Goal: Task Accomplishment & Management: Manage account settings

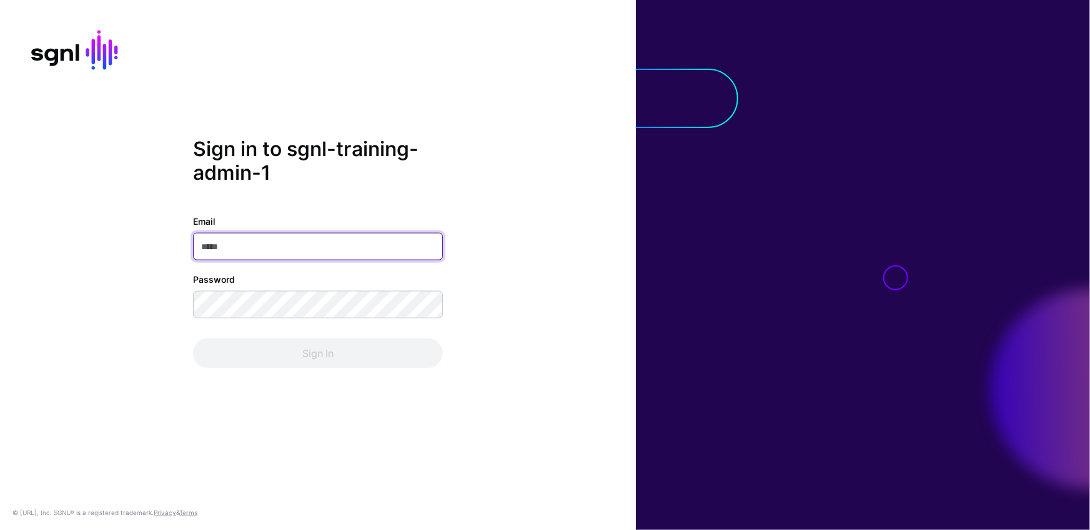
click at [297, 252] on input "Email" at bounding box center [318, 246] width 250 height 27
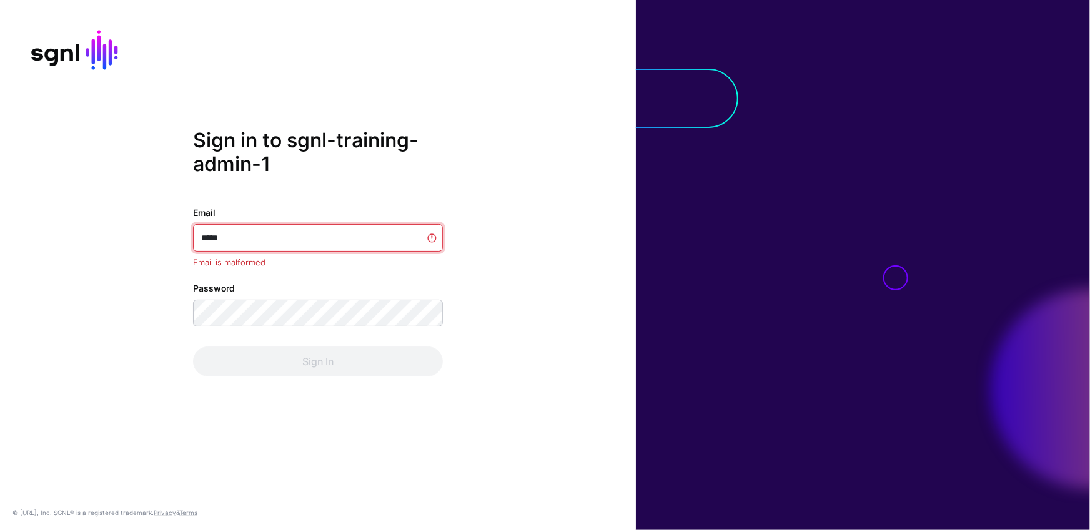
type input "******"
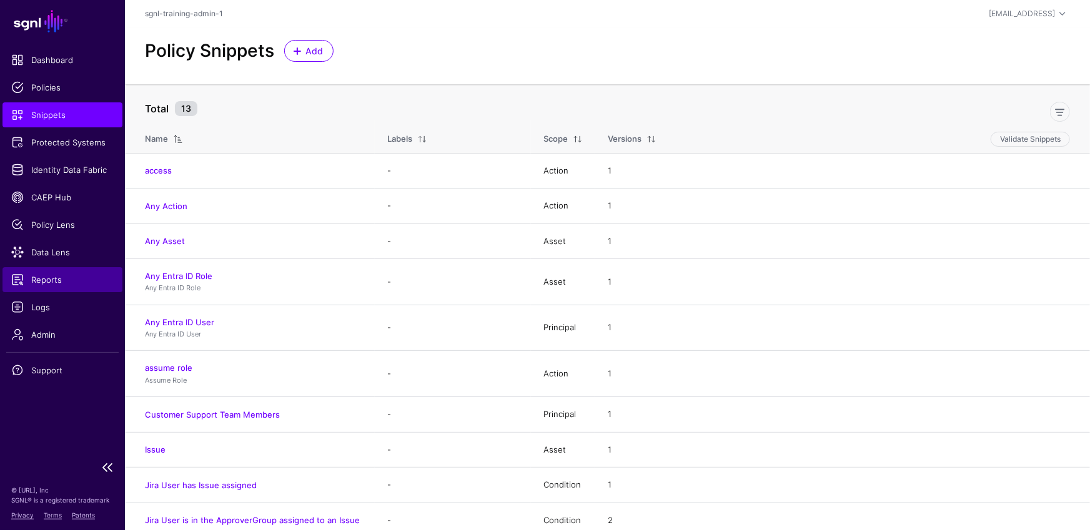
click at [44, 279] on span "Reports" at bounding box center [62, 280] width 102 height 12
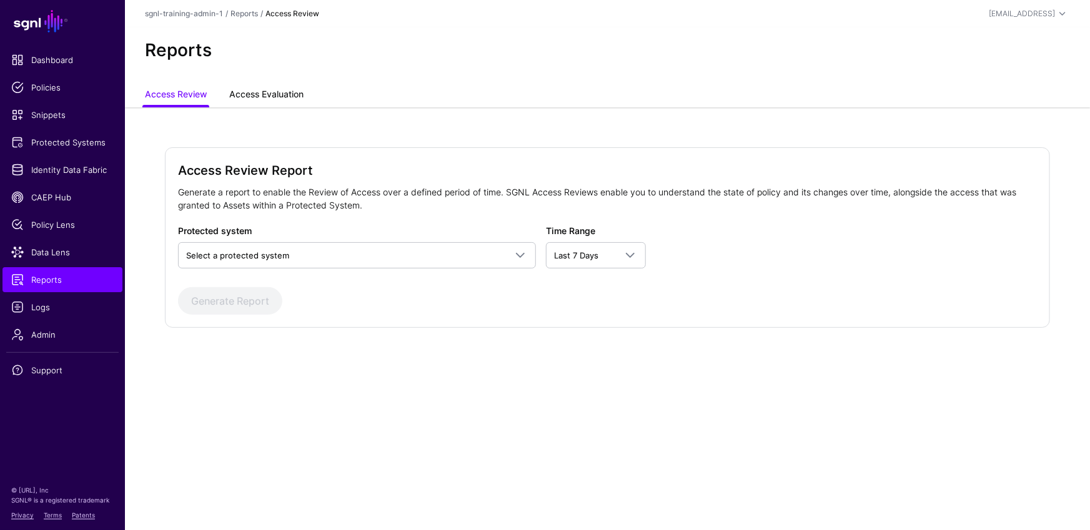
click at [282, 90] on link "Access Evaluation" at bounding box center [266, 96] width 74 height 24
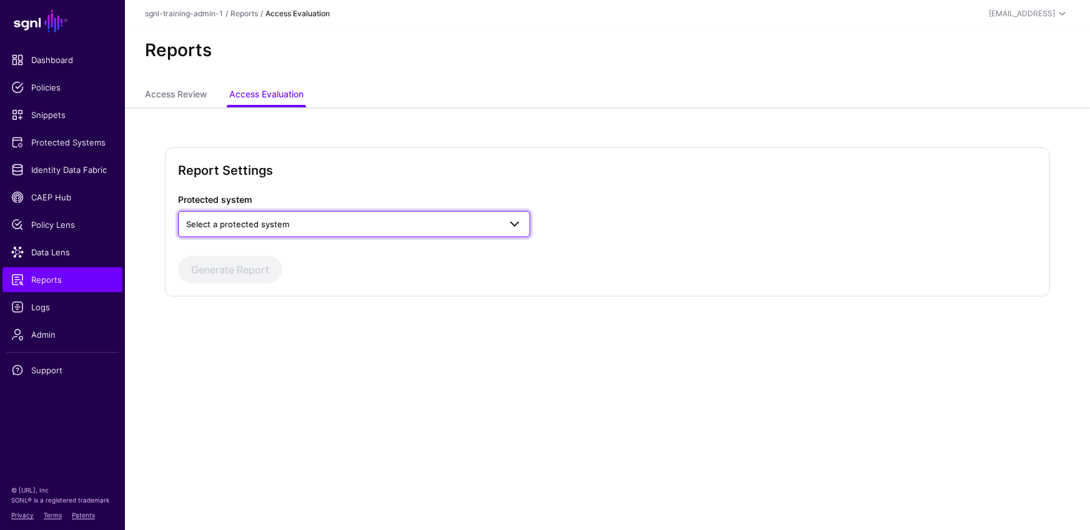
click at [347, 223] on span "Select a protected system" at bounding box center [342, 224] width 313 height 14
click at [284, 267] on div "Custom Application" at bounding box center [354, 273] width 332 height 12
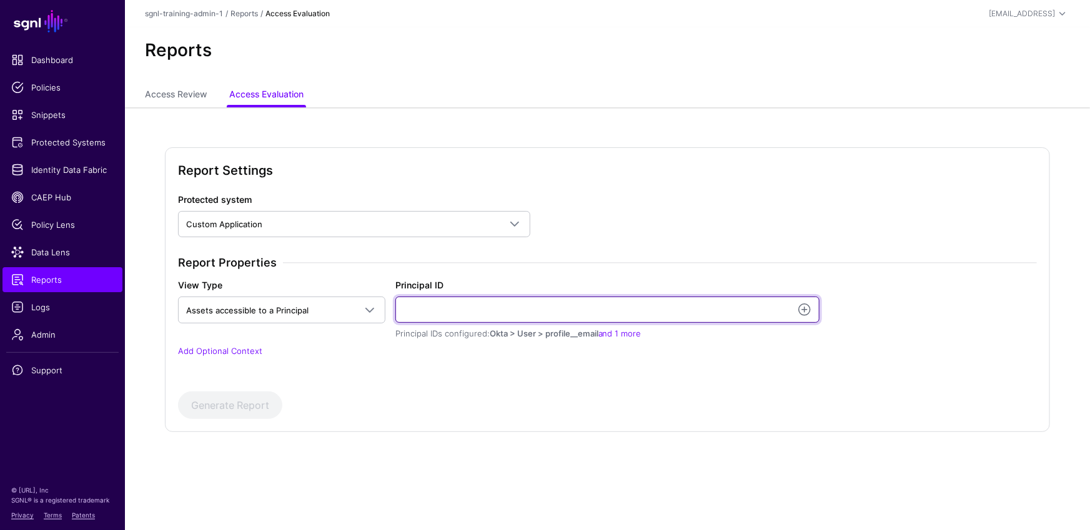
click at [507, 306] on input "Principal ID" at bounding box center [607, 310] width 425 height 26
type input "**********"
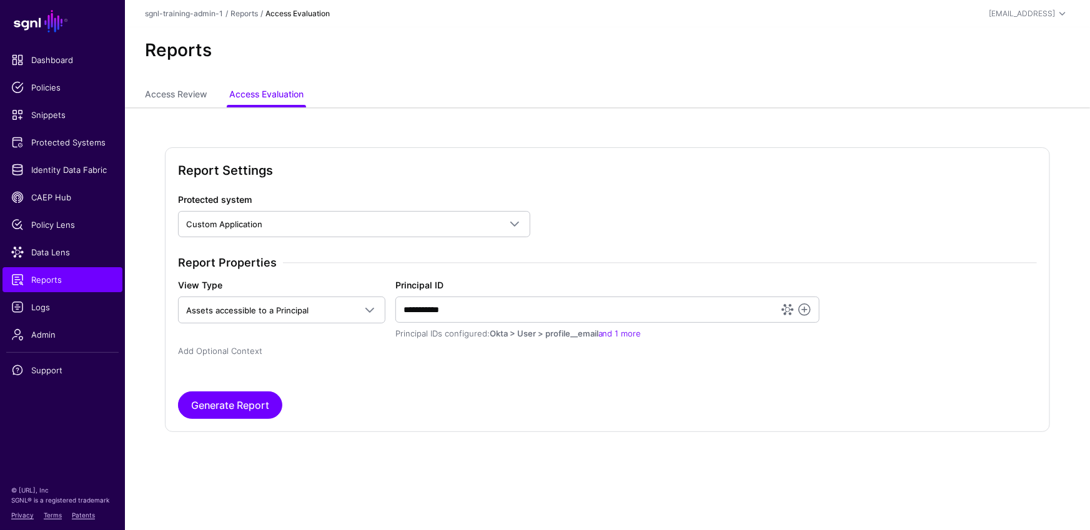
click at [246, 349] on link "Add Optional Context" at bounding box center [220, 351] width 84 height 10
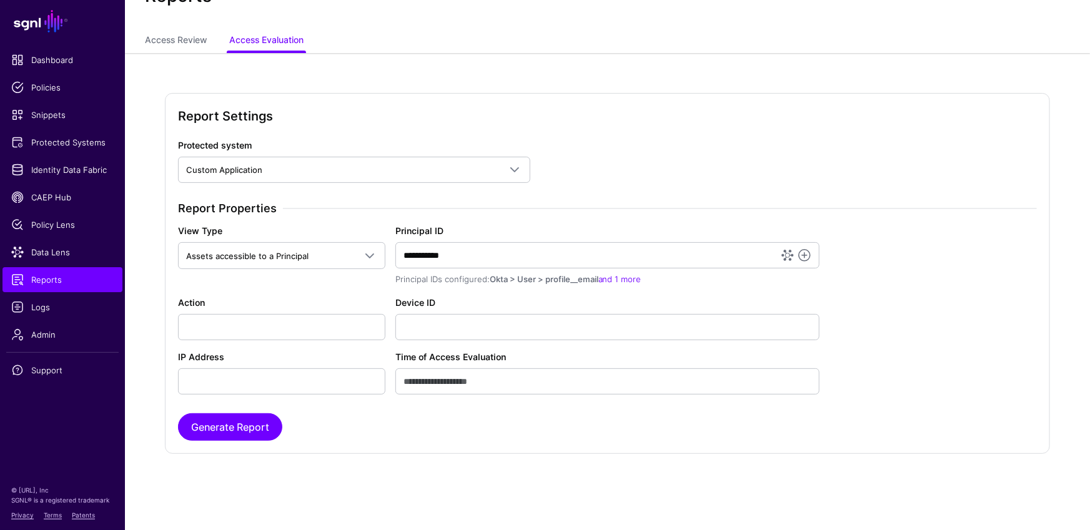
scroll to position [47, 0]
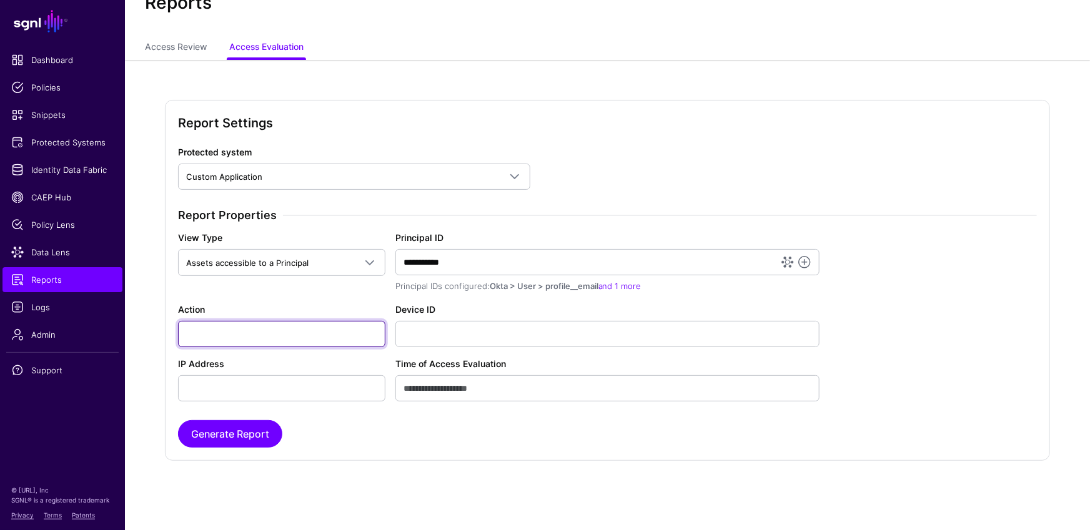
click at [304, 329] on input "Action" at bounding box center [281, 334] width 207 height 26
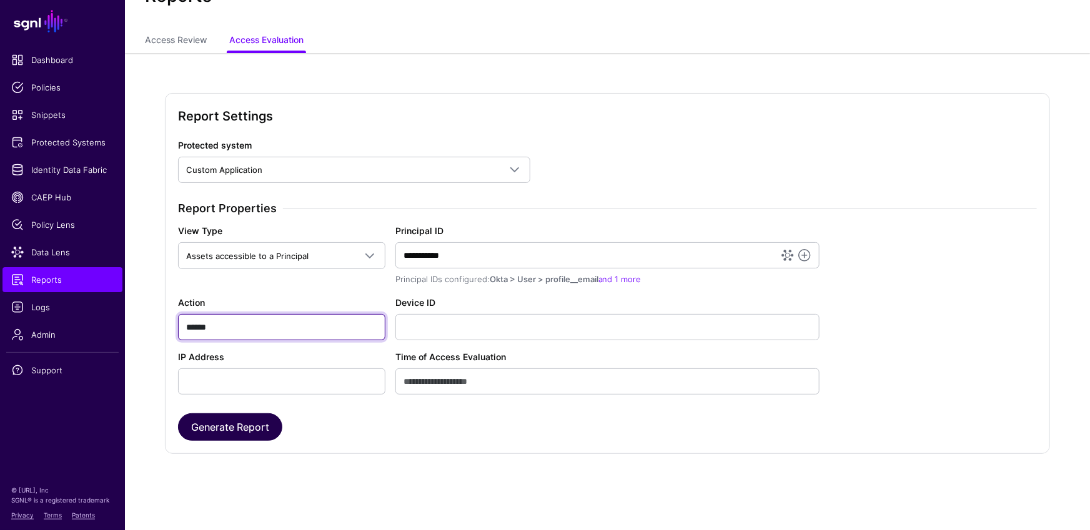
type input "******"
click at [255, 418] on button "Generate Report" at bounding box center [230, 426] width 104 height 27
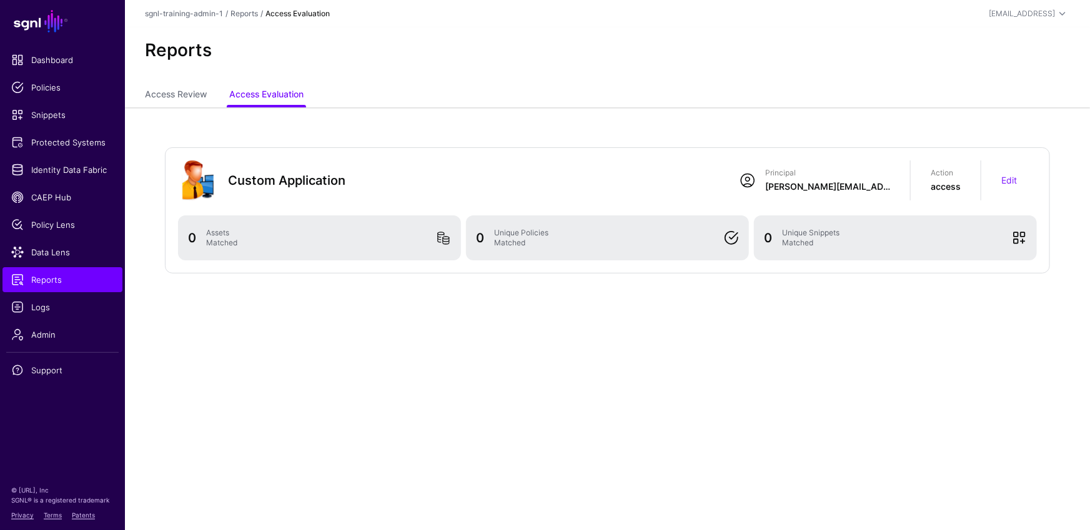
click at [1020, 186] on div "Edit" at bounding box center [1009, 180] width 56 height 28
drag, startPoint x: 1009, startPoint y: 182, endPoint x: 1005, endPoint y: 207, distance: 25.3
click at [1009, 182] on link "Edit" at bounding box center [1009, 180] width 16 height 11
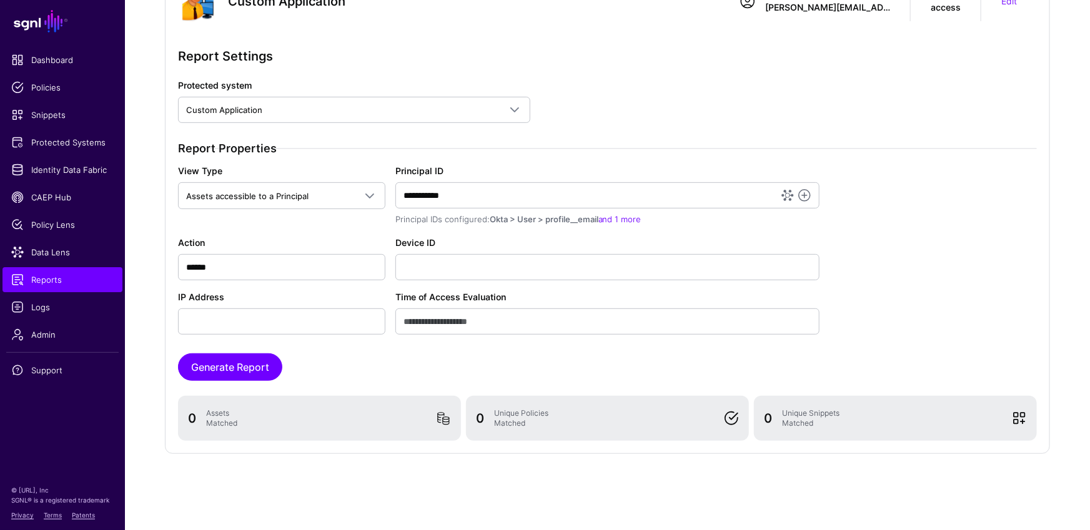
scroll to position [29, 0]
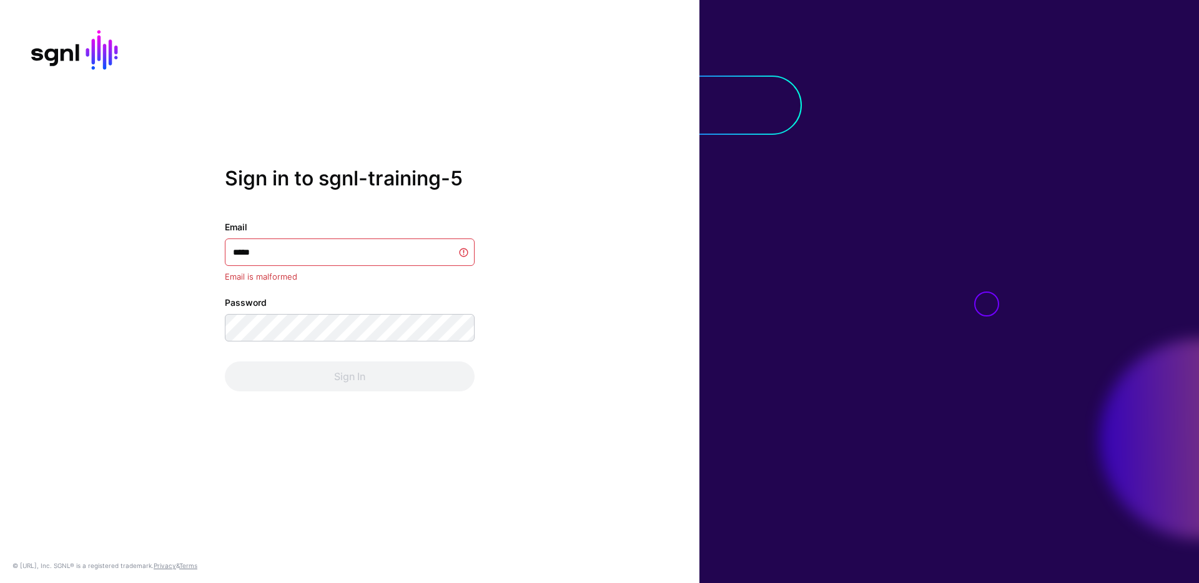
type input "******"
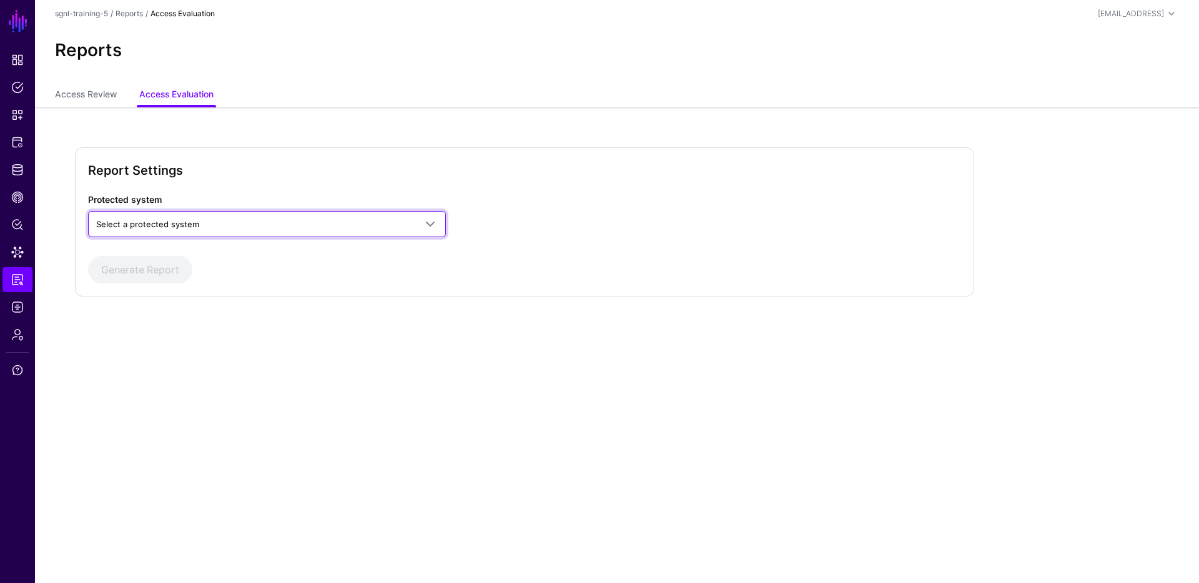
drag, startPoint x: 209, startPoint y: 227, endPoint x: 200, endPoint y: 275, distance: 48.3
click at [209, 227] on span "Select a protected system" at bounding box center [255, 224] width 319 height 14
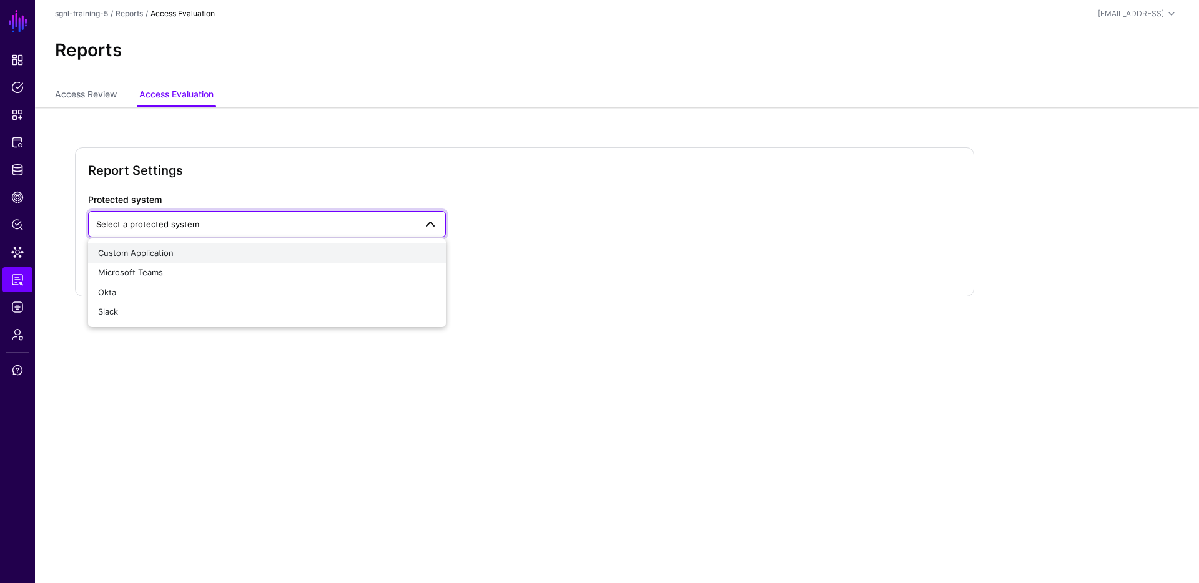
click at [194, 252] on div "Custom Application" at bounding box center [267, 253] width 338 height 12
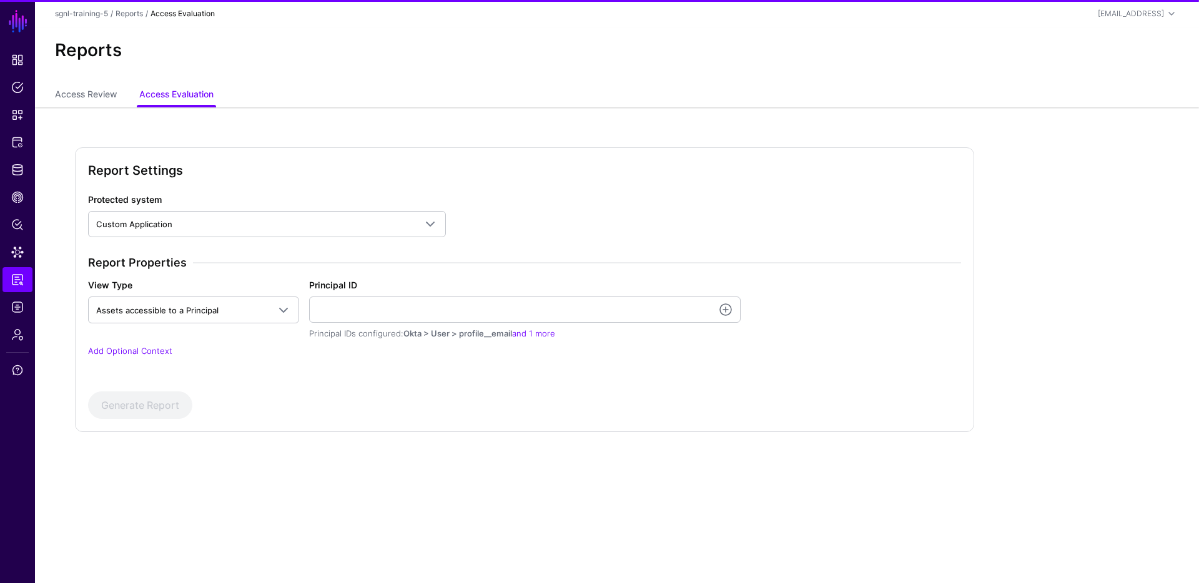
click at [414, 292] on div "Principal ID Principal IDs configured: Okta > User > profile__email and 1 more" at bounding box center [525, 310] width 432 height 62
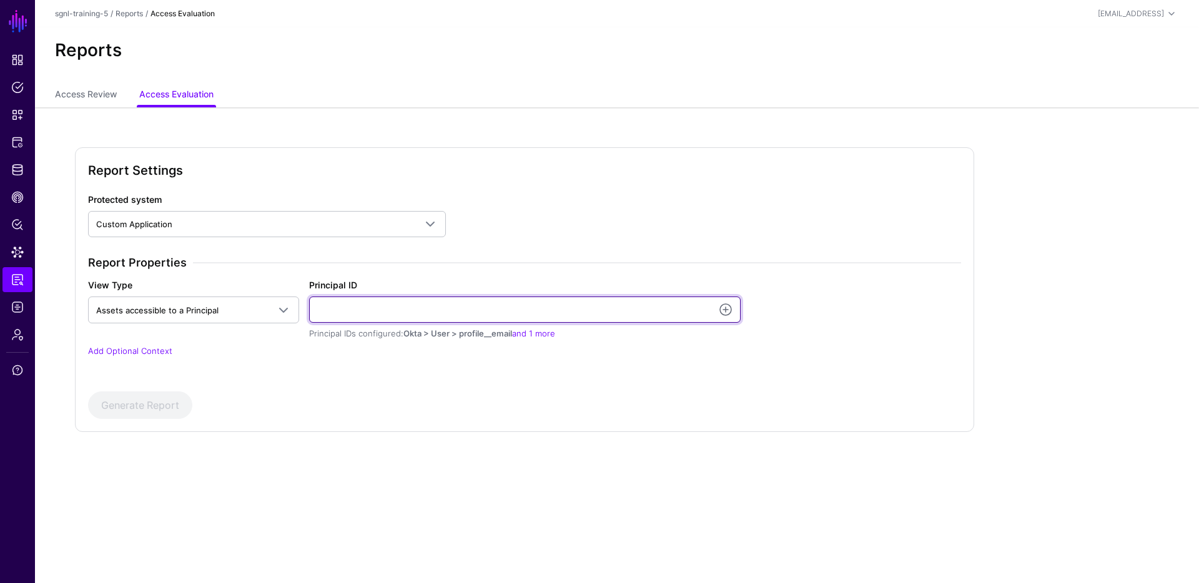
click at [417, 299] on input "Principal ID" at bounding box center [525, 310] width 432 height 26
type input "**********"
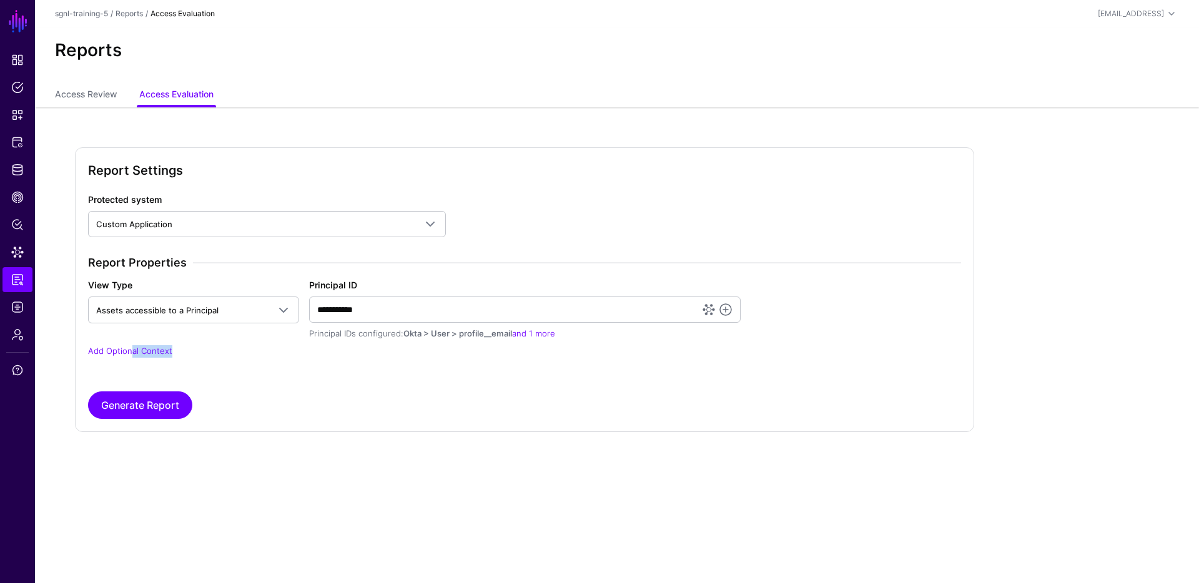
click at [131, 357] on div "**********" at bounding box center [524, 314] width 883 height 117
click at [131, 354] on link "Add Optional Context" at bounding box center [130, 351] width 84 height 10
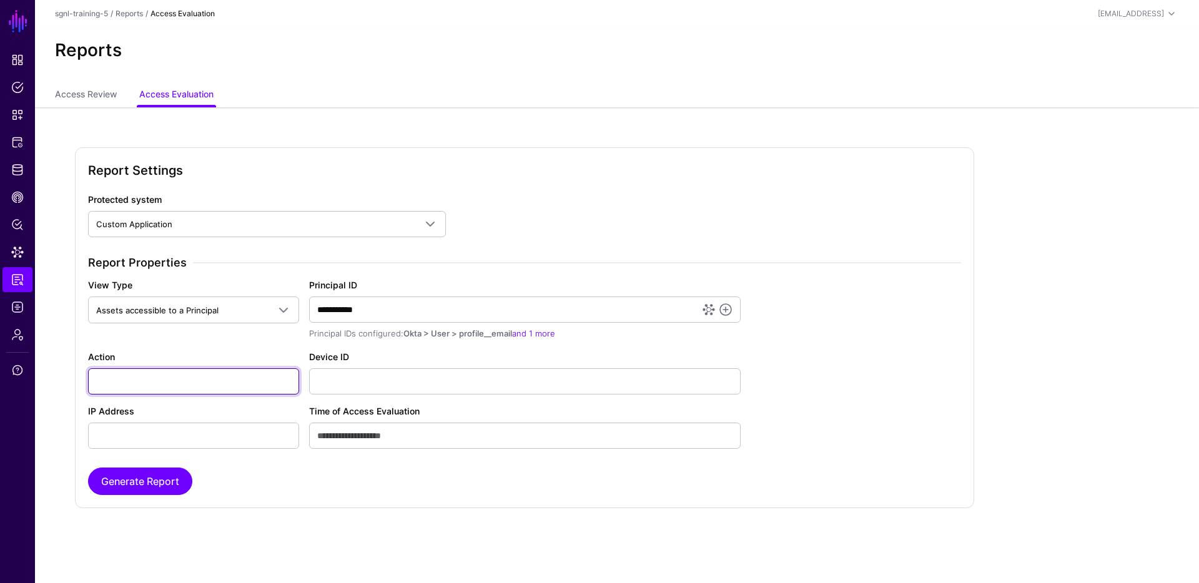
click at [132, 384] on input "Action" at bounding box center [193, 381] width 211 height 26
type input "******"
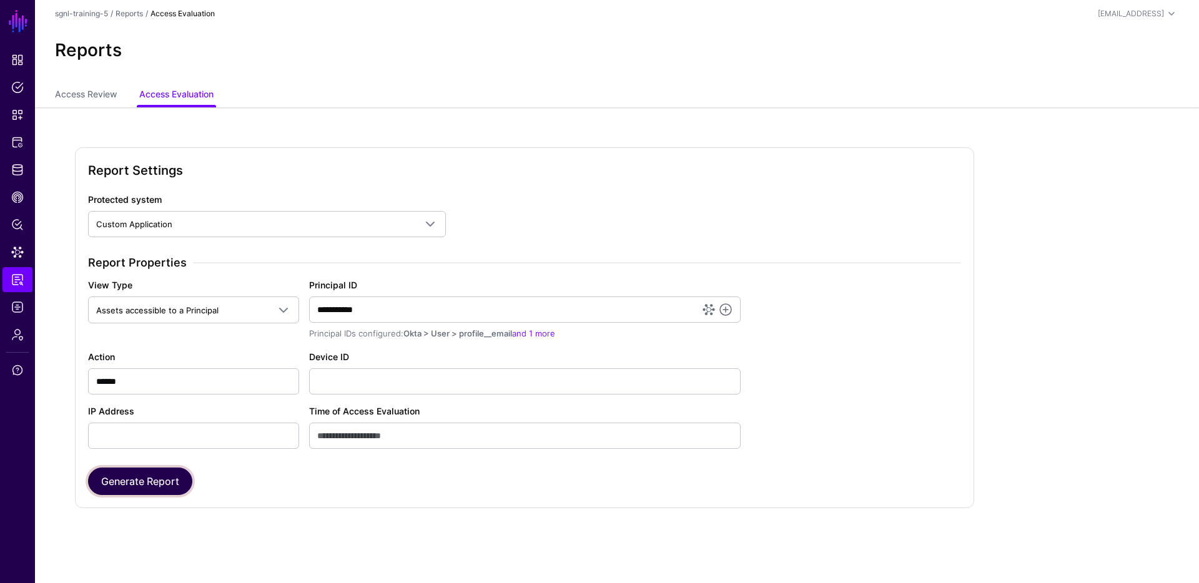
click at [157, 491] on button "Generate Report" at bounding box center [140, 481] width 104 height 27
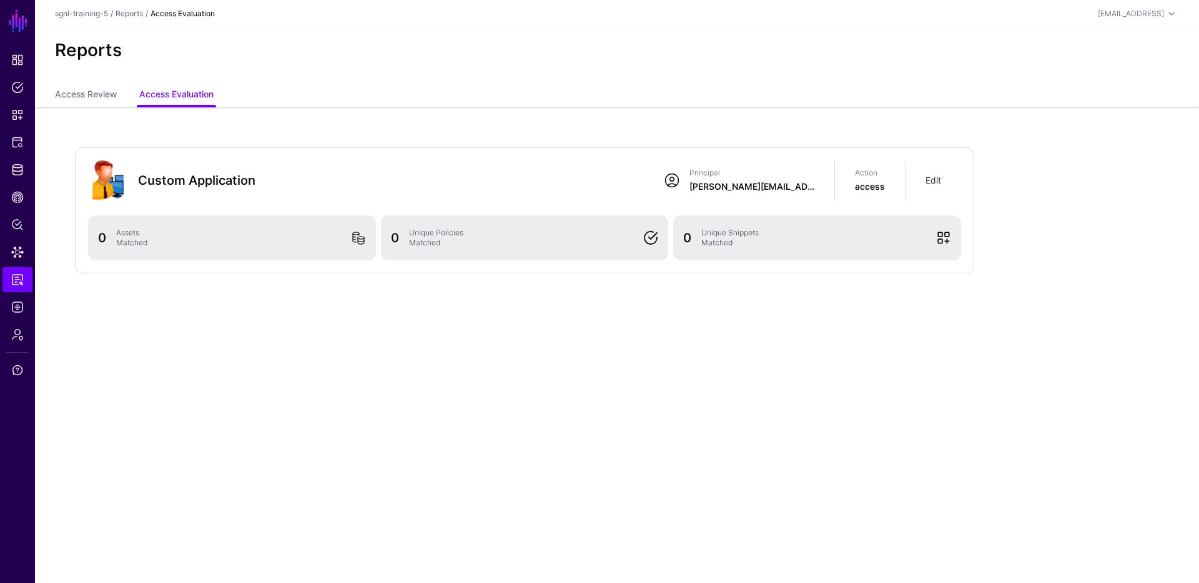
click at [939, 180] on link "Edit" at bounding box center [934, 180] width 16 height 11
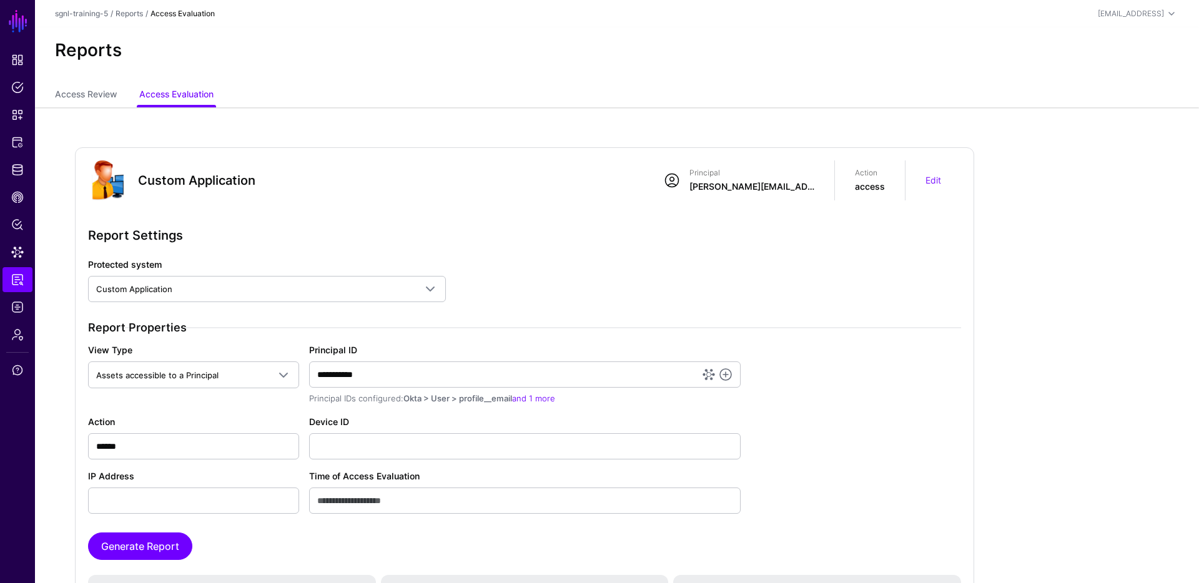
scroll to position [127, 0]
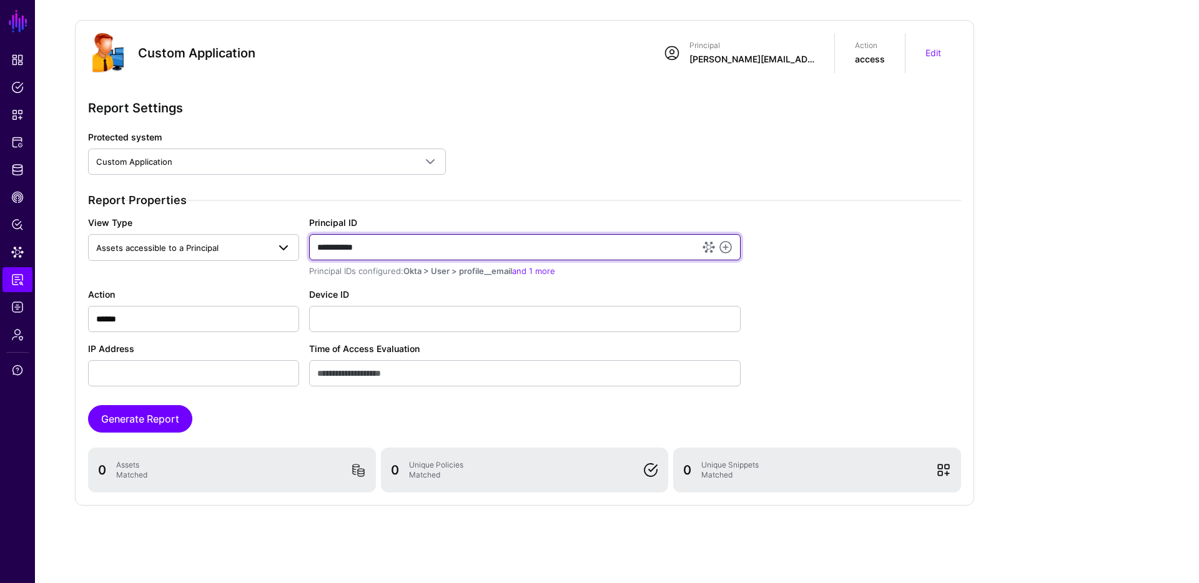
drag, startPoint x: 398, startPoint y: 244, endPoint x: 291, endPoint y: 242, distance: 106.8
click at [291, 242] on div "**********" at bounding box center [524, 247] width 883 height 62
type input "**********"
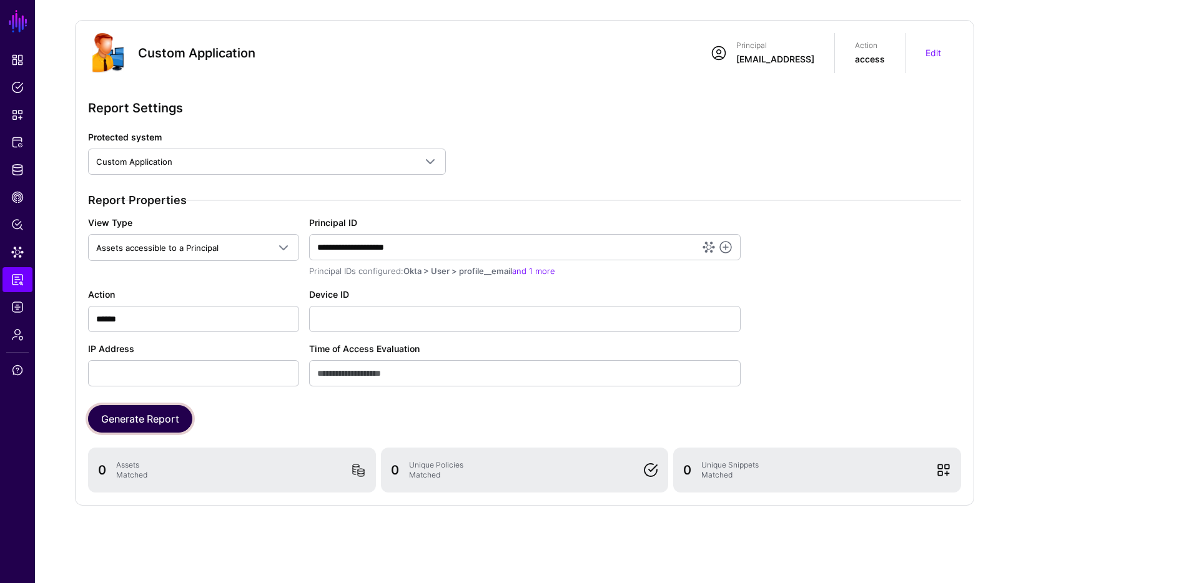
click at [179, 412] on button "Generate Report" at bounding box center [140, 418] width 104 height 27
click at [554, 270] on link "and 1 more" at bounding box center [533, 271] width 43 height 10
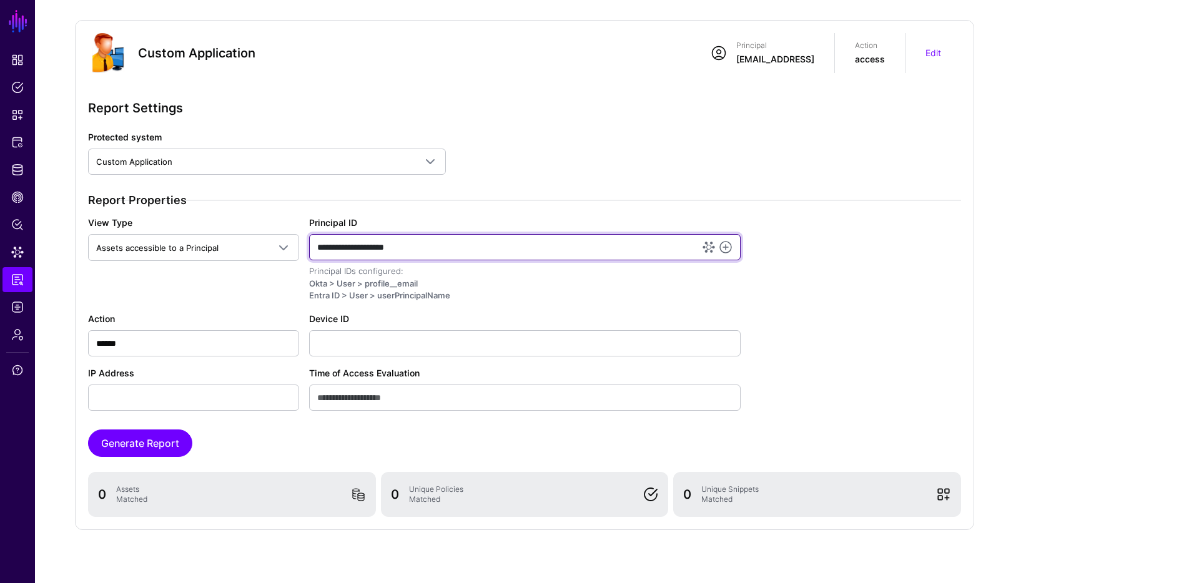
click at [586, 257] on input "**********" at bounding box center [525, 247] width 432 height 26
click at [738, 250] on input "**********" at bounding box center [525, 247] width 432 height 26
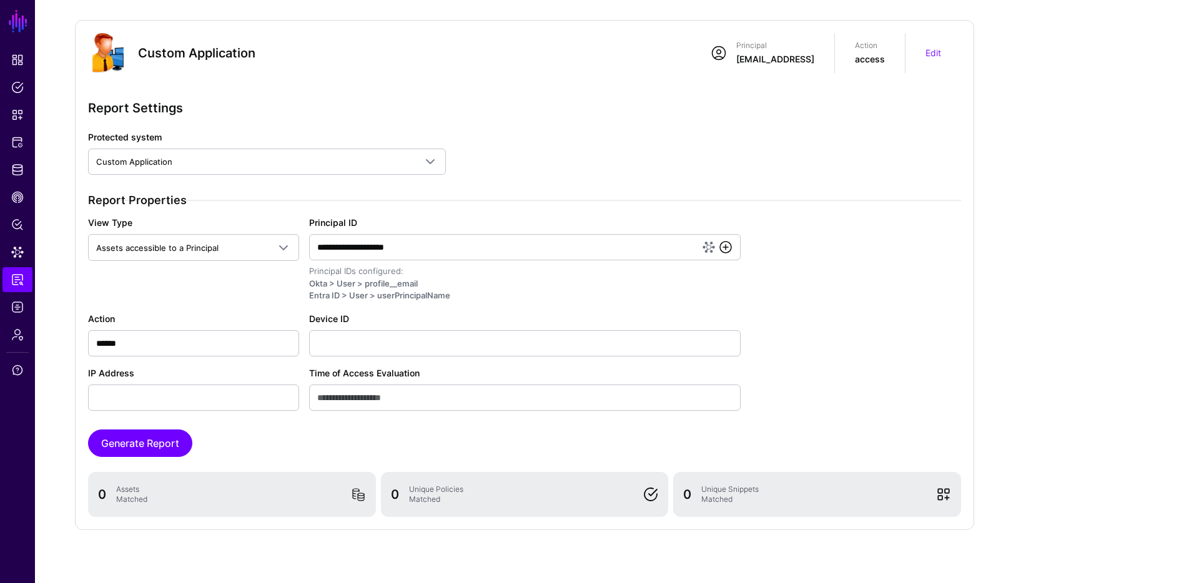
click at [724, 249] on link at bounding box center [725, 247] width 15 height 15
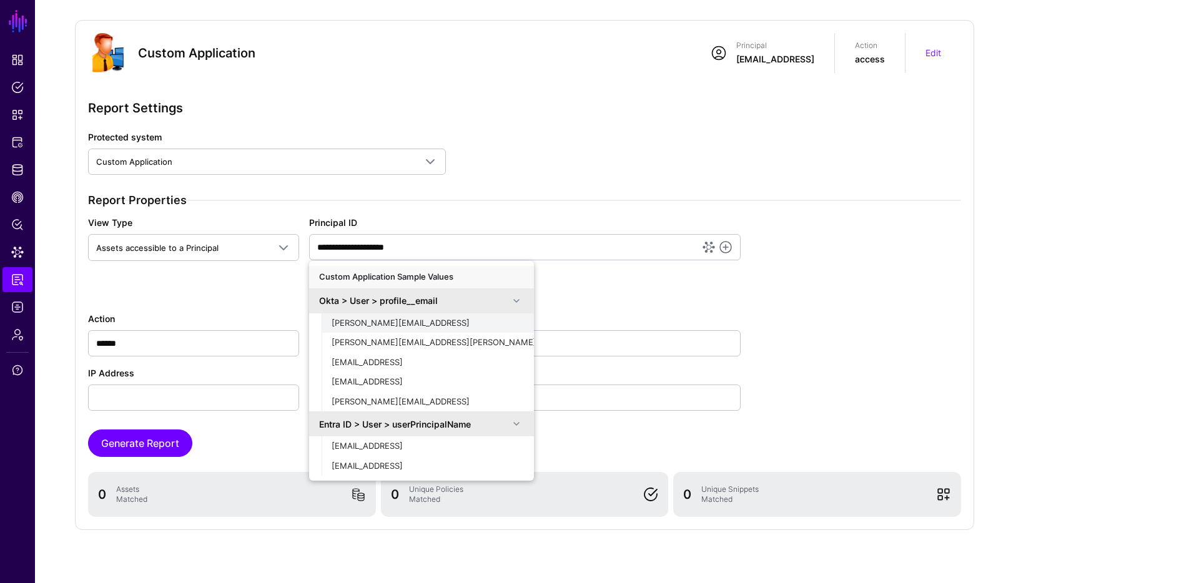
click at [387, 321] on div "[PERSON_NAME][EMAIL_ADDRESS]" at bounding box center [428, 323] width 192 height 12
type input "**********"
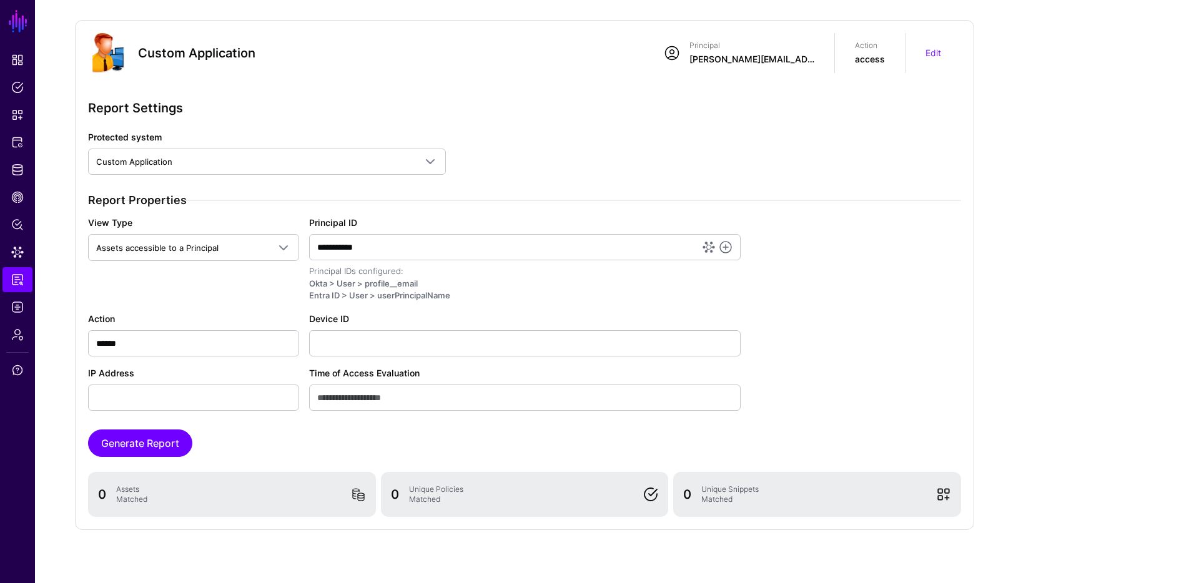
click at [132, 367] on label "IP Address" at bounding box center [111, 373] width 46 height 13
click at [132, 385] on input "IP Address" at bounding box center [193, 398] width 211 height 26
click at [140, 348] on input "******" at bounding box center [193, 343] width 211 height 26
click at [90, 348] on input "******" at bounding box center [193, 343] width 211 height 26
click at [709, 248] on link at bounding box center [709, 247] width 12 height 12
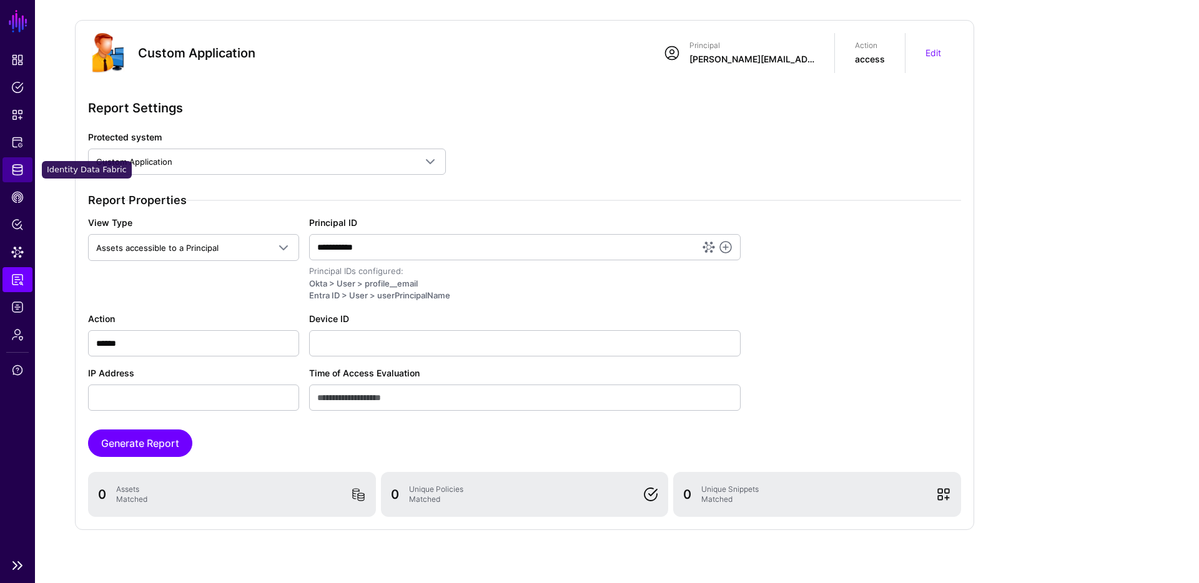
click at [22, 162] on link "Identity Data Fabric" at bounding box center [17, 169] width 30 height 25
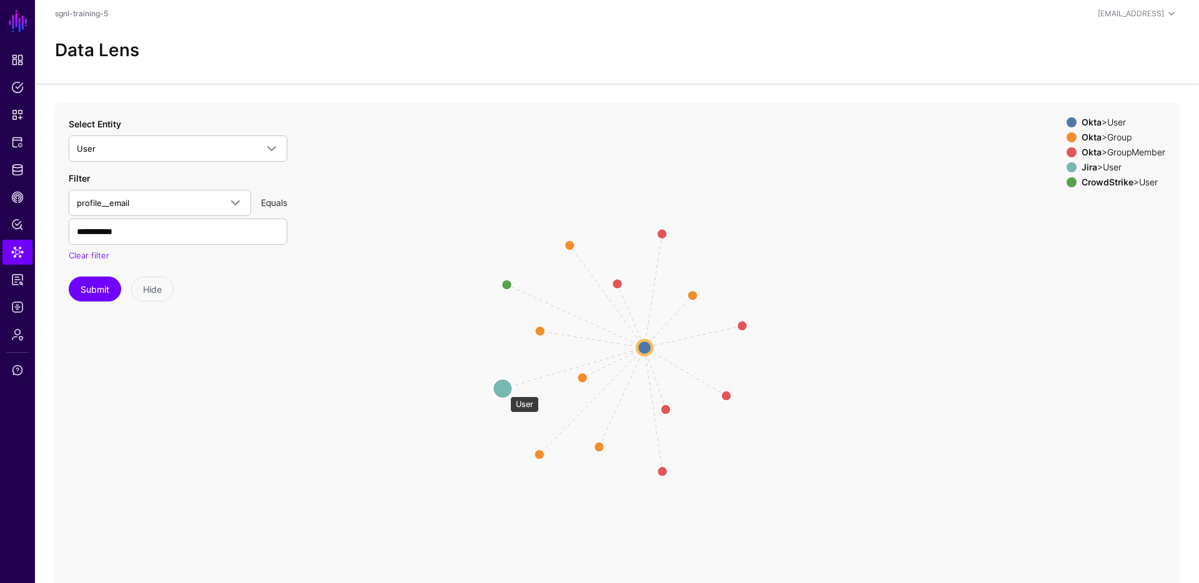
click at [504, 390] on circle at bounding box center [503, 388] width 20 height 20
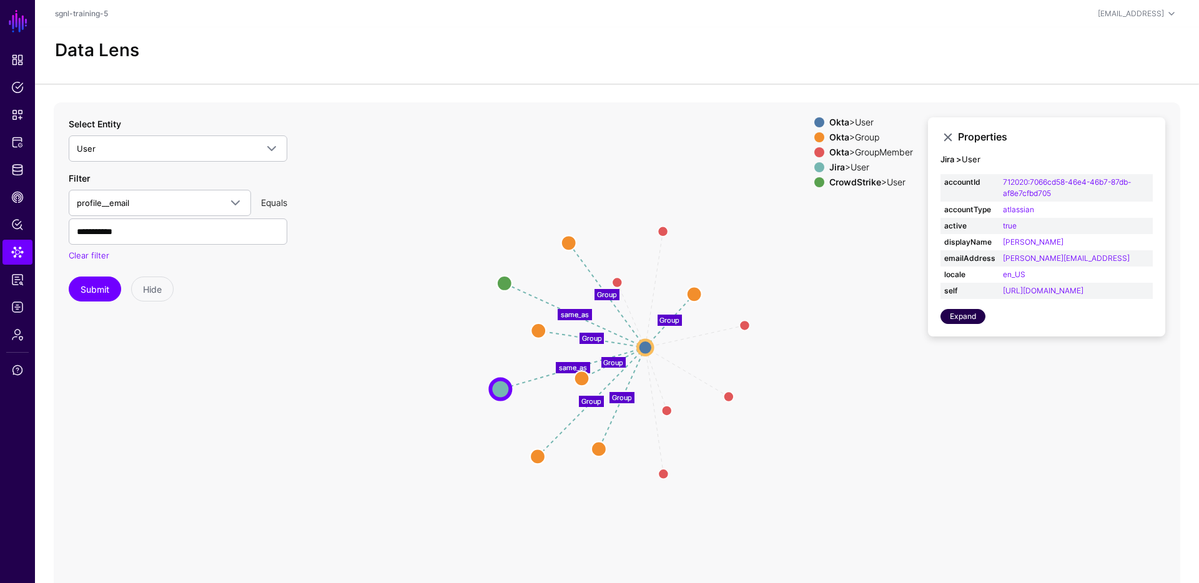
click at [963, 324] on link "Expand" at bounding box center [962, 316] width 45 height 15
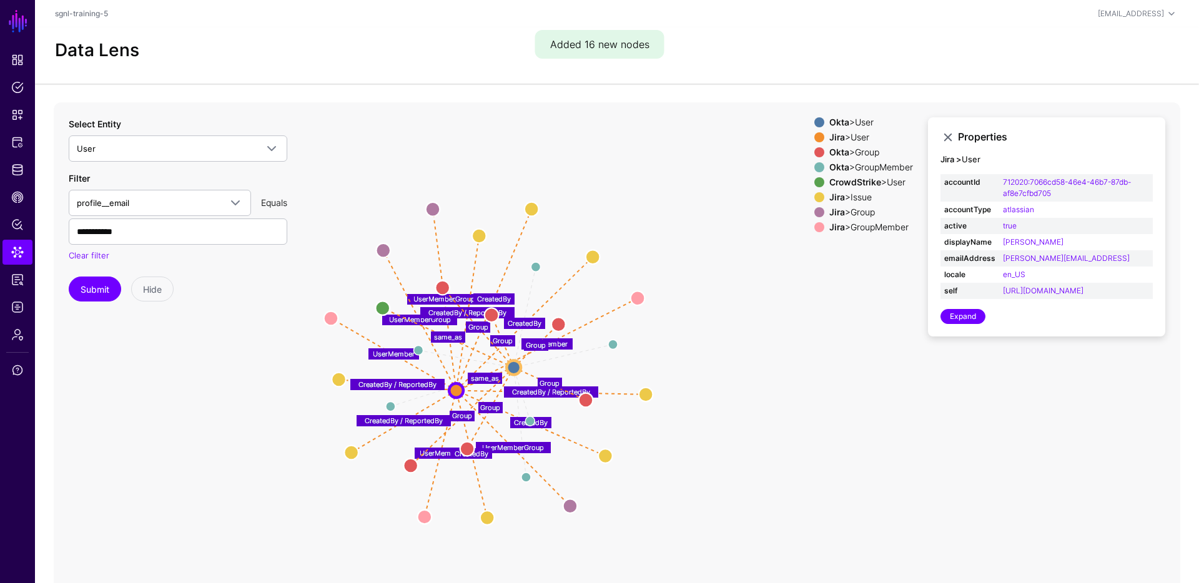
drag, startPoint x: 901, startPoint y: 413, endPoint x: 772, endPoint y: 425, distance: 129.8
click at [772, 425] on icon "Member Member Member Member Member Member UserMemberGroup UserMemberGroup UserM…" at bounding box center [617, 352] width 1127 height 500
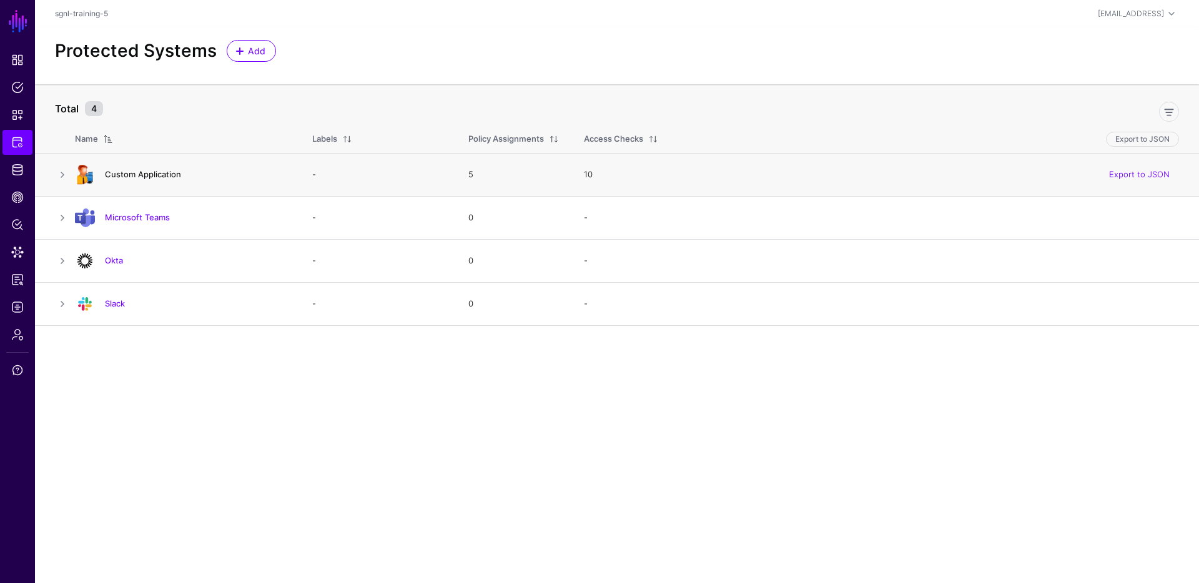
click at [145, 177] on link "Custom Application" at bounding box center [143, 174] width 76 height 10
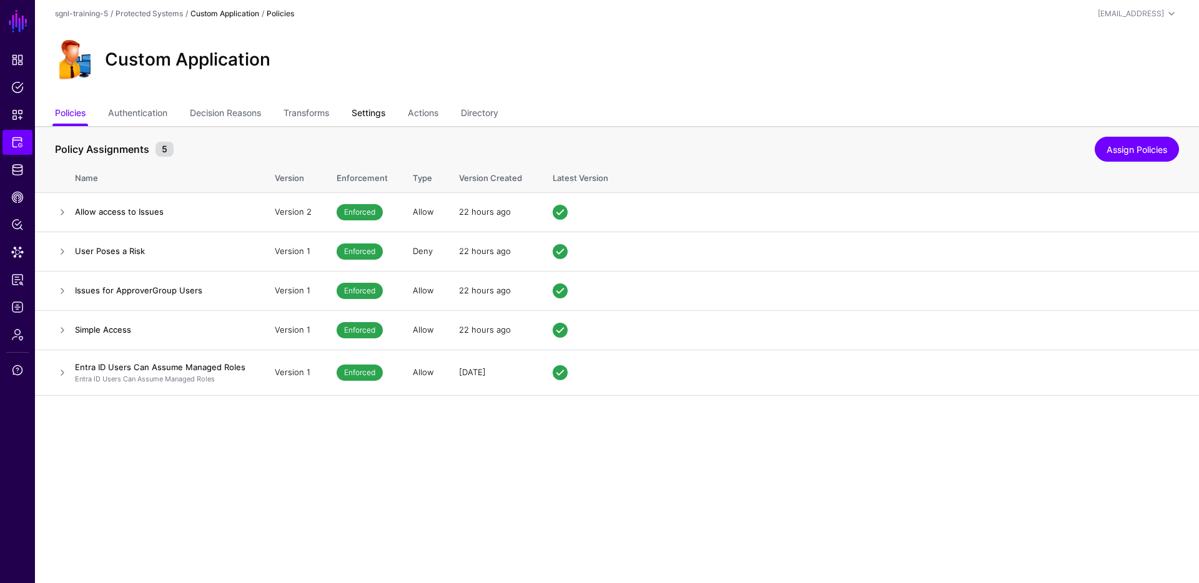
click at [375, 111] on link "Settings" at bounding box center [369, 114] width 34 height 24
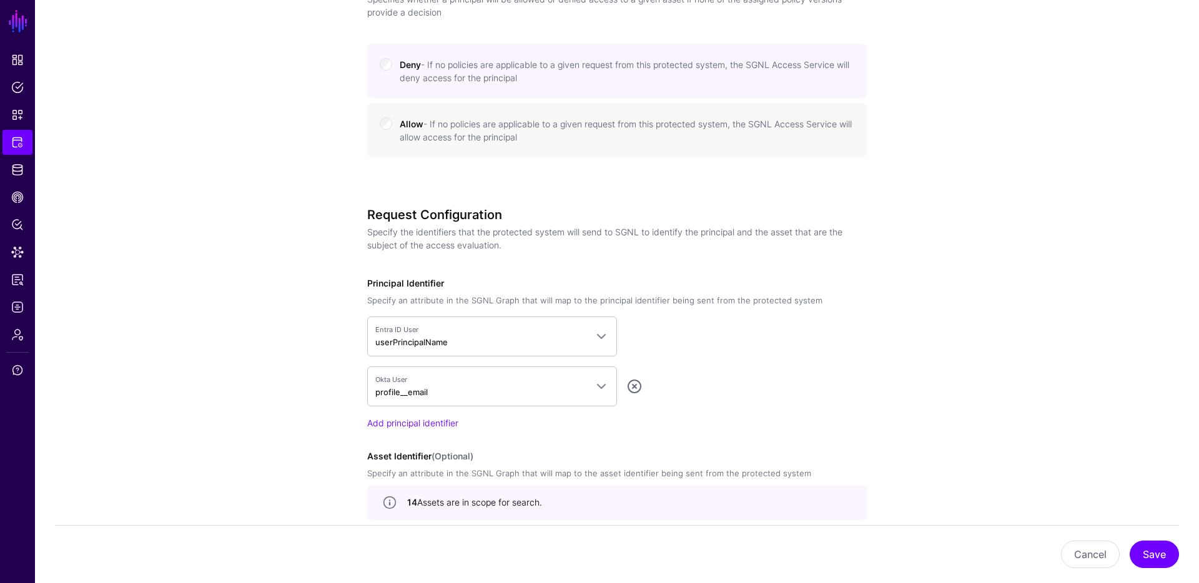
scroll to position [723, 0]
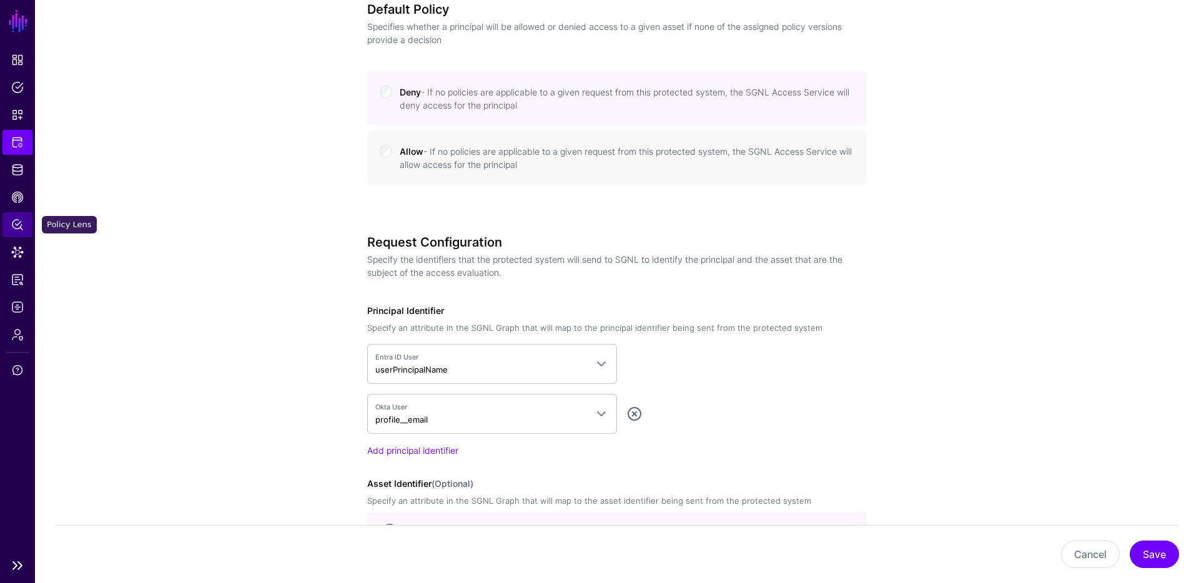
click at [20, 222] on span "Policy Lens" at bounding box center [17, 225] width 12 height 12
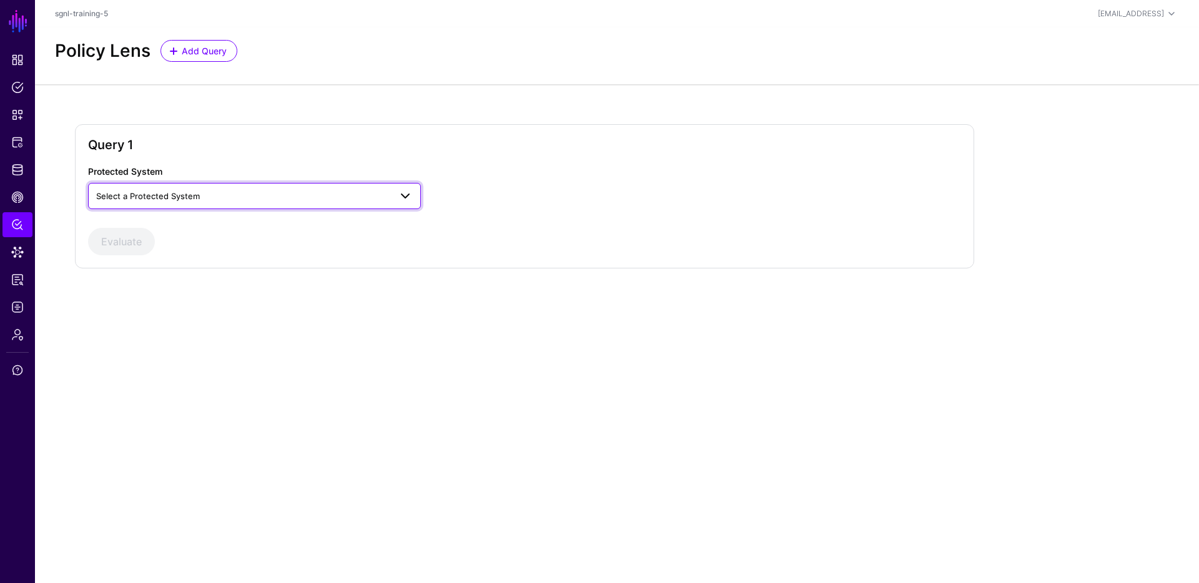
click at [315, 195] on span "Select a Protected System" at bounding box center [243, 196] width 294 height 14
drag, startPoint x: 217, startPoint y: 229, endPoint x: 226, endPoint y: 228, distance: 9.4
click at [217, 229] on div "Custom Application" at bounding box center [254, 225] width 313 height 12
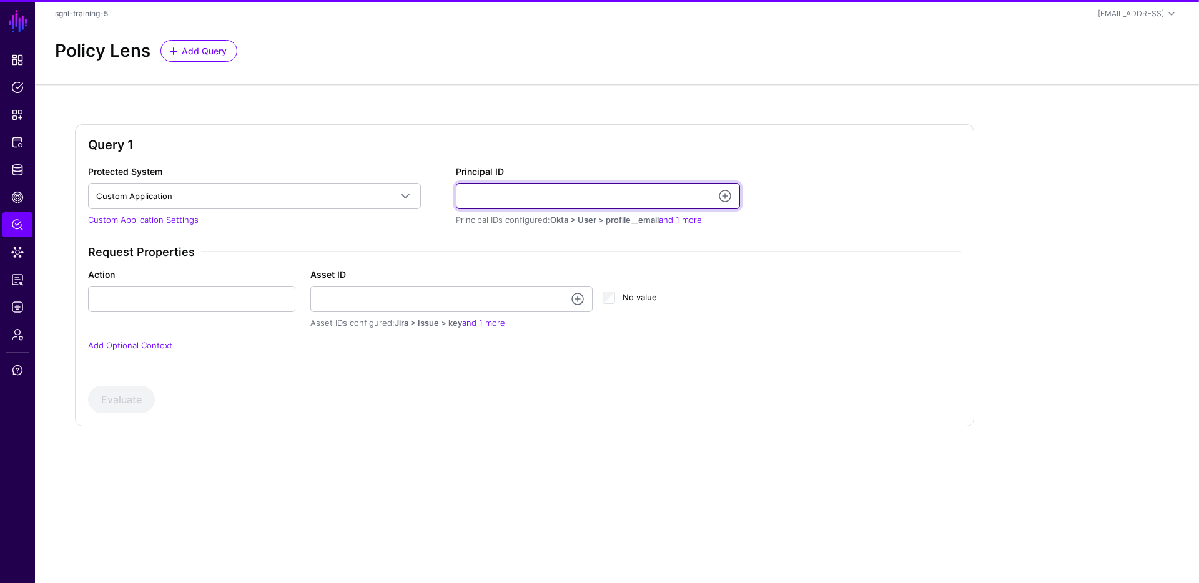
click at [566, 190] on input "Principal ID" at bounding box center [598, 196] width 284 height 26
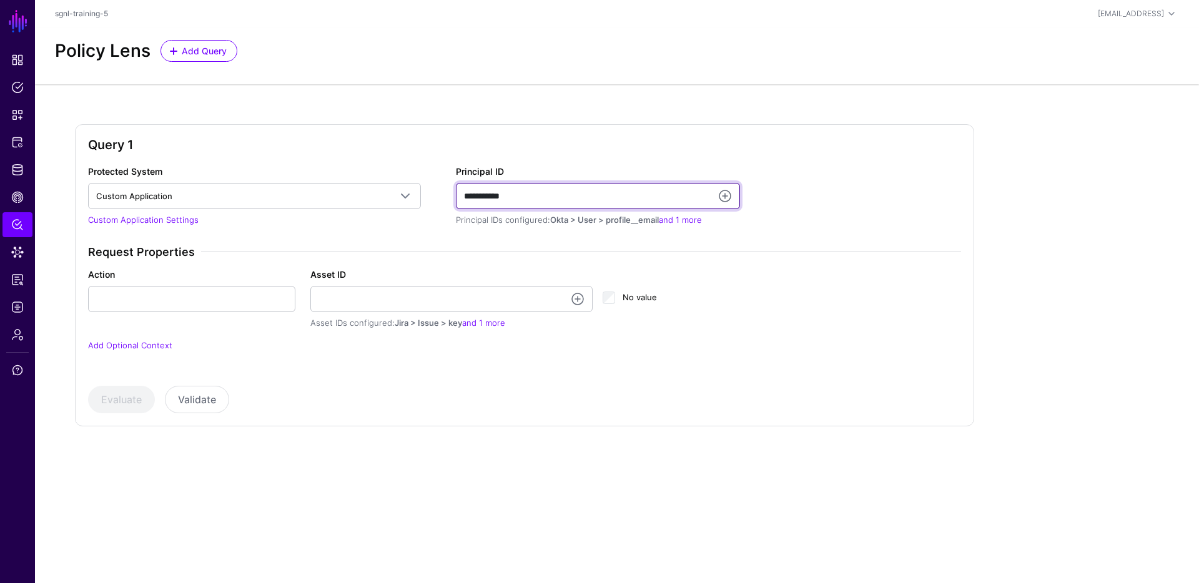
type input "**********"
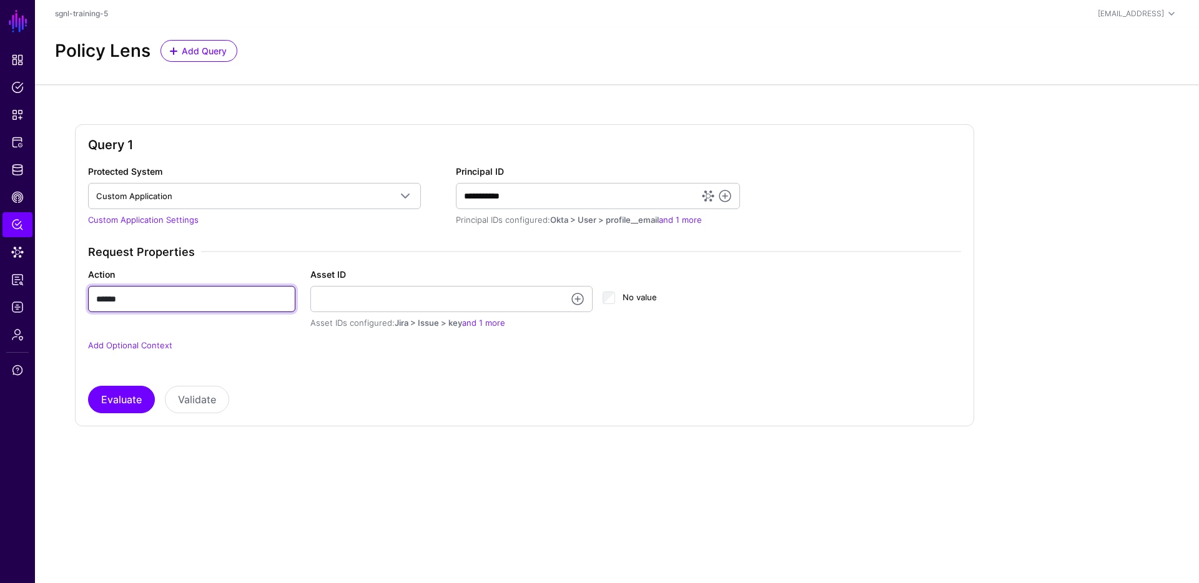
type input "******"
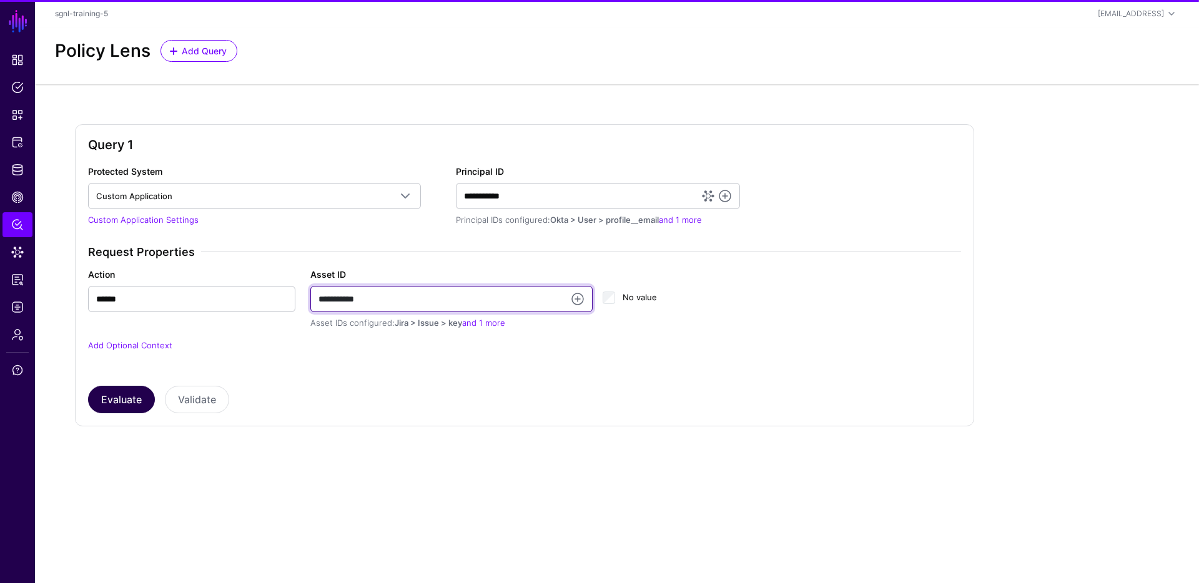
type input "**********"
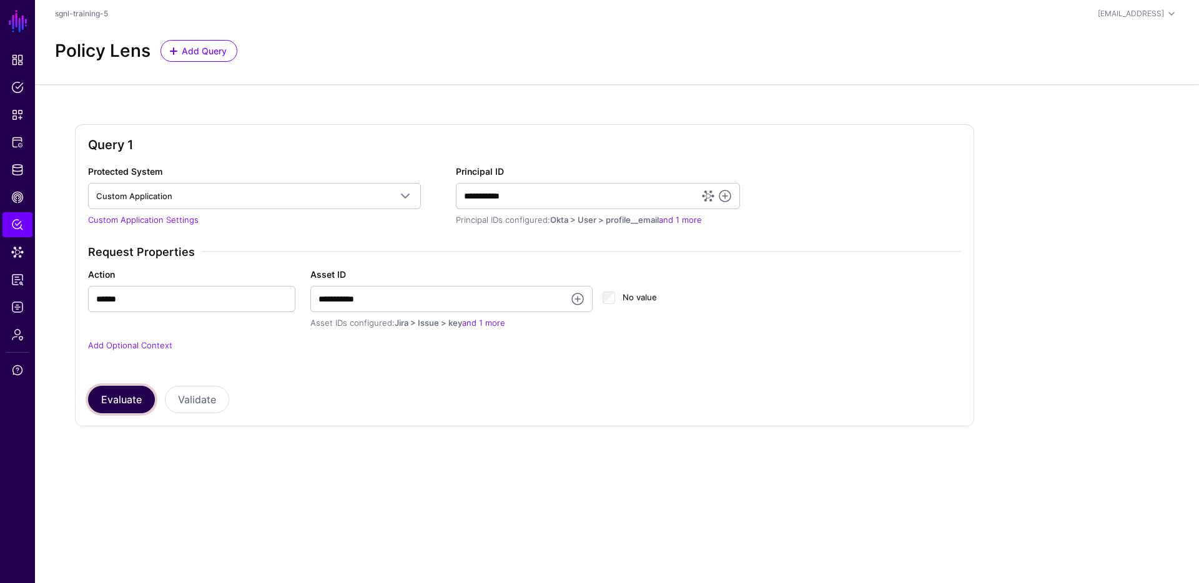
click at [139, 397] on button "Evaluate" at bounding box center [121, 399] width 67 height 27
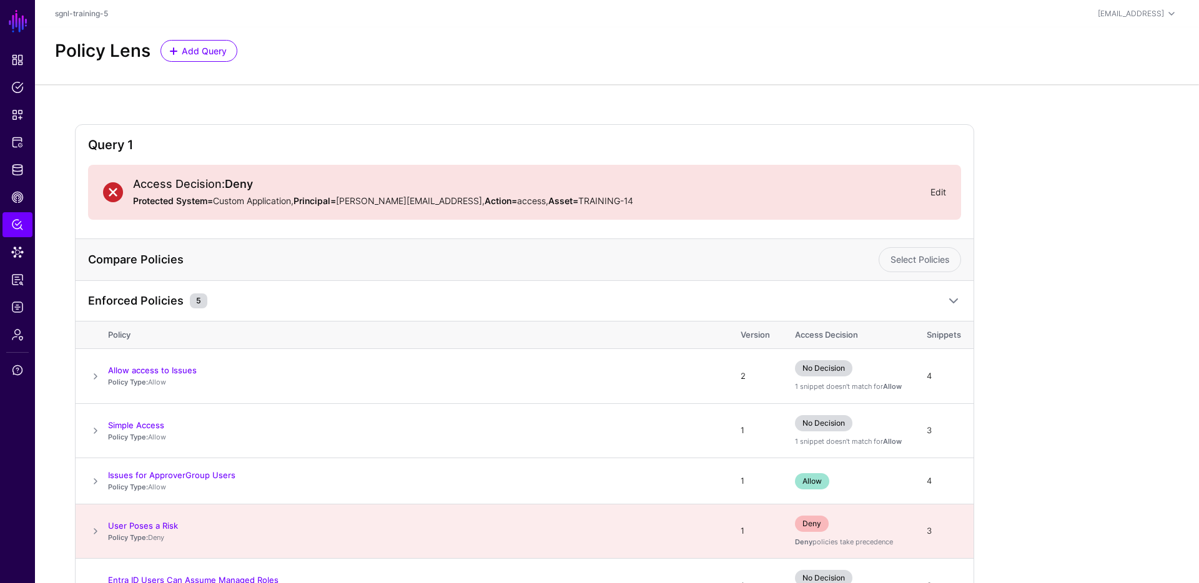
click at [938, 194] on link "Edit" at bounding box center [939, 192] width 16 height 11
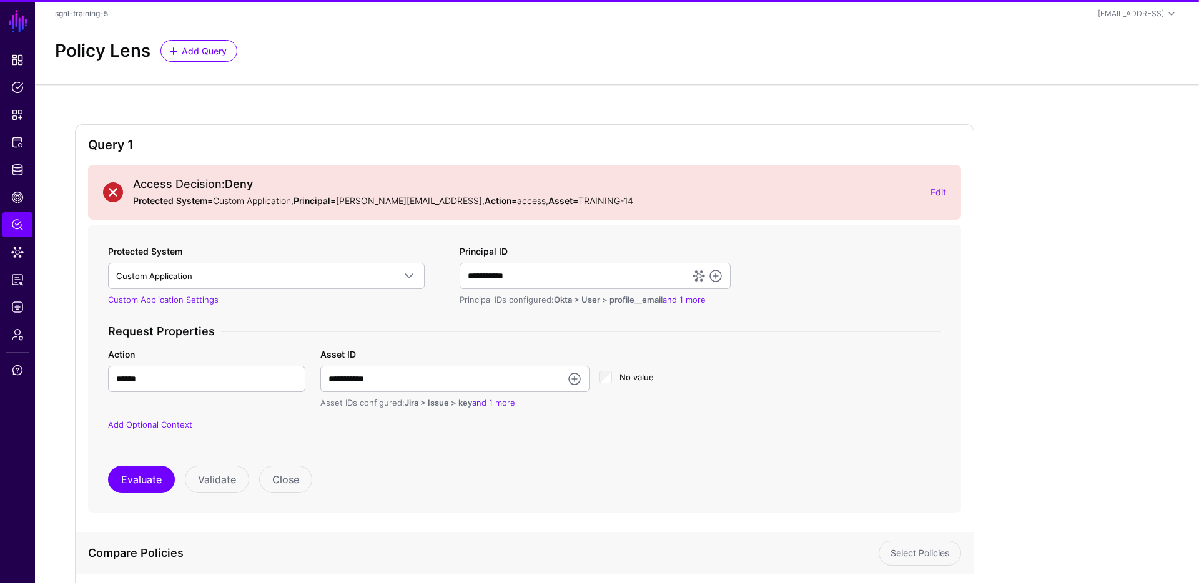
scroll to position [335, 0]
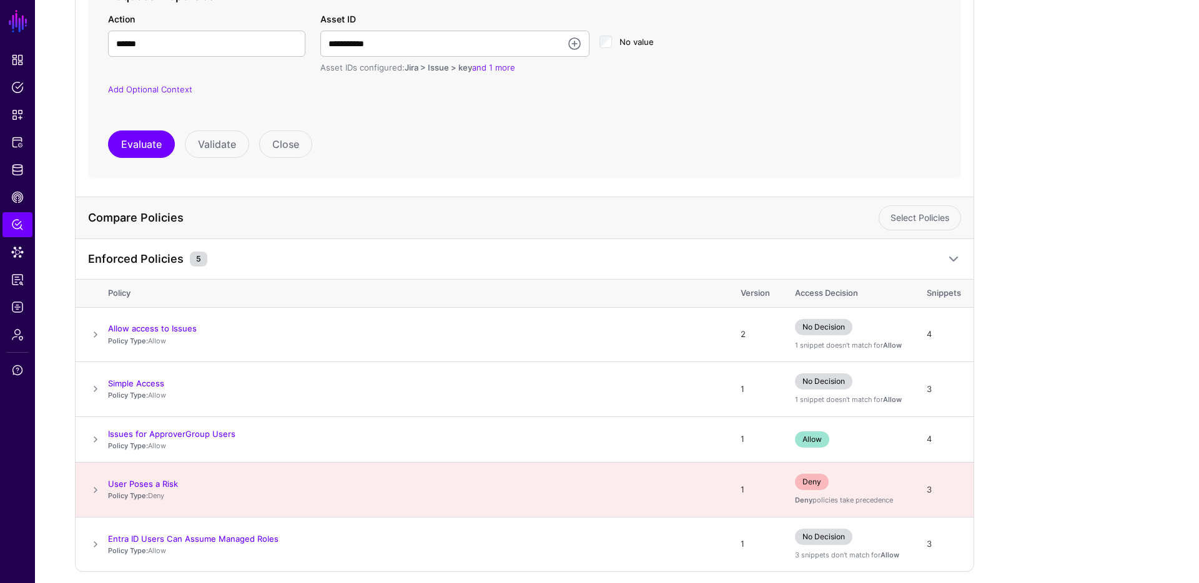
click at [151, 164] on form "**********" at bounding box center [524, 33] width 873 height 289
click at [154, 156] on button "Evaluate" at bounding box center [141, 144] width 67 height 27
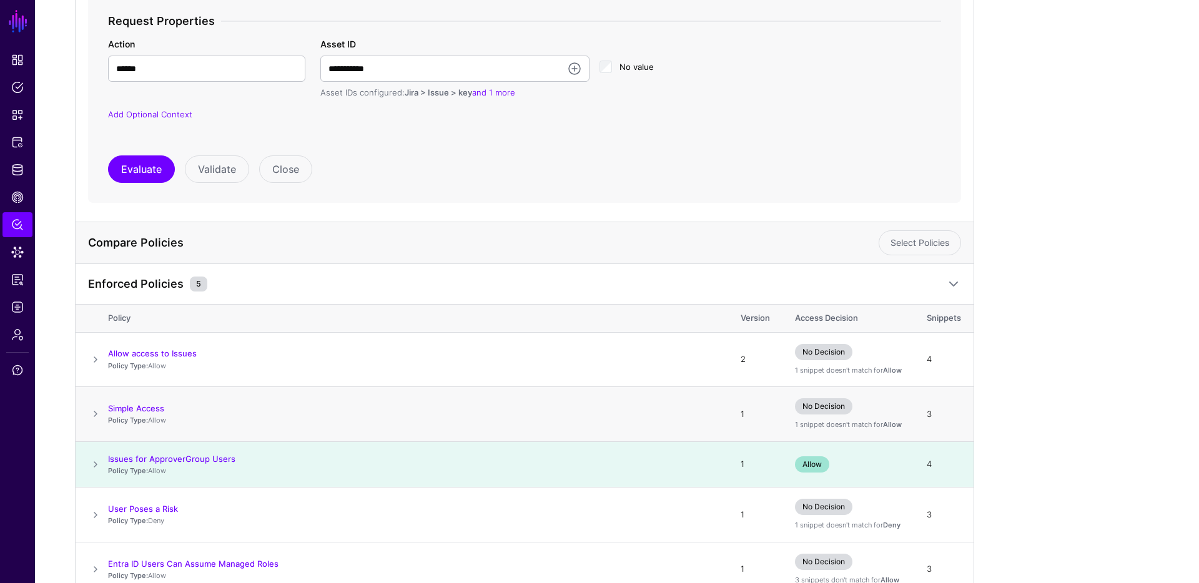
scroll to position [242, 0]
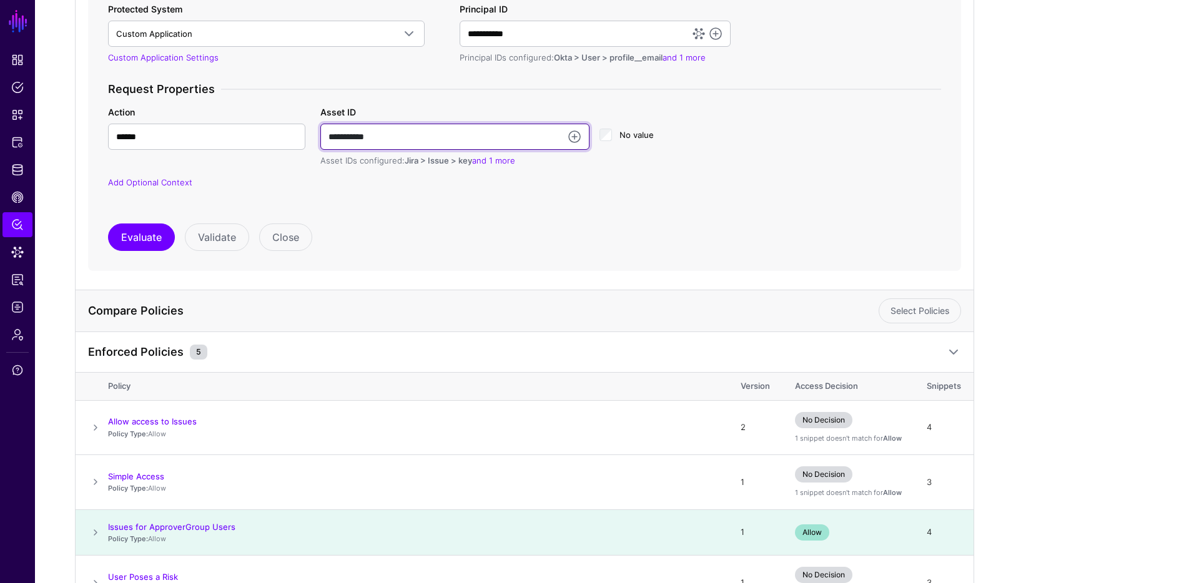
drag, startPoint x: 399, startPoint y: 144, endPoint x: 303, endPoint y: 128, distance: 97.4
click at [303, 128] on div "**********" at bounding box center [525, 137] width 848 height 62
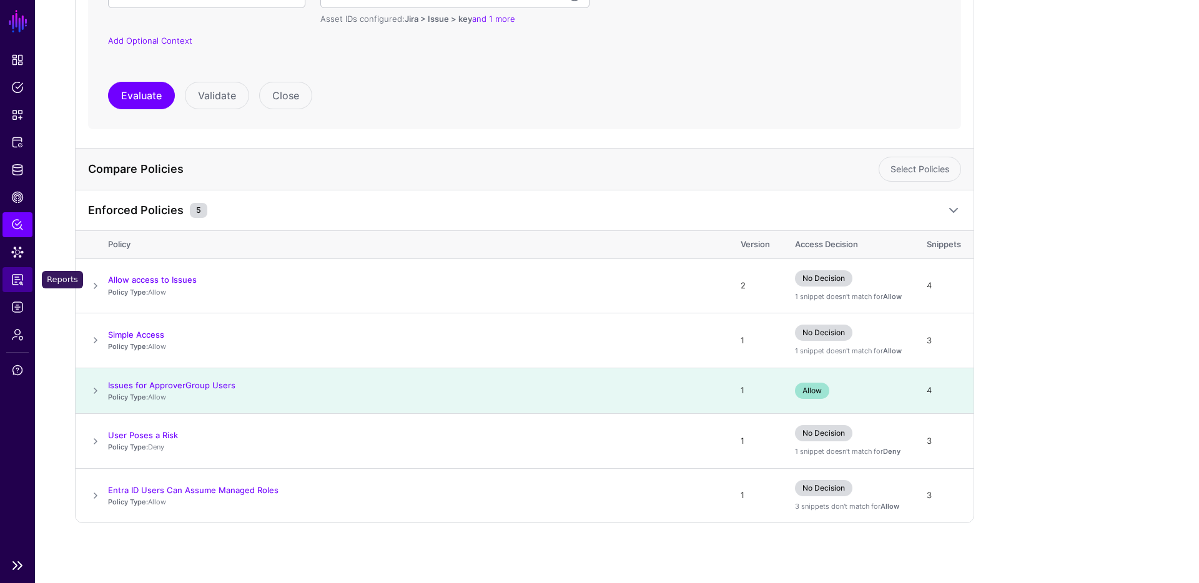
click at [24, 271] on link "Reports" at bounding box center [17, 279] width 30 height 25
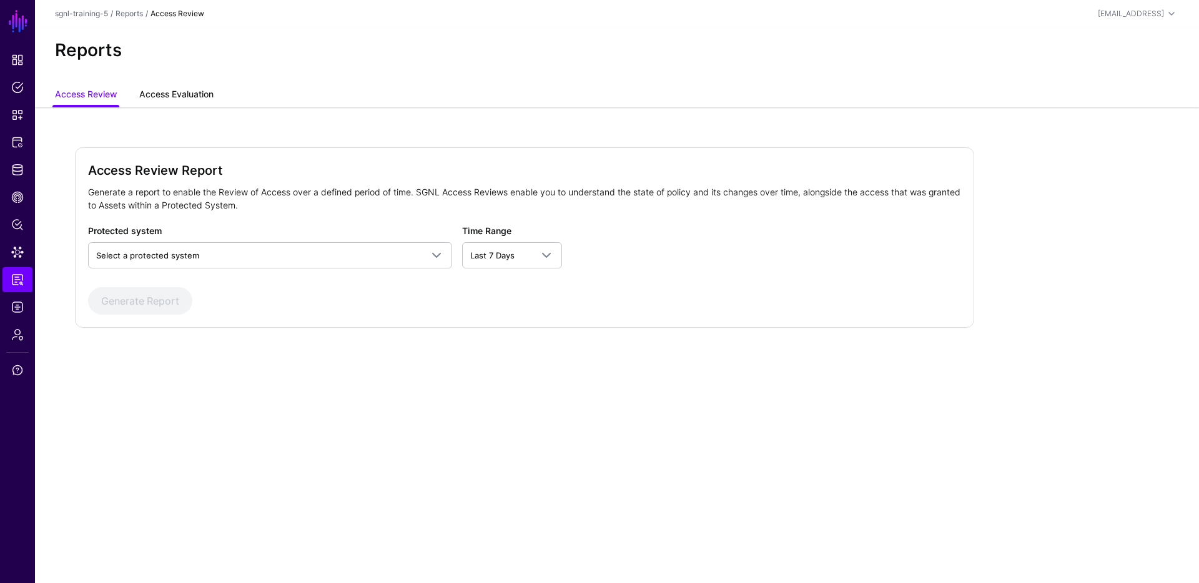
click at [205, 89] on link "Access Evaluation" at bounding box center [176, 96] width 74 height 24
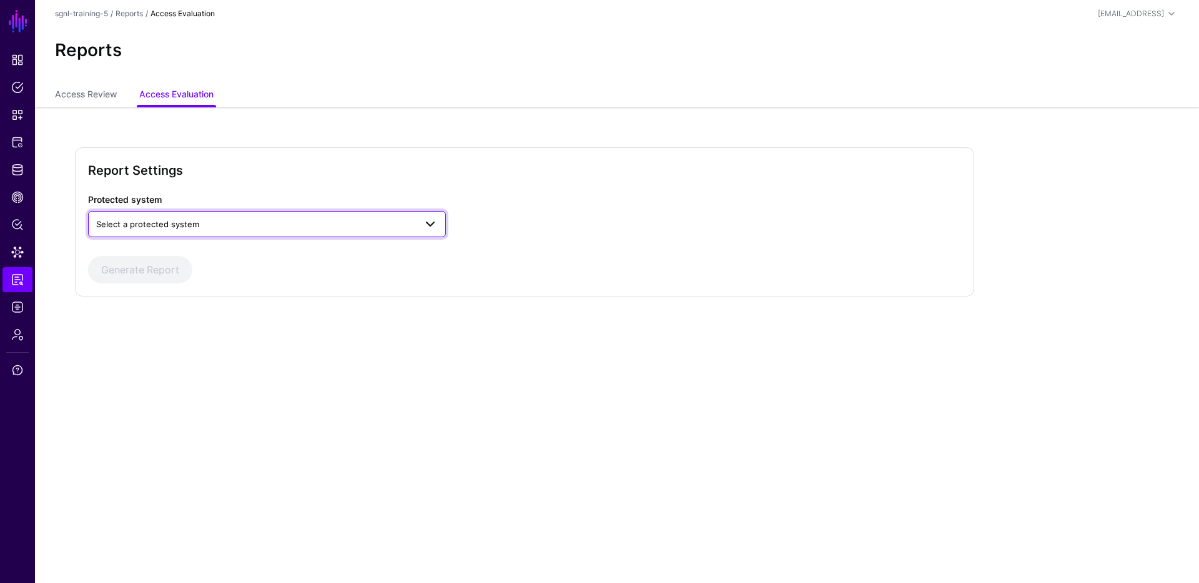
click at [309, 222] on span "Select a protected system" at bounding box center [255, 224] width 319 height 14
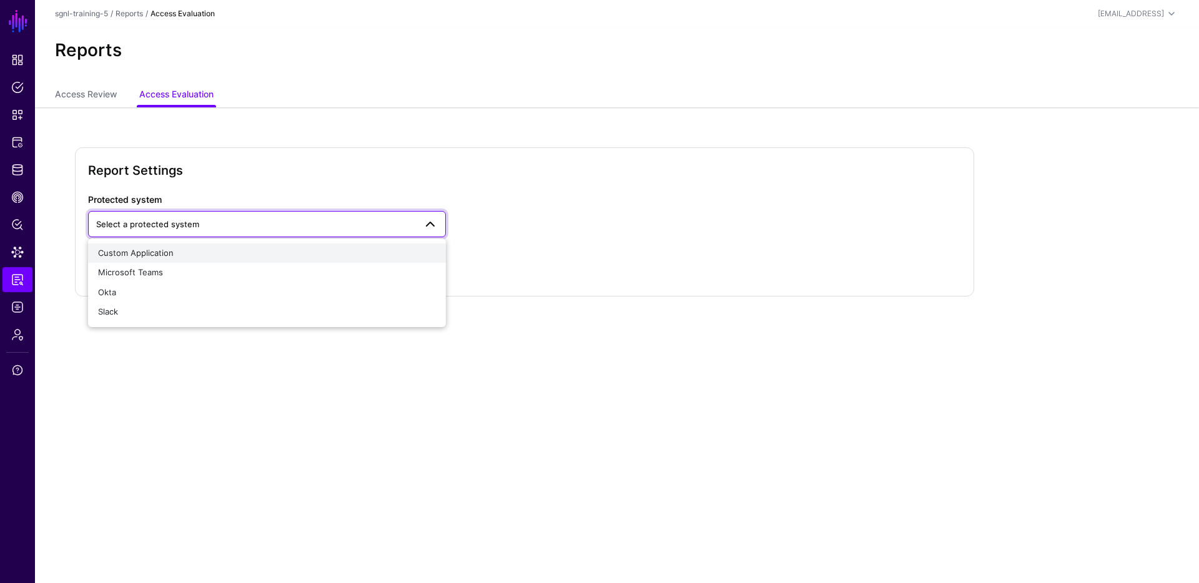
click at [253, 244] on button "Custom Application" at bounding box center [267, 254] width 358 height 20
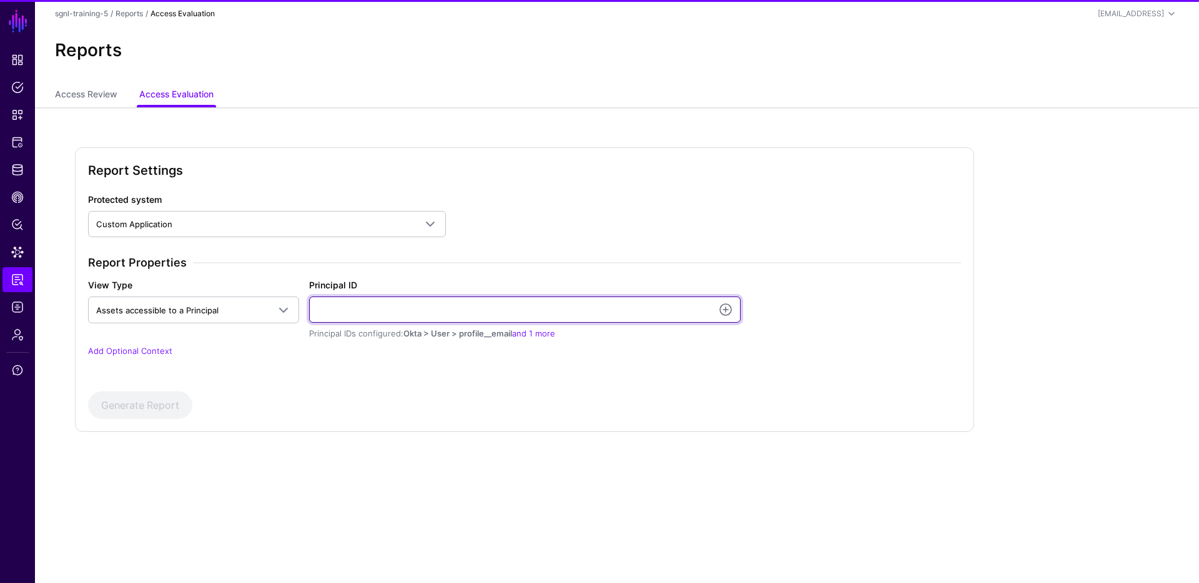
click at [444, 306] on input "Principal ID" at bounding box center [525, 310] width 432 height 26
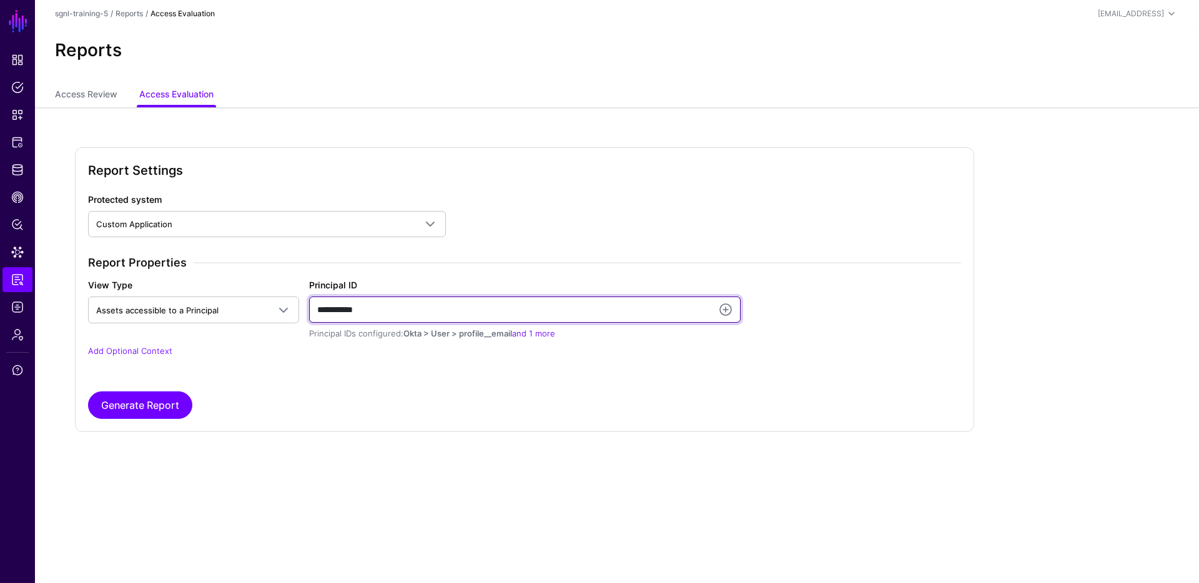
type input "**********"
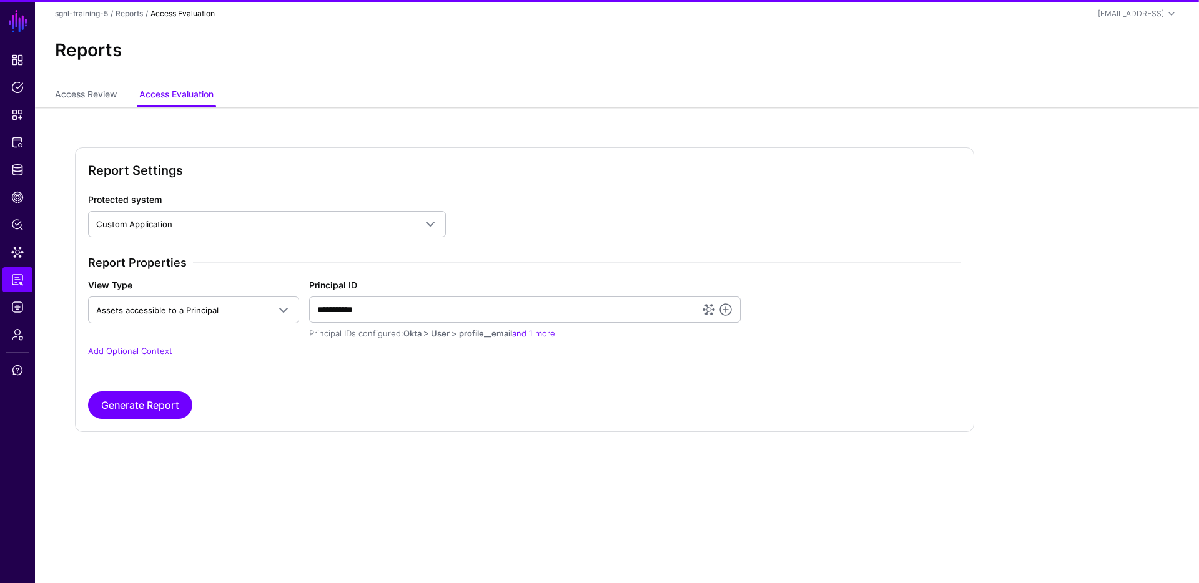
click at [180, 340] on div "**********" at bounding box center [524, 310] width 883 height 62
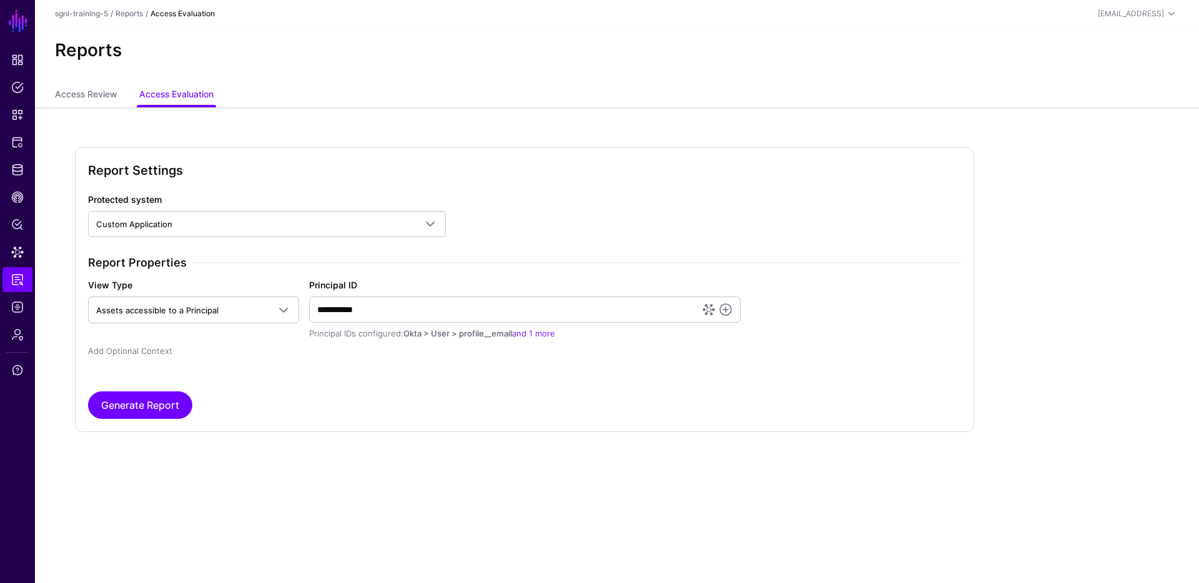
click at [167, 350] on link "Add Optional Context" at bounding box center [130, 351] width 84 height 10
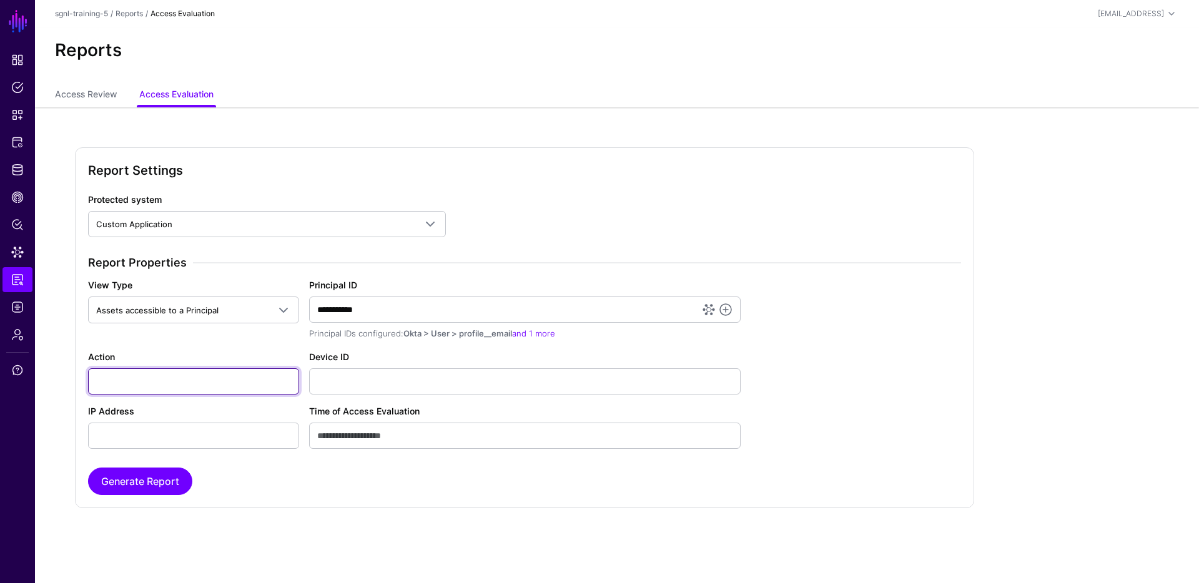
click at [157, 372] on input "Action" at bounding box center [193, 381] width 211 height 26
type input "******"
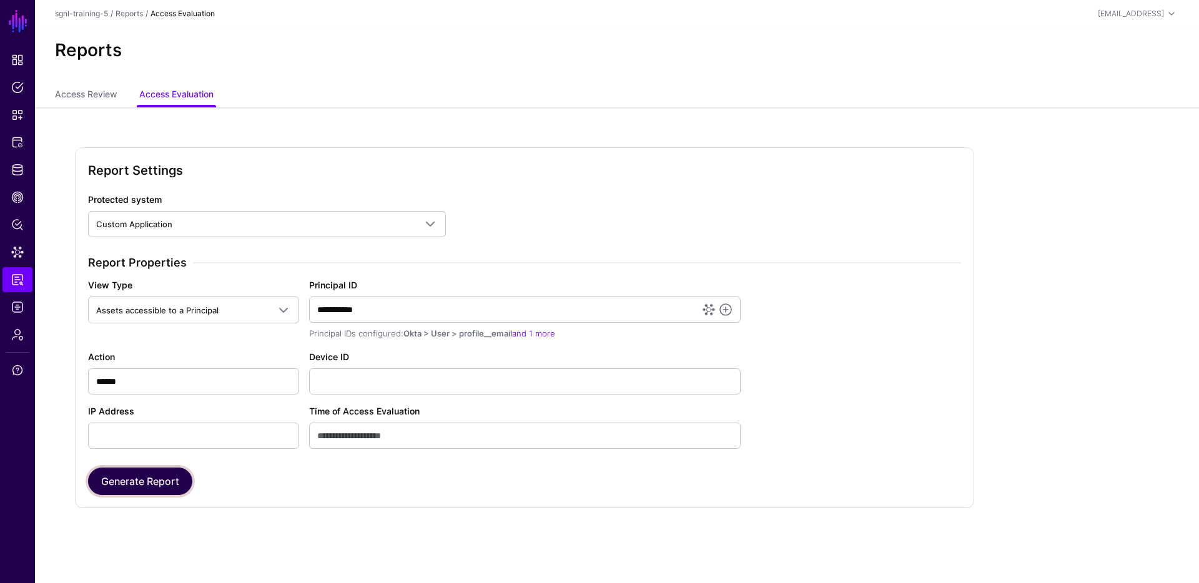
drag, startPoint x: 167, startPoint y: 478, endPoint x: 178, endPoint y: 469, distance: 13.8
click at [167, 478] on button "Generate Report" at bounding box center [140, 481] width 104 height 27
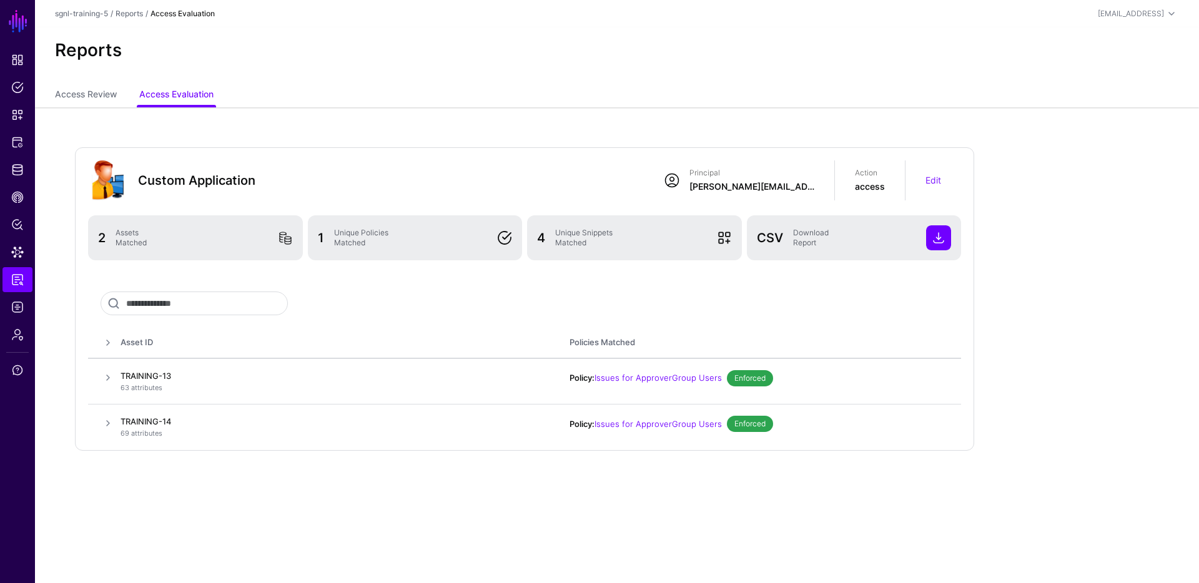
click at [942, 177] on div "Edit" at bounding box center [934, 180] width 56 height 28
click at [941, 175] on div "Edit" at bounding box center [934, 180] width 56 height 28
click at [939, 177] on link "Edit" at bounding box center [934, 180] width 16 height 11
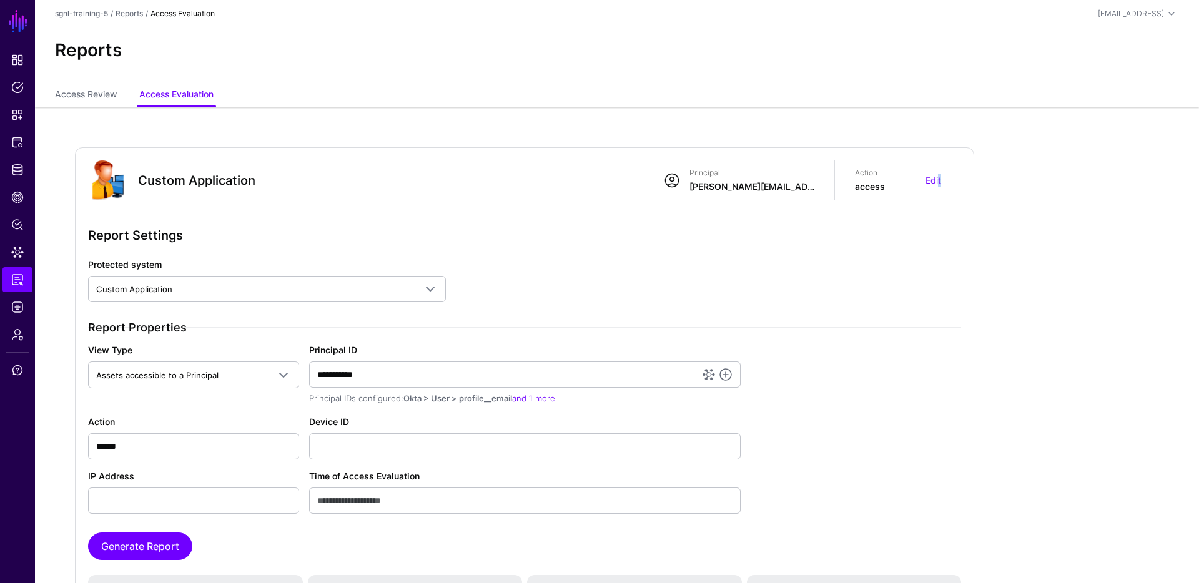
scroll to position [55, 0]
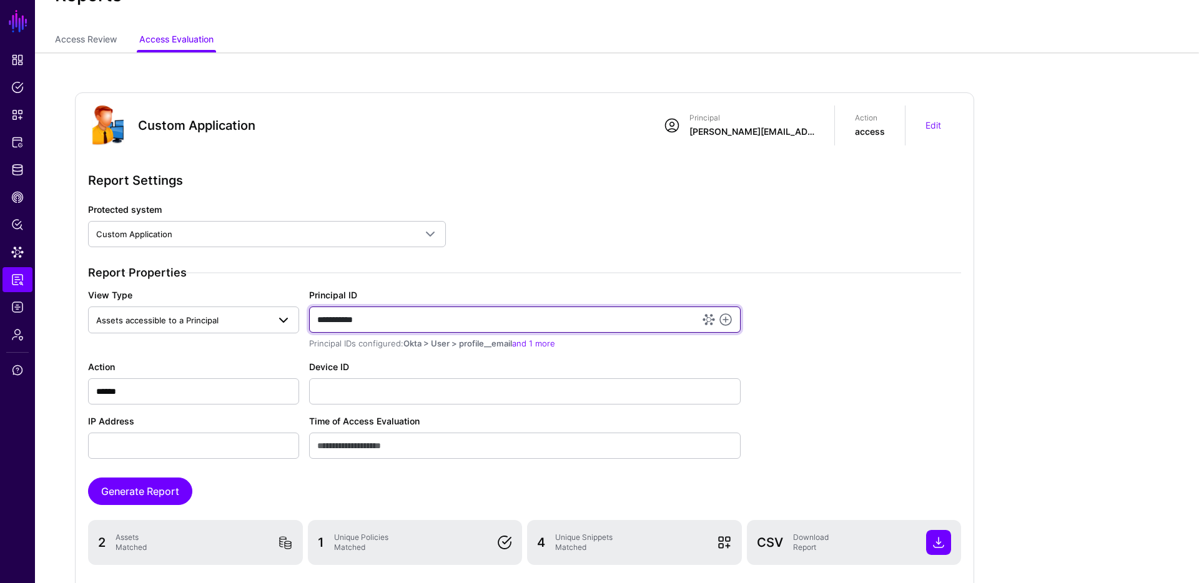
drag, startPoint x: 328, startPoint y: 317, endPoint x: 269, endPoint y: 315, distance: 59.4
click at [268, 313] on div "**********" at bounding box center [524, 320] width 883 height 62
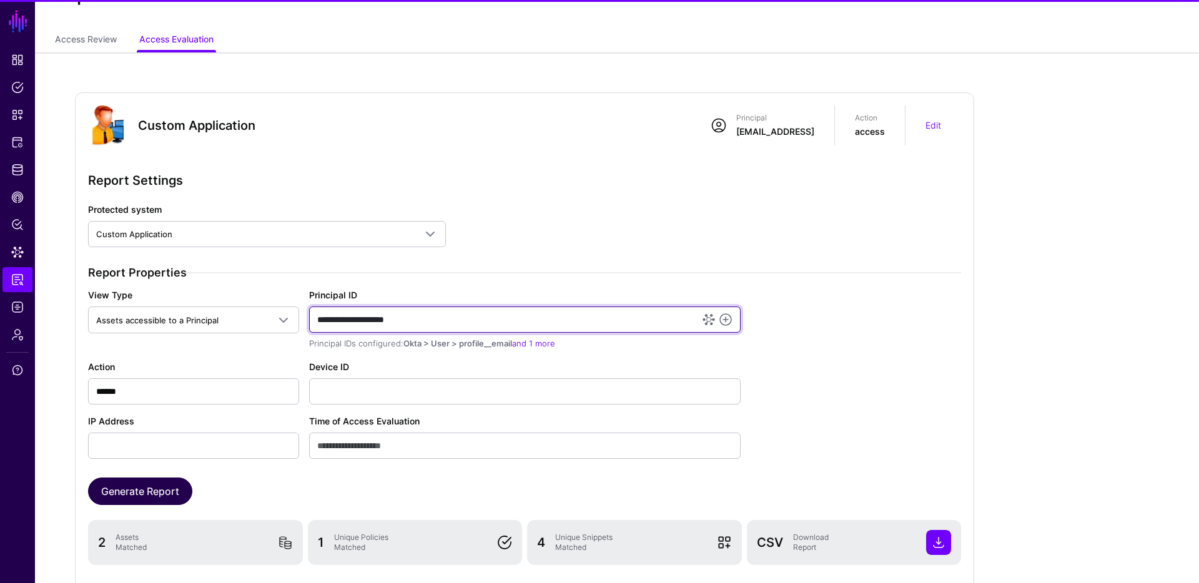
type input "**********"
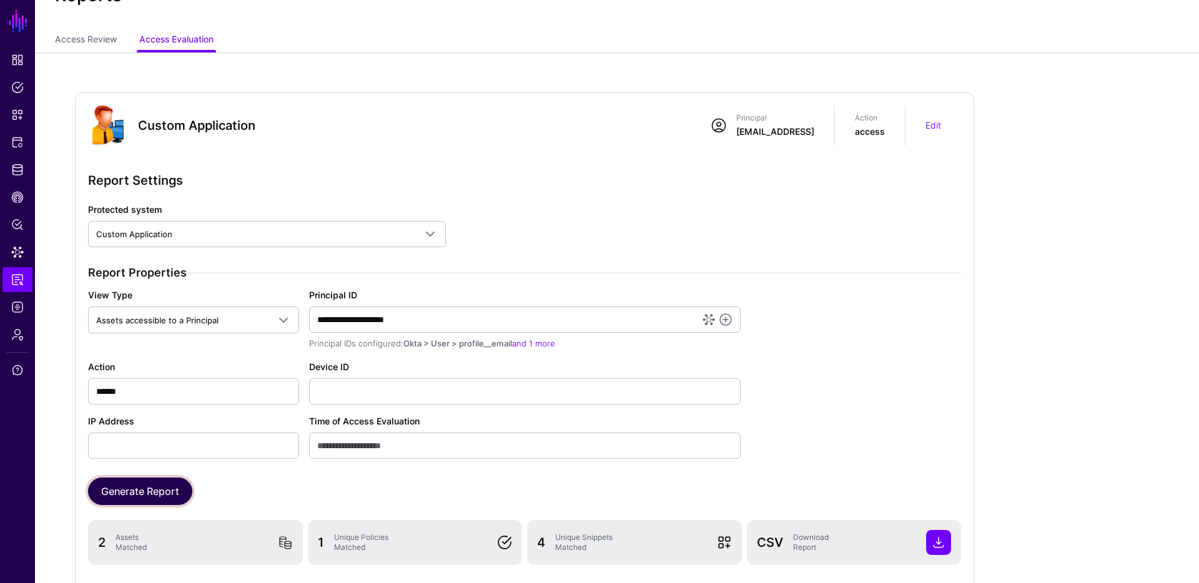
click at [148, 491] on button "Generate Report" at bounding box center [140, 491] width 104 height 27
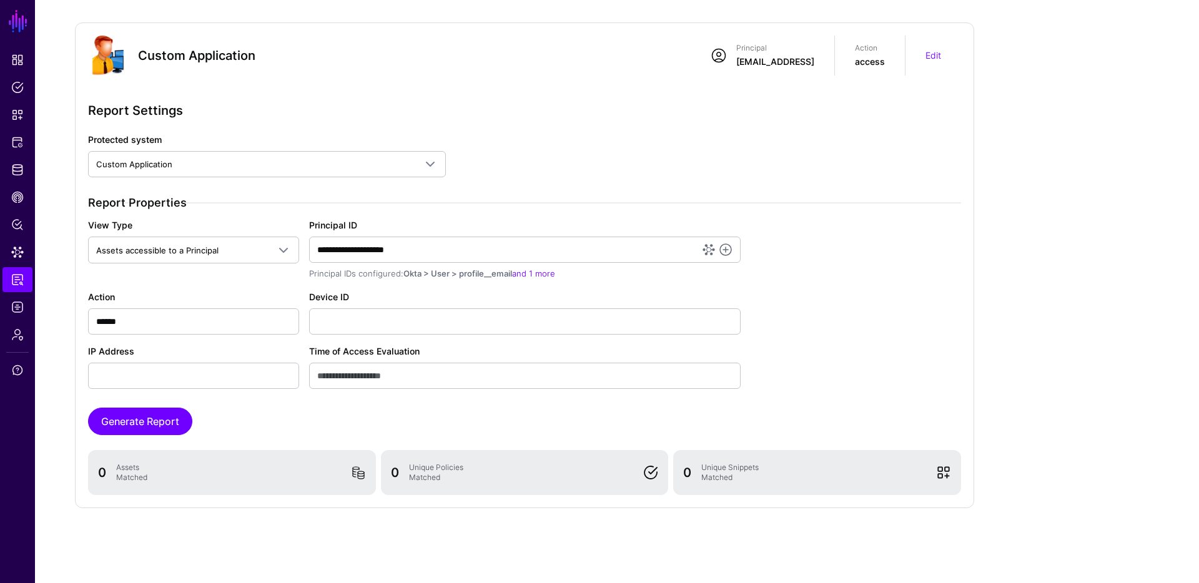
scroll to position [127, 0]
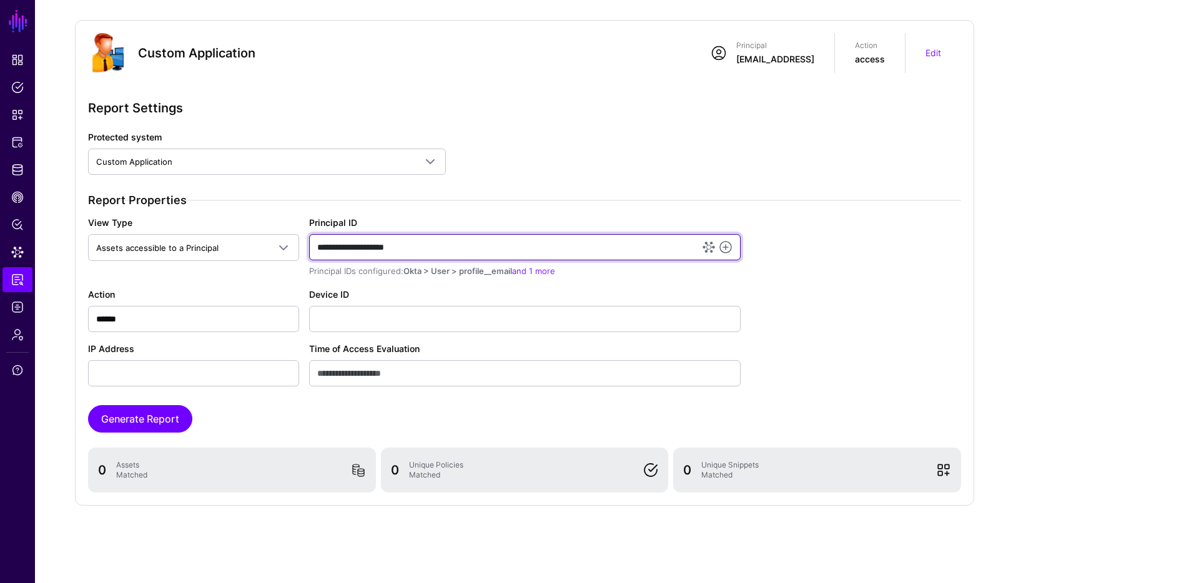
click at [465, 244] on input "**********" at bounding box center [525, 247] width 432 height 26
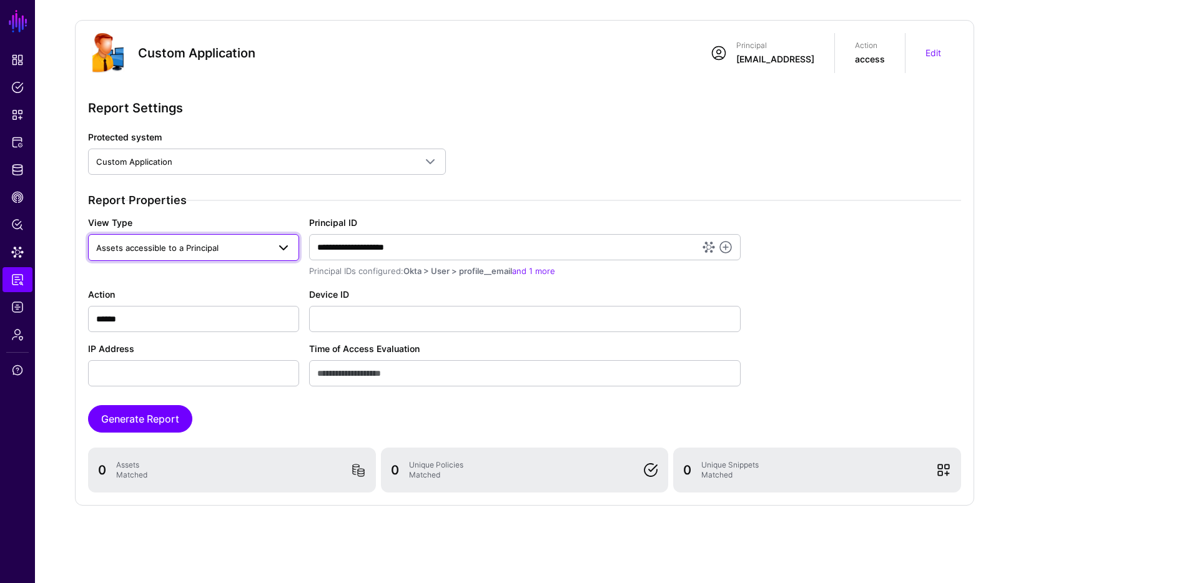
click at [202, 253] on span "Assets accessible to a Principal" at bounding box center [182, 248] width 172 height 14
click at [169, 294] on span "Principals with access to an asset" at bounding box center [164, 296] width 132 height 10
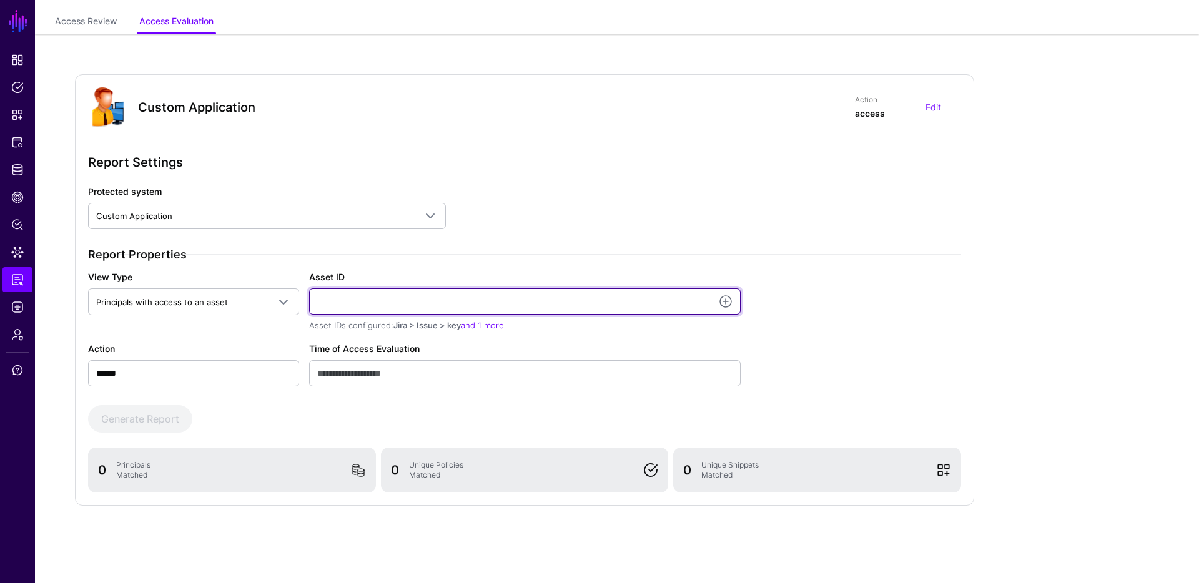
click at [395, 298] on input "Asset ID" at bounding box center [525, 302] width 432 height 26
type input "**********"
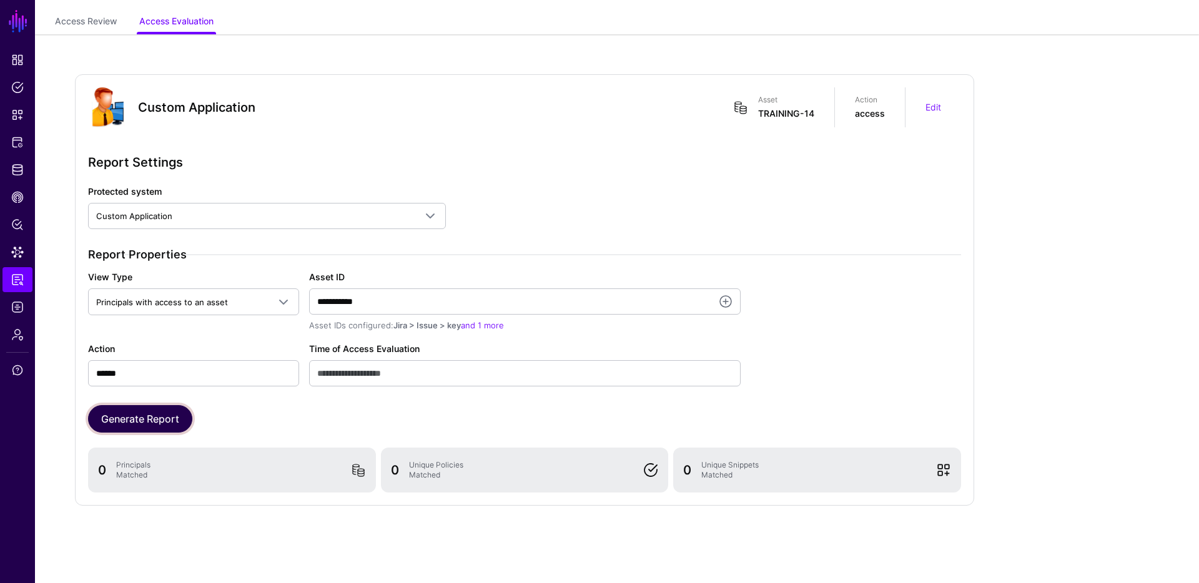
click at [169, 416] on button "Generate Report" at bounding box center [140, 418] width 104 height 27
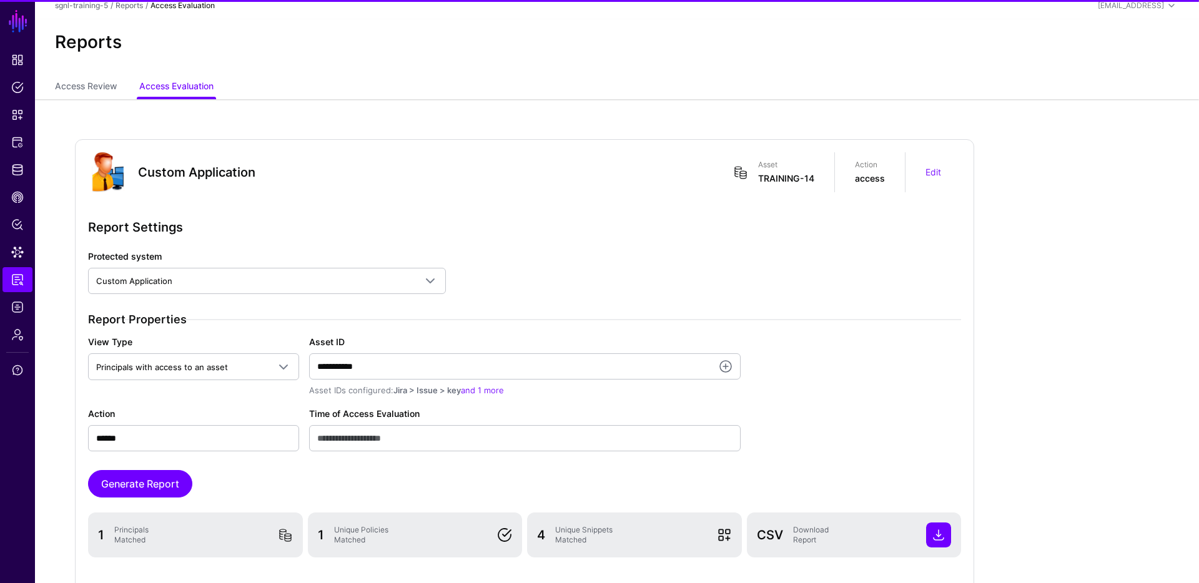
scroll to position [205, 0]
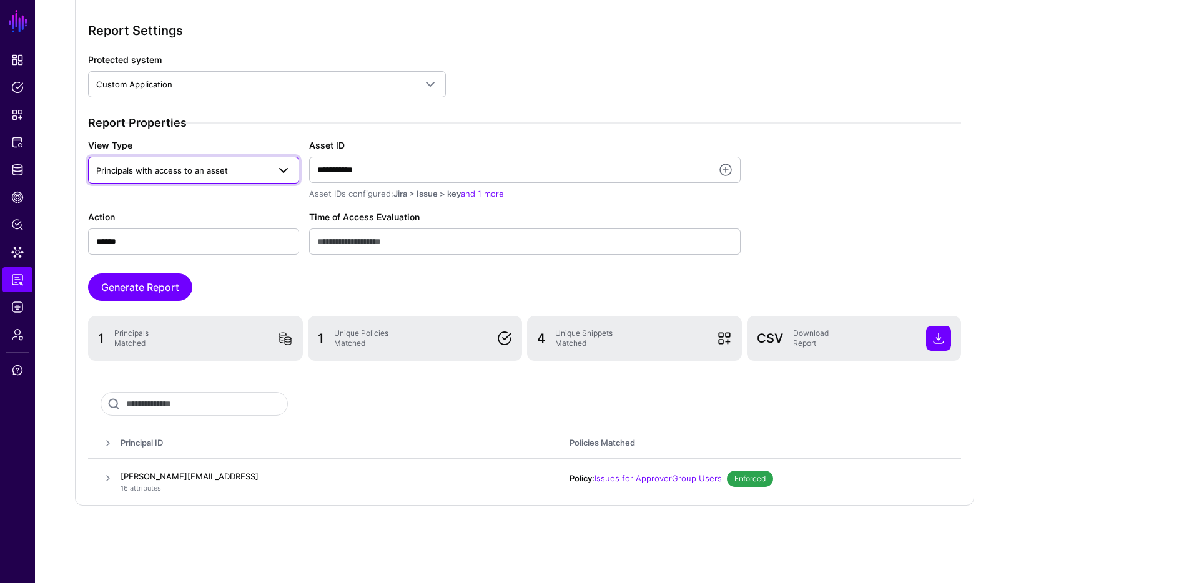
click at [175, 169] on span "Principals with access to an asset" at bounding box center [162, 170] width 132 height 10
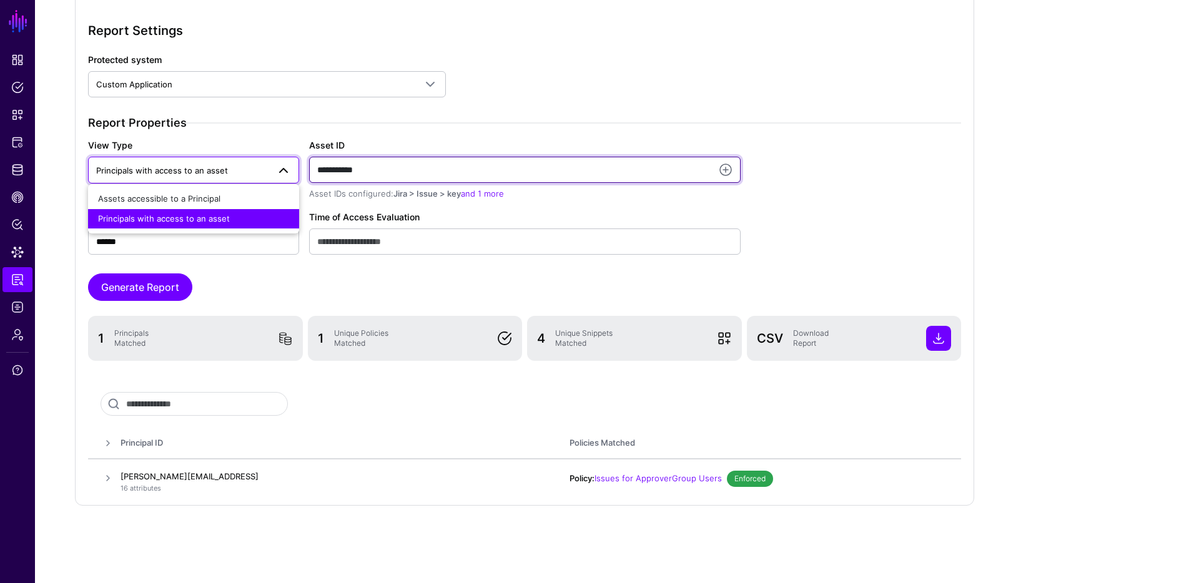
click at [405, 174] on input "**********" at bounding box center [525, 170] width 432 height 26
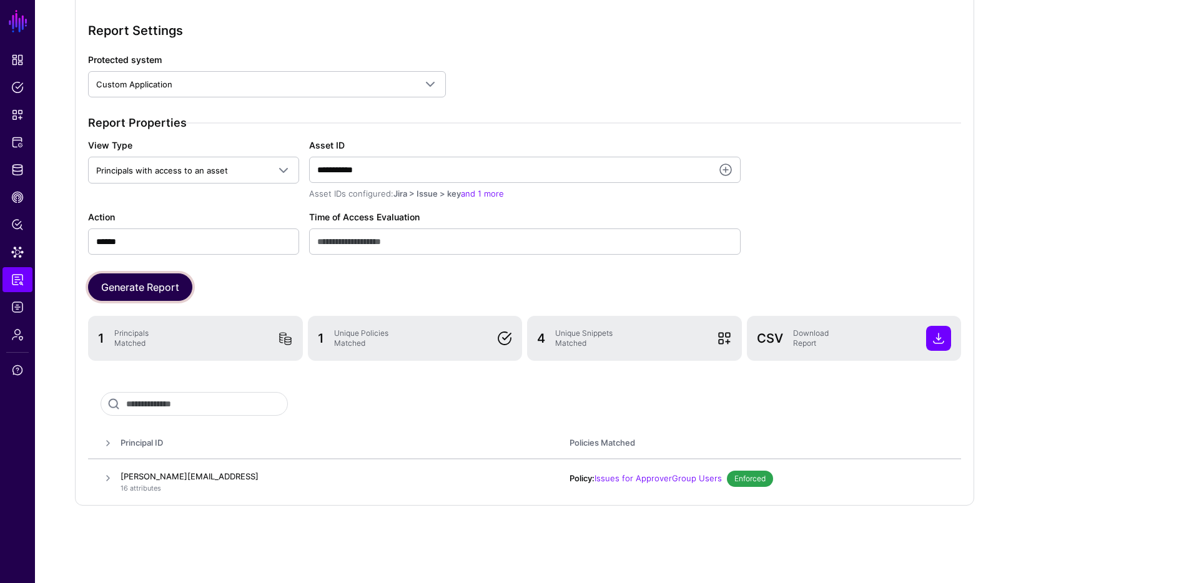
click at [160, 287] on button "Generate Report" at bounding box center [140, 287] width 104 height 27
click at [156, 284] on button "Generate Report" at bounding box center [140, 287] width 104 height 27
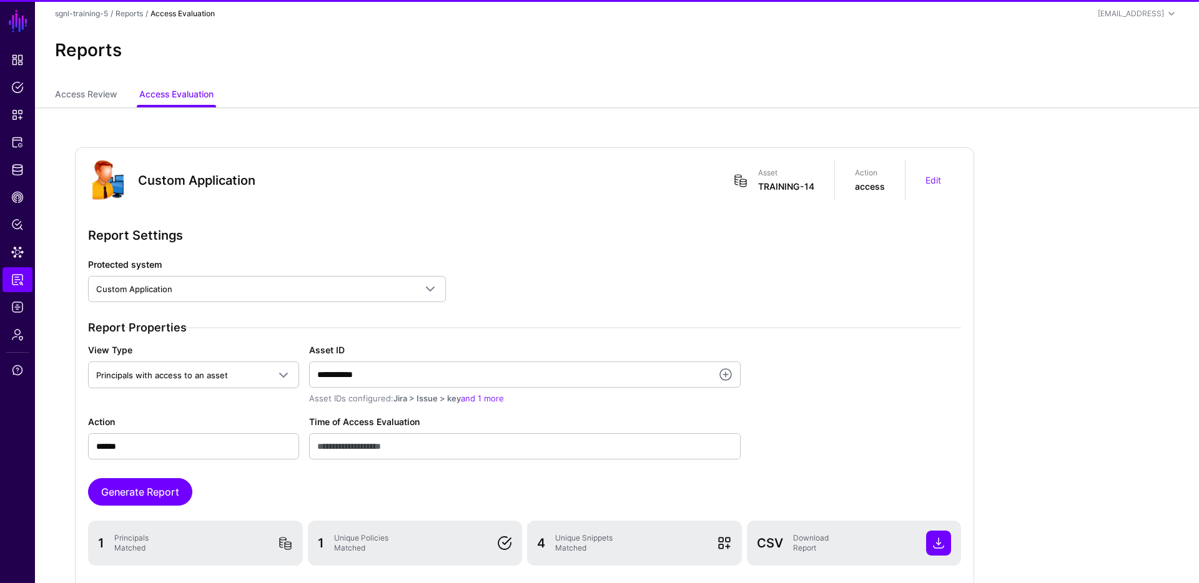
scroll to position [173, 0]
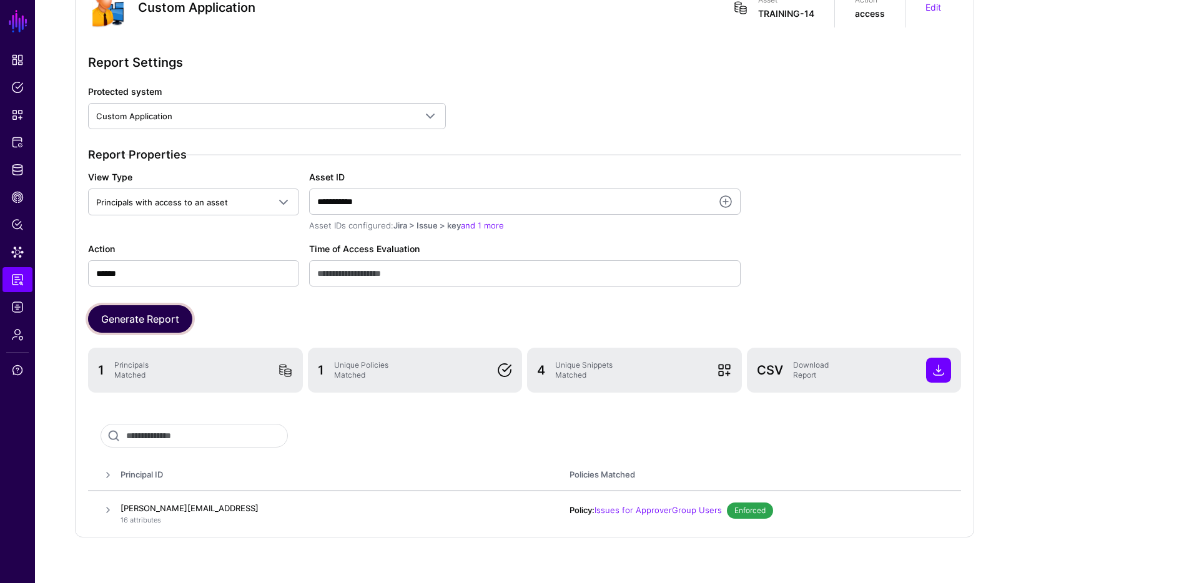
click at [173, 317] on button "Generate Report" at bounding box center [140, 318] width 104 height 27
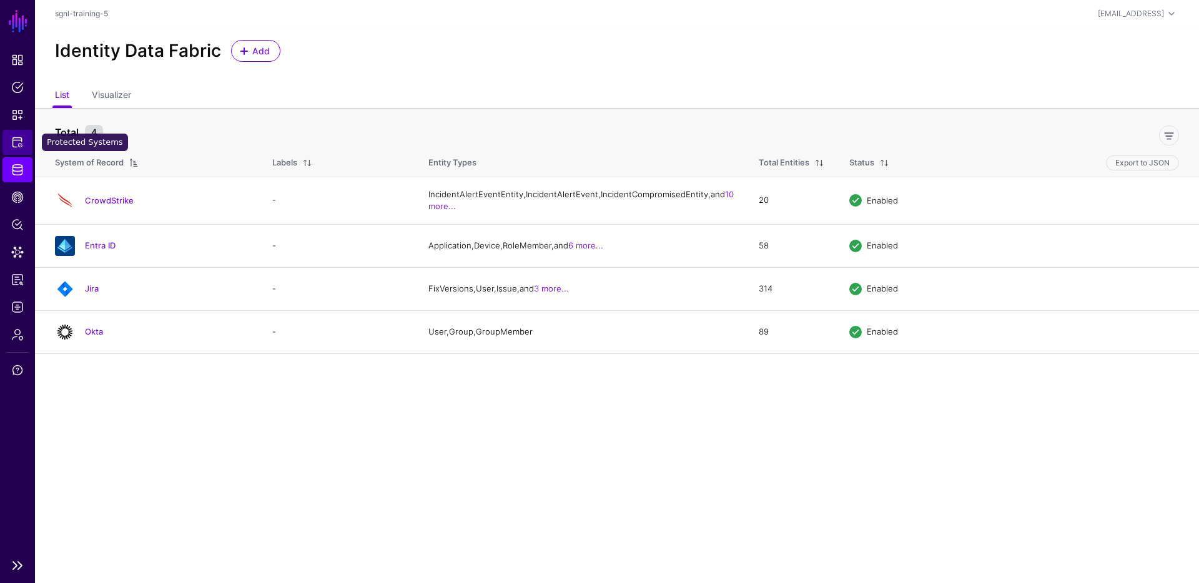
click at [14, 141] on span "Protected Systems" at bounding box center [17, 142] width 12 height 12
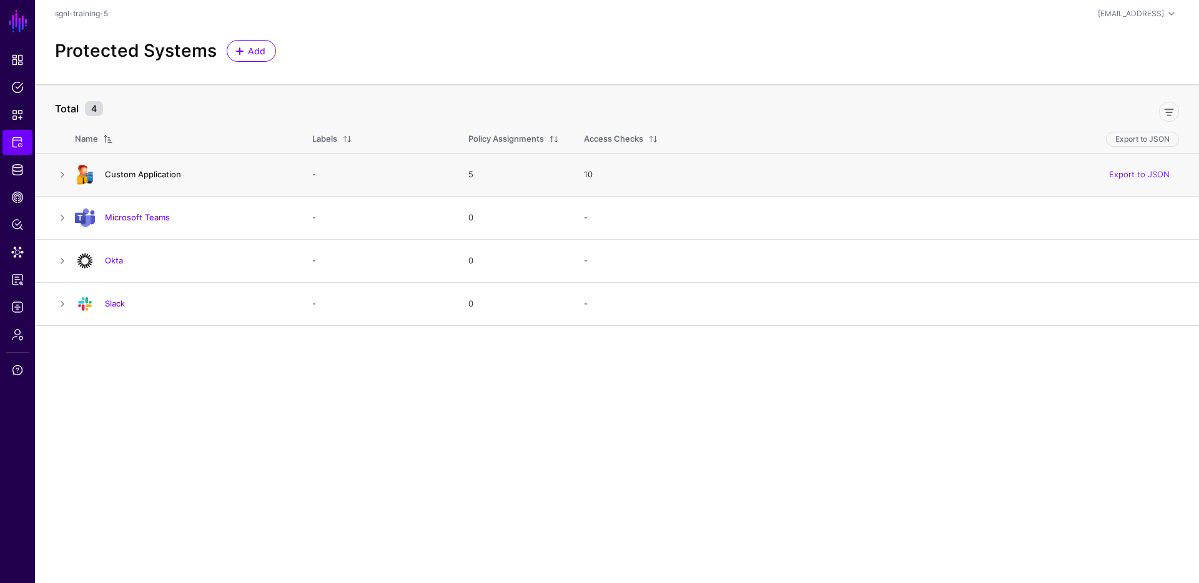
click at [149, 170] on link "Custom Application" at bounding box center [143, 174] width 76 height 10
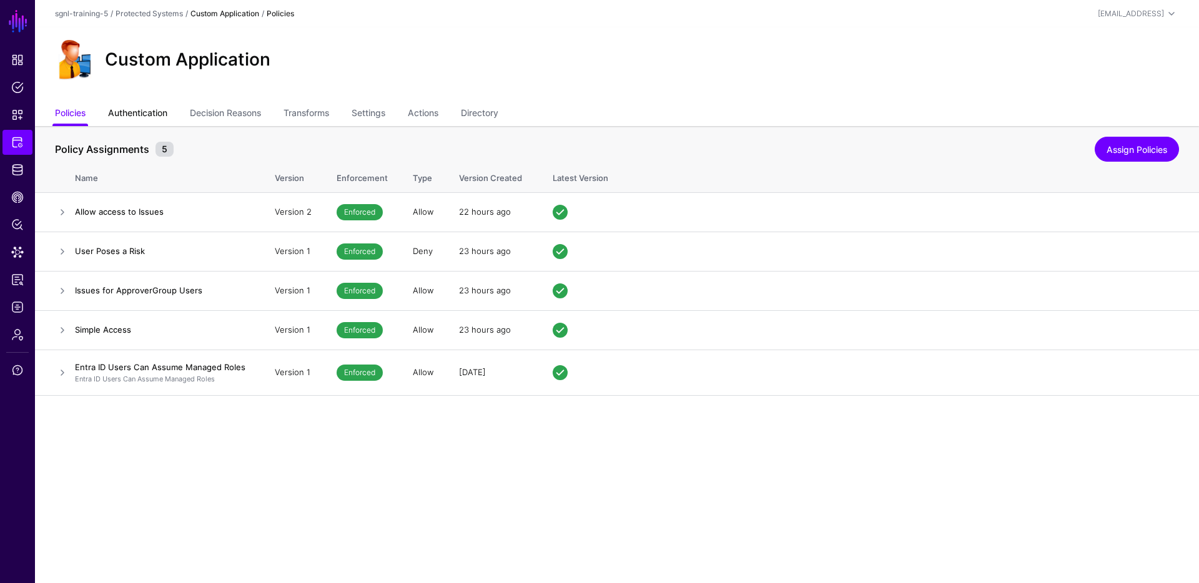
click at [131, 112] on link "Authentication" at bounding box center [137, 114] width 59 height 24
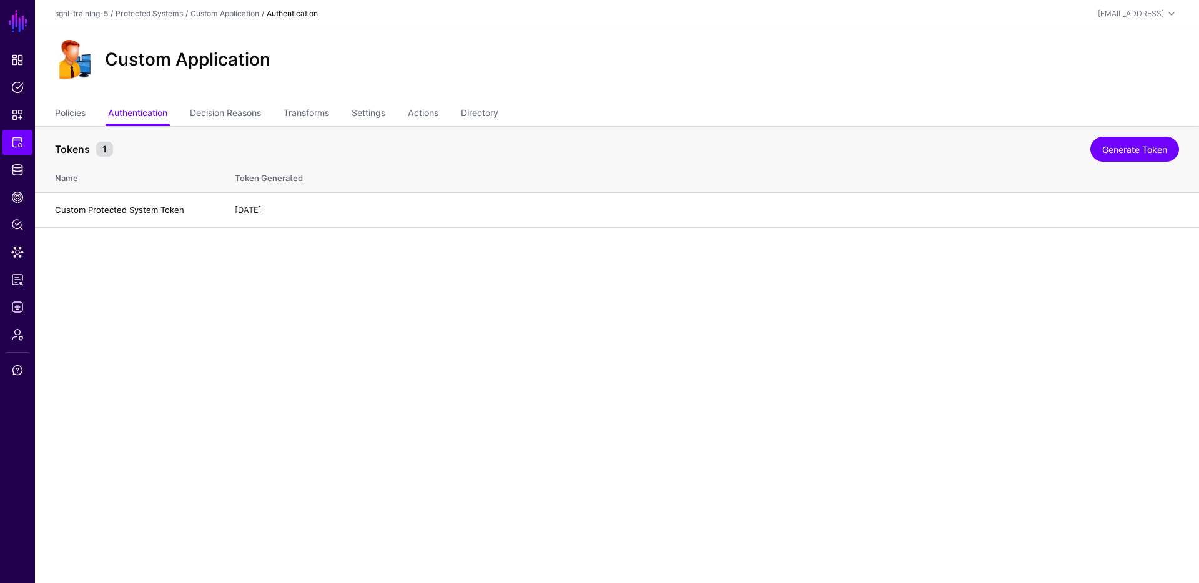
click at [525, 325] on main "SGNL Dashboard Policies Snippets Protected Systems Identity Data Fabric CAEP Hu…" at bounding box center [599, 291] width 1199 height 583
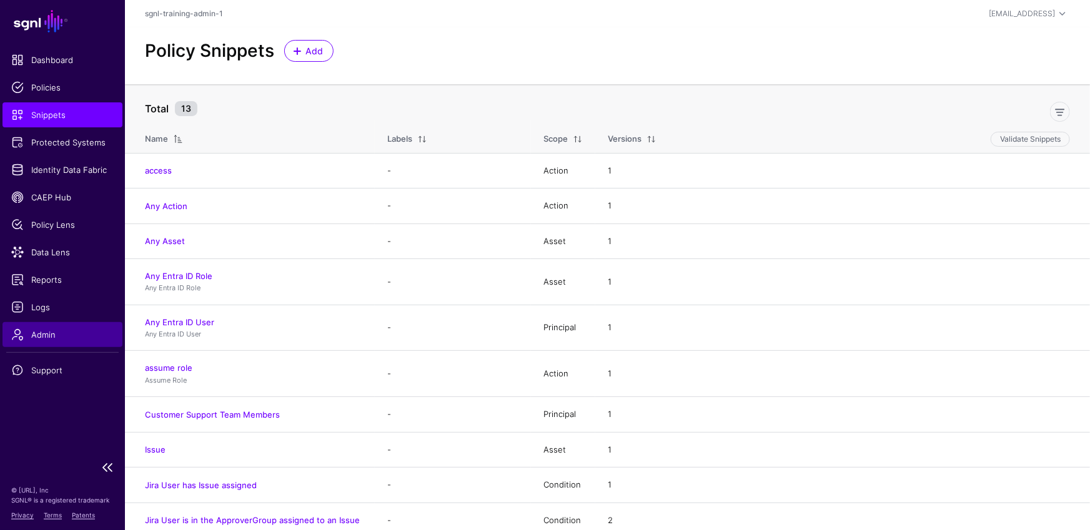
click at [49, 339] on span "Admin" at bounding box center [62, 334] width 102 height 12
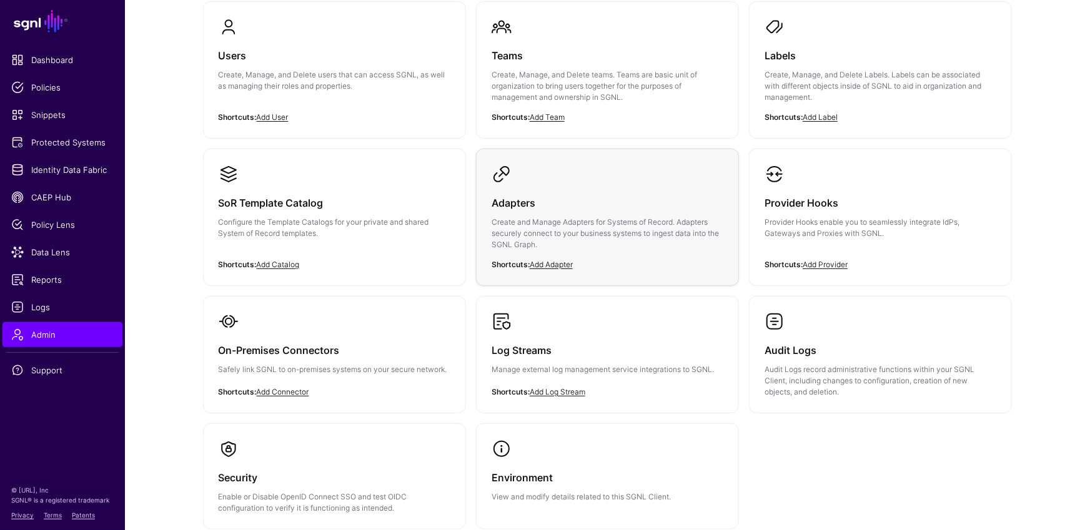
scroll to position [165, 0]
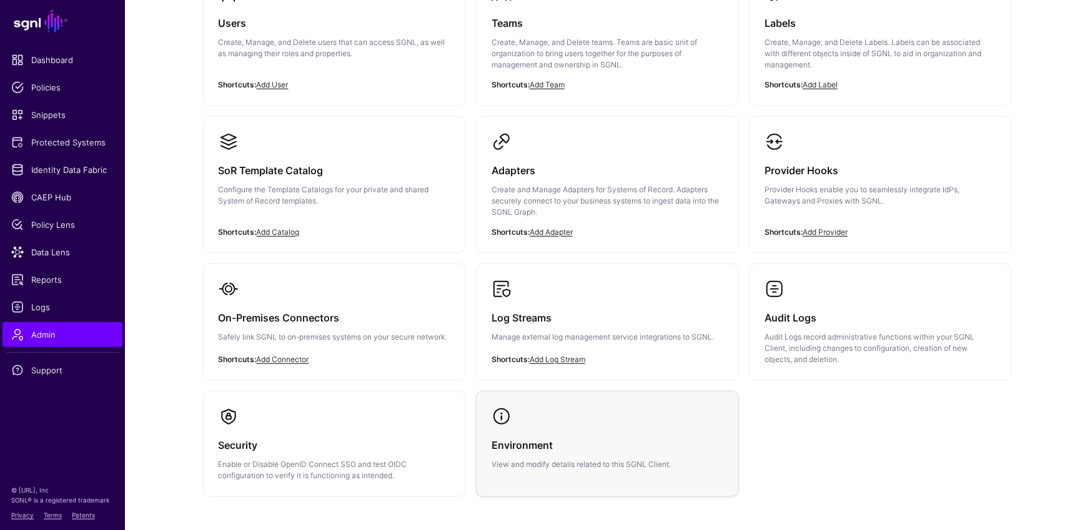
click at [635, 455] on div "Environment View and modify details related to this SGNL Client." at bounding box center [607, 449] width 232 height 44
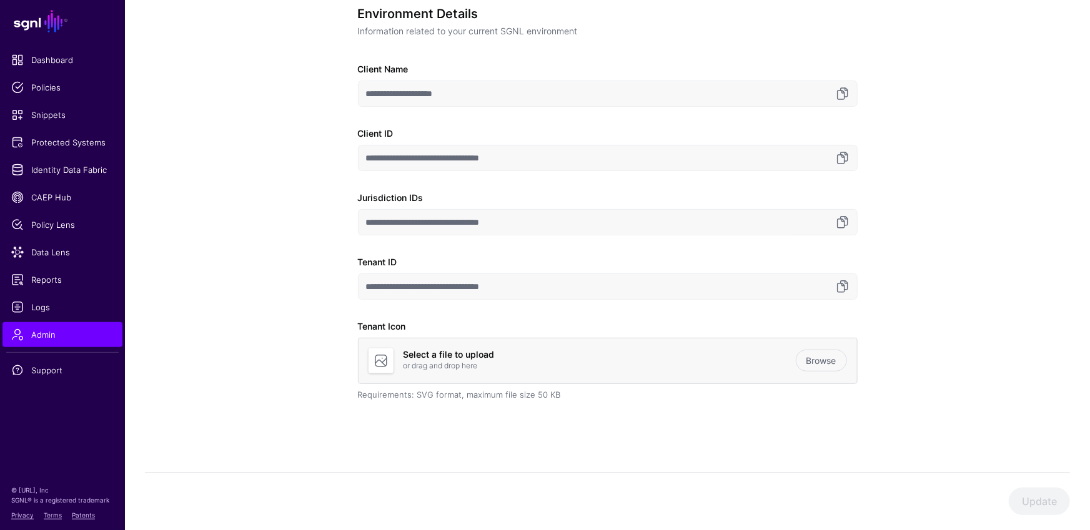
scroll to position [103, 0]
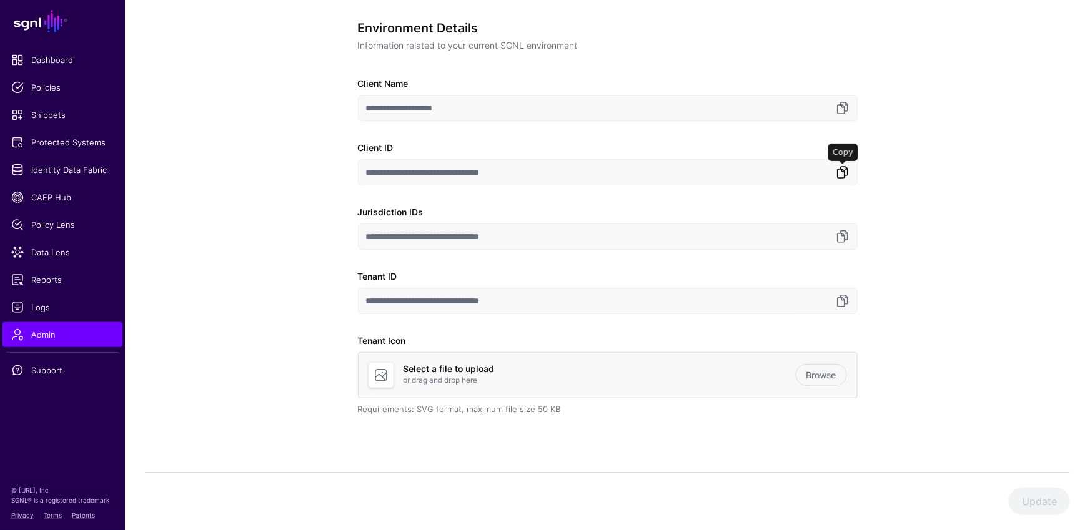
click at [841, 173] on link at bounding box center [842, 172] width 15 height 15
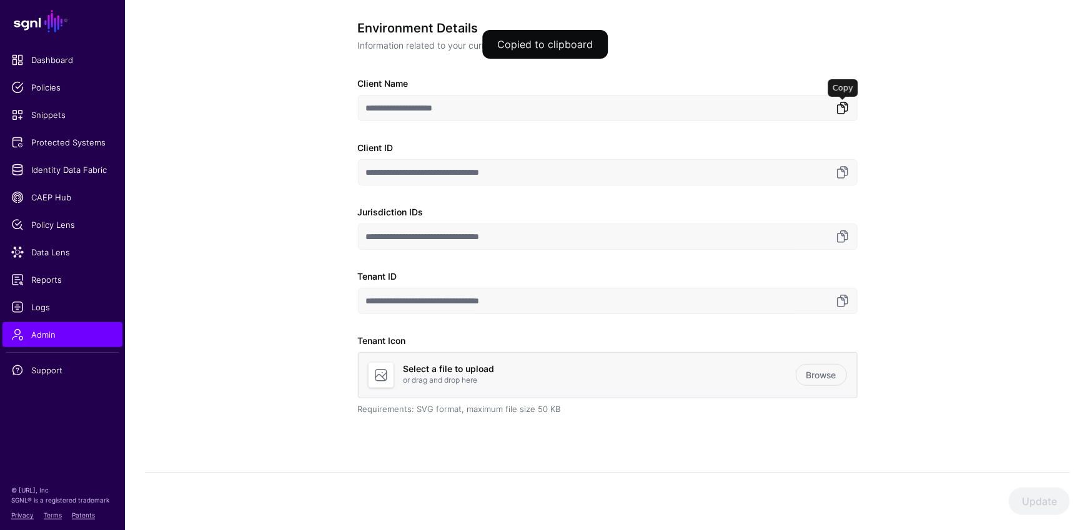
click at [839, 104] on link at bounding box center [842, 108] width 15 height 15
click at [846, 234] on link at bounding box center [842, 236] width 15 height 15
drag, startPoint x: 844, startPoint y: 300, endPoint x: 864, endPoint y: 297, distance: 20.1
click at [845, 300] on link at bounding box center [842, 301] width 15 height 15
click at [70, 145] on span "Protected Systems" at bounding box center [62, 142] width 102 height 12
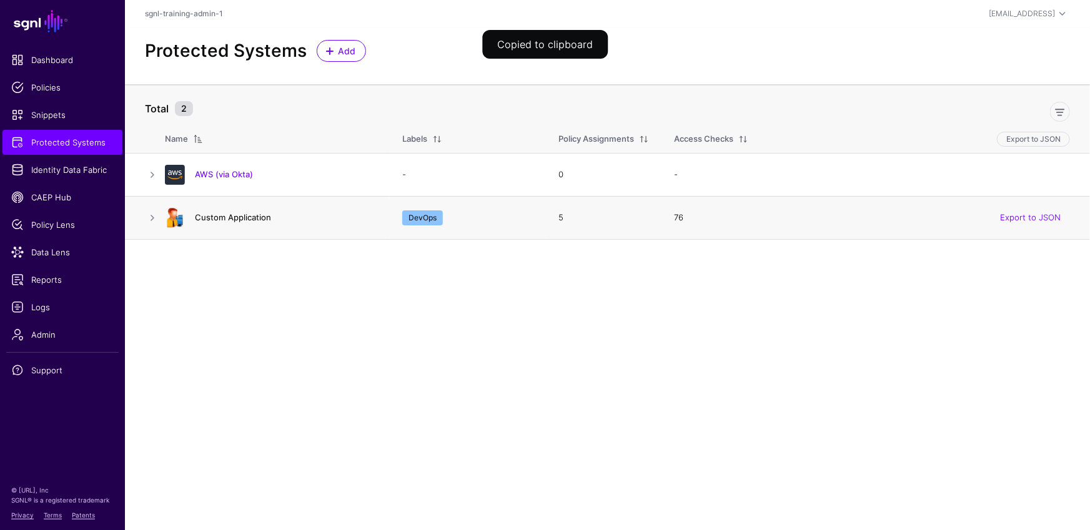
click at [229, 221] on link "Custom Application" at bounding box center [233, 217] width 76 height 10
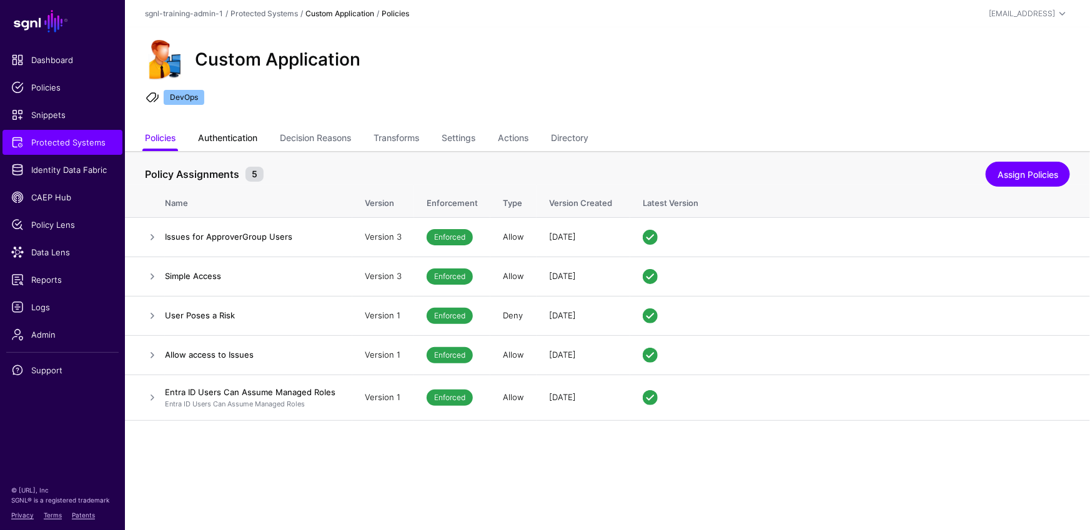
click at [240, 136] on link "Authentication" at bounding box center [227, 139] width 59 height 24
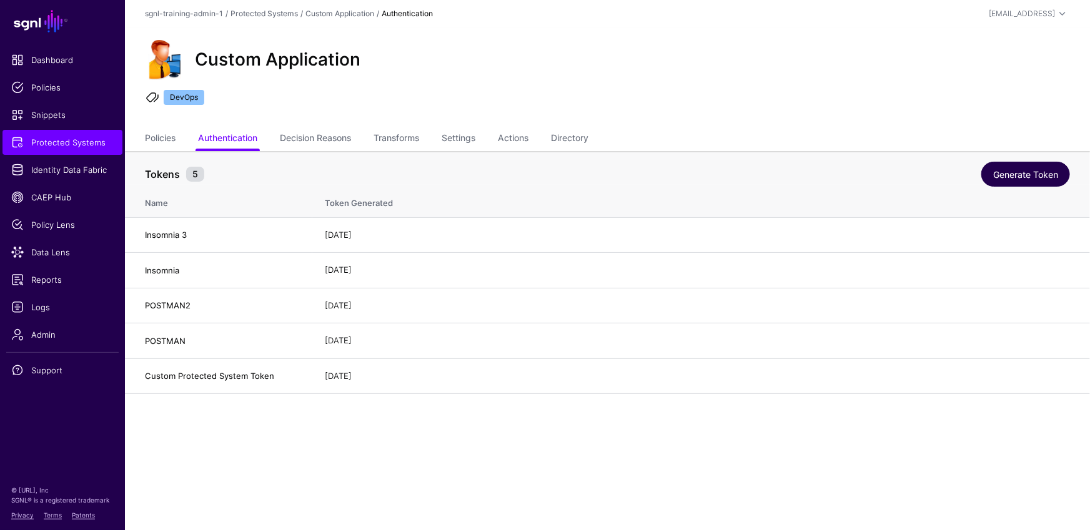
click at [1007, 173] on link "Generate Token" at bounding box center [1025, 174] width 89 height 25
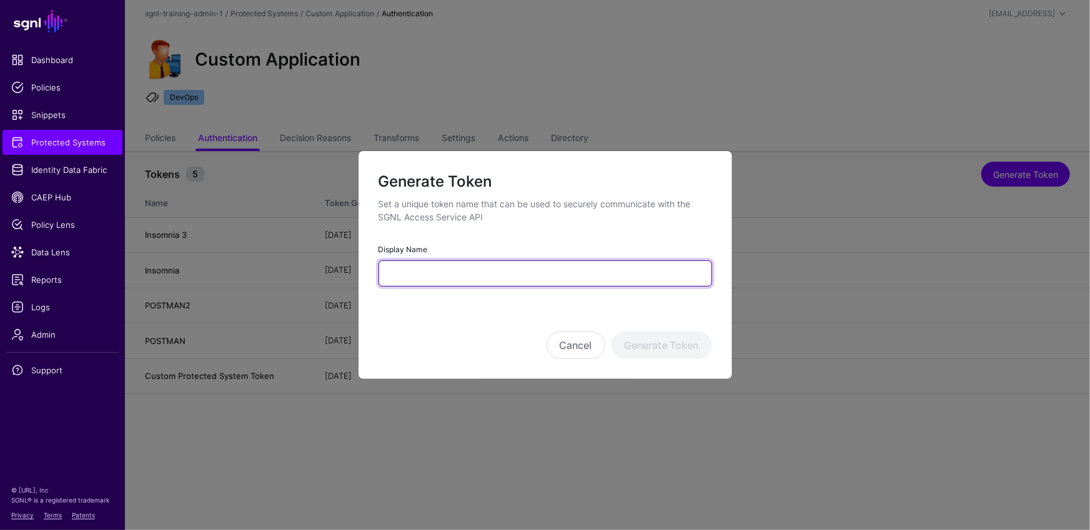
click at [546, 279] on input "Display Name" at bounding box center [544, 273] width 333 height 26
type input "**********"
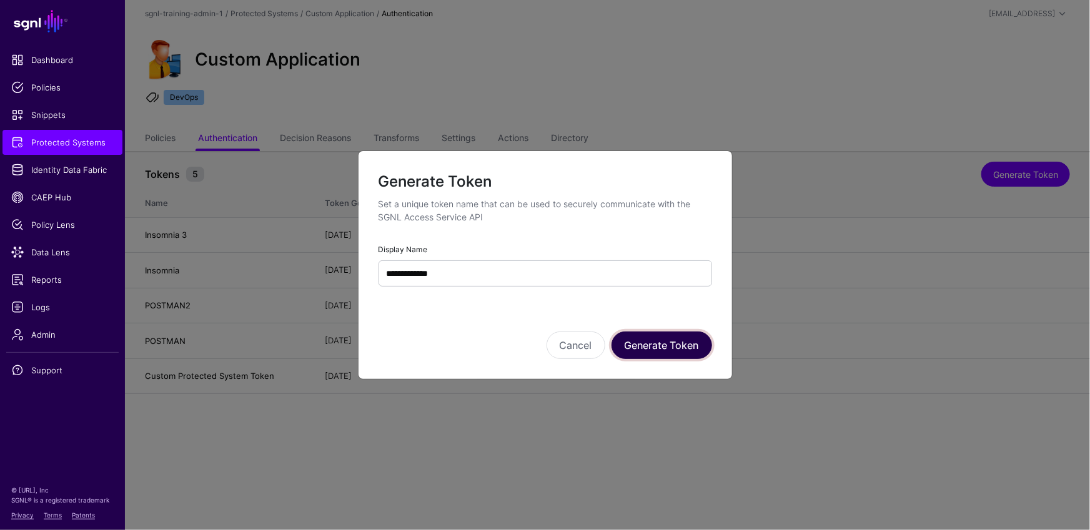
click at [673, 341] on button "Generate Token" at bounding box center [661, 345] width 101 height 27
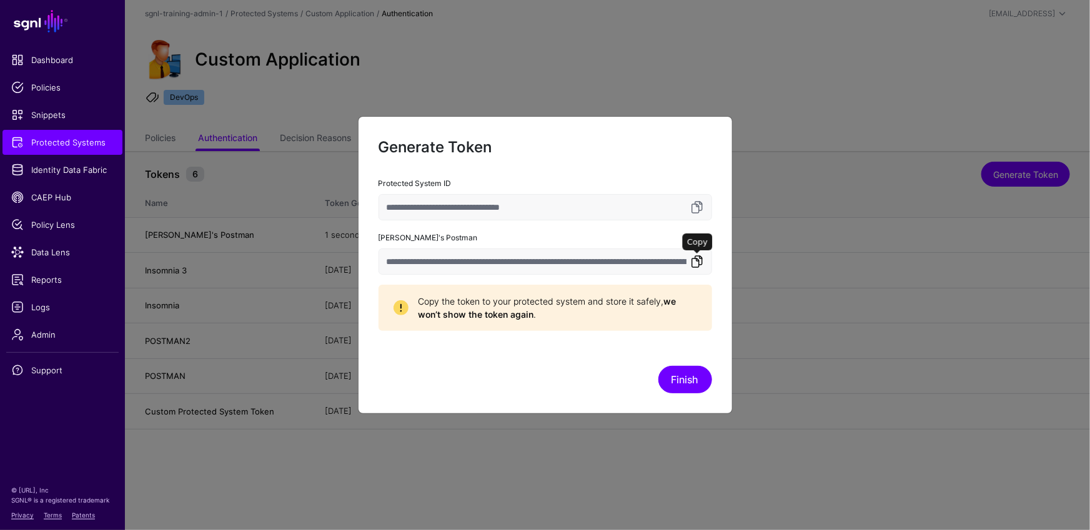
click at [701, 264] on link at bounding box center [696, 261] width 15 height 15
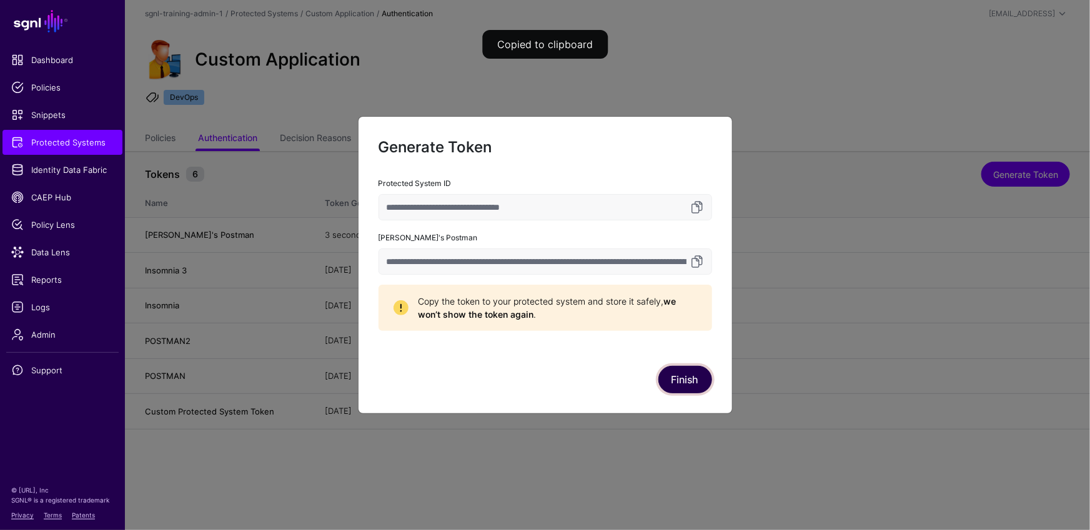
click at [696, 380] on button "Finish" at bounding box center [685, 379] width 54 height 27
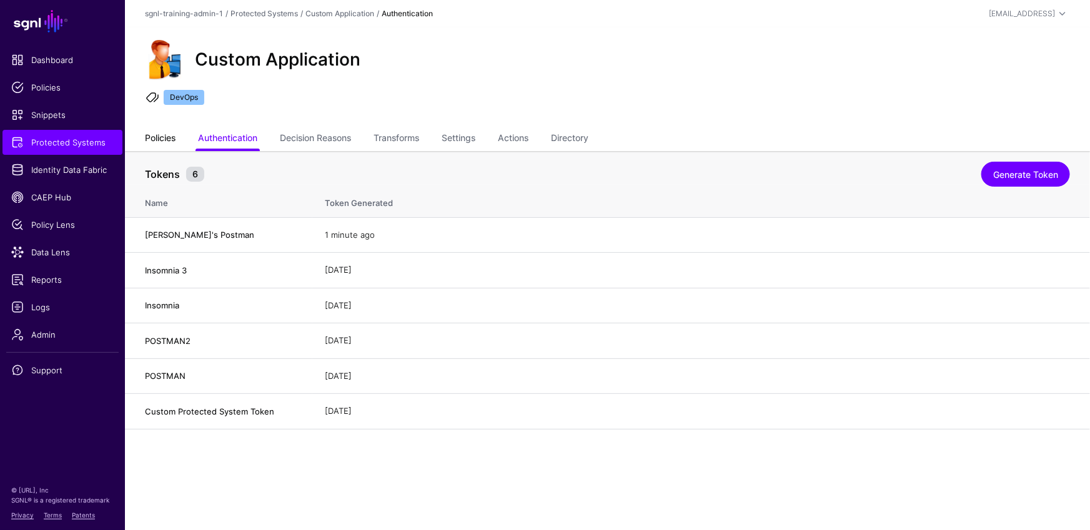
click at [170, 137] on link "Policies" at bounding box center [160, 139] width 31 height 24
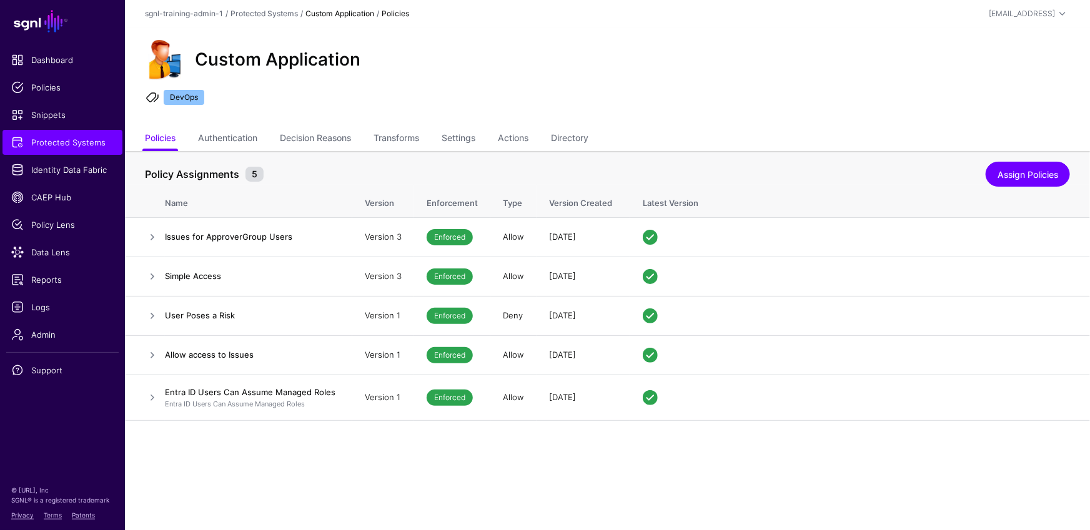
click at [728, 99] on ul "DevOps" at bounding box center [607, 99] width 929 height 19
click at [576, 139] on link "Directory" at bounding box center [569, 139] width 37 height 24
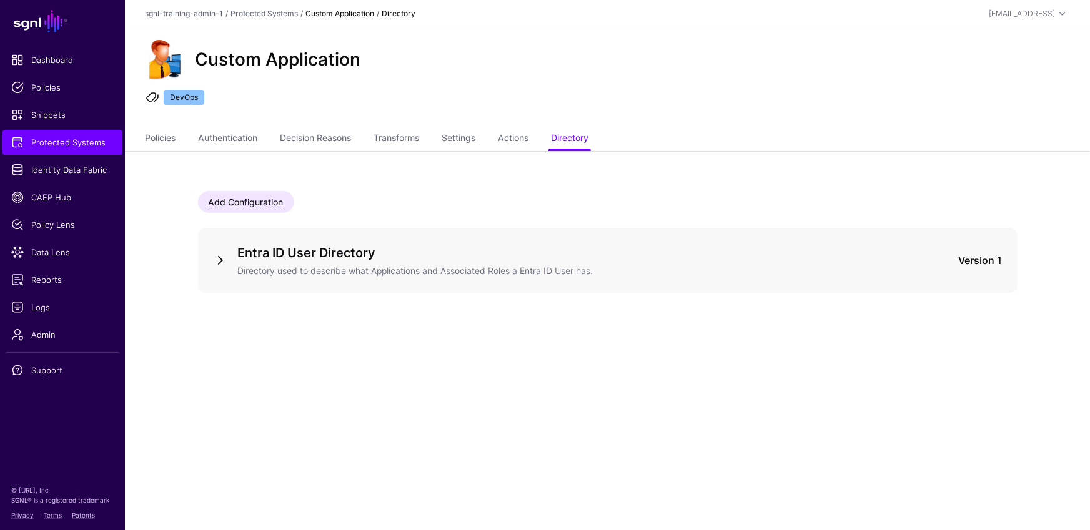
click at [223, 264] on link at bounding box center [220, 260] width 15 height 15
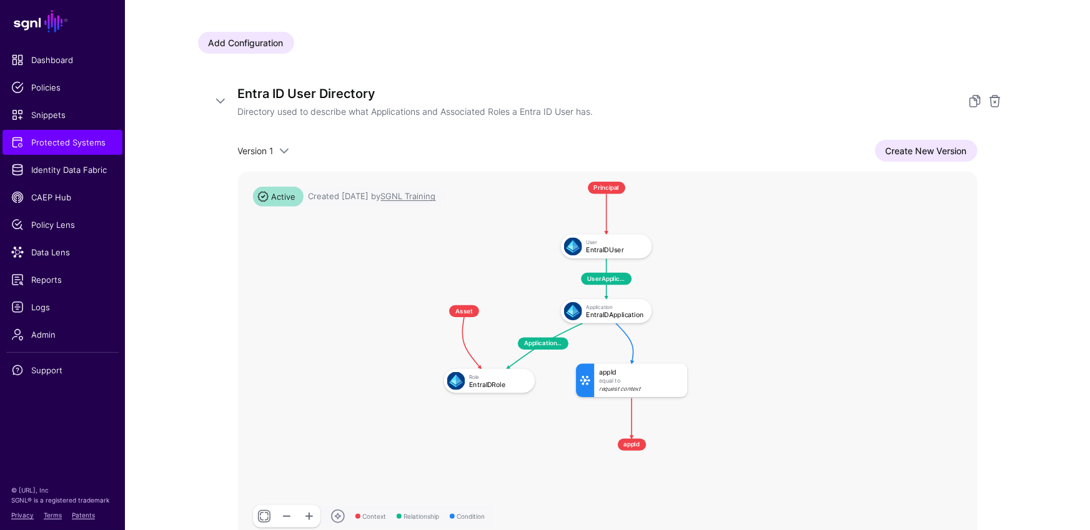
scroll to position [187, 0]
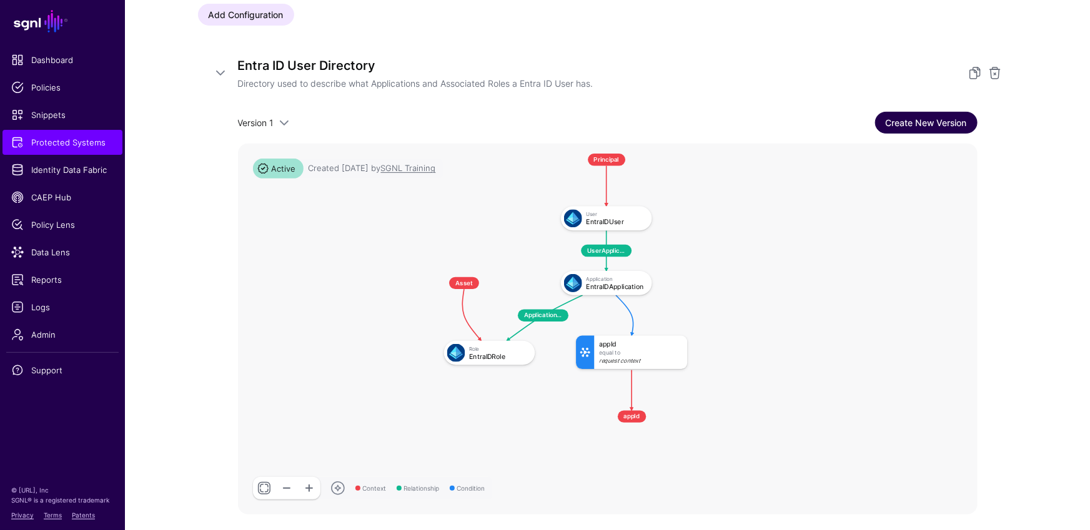
click at [901, 116] on link "Create New Version" at bounding box center [926, 123] width 102 height 22
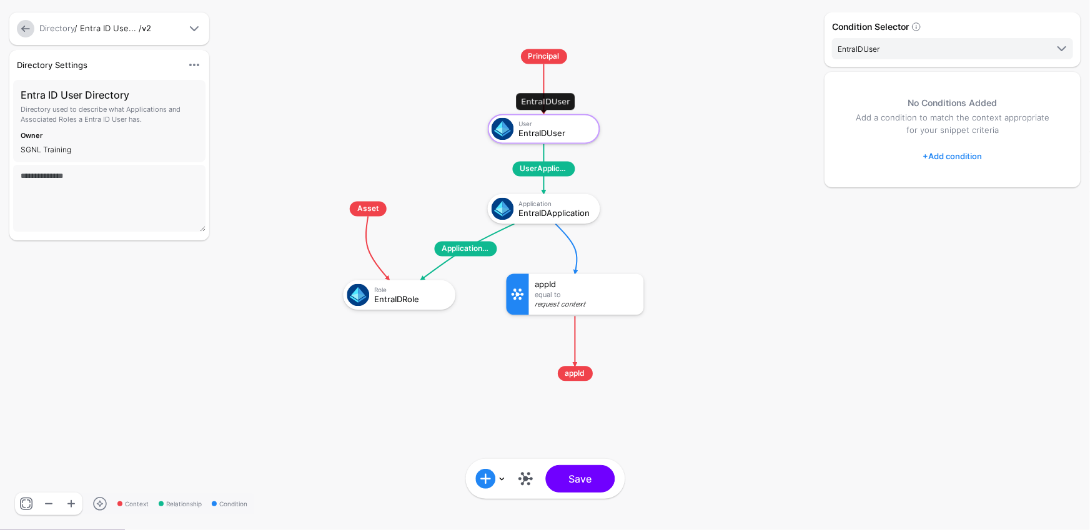
click at [549, 135] on div "EntraIDUser" at bounding box center [555, 133] width 72 height 9
click at [527, 477] on link at bounding box center [525, 479] width 20 height 20
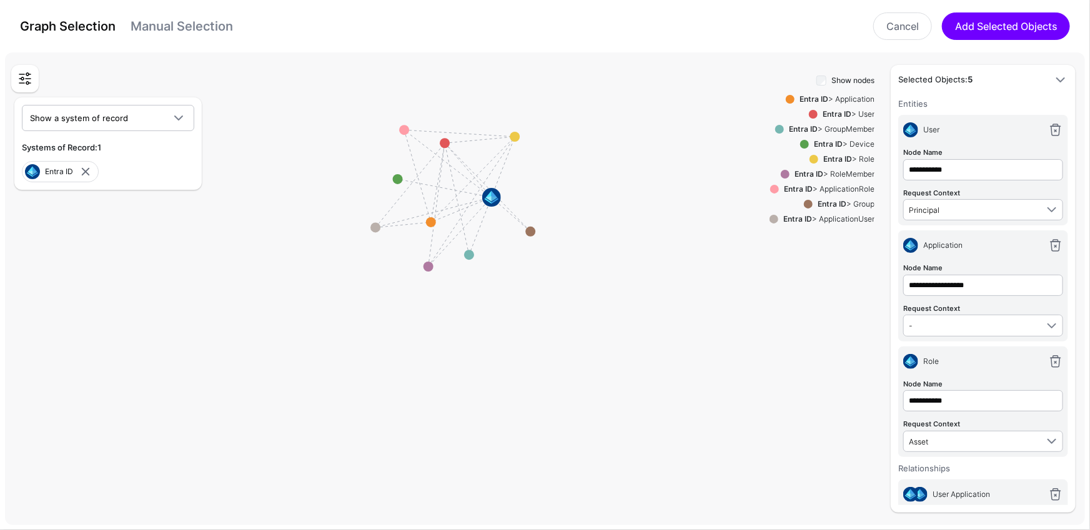
click at [179, 22] on link "Manual Selection" at bounding box center [182, 26] width 102 height 15
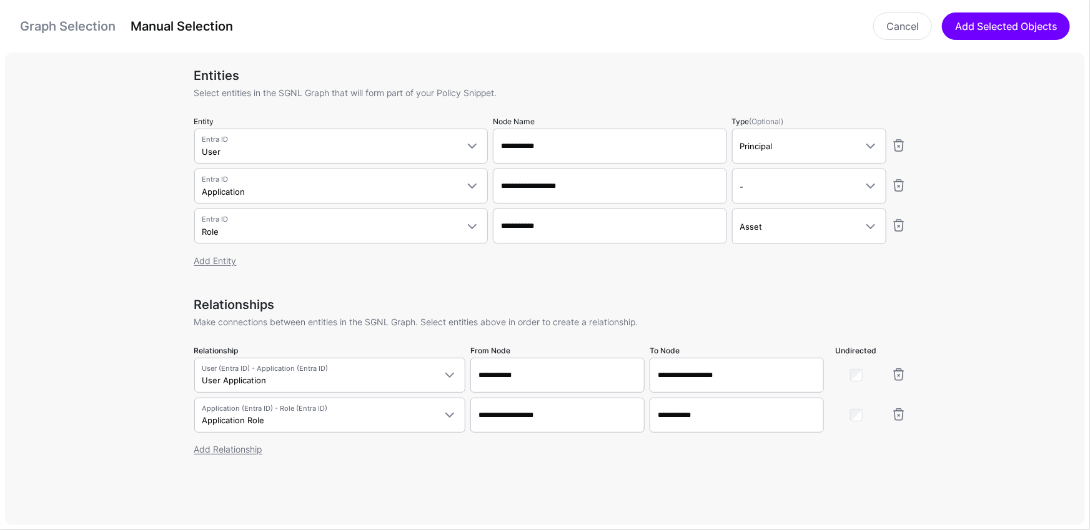
scroll to position [20, 0]
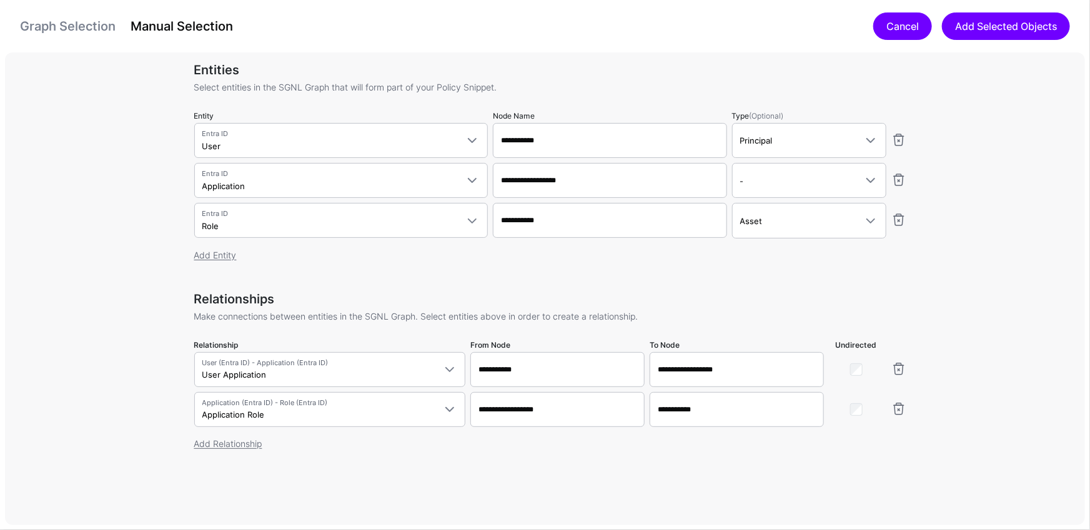
click at [916, 17] on link "Cancel" at bounding box center [902, 25] width 59 height 27
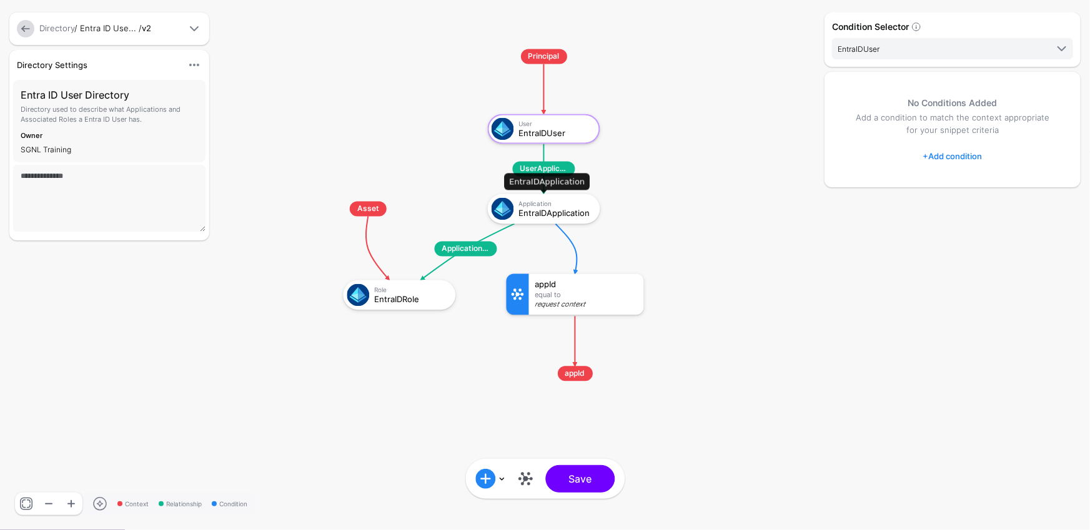
click at [551, 212] on div "EntraIDApplication" at bounding box center [555, 213] width 72 height 9
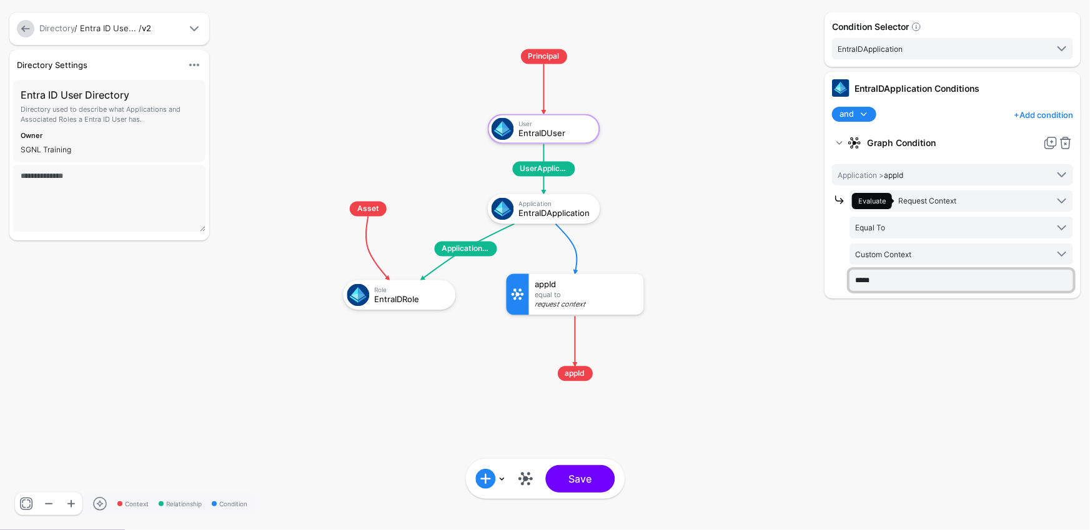
click at [881, 282] on input "*****" at bounding box center [961, 280] width 224 height 21
drag, startPoint x: 896, startPoint y: 281, endPoint x: 847, endPoint y: 279, distance: 49.4
click at [847, 279] on div "Evaluate Request Context Graph Entity Evaluate against entities and attributes …" at bounding box center [952, 240] width 241 height 100
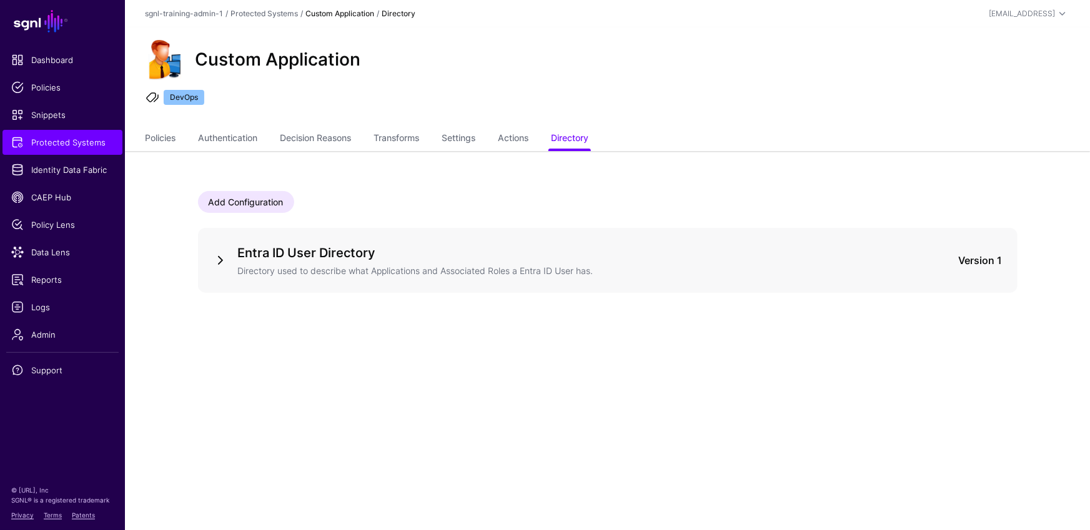
click at [224, 261] on link at bounding box center [220, 260] width 15 height 15
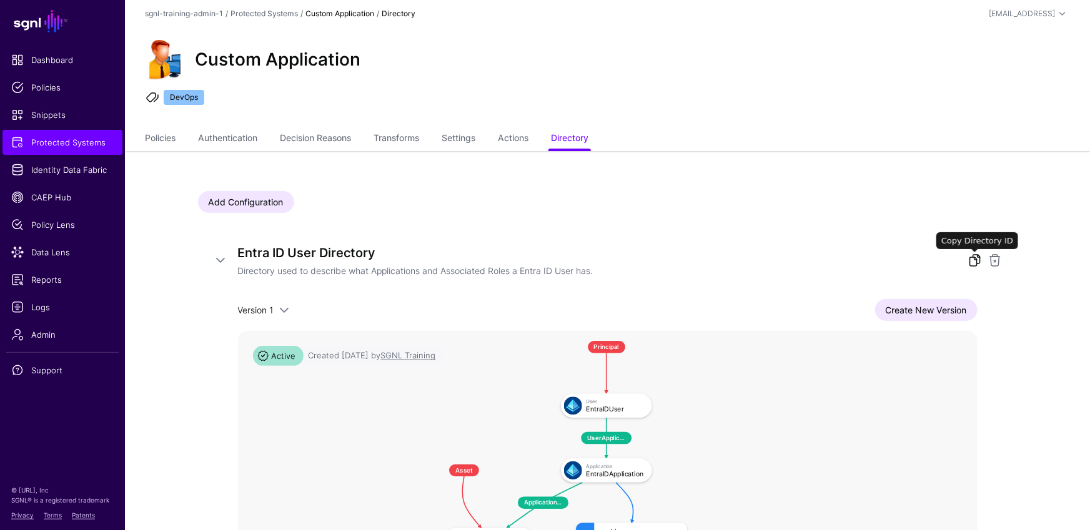
click at [978, 256] on link at bounding box center [974, 260] width 15 height 15
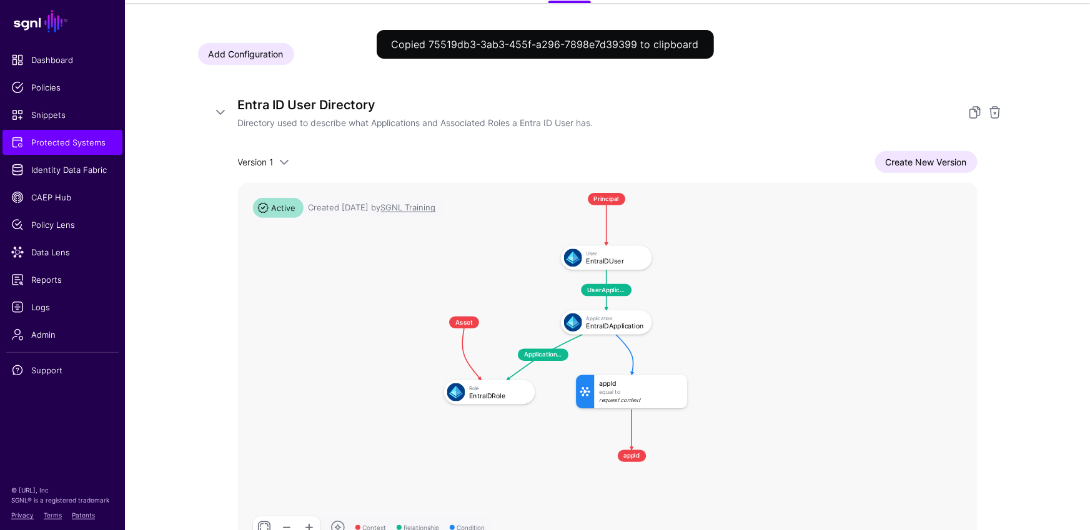
scroll to position [199, 0]
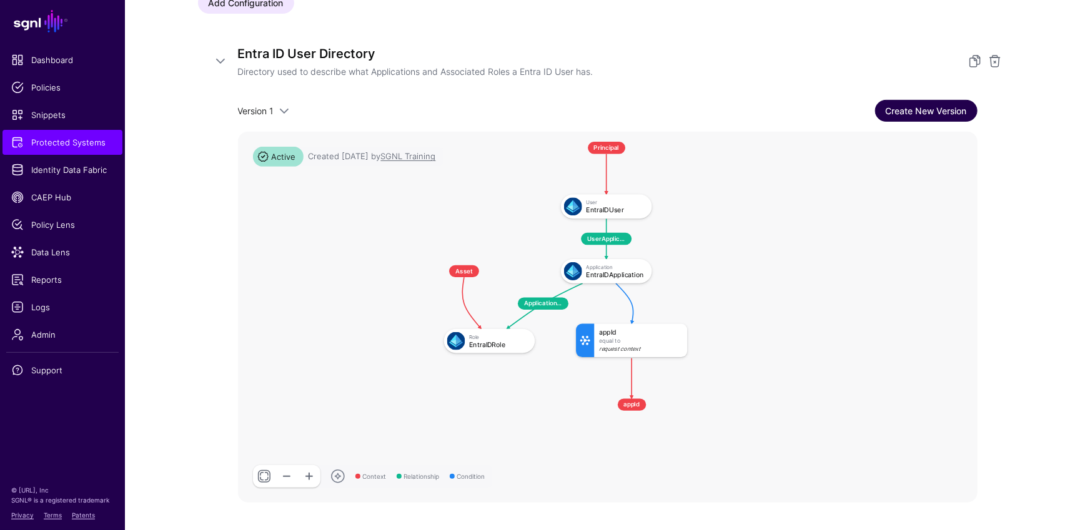
click at [936, 111] on link "Create New Version" at bounding box center [926, 111] width 102 height 22
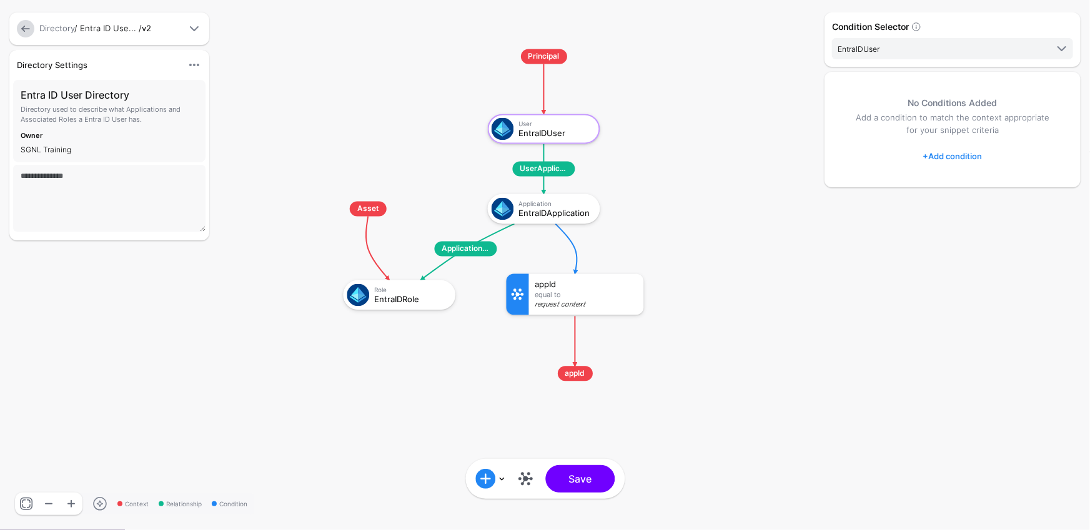
click at [611, 162] on rect at bounding box center [310, 37] width 108975 height 53020
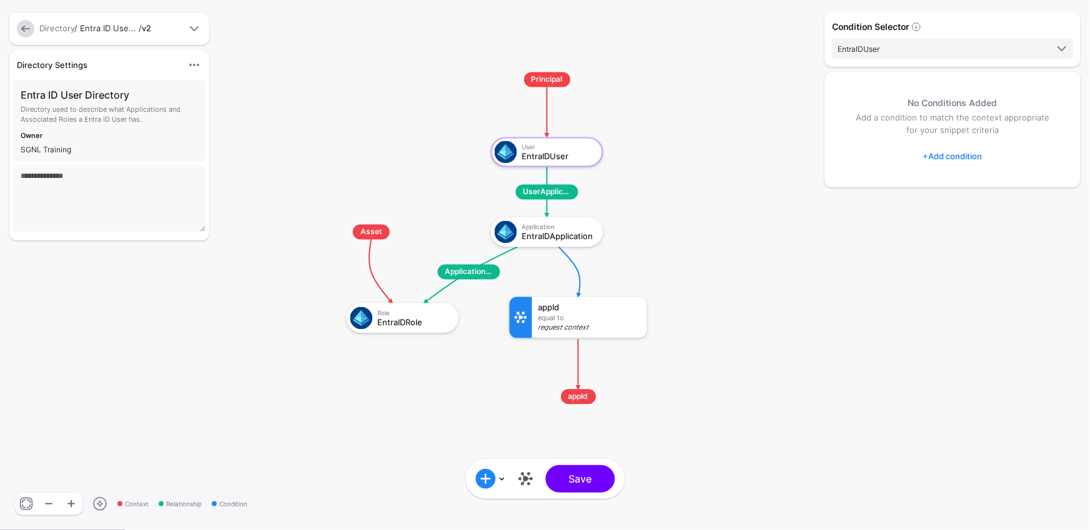
click at [580, 325] on div "Request Context" at bounding box center [589, 328] width 102 height 7
click at [580, 322] on div "appId Equal To Request Context" at bounding box center [589, 317] width 115 height 41
click at [561, 234] on div "EntraIDApplication" at bounding box center [558, 236] width 72 height 9
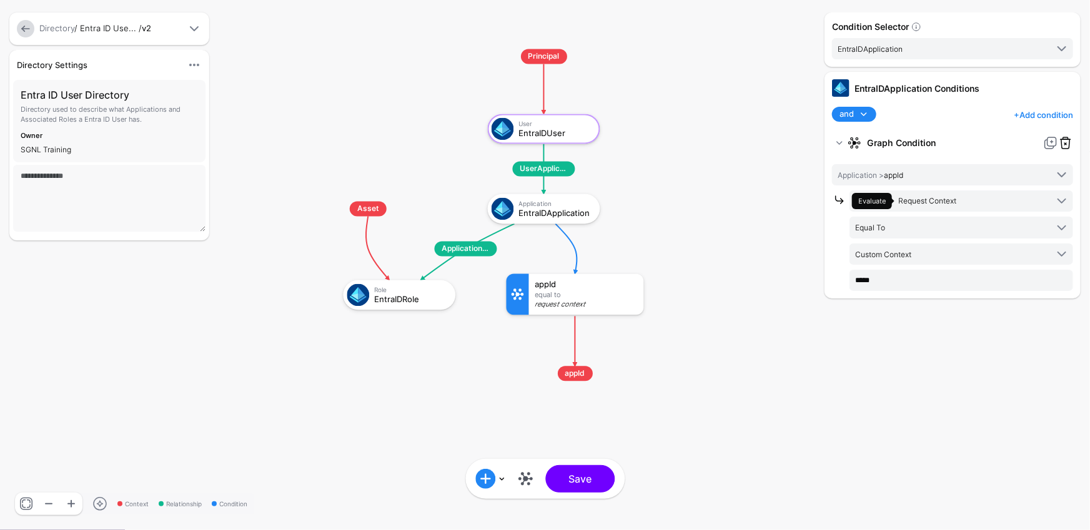
click at [1068, 142] on link at bounding box center [1065, 143] width 15 height 15
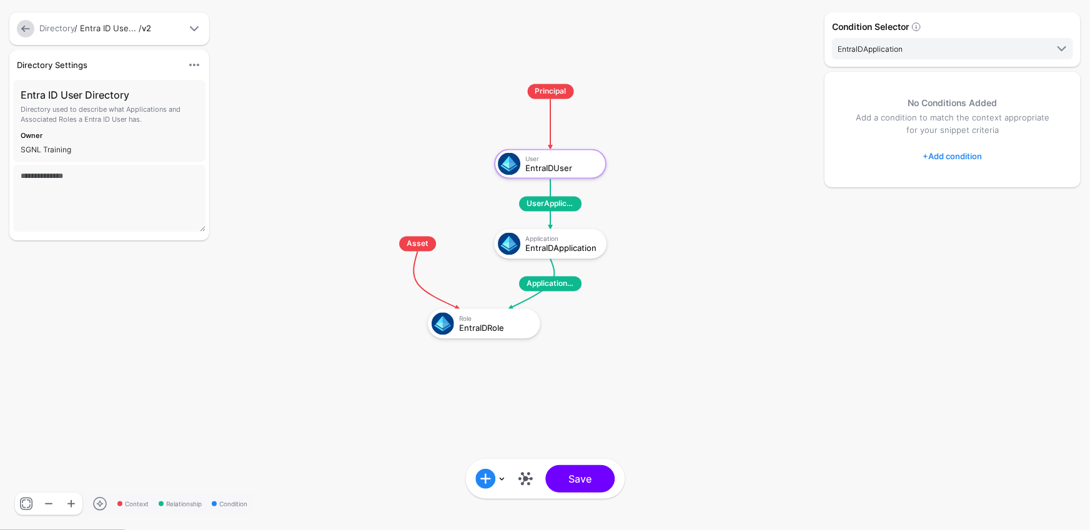
drag, startPoint x: 476, startPoint y: 317, endPoint x: 591, endPoint y: 334, distance: 116.1
click at [589, 336] on g "UserApplication ApplicationRole Principal User EntraIDUser Application EntraIDA…" at bounding box center [359, 72] width 108975 height 53020
click div "EntraIDApplication"
click at [961, 156] on link "+ Add condition" at bounding box center [952, 156] width 59 height 20
click at [980, 207] on div "Graph Condition" at bounding box center [1002, 207] width 96 height 11
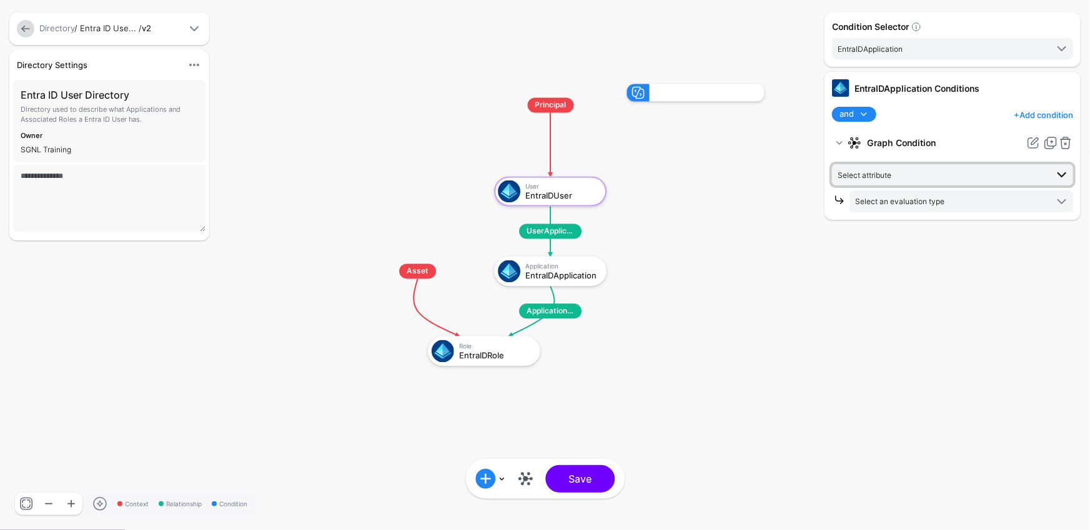
click at [921, 175] on span "Select attribute" at bounding box center [941, 175] width 209 height 14
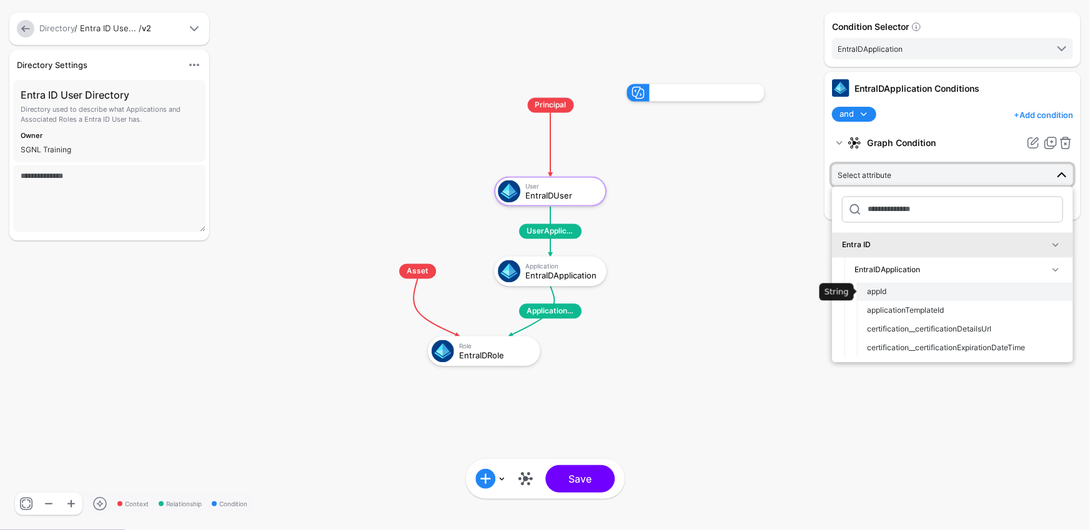
click at [891, 287] on div "appId" at bounding box center [965, 292] width 196 height 11
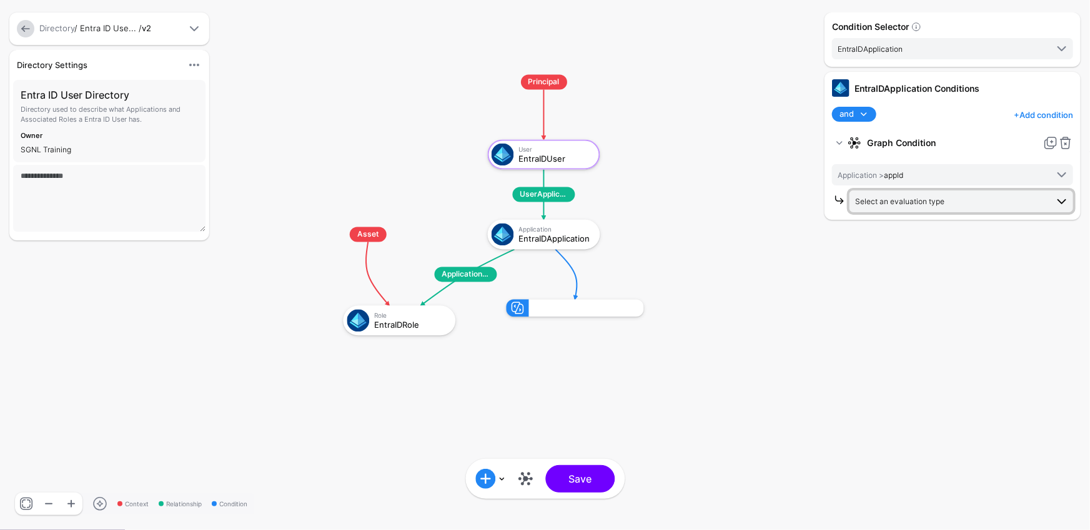
click at [948, 200] on span "Select an evaluation type" at bounding box center [951, 201] width 192 height 14
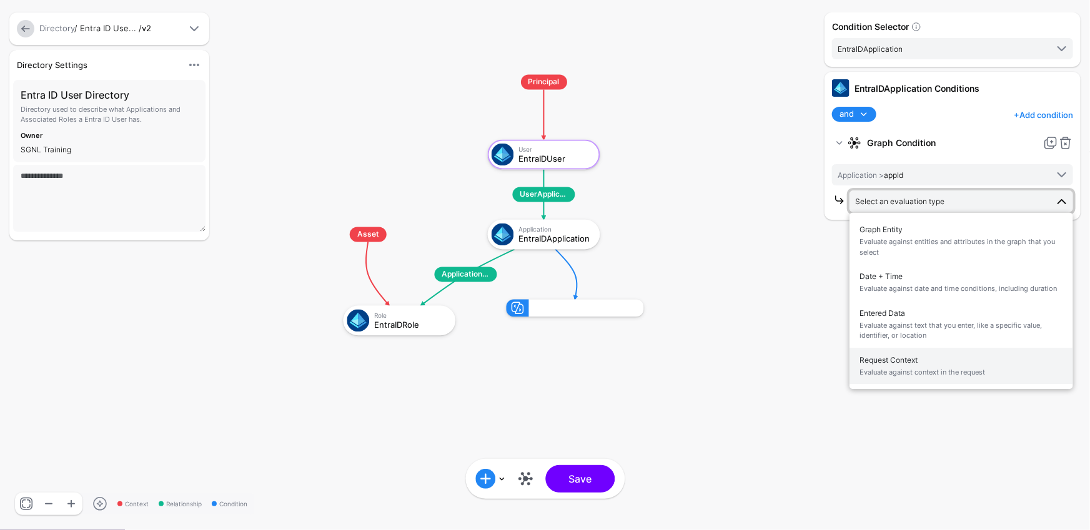
click at [909, 365] on span "Request Context Evaluate against context in the request" at bounding box center [961, 366] width 204 height 29
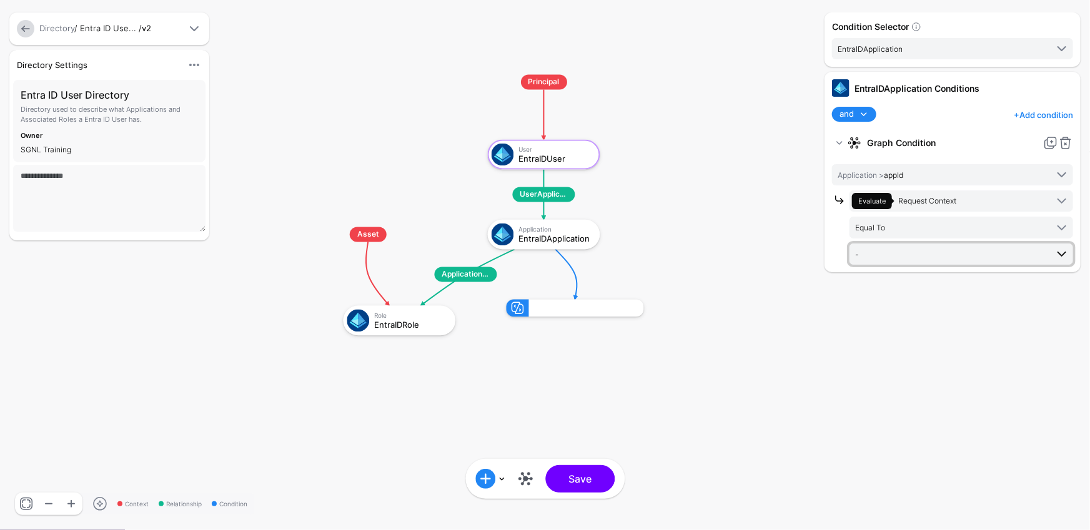
click at [912, 252] on span "-" at bounding box center [951, 254] width 192 height 14
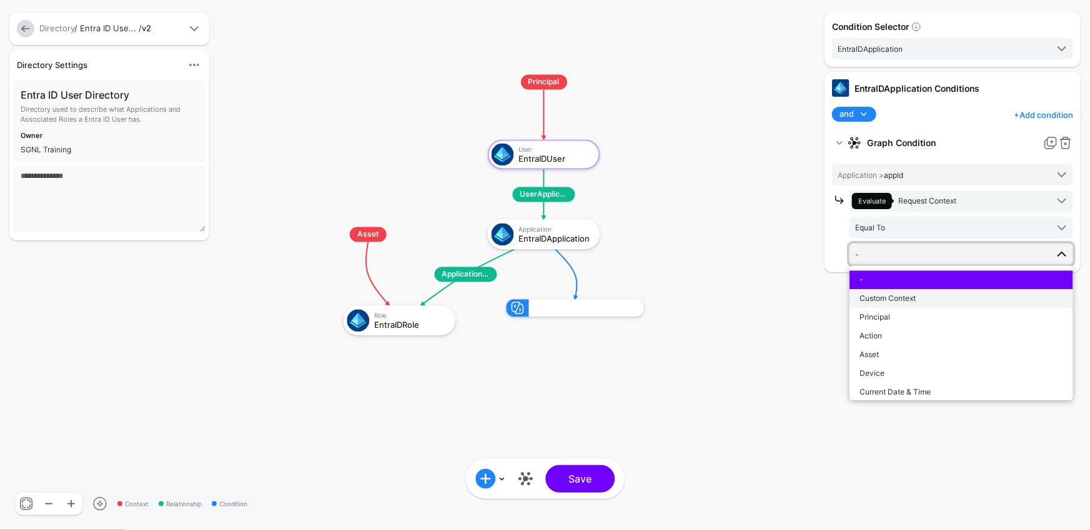
click at [909, 289] on button "Custom Context" at bounding box center [961, 298] width 224 height 19
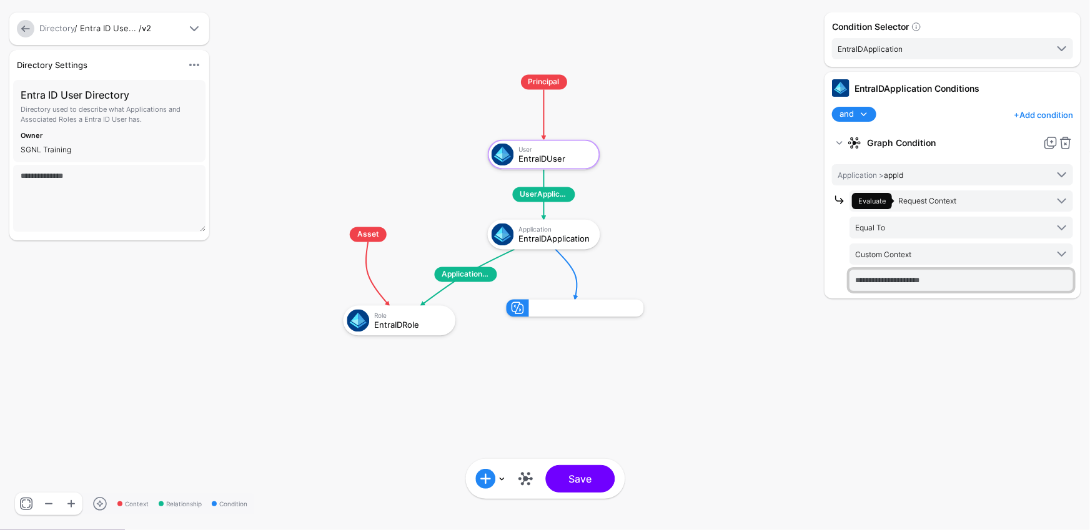
click at [910, 286] on input "text" at bounding box center [961, 280] width 224 height 21
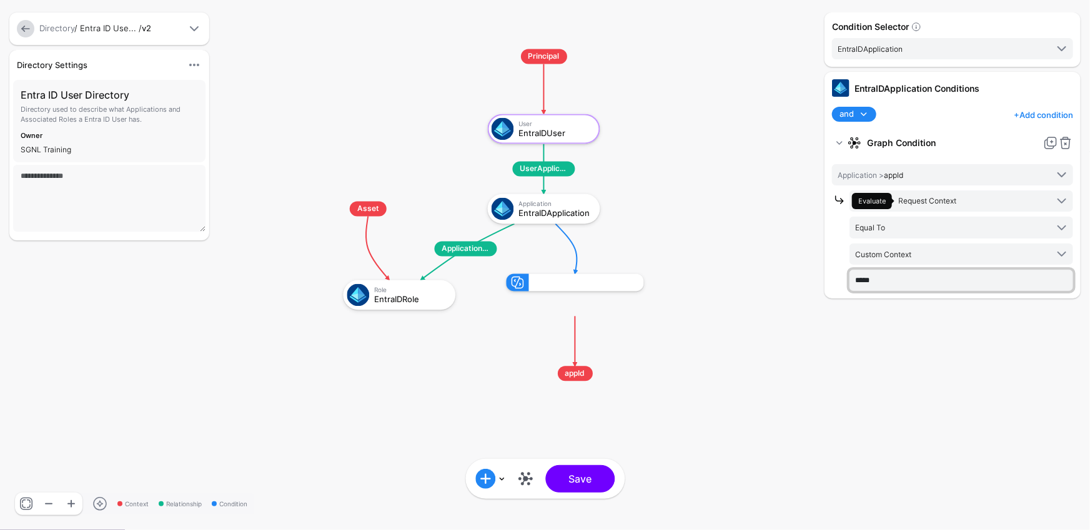
type input "*****"
drag, startPoint x: 924, startPoint y: 322, endPoint x: 921, endPoint y: 313, distance: 9.7
click at [924, 322] on div "Condition Selector EntraIDApplication EntraIDUser EntraIDApplication EntraIDRol…" at bounding box center [952, 264] width 262 height 505
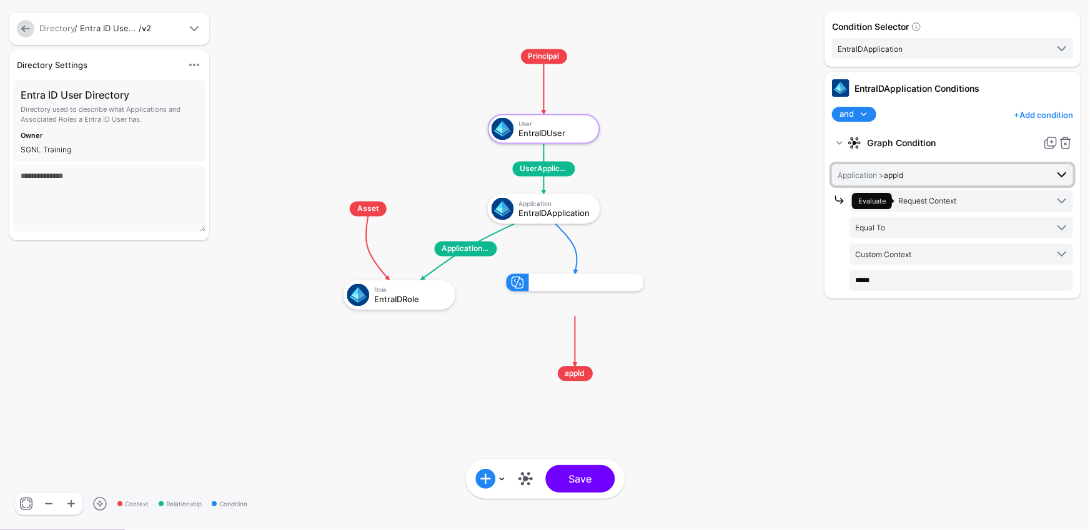
click at [935, 175] on span "Application > appId" at bounding box center [941, 175] width 209 height 14
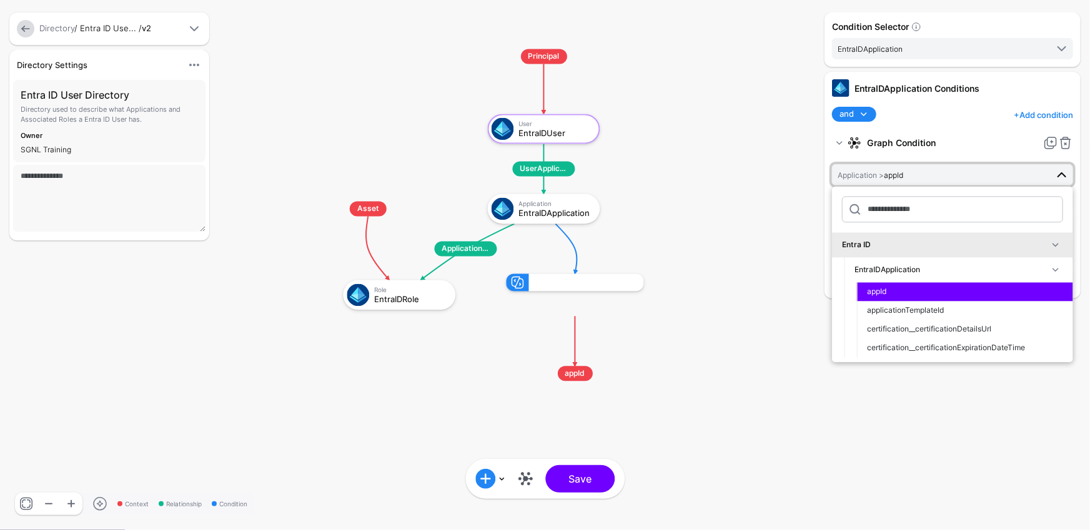
click at [980, 141] on strong "Graph Condition" at bounding box center [952, 143] width 171 height 22
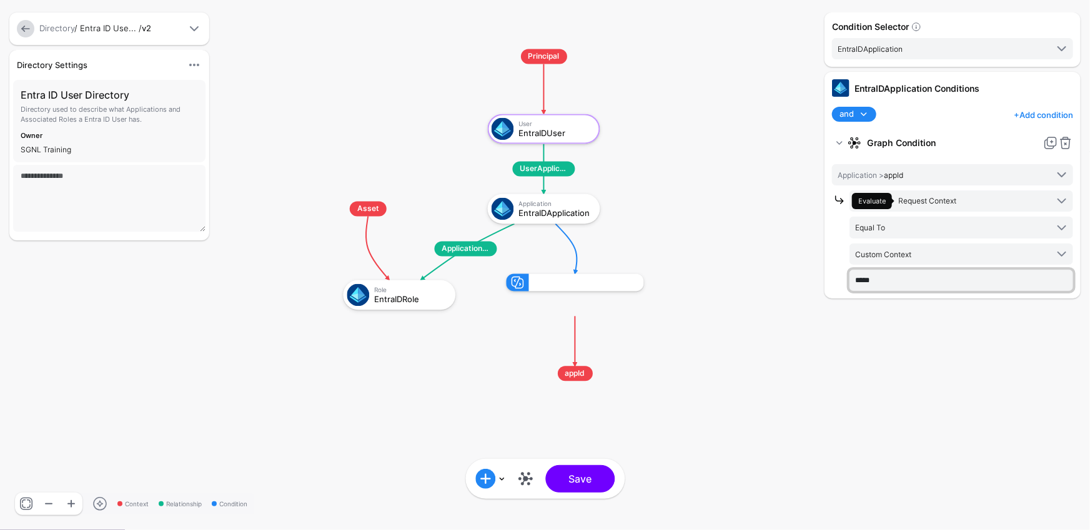
click at [884, 282] on input "*****" at bounding box center [961, 280] width 224 height 21
drag, startPoint x: 884, startPoint y: 282, endPoint x: 847, endPoint y: 280, distance: 36.9
click at [847, 280] on div "Evaluate Request Context Graph Entity Evaluate against entities and attributes …" at bounding box center [952, 240] width 241 height 100
click at [812, 396] on rect at bounding box center [310, 37] width 108975 height 53020
click at [571, 283] on div "Equal To" at bounding box center [586, 283] width 102 height 0
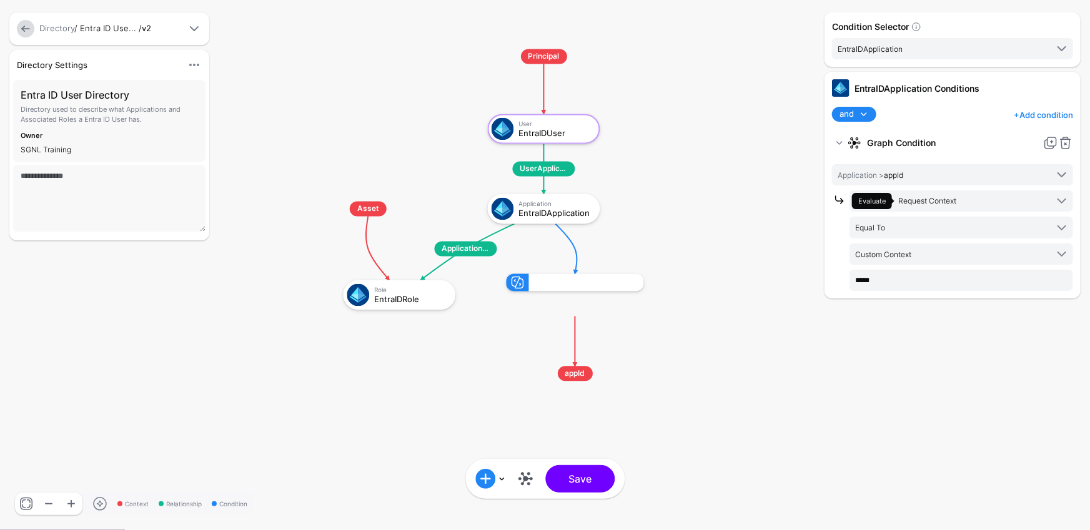
click at [800, 363] on rect at bounding box center [310, 37] width 108975 height 53020
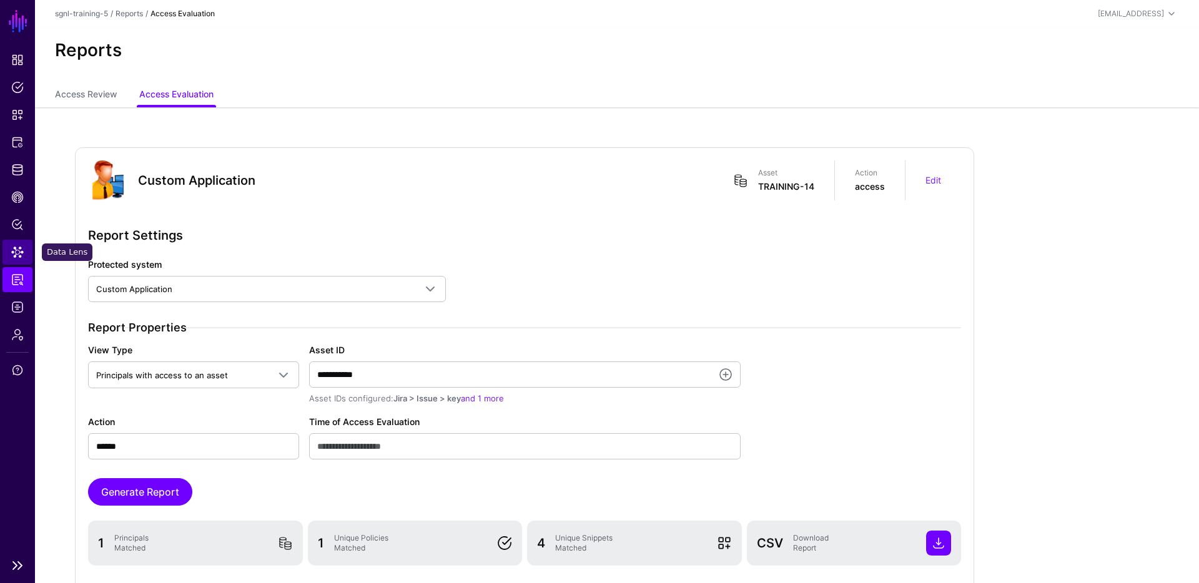
click at [14, 260] on link "Data Lens" at bounding box center [17, 252] width 30 height 25
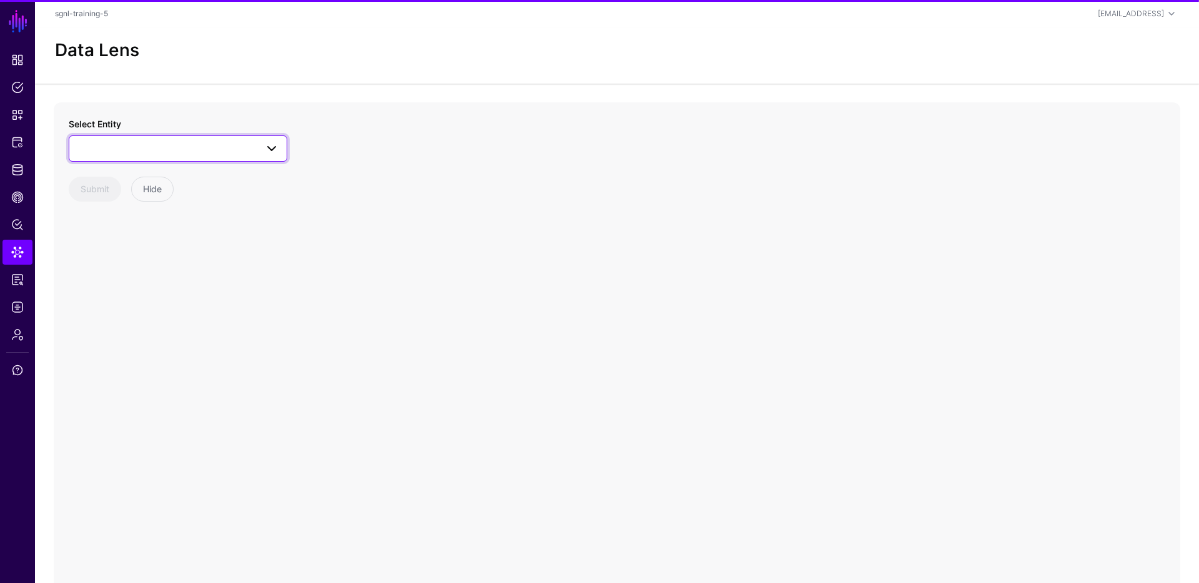
click at [230, 141] on span at bounding box center [178, 148] width 202 height 15
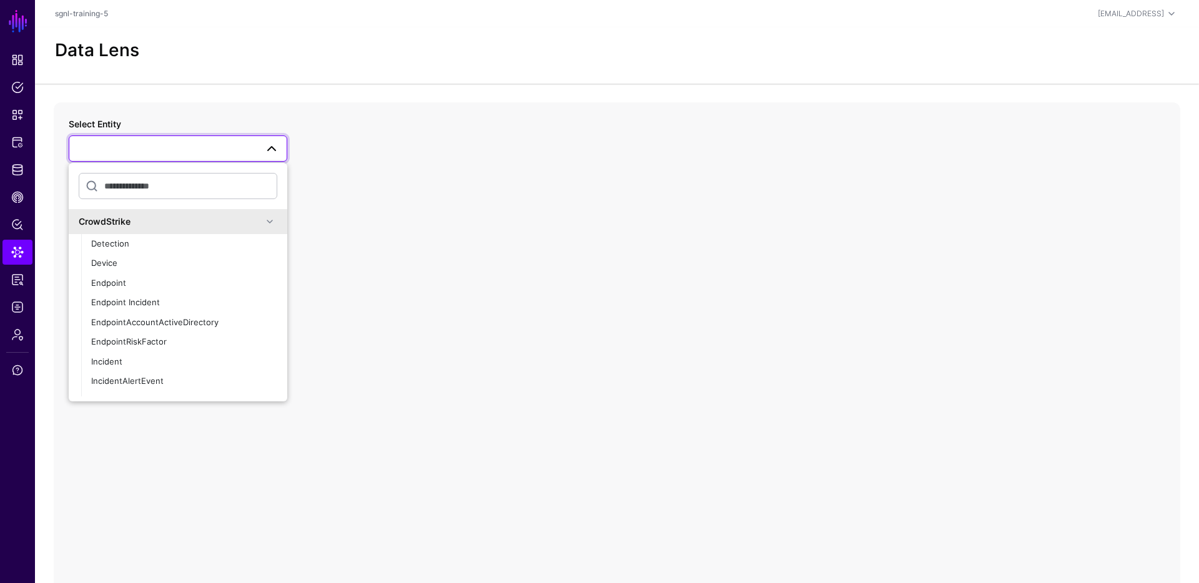
click at [144, 217] on div "CrowdStrike" at bounding box center [171, 221] width 184 height 13
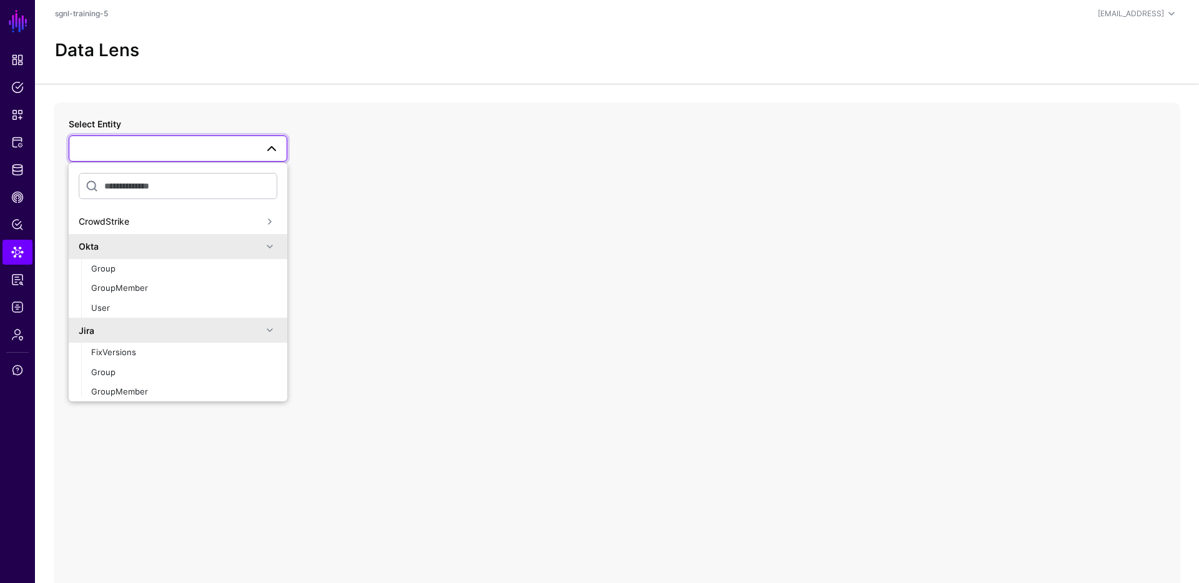
click at [139, 250] on div "Okta" at bounding box center [171, 246] width 184 height 13
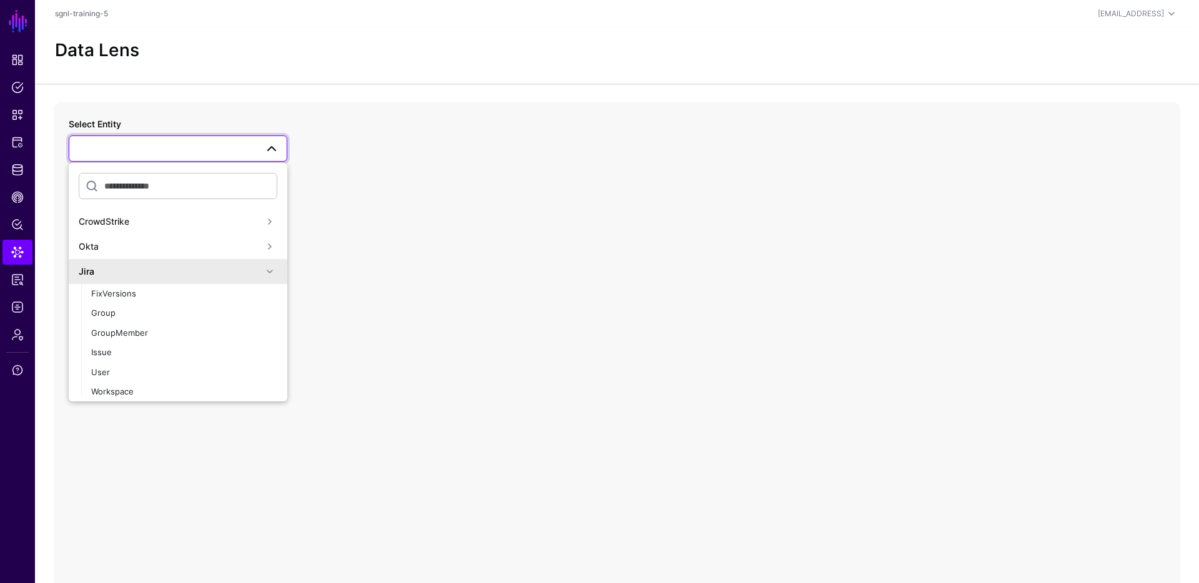
click at [132, 265] on div "Jira" at bounding box center [171, 271] width 184 height 13
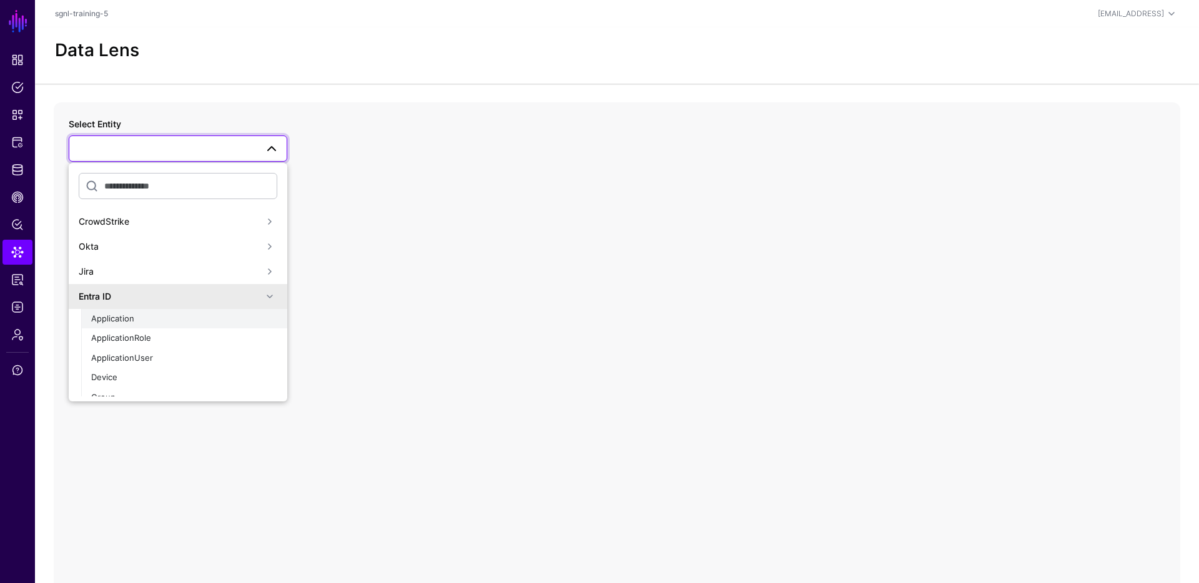
click at [145, 313] on div "Application" at bounding box center [184, 319] width 186 height 12
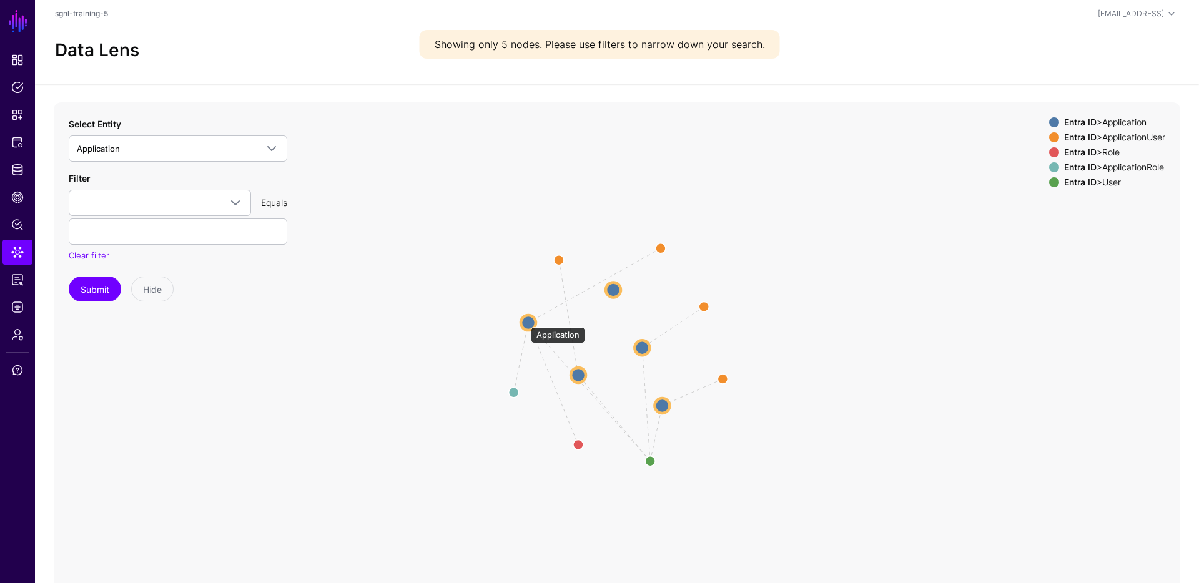
click at [525, 321] on circle at bounding box center [528, 322] width 15 height 15
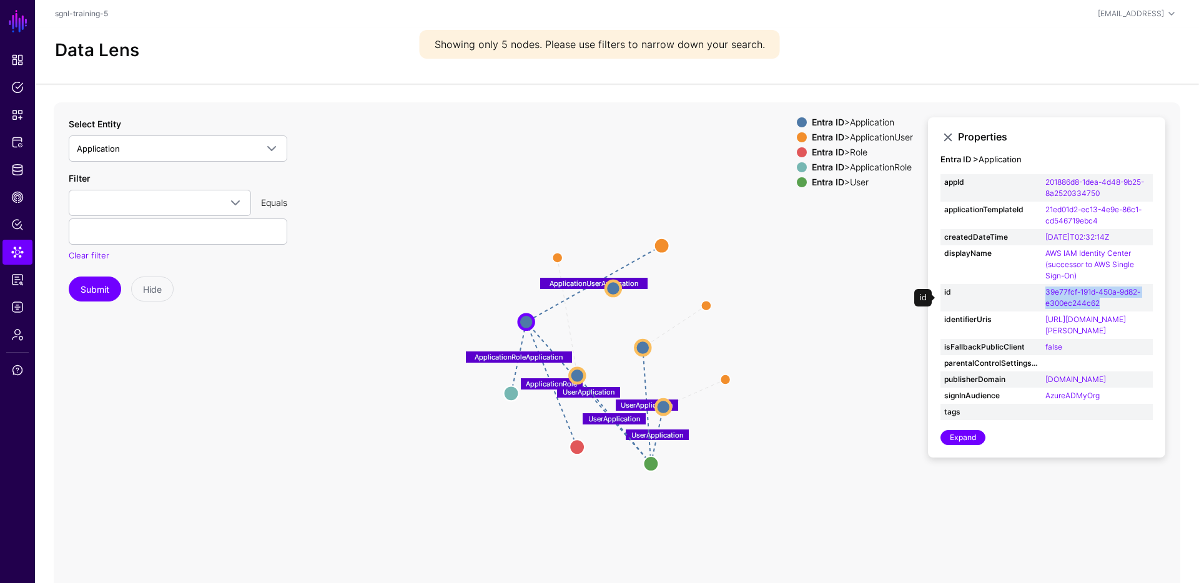
drag, startPoint x: 1105, startPoint y: 304, endPoint x: 1044, endPoint y: 293, distance: 62.2
click at [1044, 293] on td "39e77fcf-191d-450a-9d82-e300ec244c62" at bounding box center [1097, 297] width 111 height 27
copy link "39e77fcf-191d-450a-9d82-e300ec244c62"
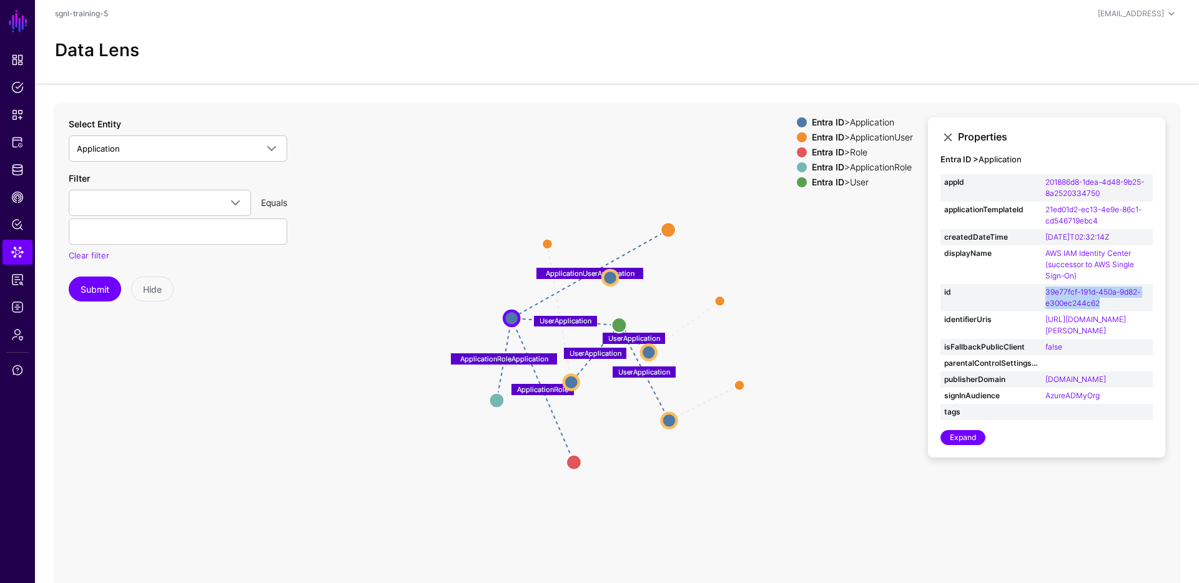
drag, startPoint x: 651, startPoint y: 459, endPoint x: 620, endPoint y: 320, distance: 142.3
click at [620, 320] on circle at bounding box center [618, 325] width 15 height 15
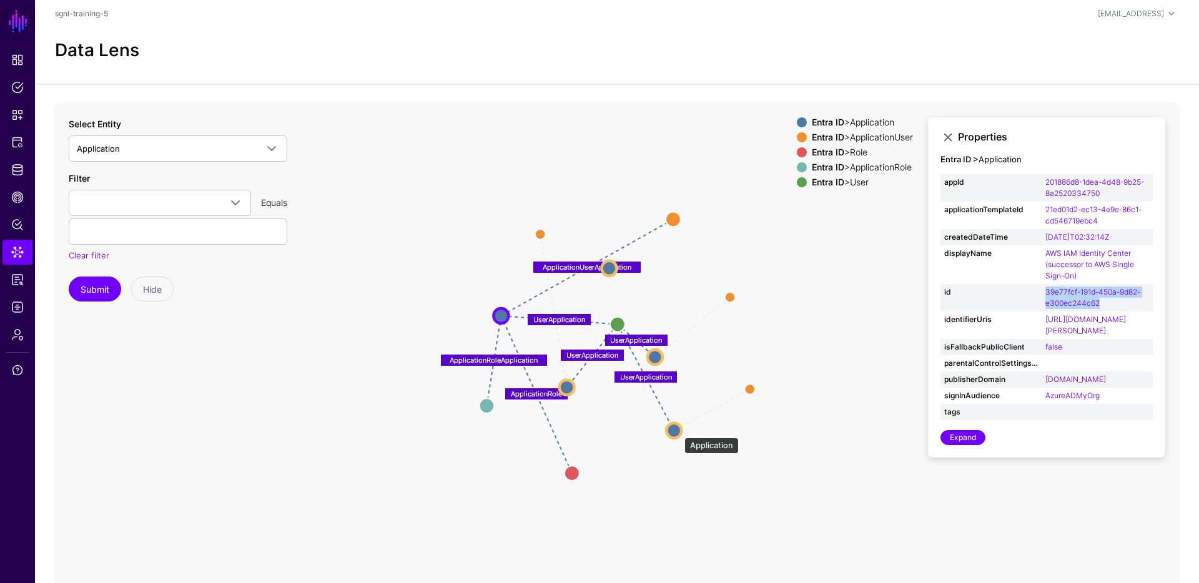
click at [678, 432] on circle at bounding box center [673, 430] width 15 height 15
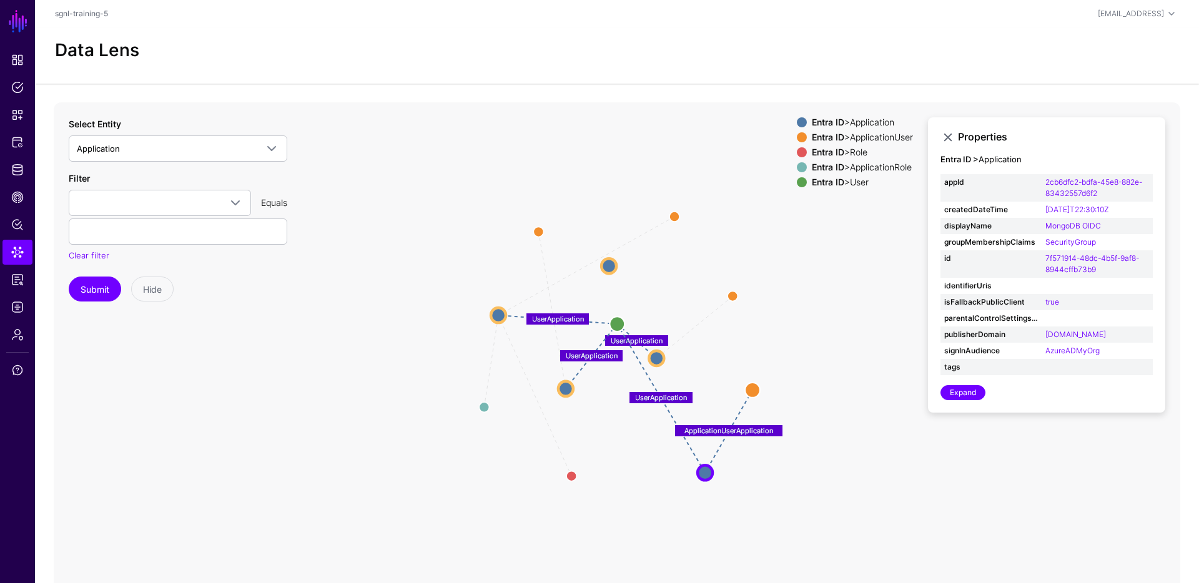
drag, startPoint x: 678, startPoint y: 432, endPoint x: 644, endPoint y: 408, distance: 40.9
click at [709, 473] on circle at bounding box center [705, 472] width 15 height 15
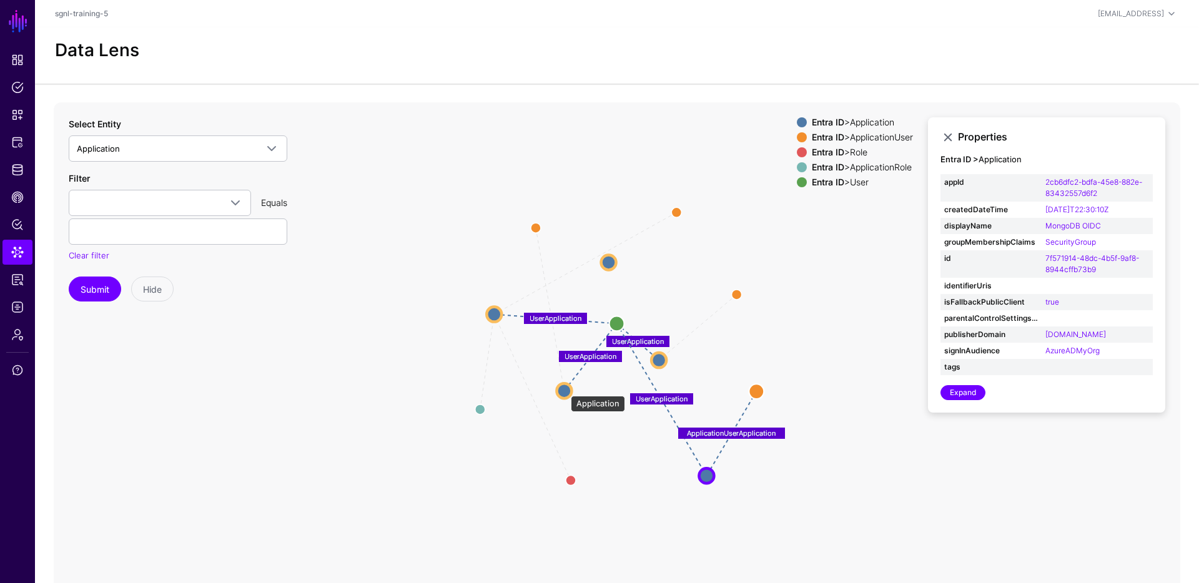
click at [565, 390] on circle at bounding box center [563, 390] width 15 height 15
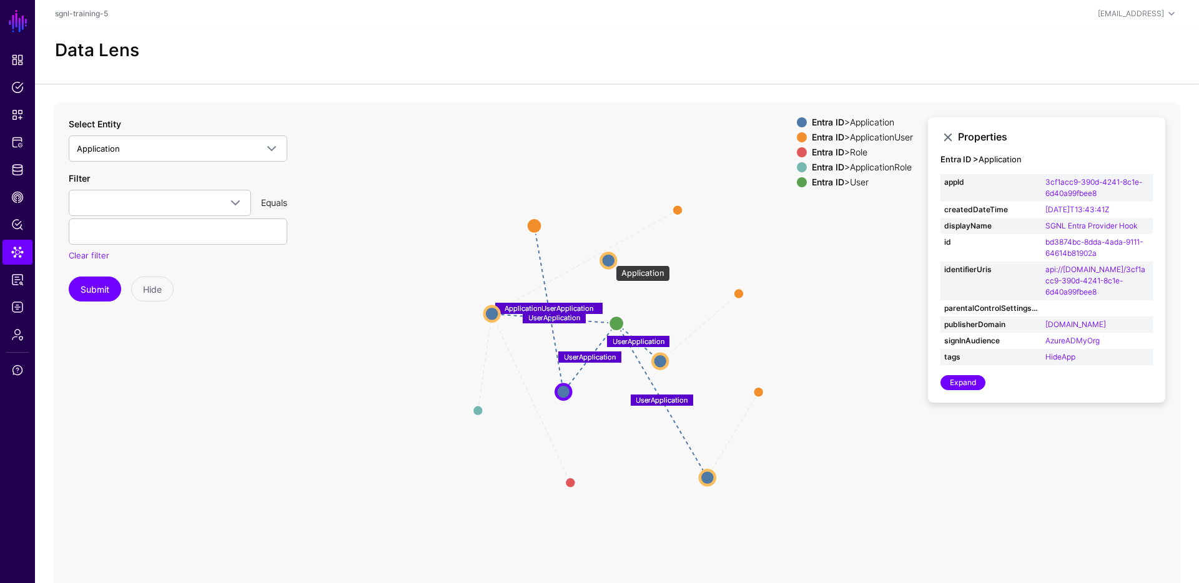
click at [610, 259] on circle at bounding box center [608, 260] width 15 height 15
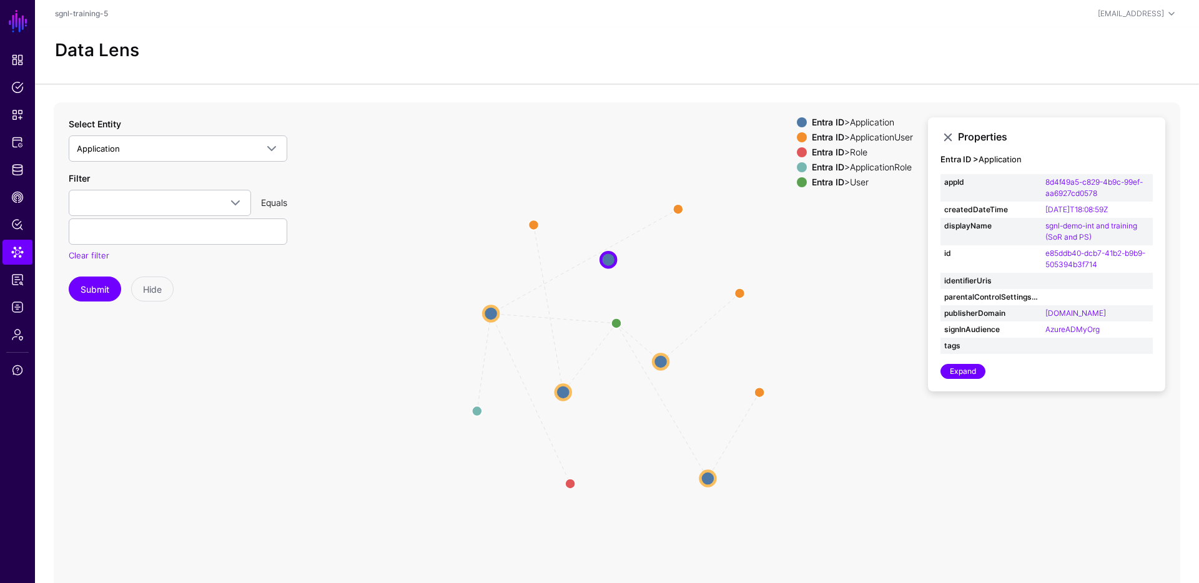
click at [201, 188] on div "Filter appId applicationTemplateId certification__certificationDetailsUrl certi…" at bounding box center [178, 217] width 219 height 91
click at [200, 134] on div "Select Entity Application CrowdStrike Okta Jira Entra ID Application Applicatio…" at bounding box center [178, 139] width 219 height 44
click at [211, 147] on span "Application" at bounding box center [167, 149] width 180 height 14
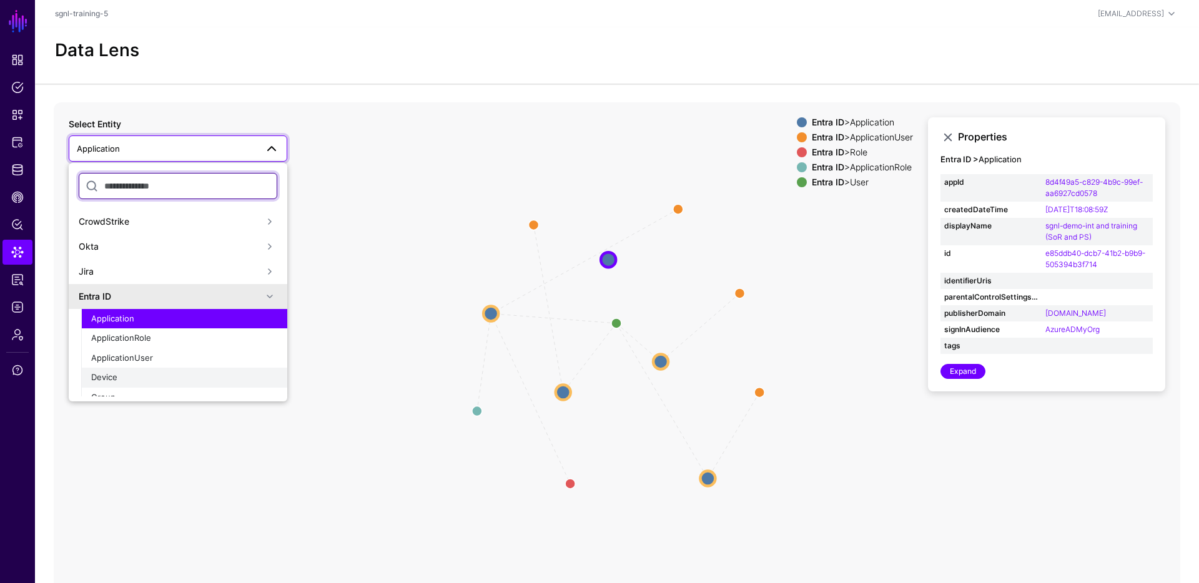
scroll to position [16, 0]
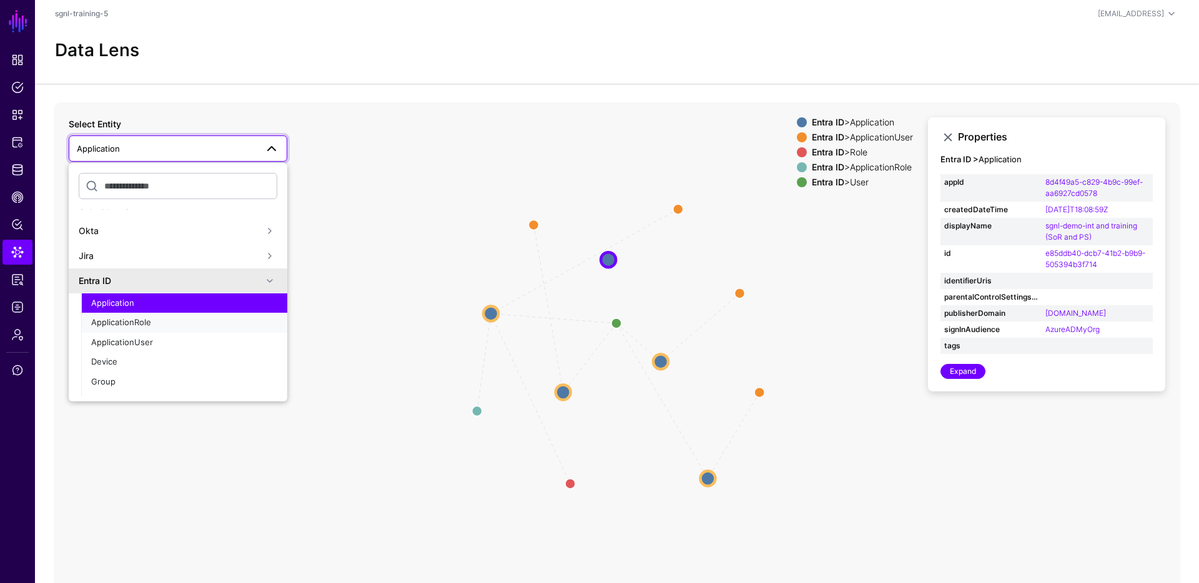
click at [170, 318] on div "ApplicationRole" at bounding box center [184, 323] width 186 height 12
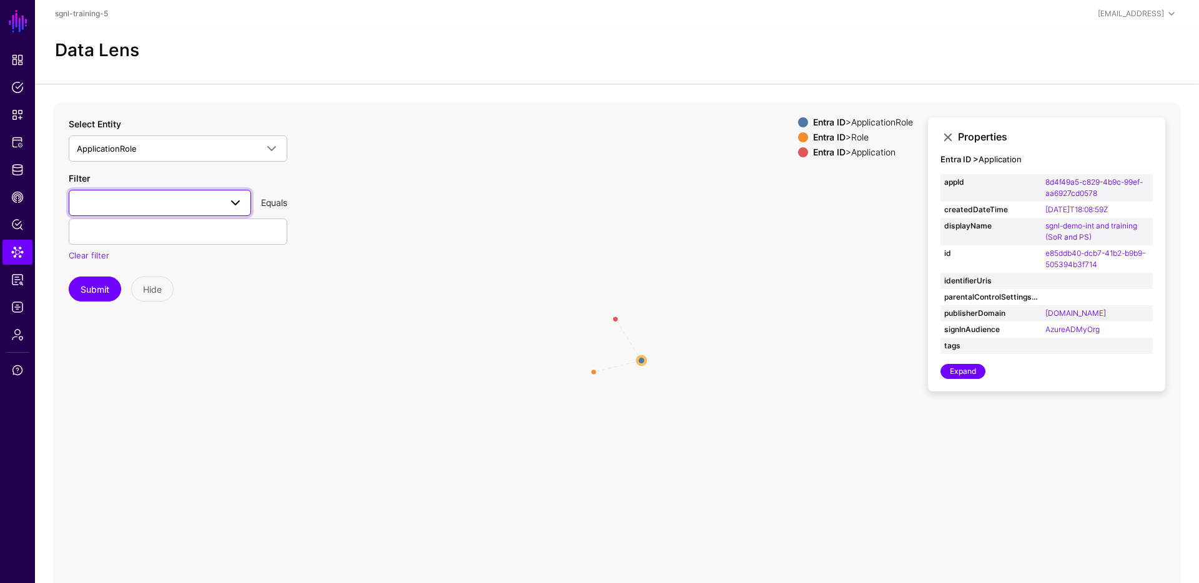
click at [203, 203] on span at bounding box center [160, 202] width 166 height 15
click at [712, 307] on icon "ApplicationRoleApplication ApplicationRoleRole ApplicationRole ApplicationRole …" at bounding box center [617, 352] width 1127 height 500
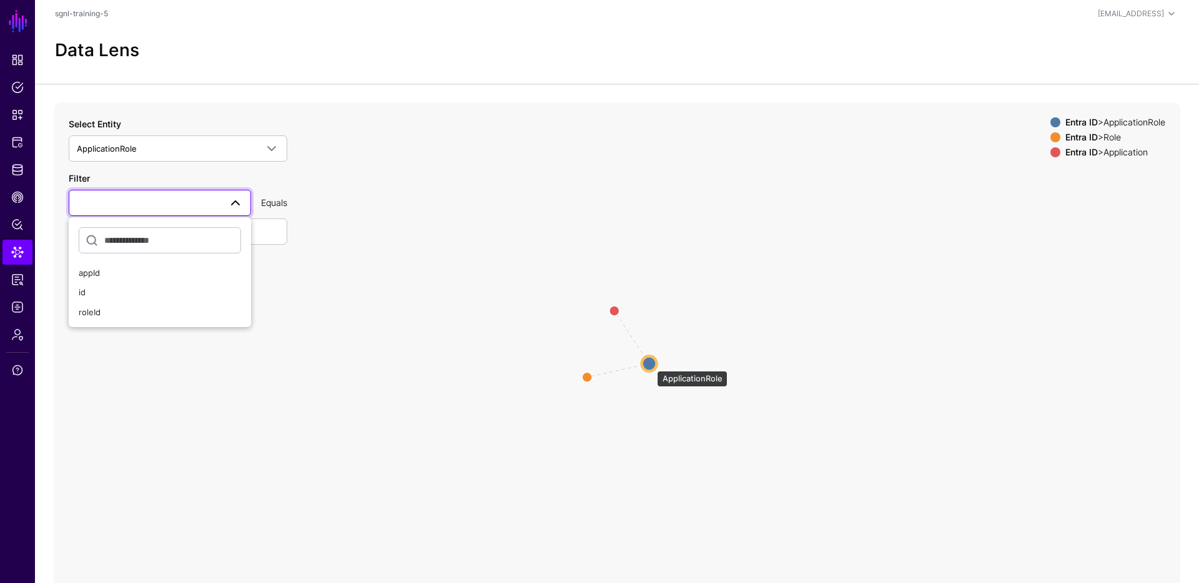
click at [651, 365] on circle at bounding box center [649, 363] width 15 height 15
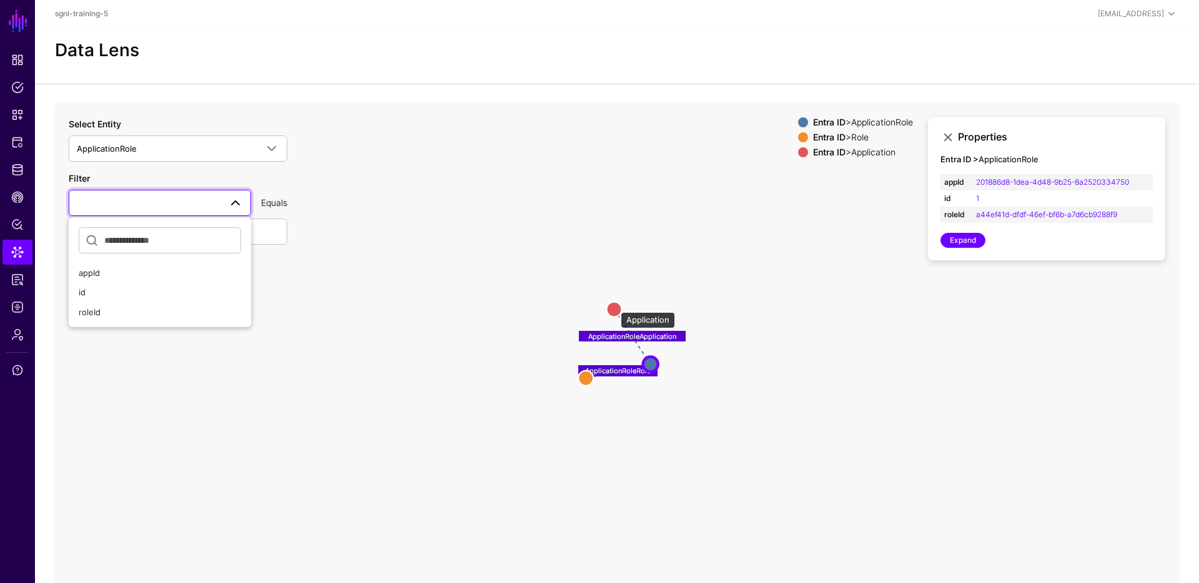
click at [615, 306] on circle at bounding box center [613, 309] width 15 height 15
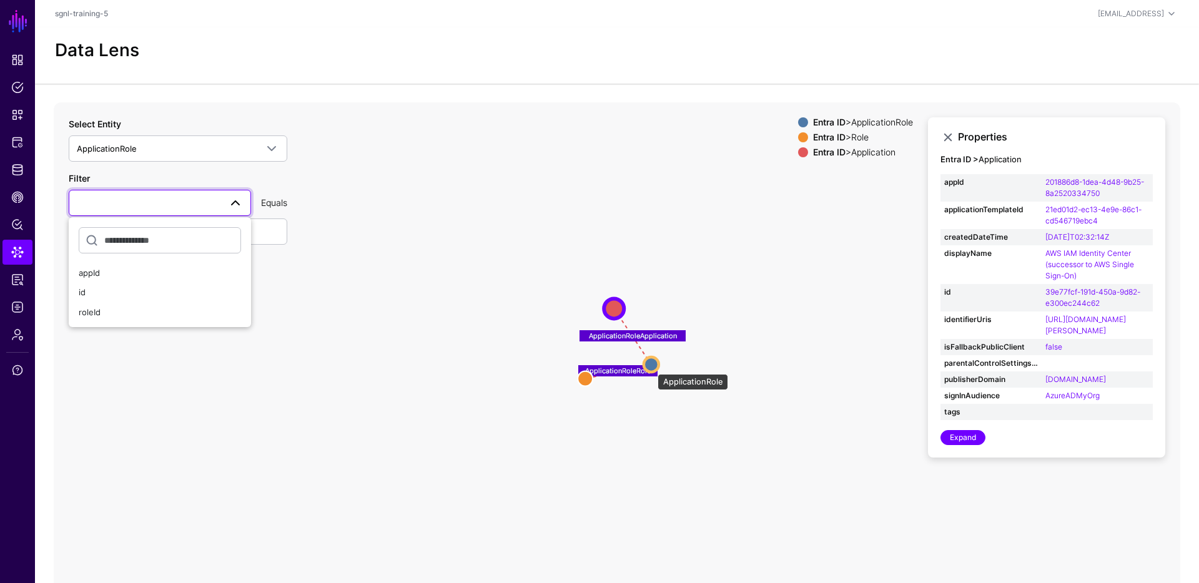
click at [651, 368] on circle at bounding box center [651, 364] width 15 height 15
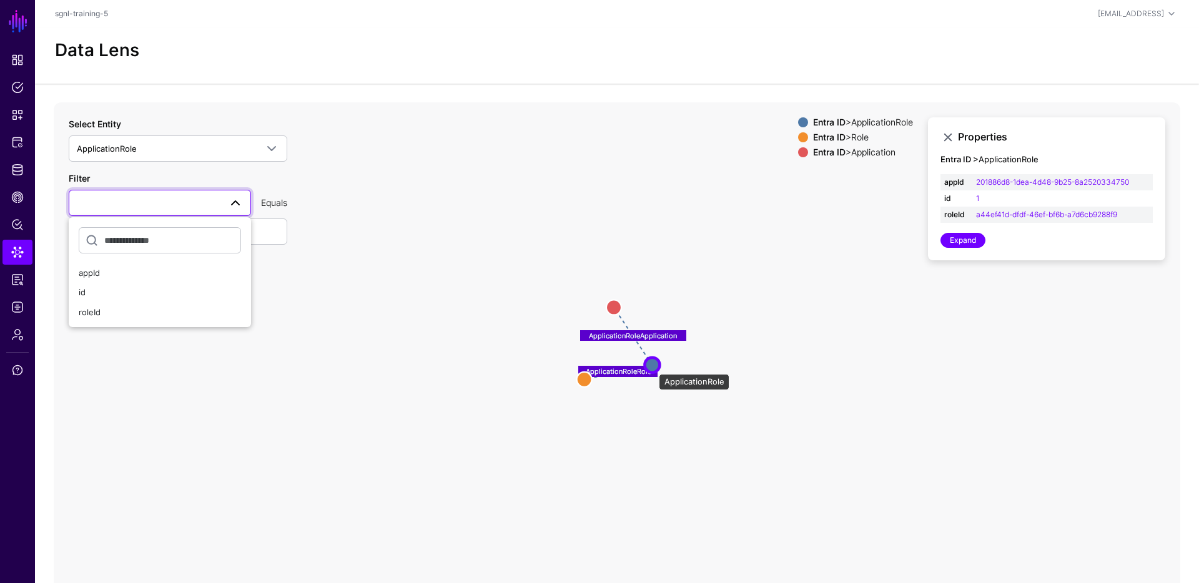
click at [653, 368] on circle at bounding box center [651, 364] width 15 height 15
click at [613, 305] on circle at bounding box center [613, 306] width 15 height 15
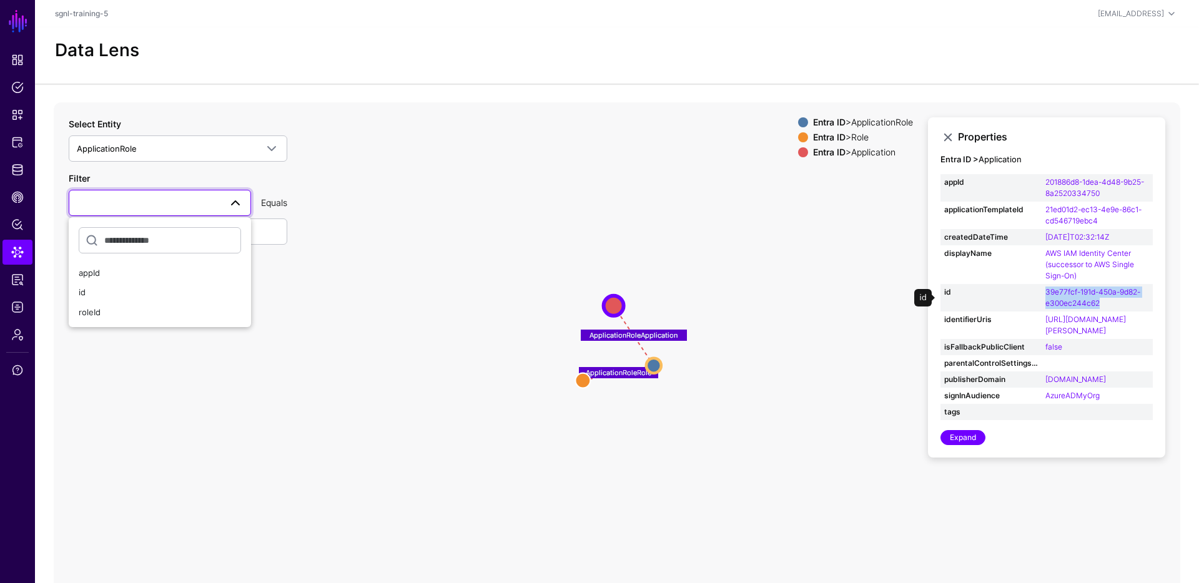
drag, startPoint x: 1126, startPoint y: 303, endPoint x: 1024, endPoint y: 298, distance: 102.5
click at [1024, 298] on tr "id 39e77fcf-191d-450a-9d82-e300ec244c62" at bounding box center [1046, 297] width 212 height 27
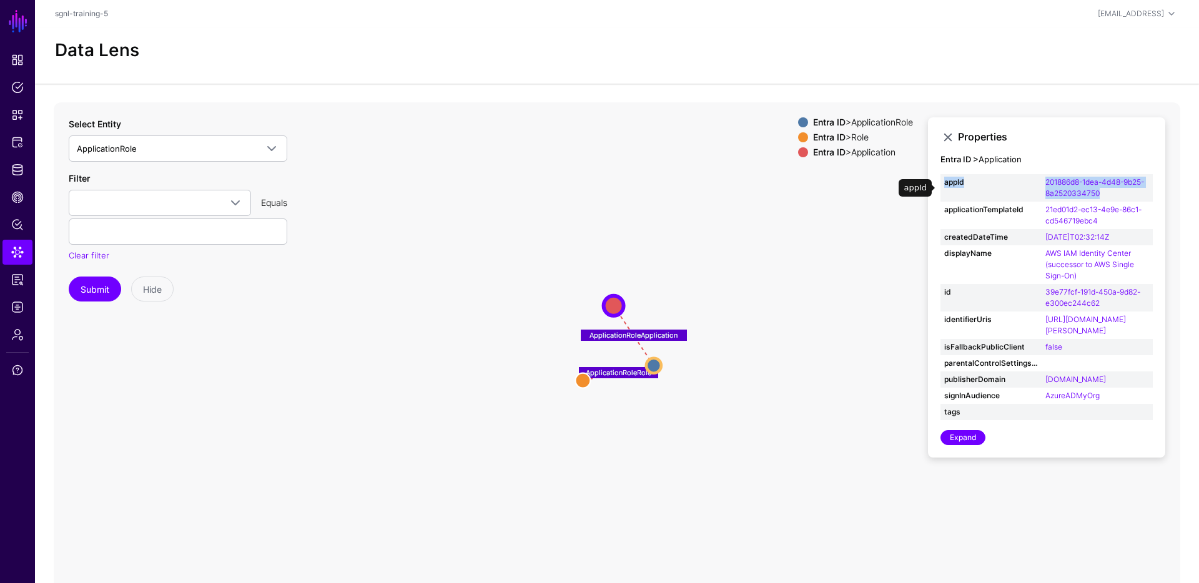
drag, startPoint x: 1110, startPoint y: 190, endPoint x: 1034, endPoint y: 174, distance: 77.8
click at [1034, 174] on tr "appId 201886d8-1dea-4d48-9b25-8a2520334750" at bounding box center [1046, 187] width 212 height 27
click at [1034, 174] on td "appId" at bounding box center [990, 187] width 101 height 27
drag, startPoint x: 1098, startPoint y: 193, endPoint x: 1040, endPoint y: 184, distance: 59.4
click at [1040, 184] on tr "appId 201886d8-1dea-4d48-9b25-8a2520334750" at bounding box center [1046, 187] width 212 height 27
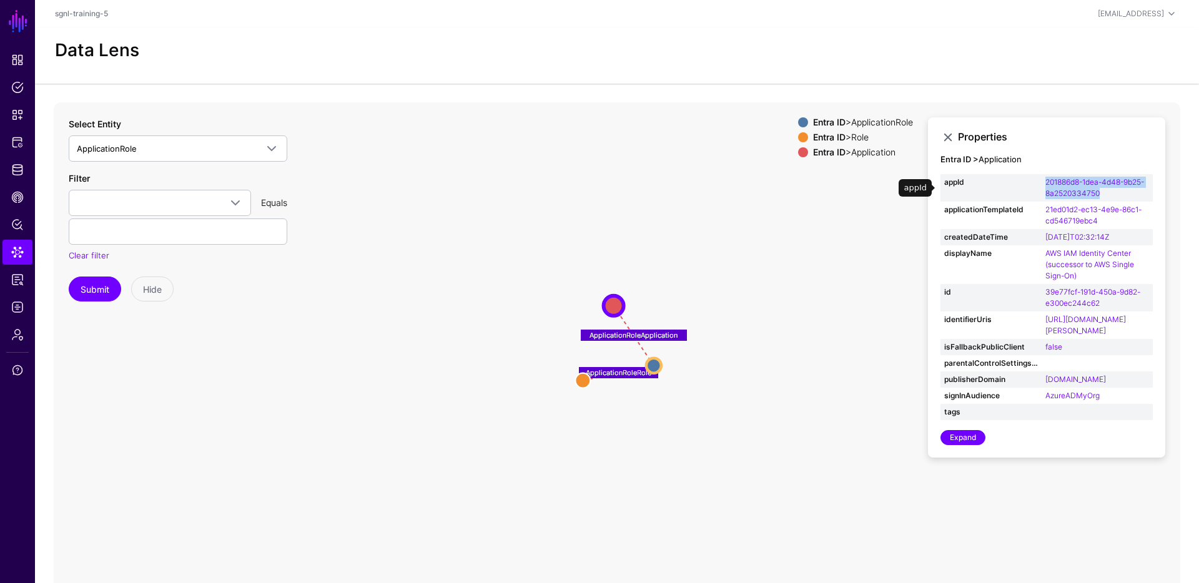
copy tr "201886d8-1dea-4d48-9b25-8a2520334750"
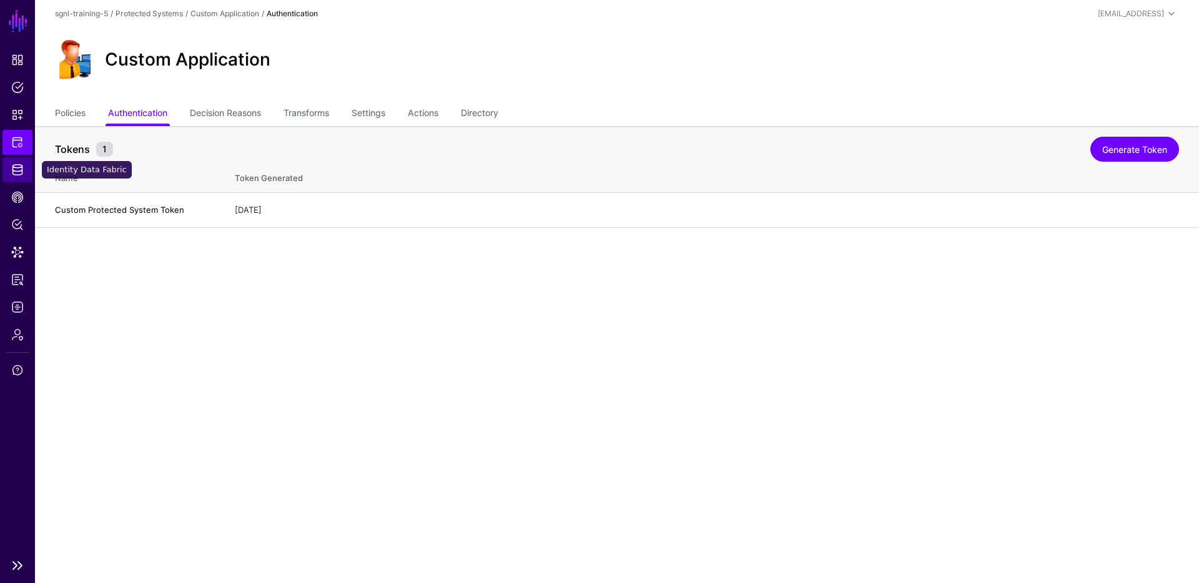
click at [17, 169] on span "Identity Data Fabric" at bounding box center [17, 170] width 12 height 12
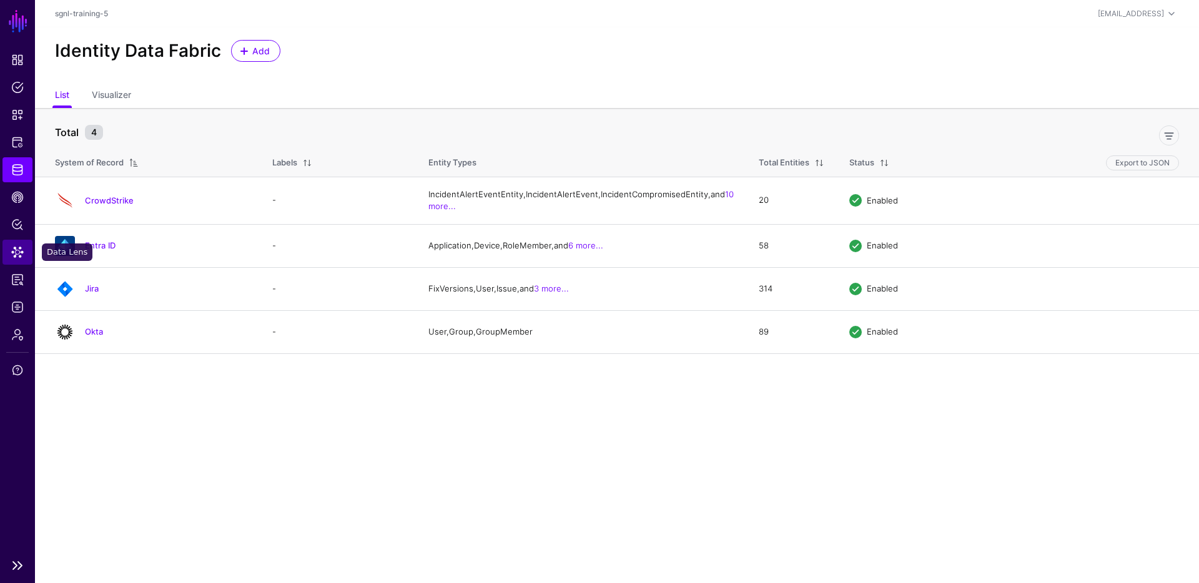
click at [10, 252] on link "Data Lens" at bounding box center [17, 252] width 30 height 25
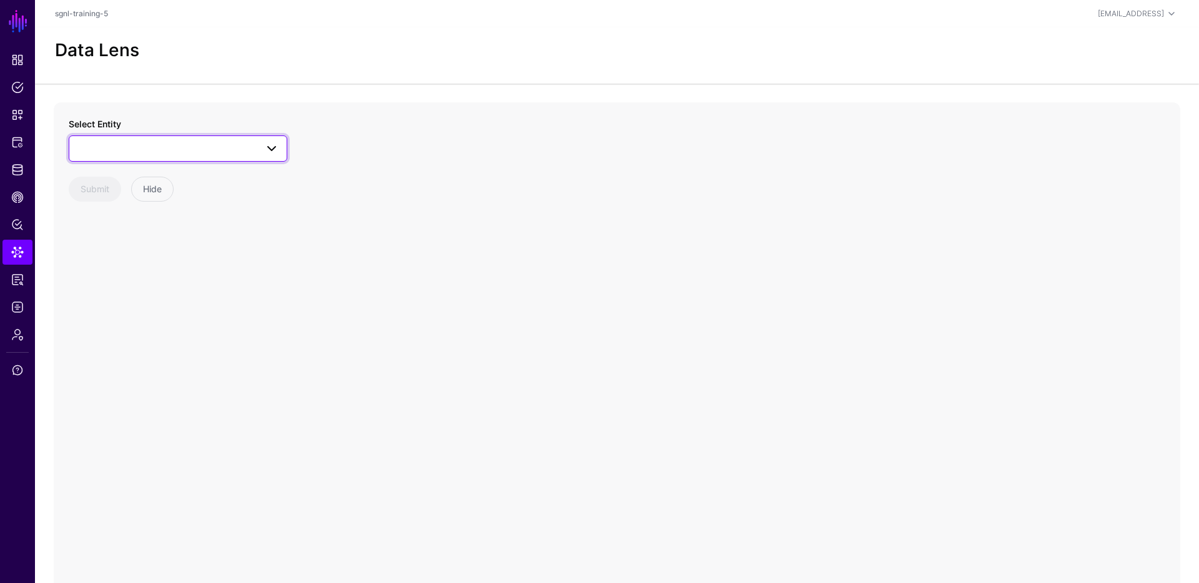
click at [255, 149] on span at bounding box center [178, 148] width 202 height 15
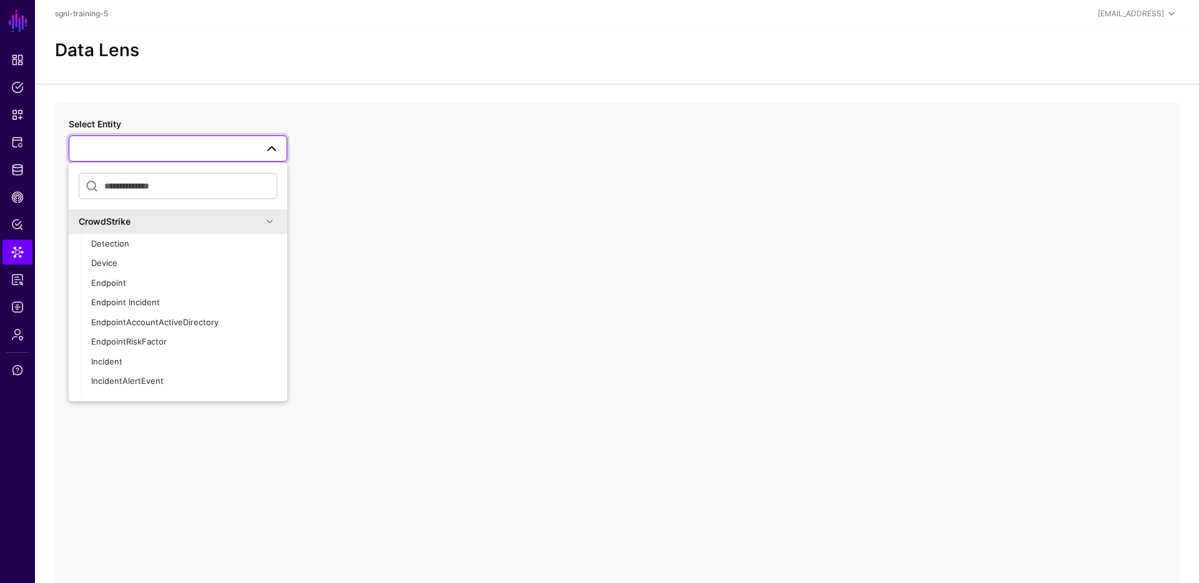
click at [177, 226] on div "CrowdStrike" at bounding box center [171, 221] width 184 height 13
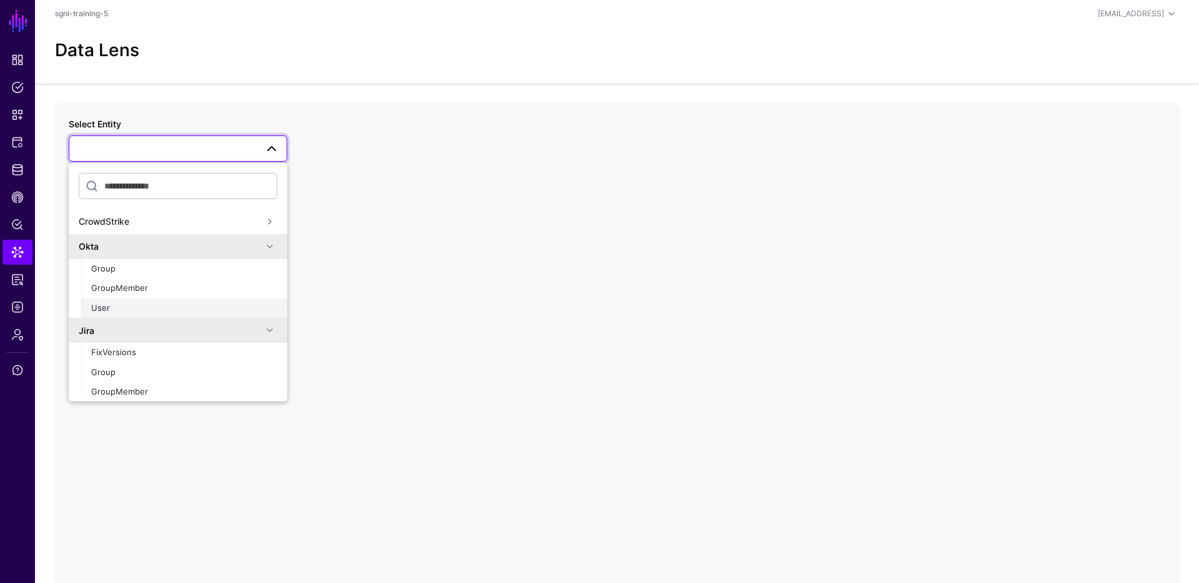
click at [128, 306] on div "User" at bounding box center [184, 308] width 186 height 12
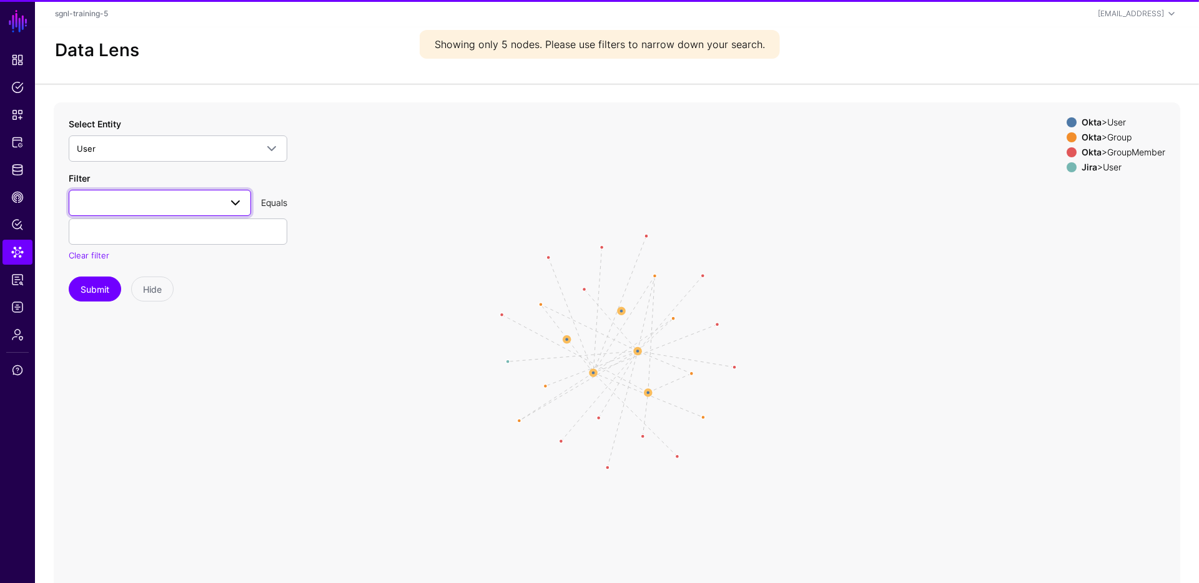
click at [173, 209] on span at bounding box center [160, 202] width 166 height 15
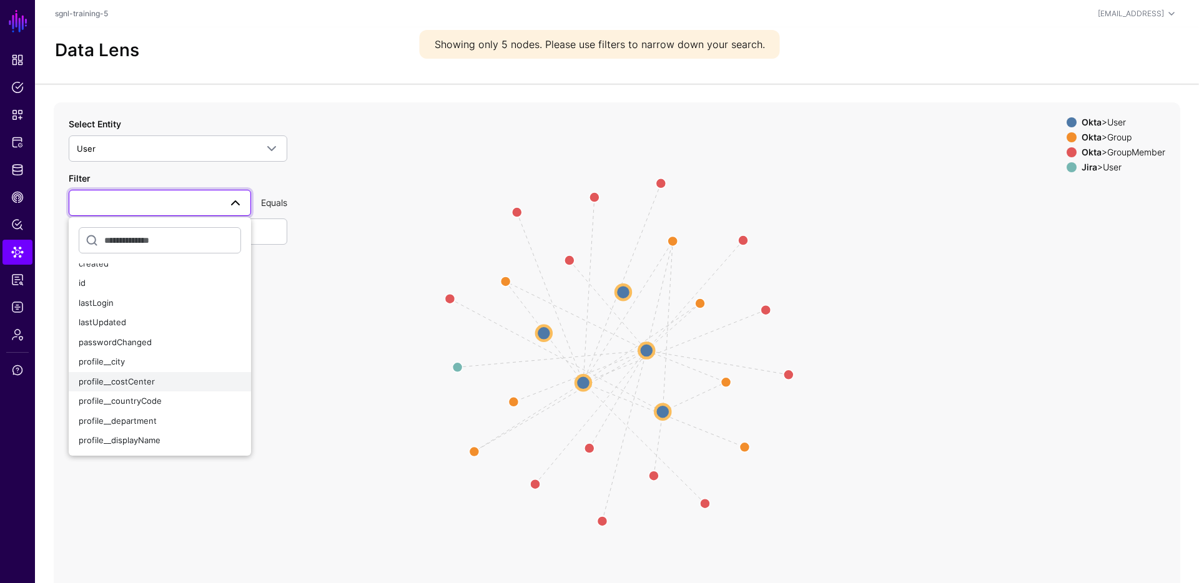
scroll to position [181, 0]
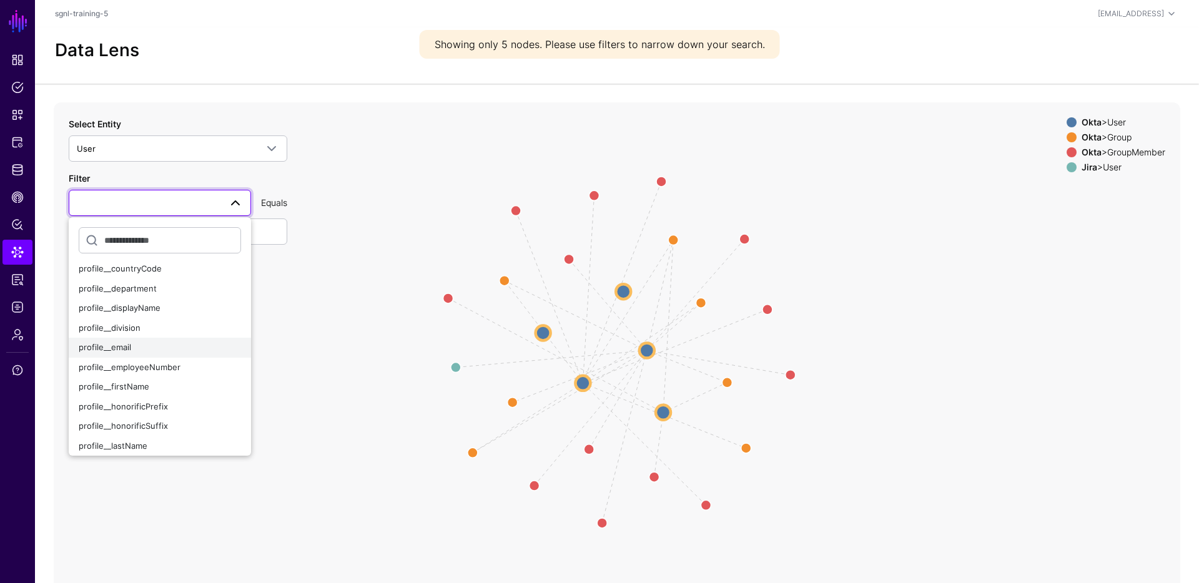
click at [145, 347] on div "profile__email" at bounding box center [160, 348] width 162 height 12
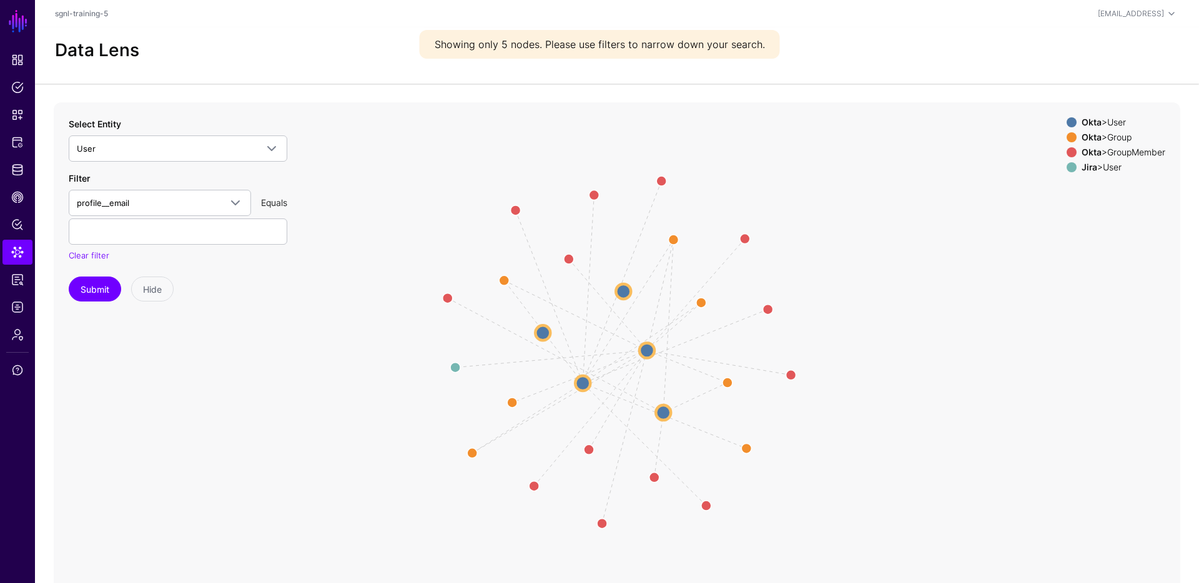
click at [174, 248] on div "Filter profile__email activated AttributeX created id lastLogin lastUpdated pas…" at bounding box center [178, 217] width 219 height 91
click at [175, 243] on input "text" at bounding box center [178, 232] width 219 height 26
type input "**********"
click at [69, 277] on button "Submit" at bounding box center [95, 289] width 52 height 25
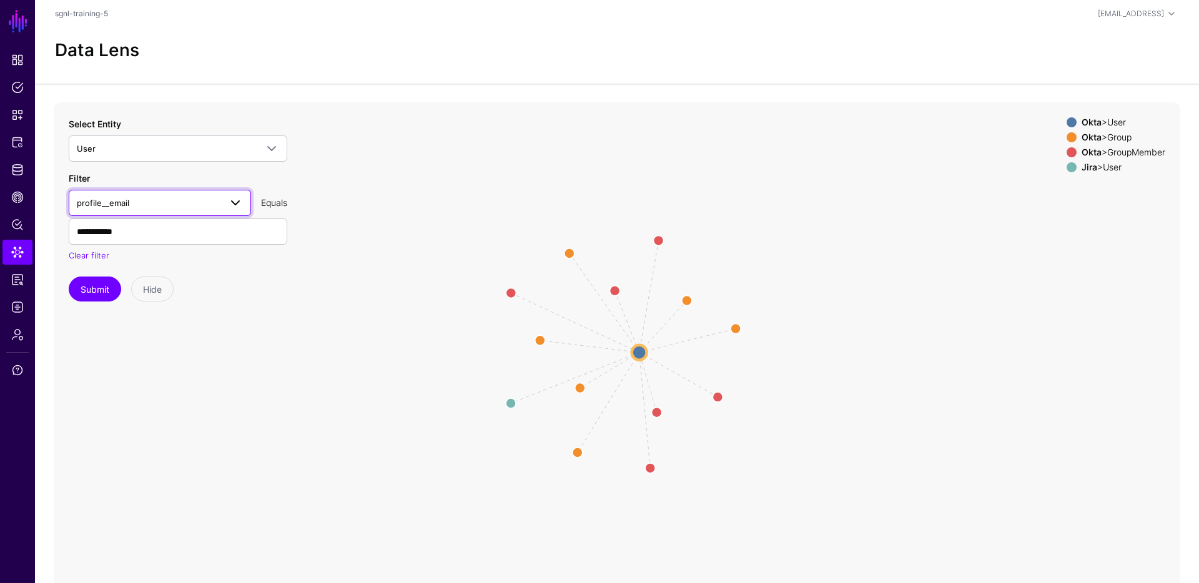
click at [146, 199] on span "profile__email" at bounding box center [149, 203] width 144 height 14
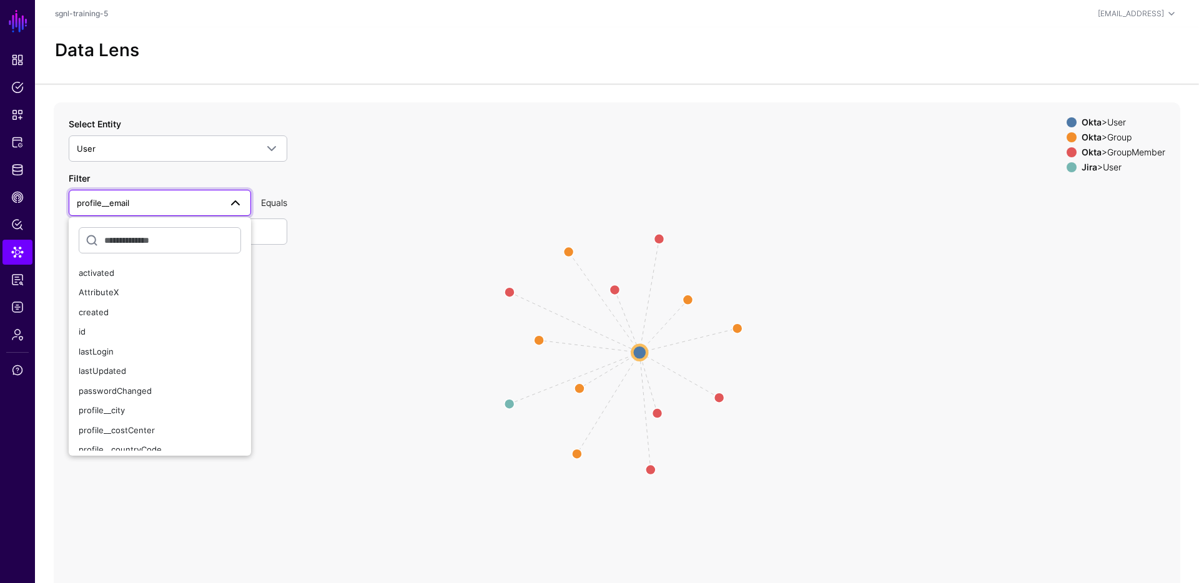
click at [146, 199] on span "profile__email" at bounding box center [149, 203] width 144 height 14
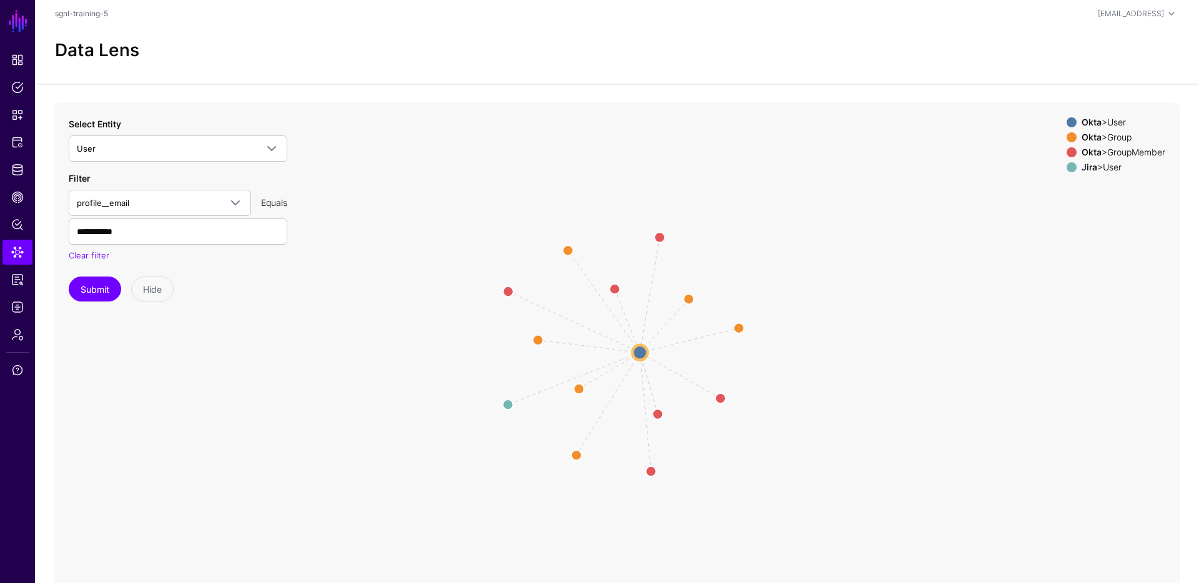
click at [274, 199] on div "Equals" at bounding box center [274, 202] width 36 height 13
click at [340, 273] on icon "Member Member Member Member Member Member Group Group Group Group Group Group s…" at bounding box center [617, 352] width 1127 height 500
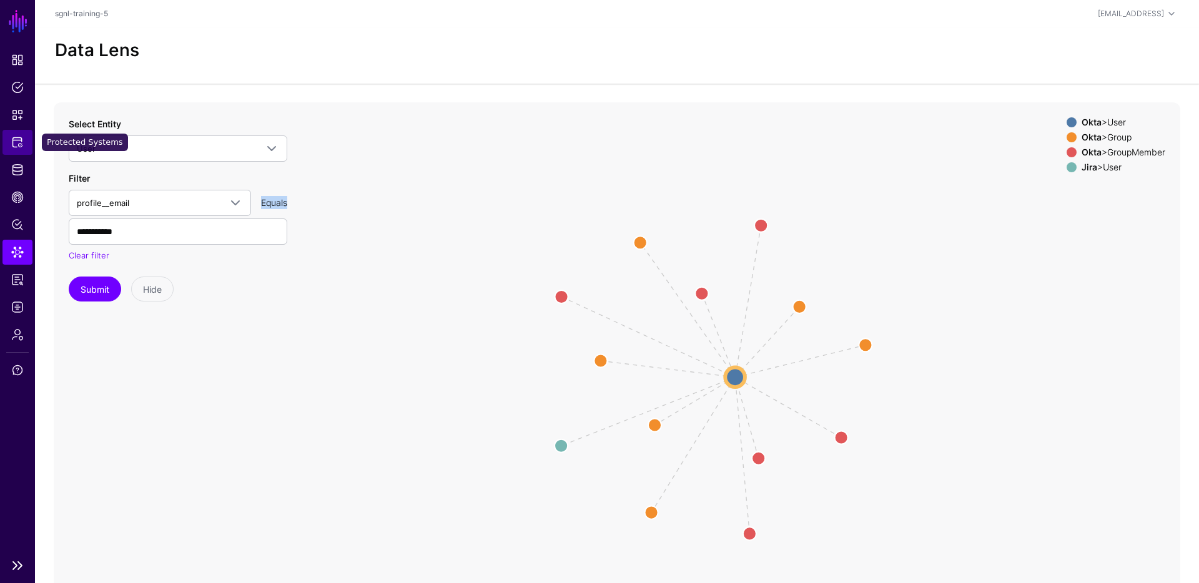
click at [22, 139] on span "Protected Systems" at bounding box center [17, 142] width 12 height 12
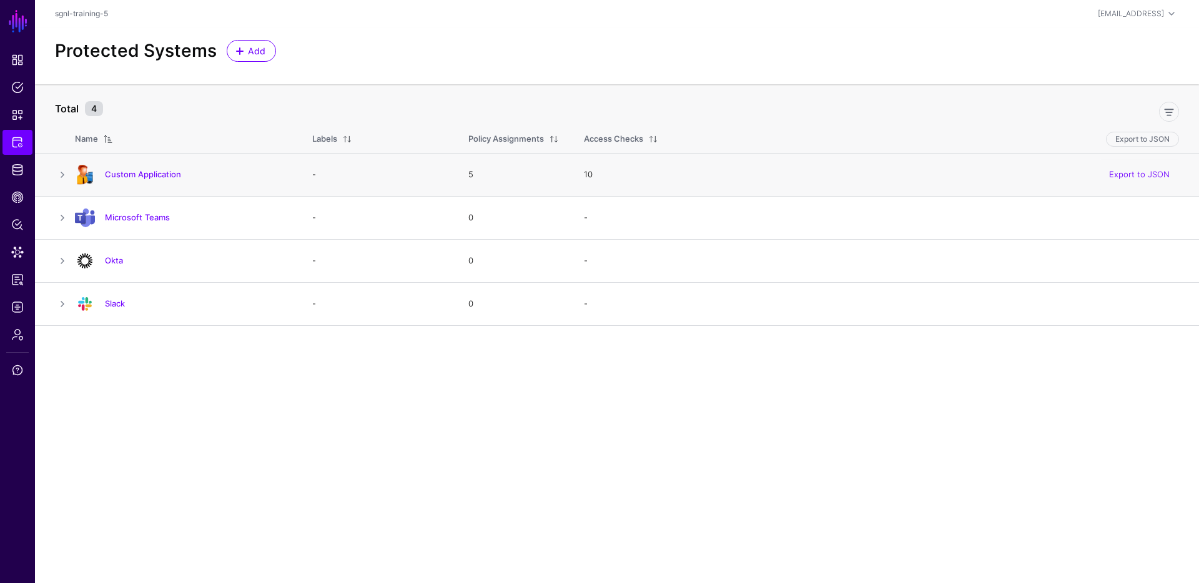
click at [151, 169] on h4 "Custom Application" at bounding box center [196, 174] width 182 height 11
click at [152, 170] on link "Custom Application" at bounding box center [143, 174] width 76 height 10
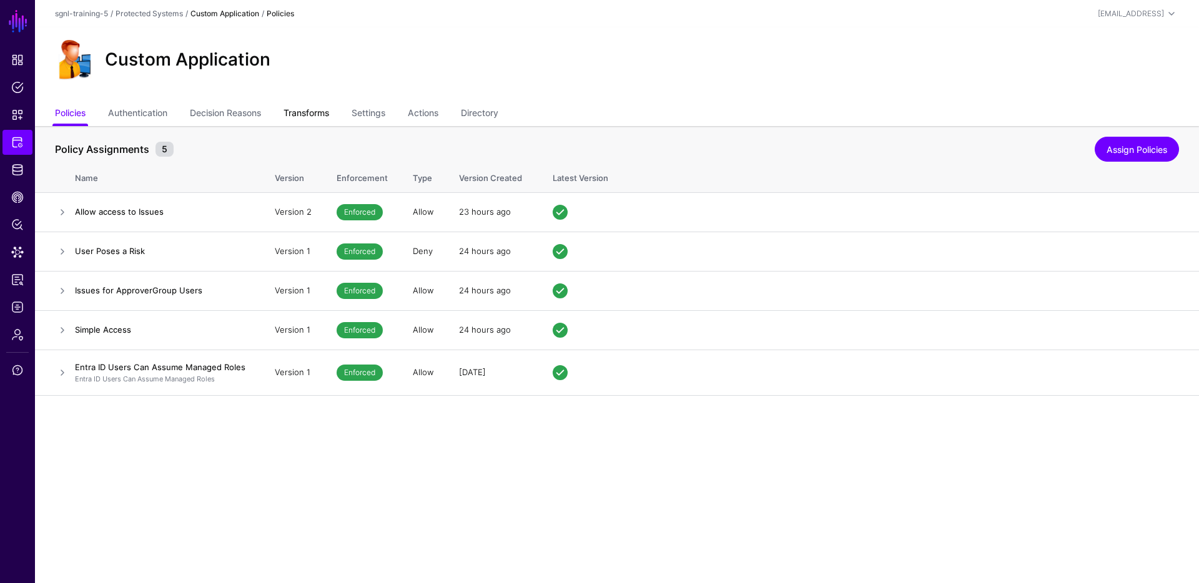
click at [301, 113] on link "Transforms" at bounding box center [307, 114] width 46 height 24
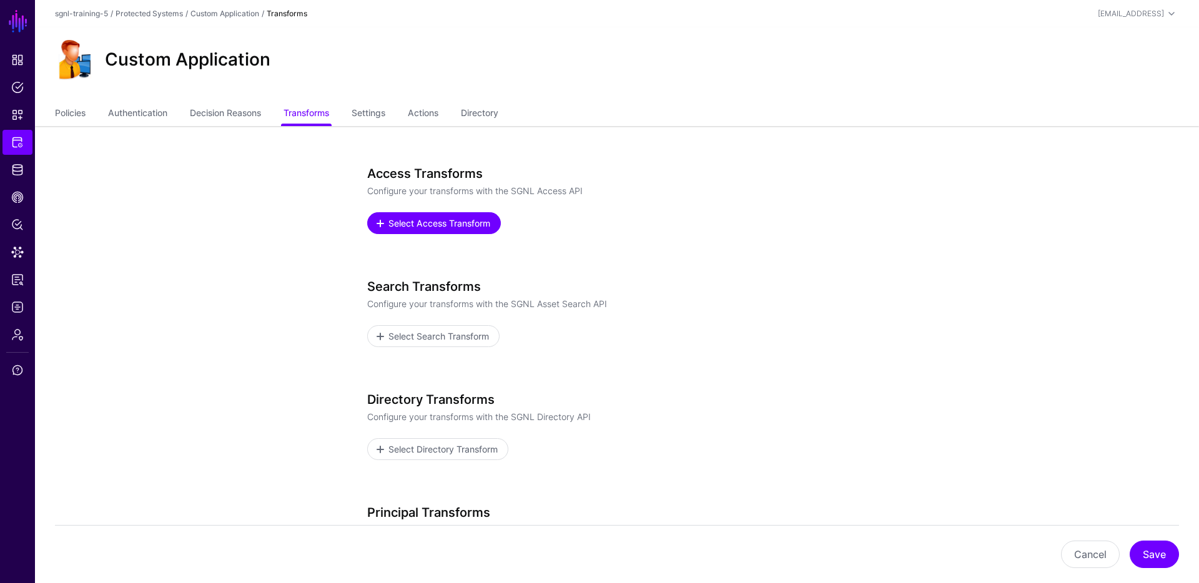
click at [409, 225] on span "Select Access Transform" at bounding box center [439, 223] width 105 height 13
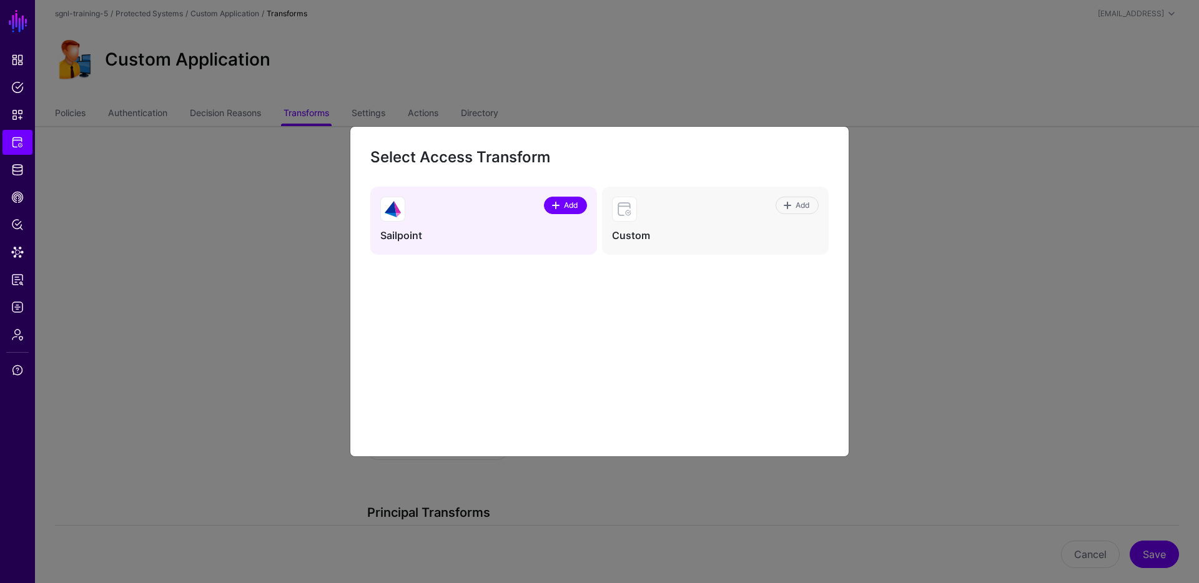
click at [525, 200] on span "Add" at bounding box center [571, 205] width 17 height 11
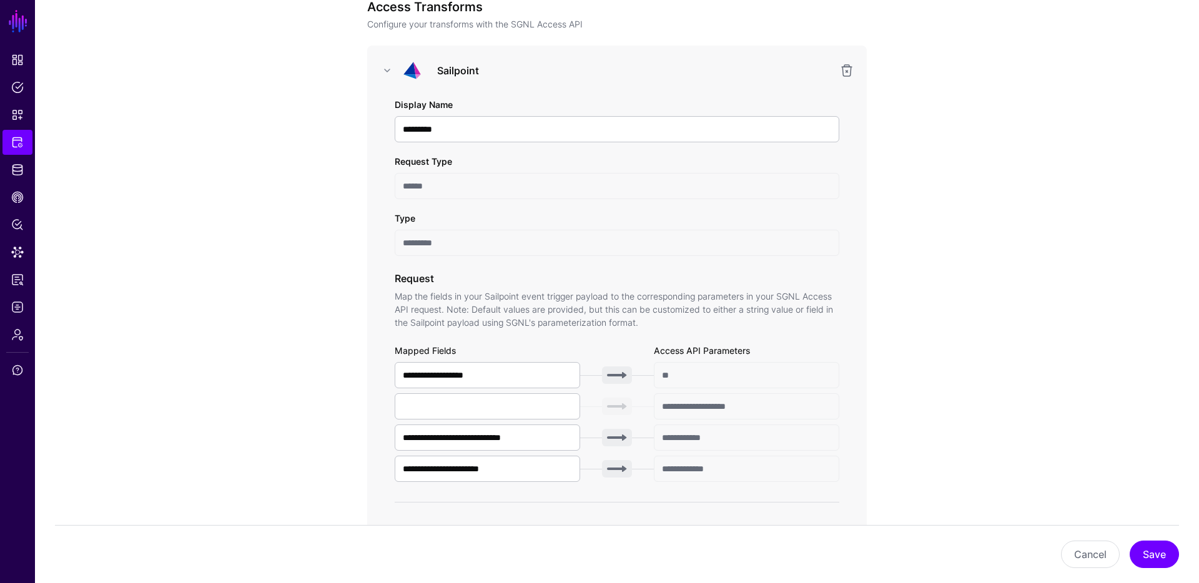
scroll to position [183, 0]
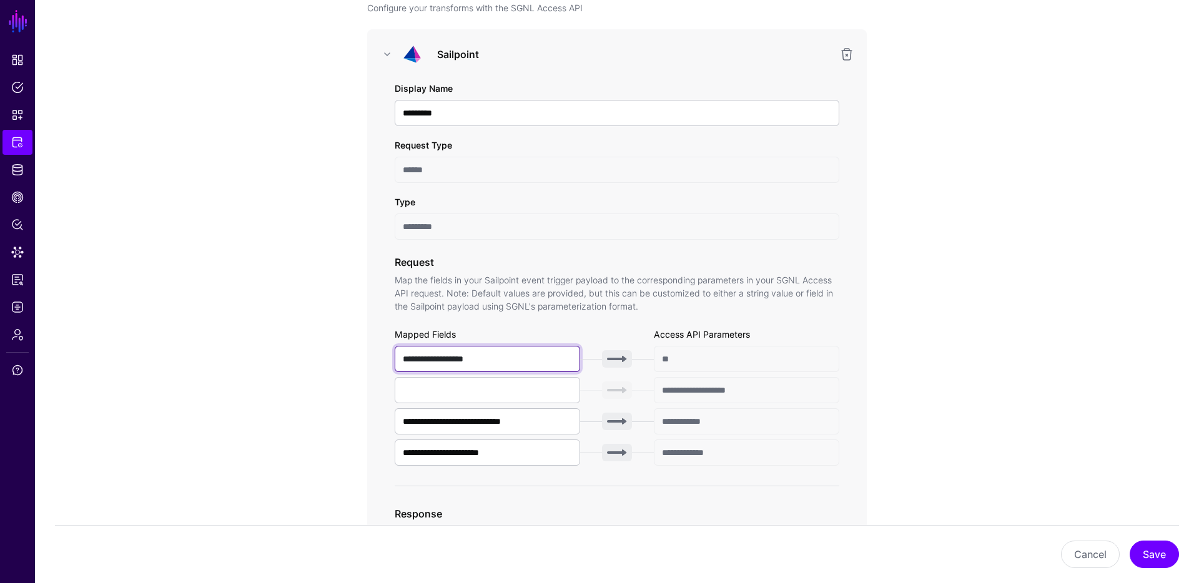
drag, startPoint x: 499, startPoint y: 360, endPoint x: 370, endPoint y: 361, distance: 129.3
click at [368, 359] on div "**********" at bounding box center [617, 324] width 500 height 591
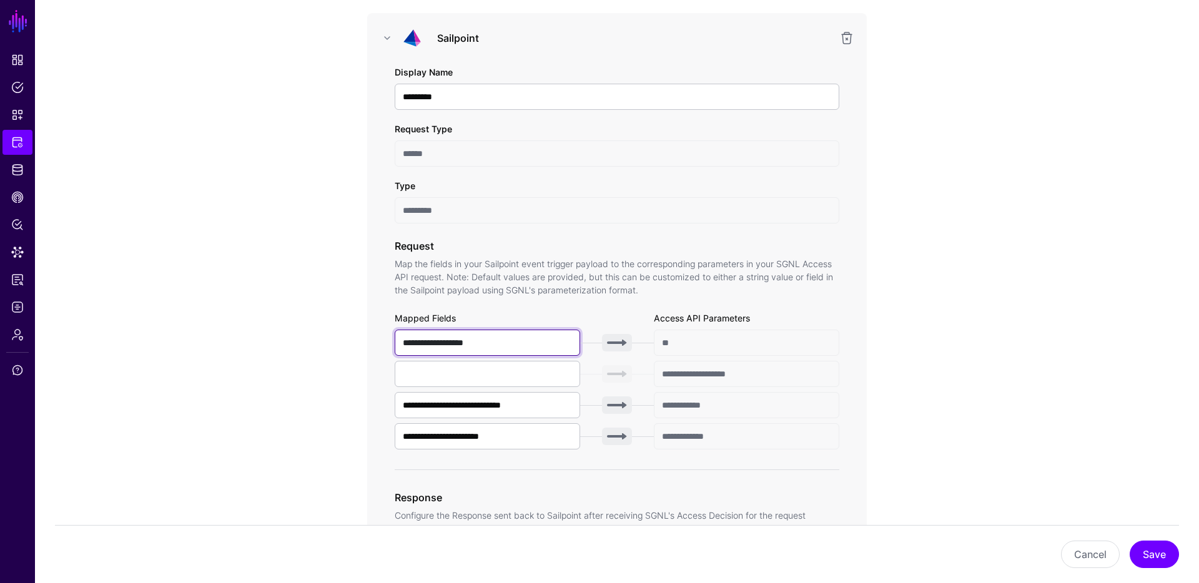
click at [511, 342] on input "**********" at bounding box center [487, 343] width 185 height 26
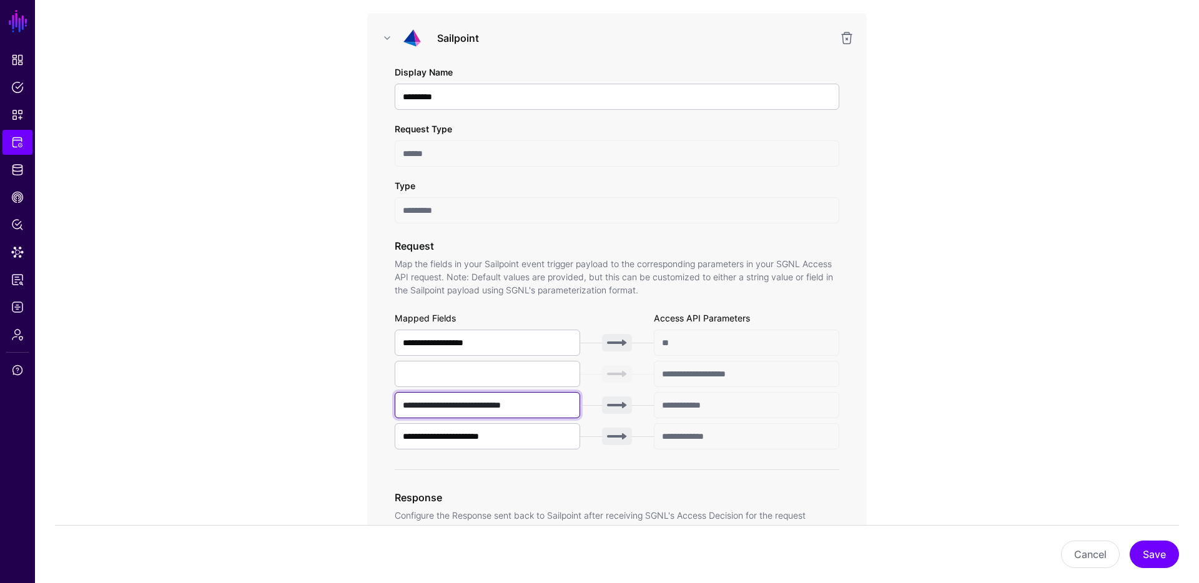
click at [525, 406] on input "**********" at bounding box center [487, 405] width 185 height 26
click at [525, 556] on button "Cancel" at bounding box center [1090, 554] width 59 height 27
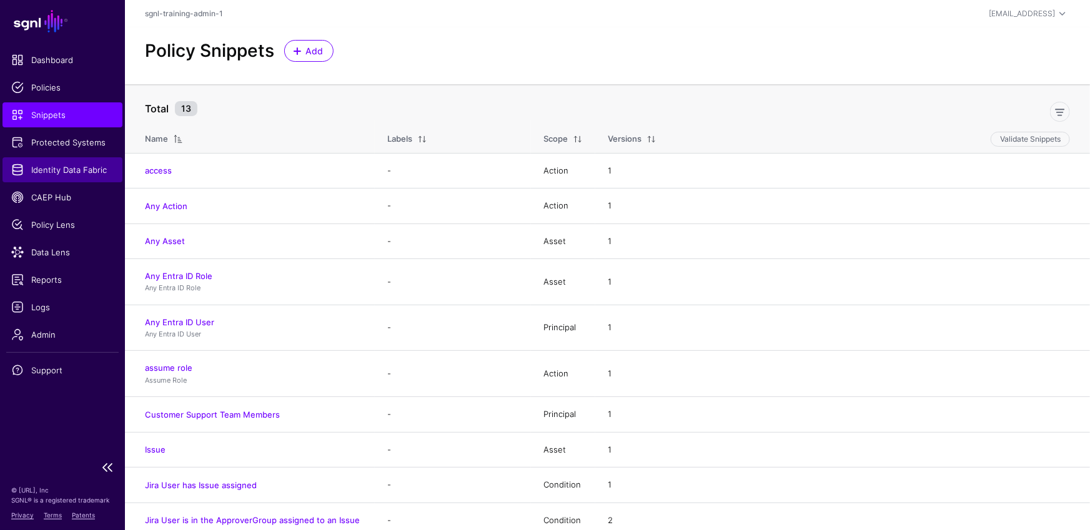
click at [51, 167] on span "Identity Data Fabric" at bounding box center [62, 170] width 102 height 12
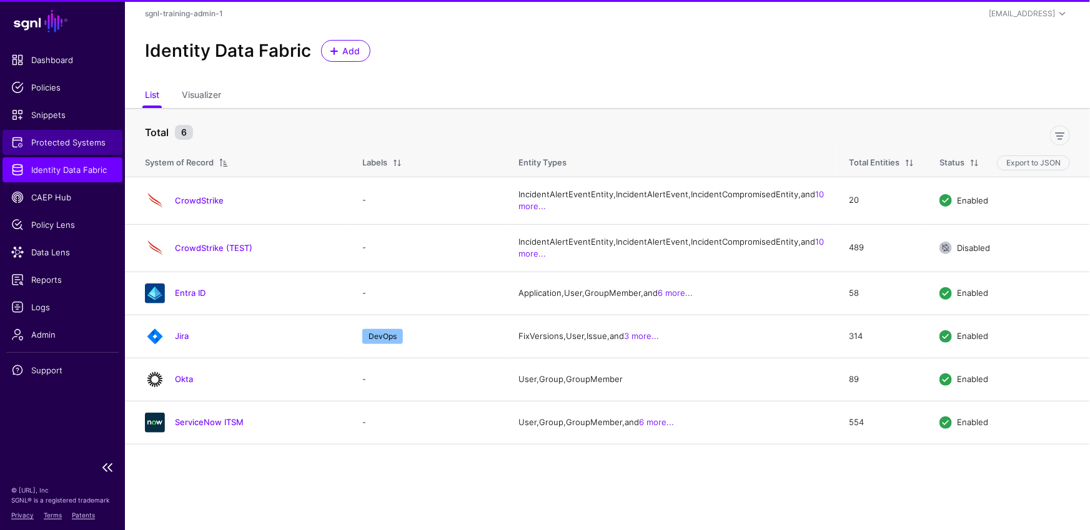
click at [53, 147] on span "Protected Systems" at bounding box center [62, 142] width 102 height 12
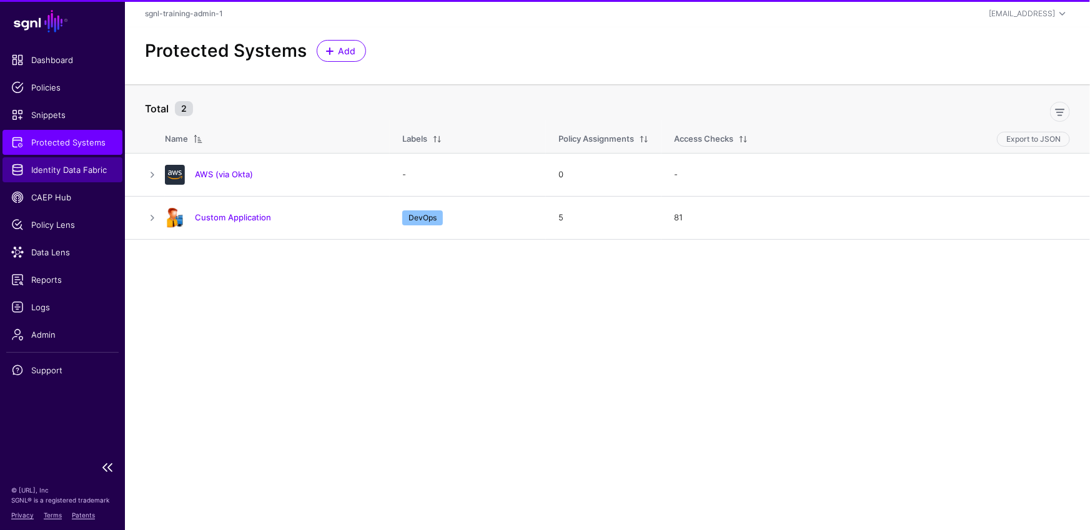
click at [53, 161] on link "Identity Data Fabric" at bounding box center [62, 169] width 120 height 25
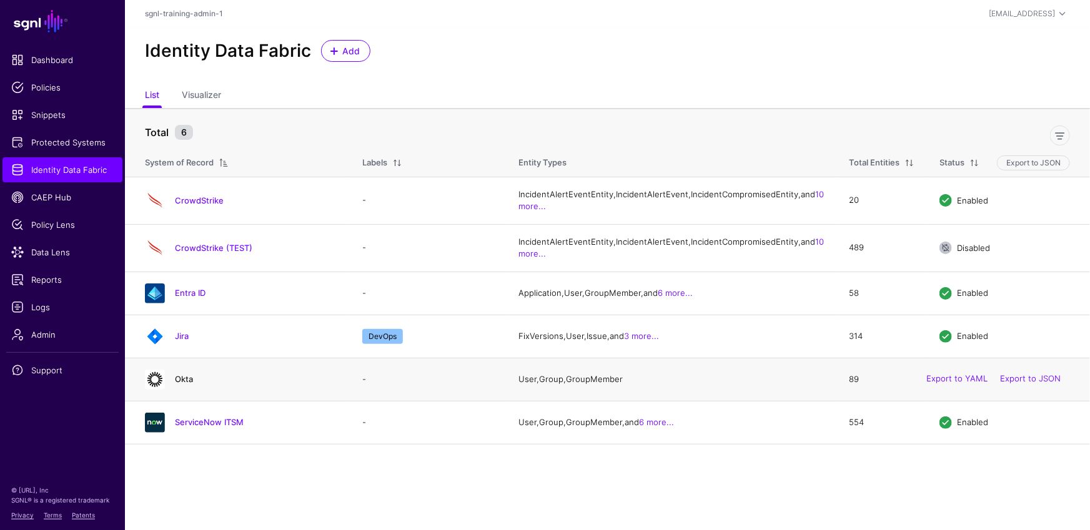
click at [182, 384] on link "Okta" at bounding box center [184, 379] width 18 height 10
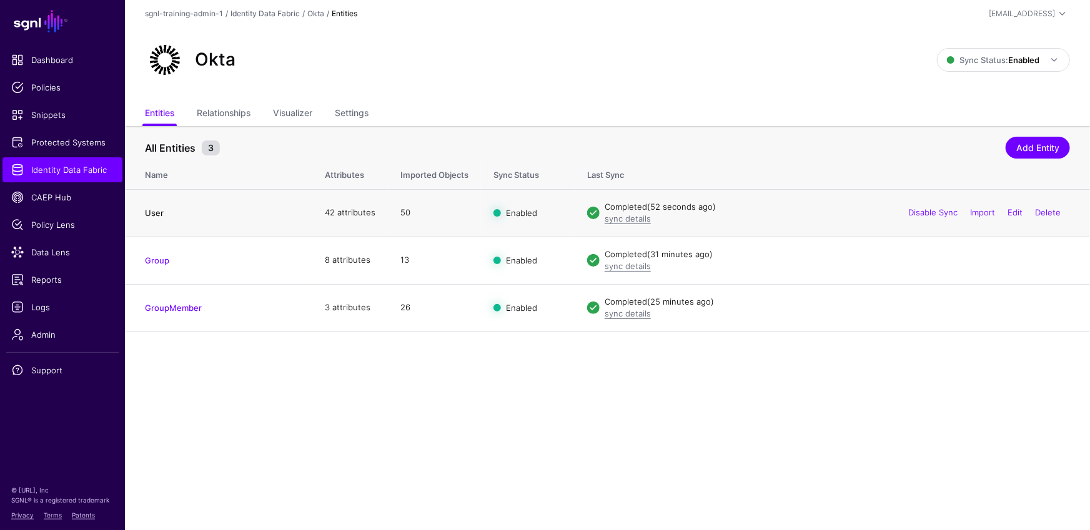
click at [157, 212] on link "User" at bounding box center [154, 213] width 19 height 10
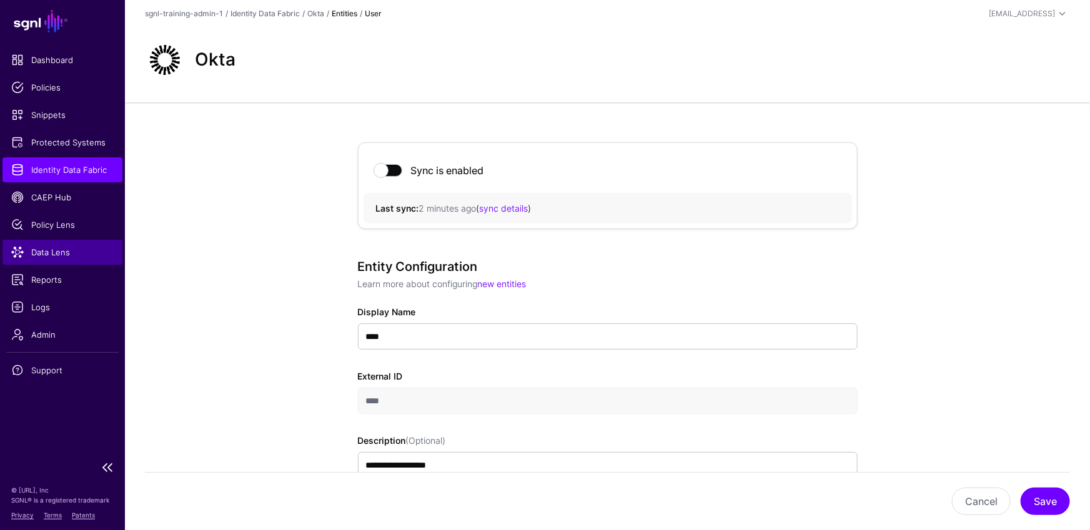
click at [57, 250] on span "Data Lens" at bounding box center [62, 252] width 102 height 12
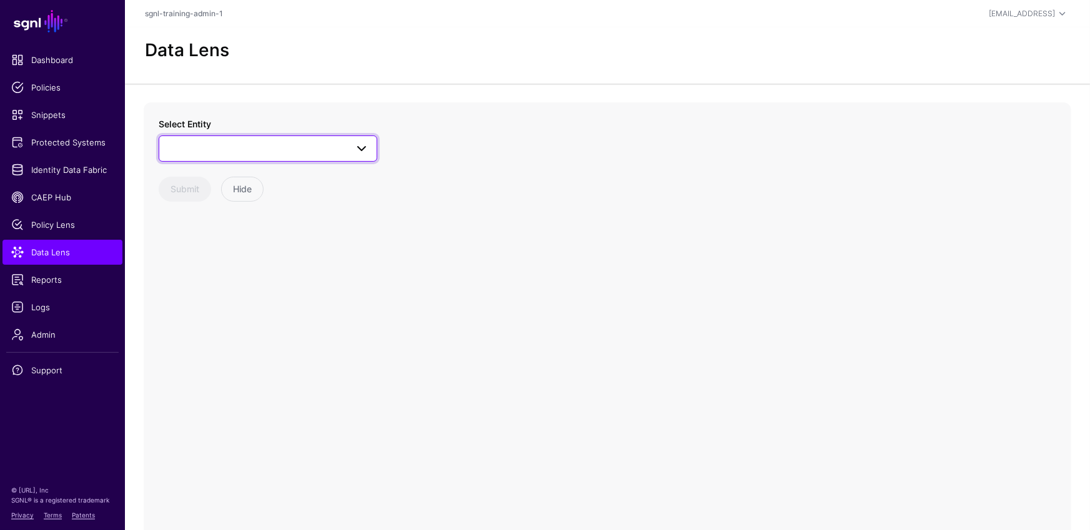
click at [247, 155] on link at bounding box center [268, 149] width 219 height 26
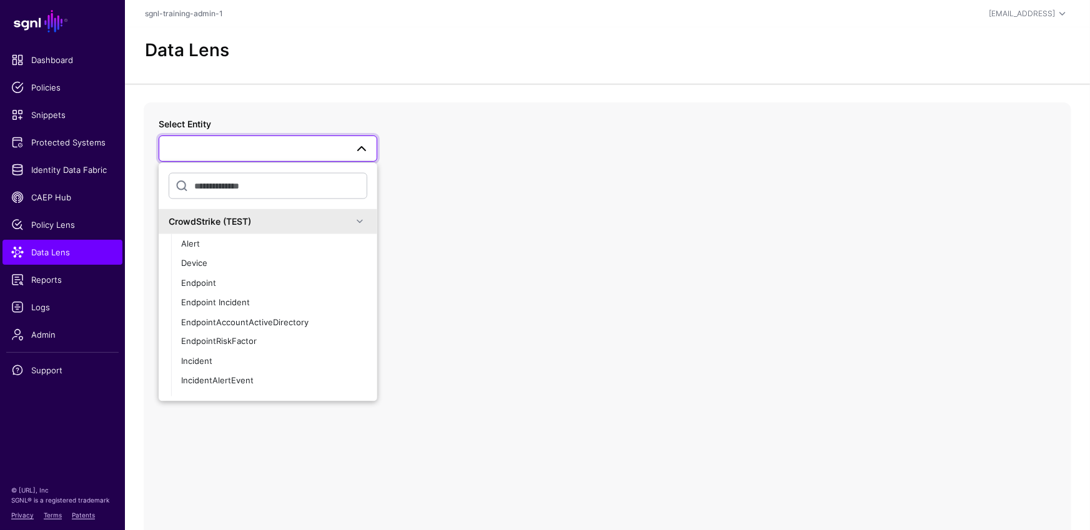
click at [258, 222] on div "CrowdStrike (TEST)" at bounding box center [261, 221] width 184 height 13
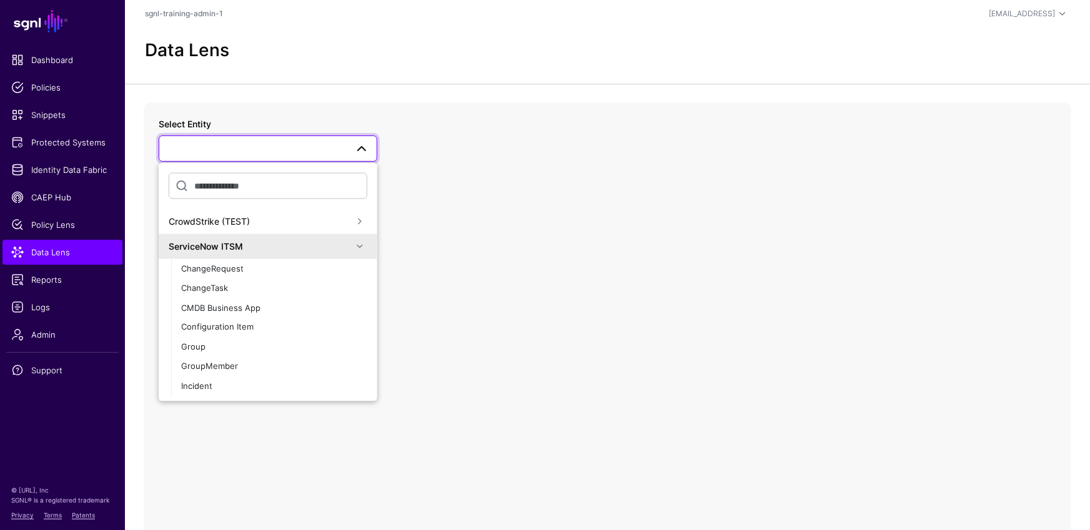
drag, startPoint x: 241, startPoint y: 250, endPoint x: 235, endPoint y: 294, distance: 44.2
click at [241, 250] on div "ServiceNow ITSM" at bounding box center [261, 246] width 184 height 13
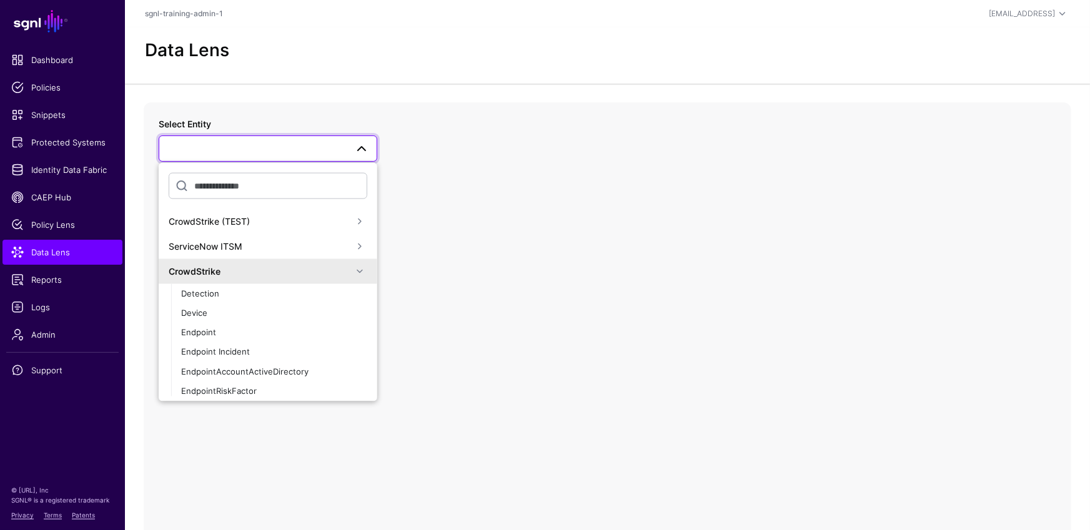
click at [235, 267] on div "CrowdStrike" at bounding box center [261, 271] width 184 height 13
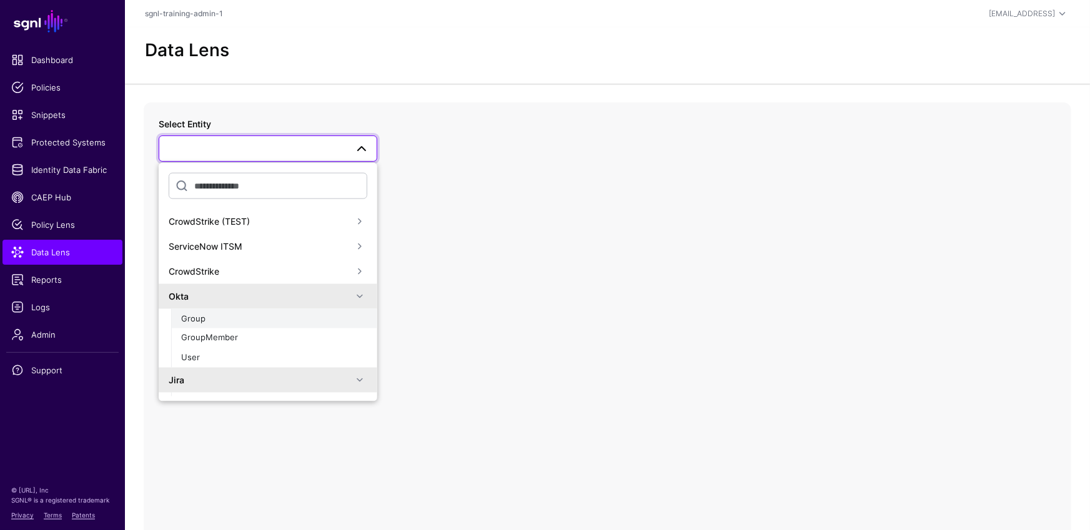
click at [224, 317] on div "Group" at bounding box center [274, 318] width 186 height 12
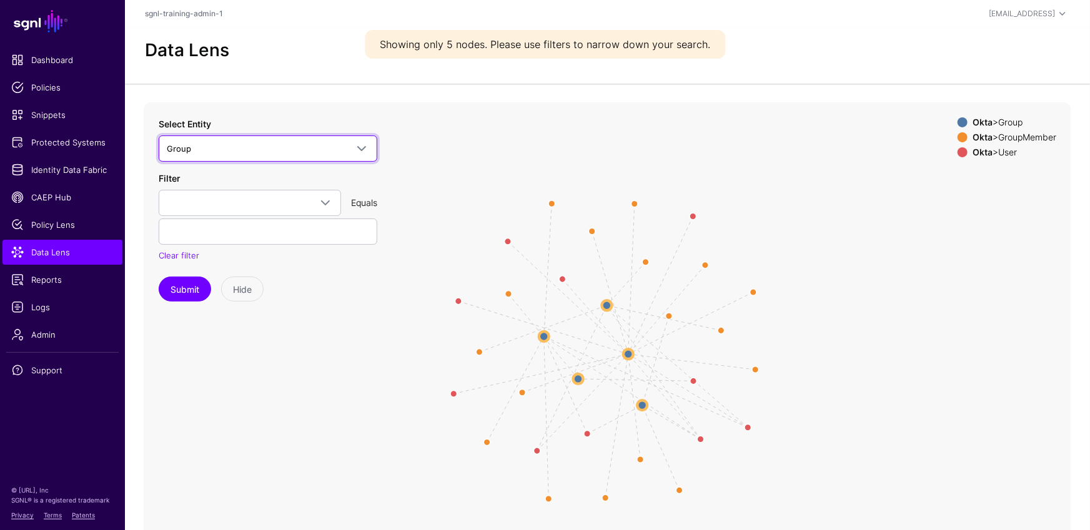
drag, startPoint x: 255, startPoint y: 155, endPoint x: 249, endPoint y: 174, distance: 19.7
click at [255, 155] on span "Group" at bounding box center [268, 148] width 202 height 15
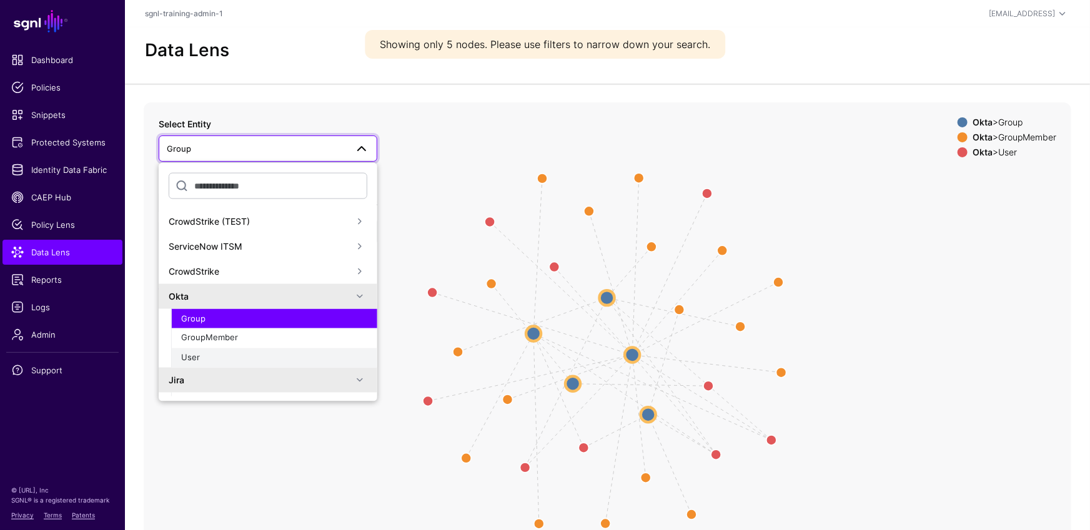
click at [212, 358] on div "User" at bounding box center [274, 358] width 186 height 12
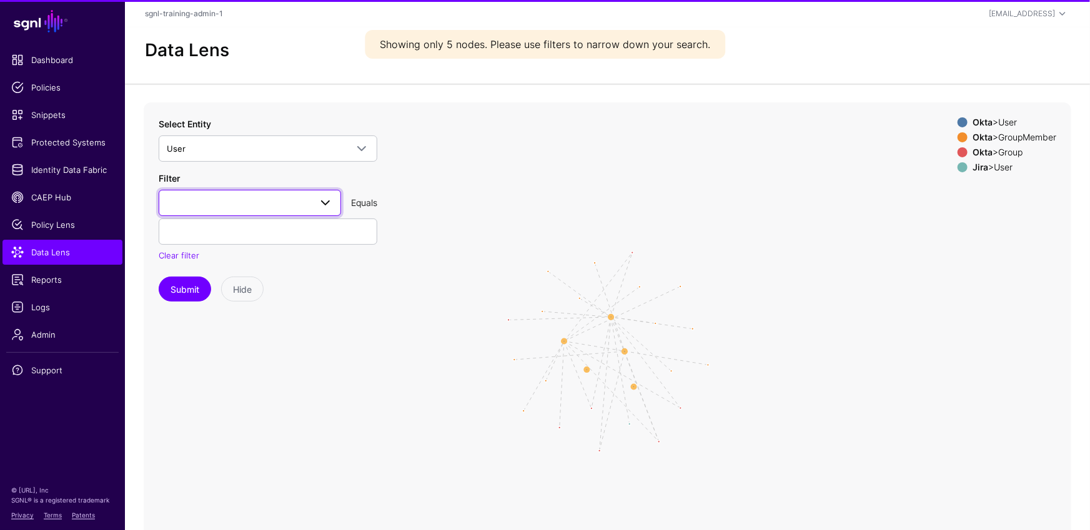
click at [290, 210] on span at bounding box center [250, 202] width 166 height 15
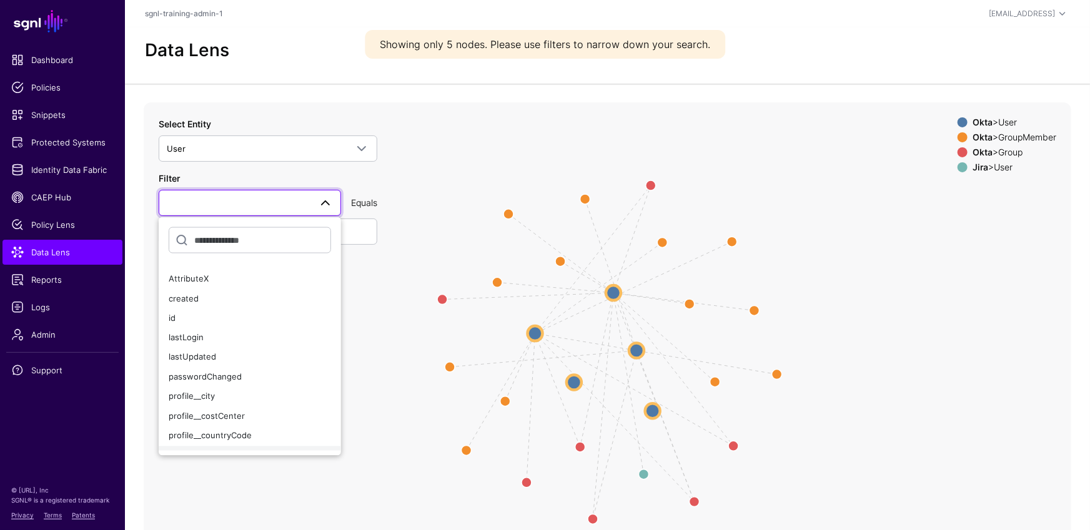
scroll to position [92, 0]
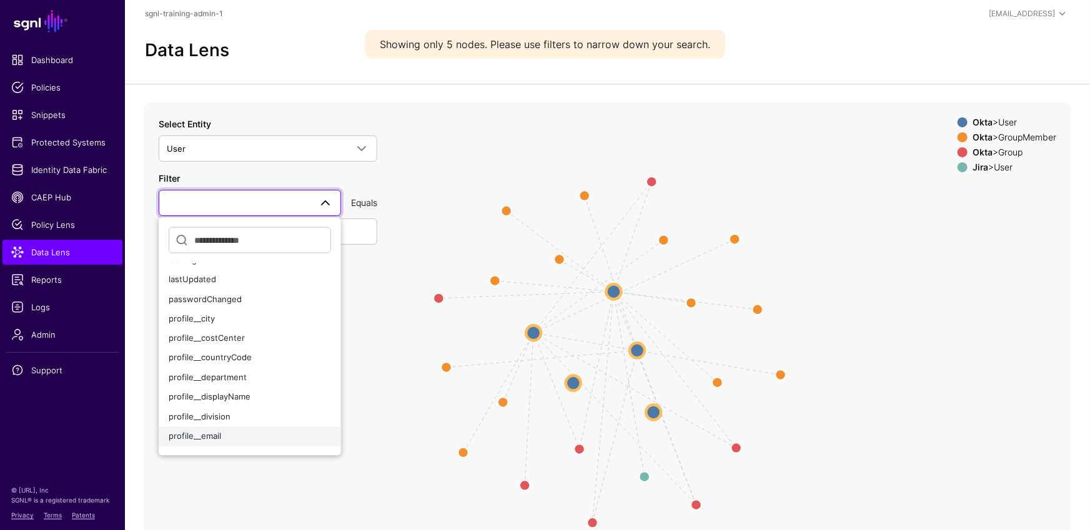
click at [237, 436] on div "profile__email" at bounding box center [250, 437] width 162 height 12
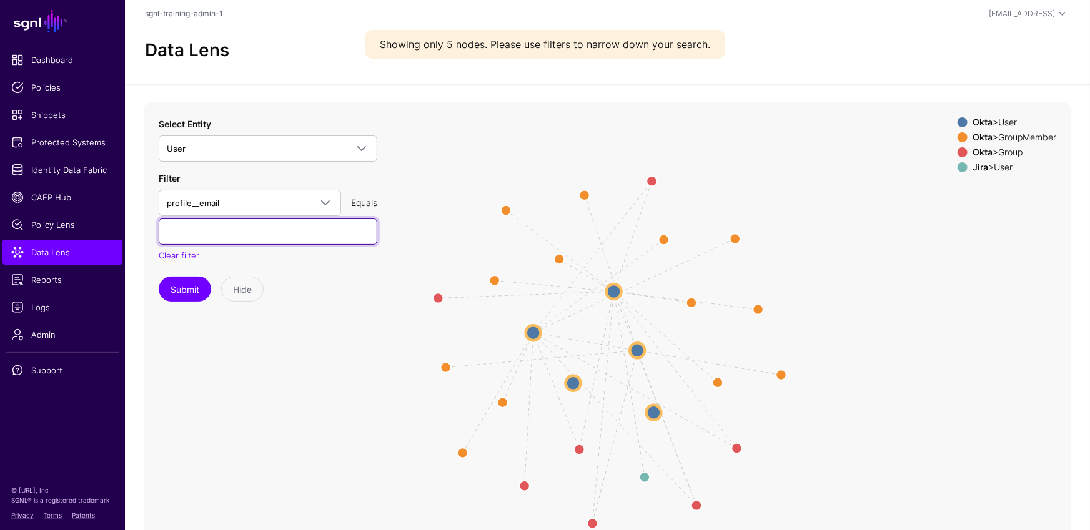
click at [274, 240] on input "text" at bounding box center [268, 232] width 219 height 26
type input "**********"
click at [159, 277] on button "Submit" at bounding box center [185, 289] width 52 height 25
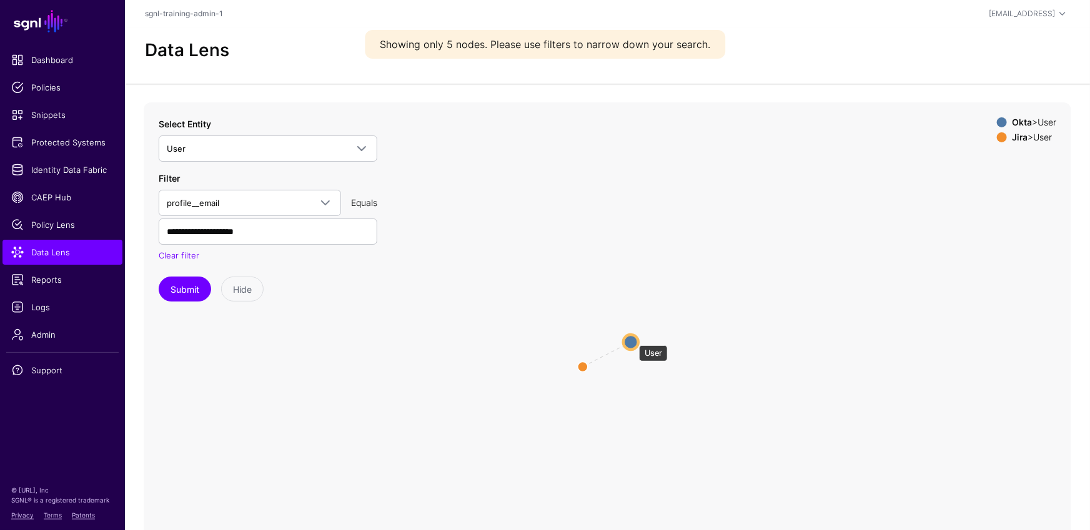
click at [633, 339] on circle at bounding box center [630, 342] width 15 height 15
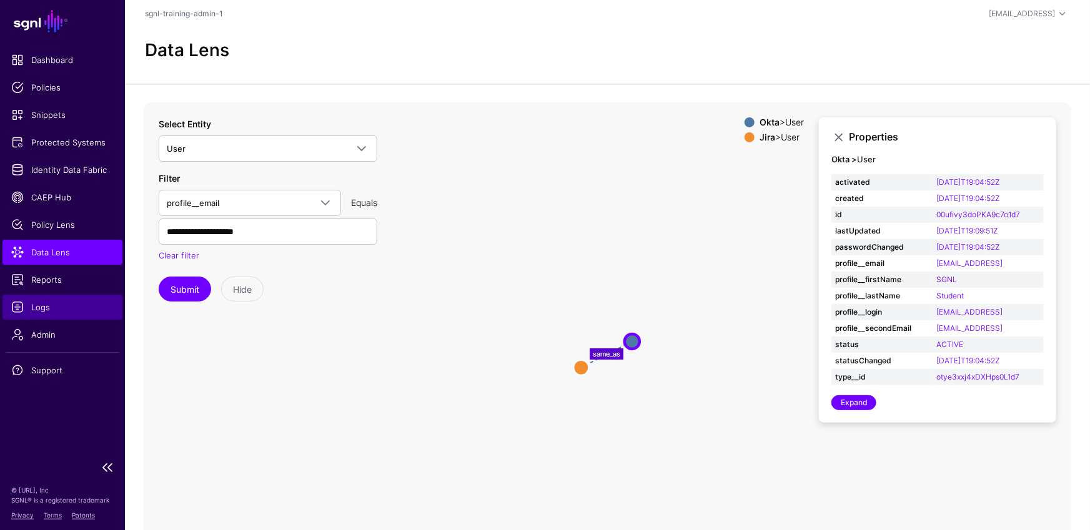
click at [26, 310] on span "Logs" at bounding box center [62, 307] width 102 height 12
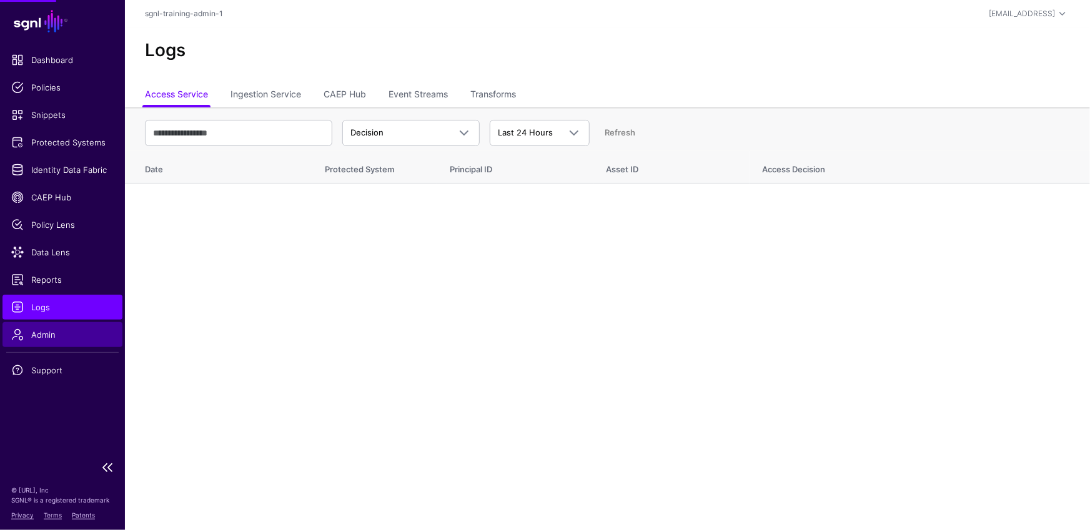
click at [46, 331] on span "Admin" at bounding box center [62, 334] width 102 height 12
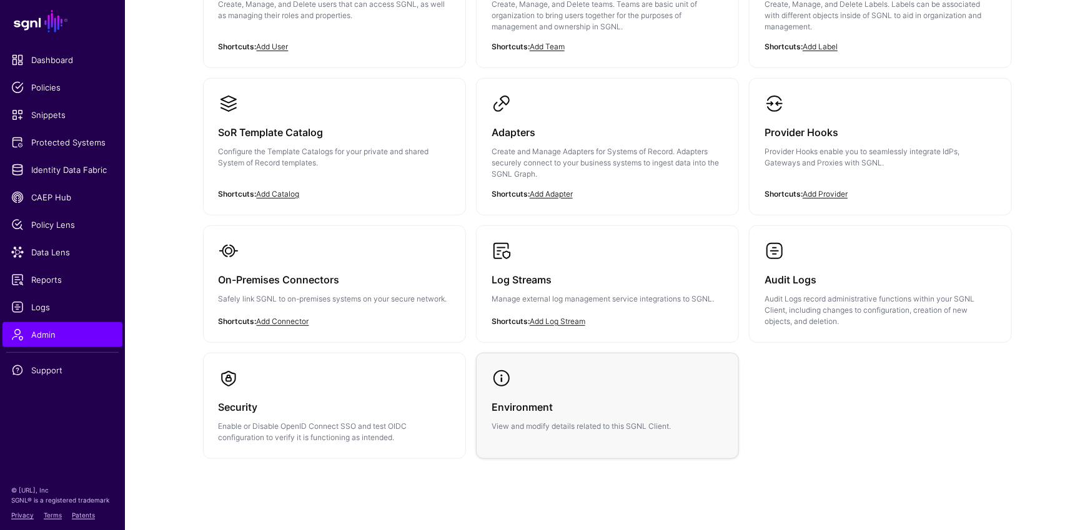
click at [609, 355] on link "Environment View and modify details related to this SGNL Client." at bounding box center [607, 400] width 262 height 94
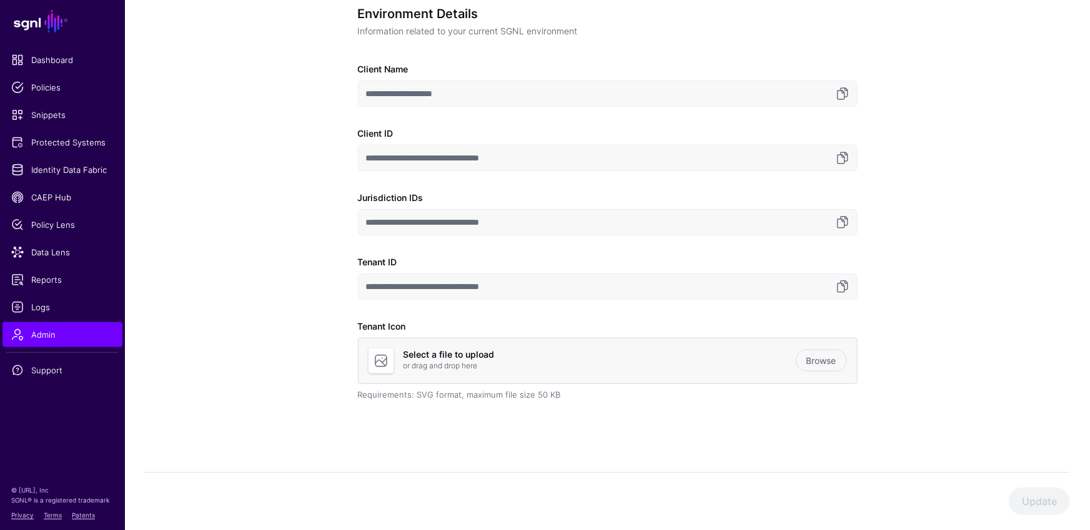
scroll to position [111, 0]
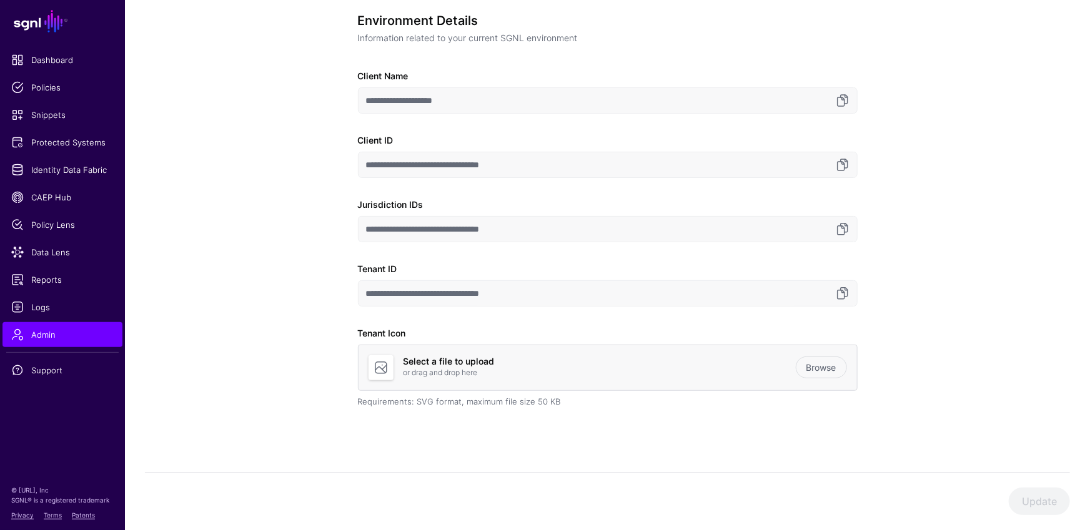
click at [854, 294] on input "**********" at bounding box center [608, 293] width 500 height 26
click at [850, 294] on input "**********" at bounding box center [608, 293] width 500 height 26
click at [846, 292] on link at bounding box center [842, 293] width 15 height 15
click at [51, 112] on span "Snippets" at bounding box center [62, 115] width 102 height 12
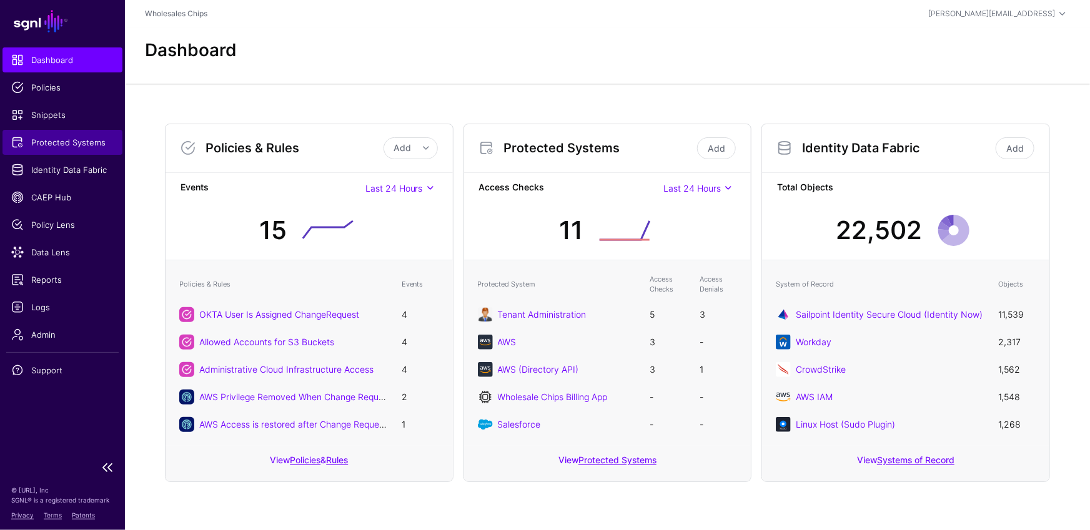
click at [68, 146] on span "Protected Systems" at bounding box center [62, 142] width 102 height 12
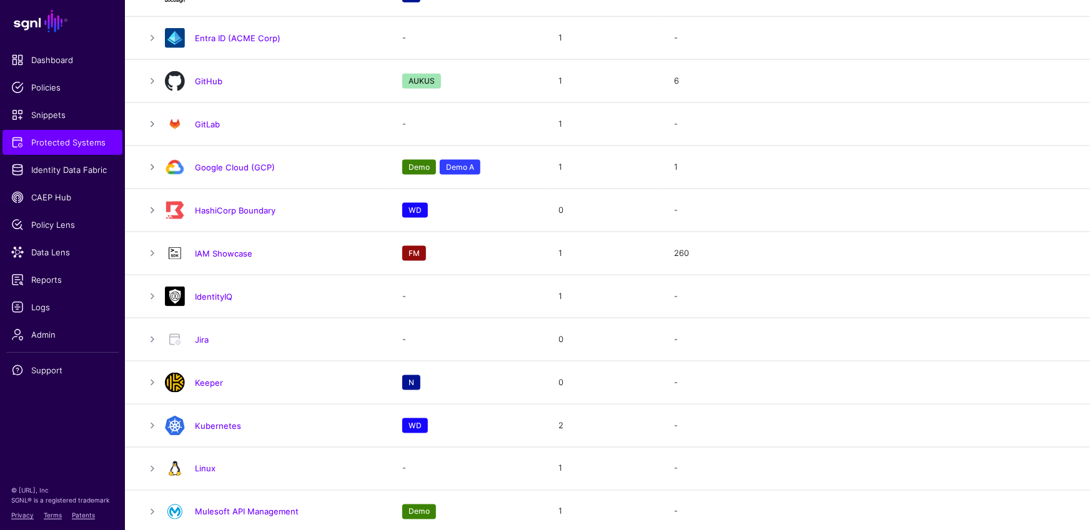
scroll to position [1096, 0]
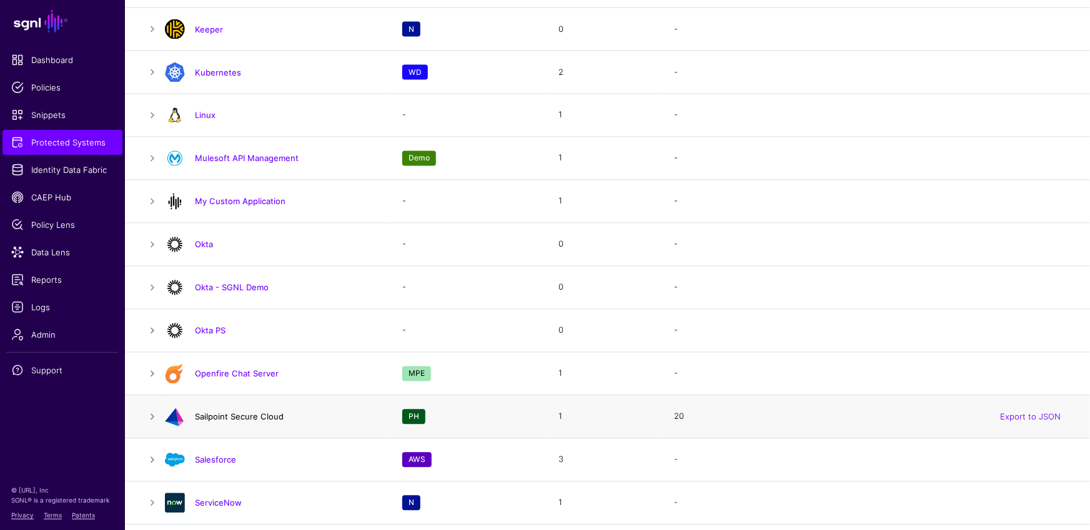
click at [267, 415] on link "Sailpoint Secure Cloud" at bounding box center [239, 417] width 89 height 10
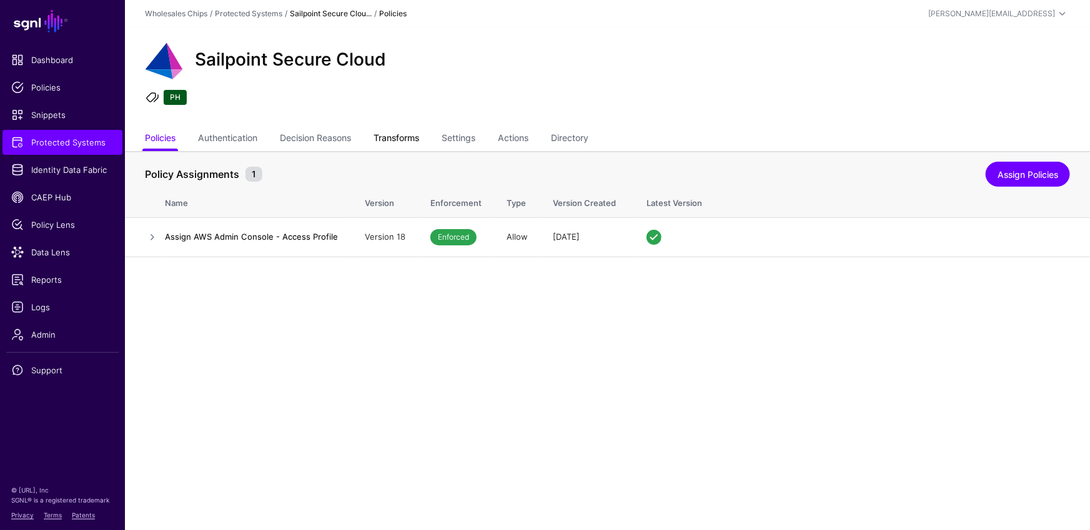
click at [412, 141] on link "Transforms" at bounding box center [396, 139] width 46 height 24
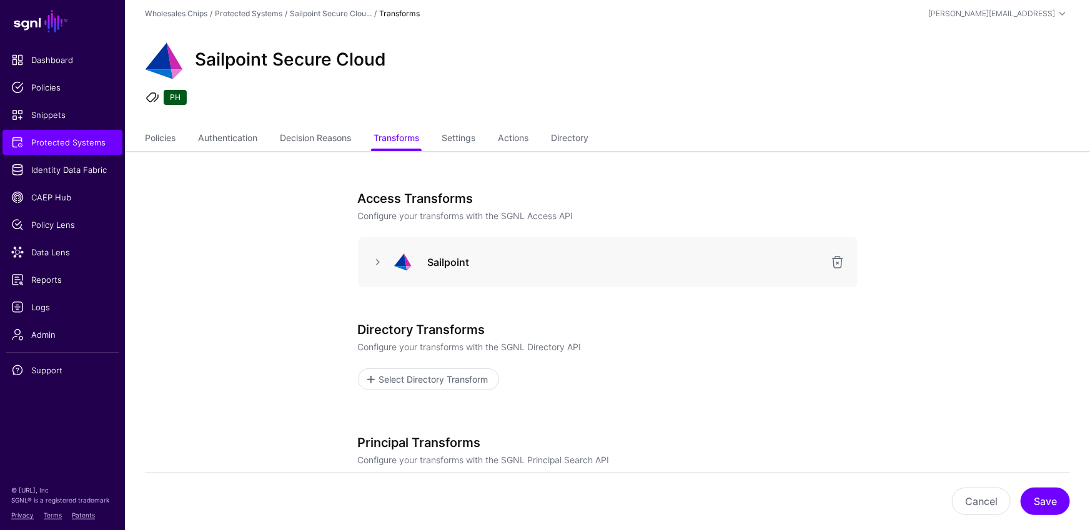
scroll to position [7, 0]
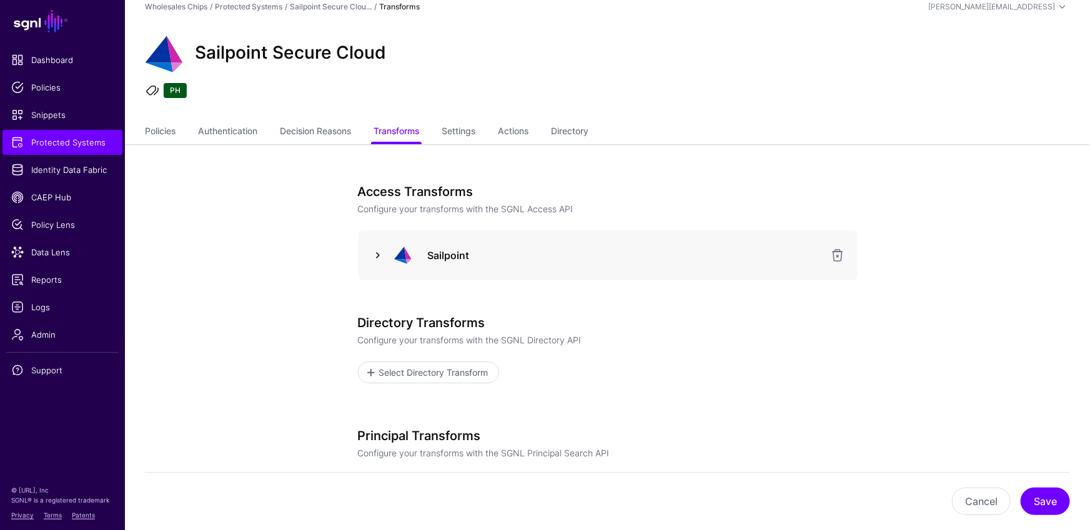
click at [380, 251] on link at bounding box center [377, 255] width 15 height 15
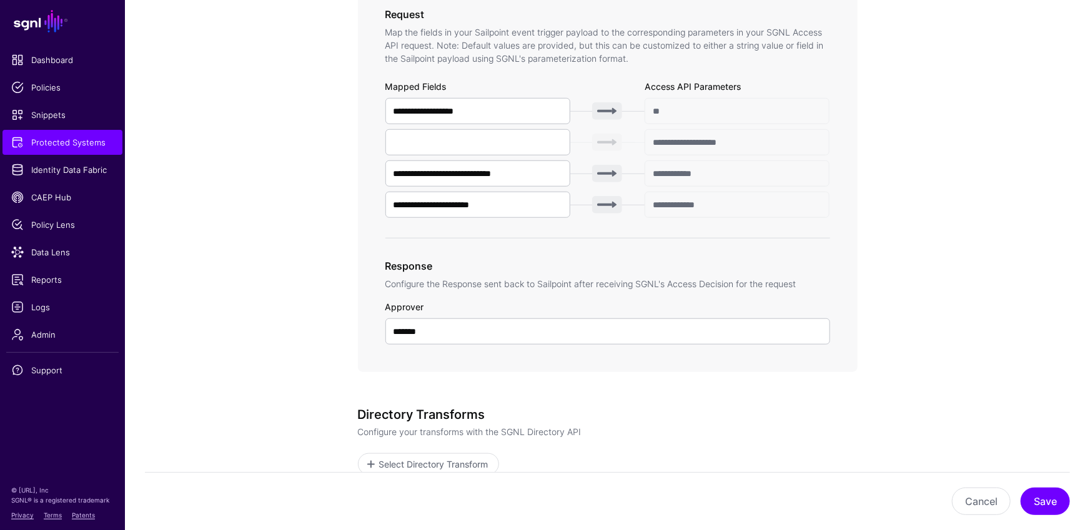
scroll to position [445, 0]
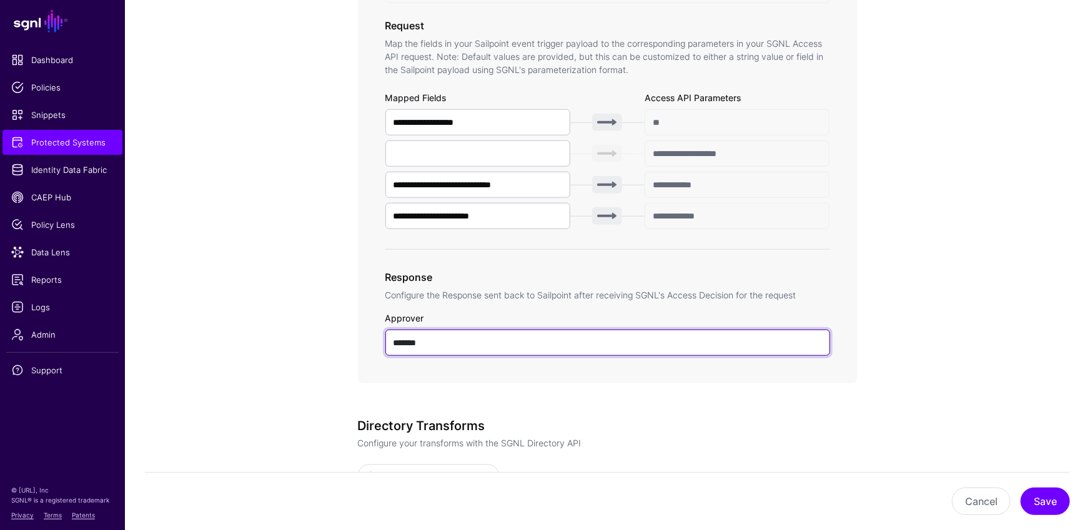
click at [446, 345] on input "*******" at bounding box center [607, 343] width 445 height 26
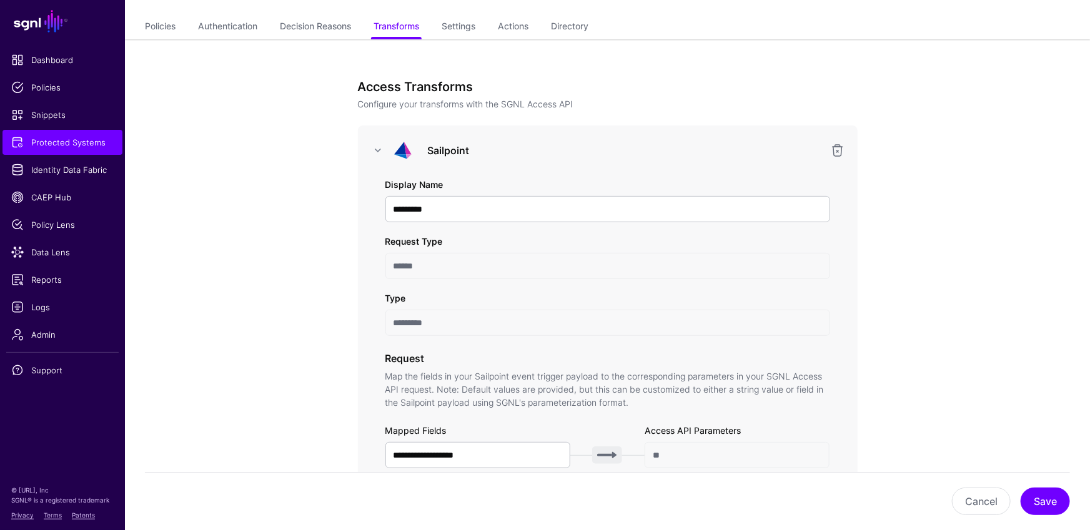
scroll to position [0, 0]
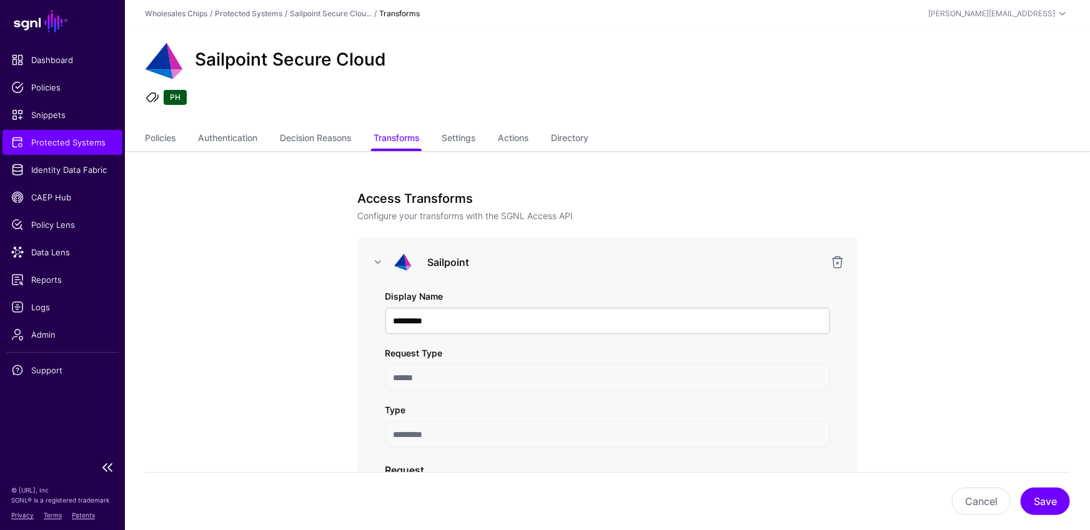
click at [61, 142] on span "Protected Systems" at bounding box center [62, 142] width 102 height 12
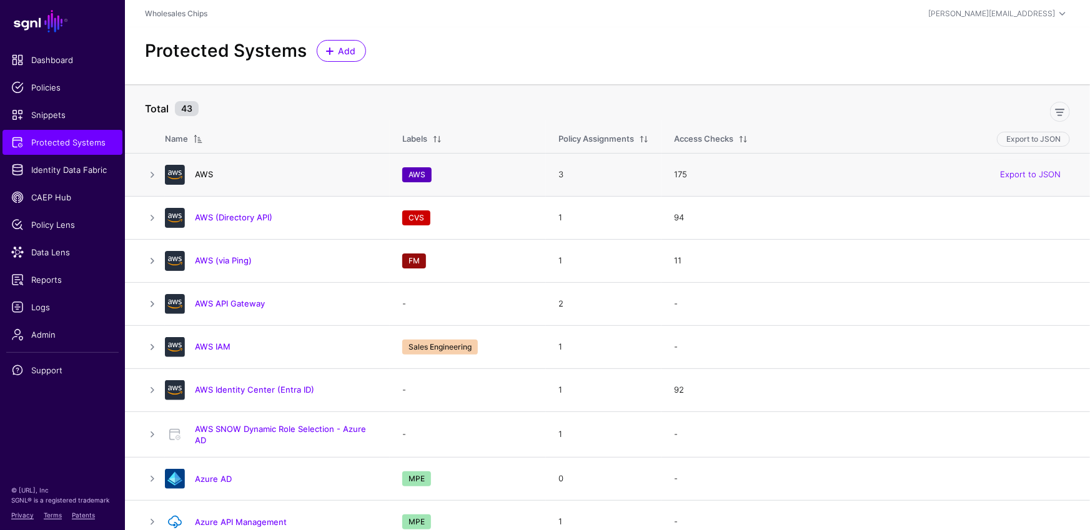
click at [197, 175] on link "AWS" at bounding box center [204, 174] width 18 height 10
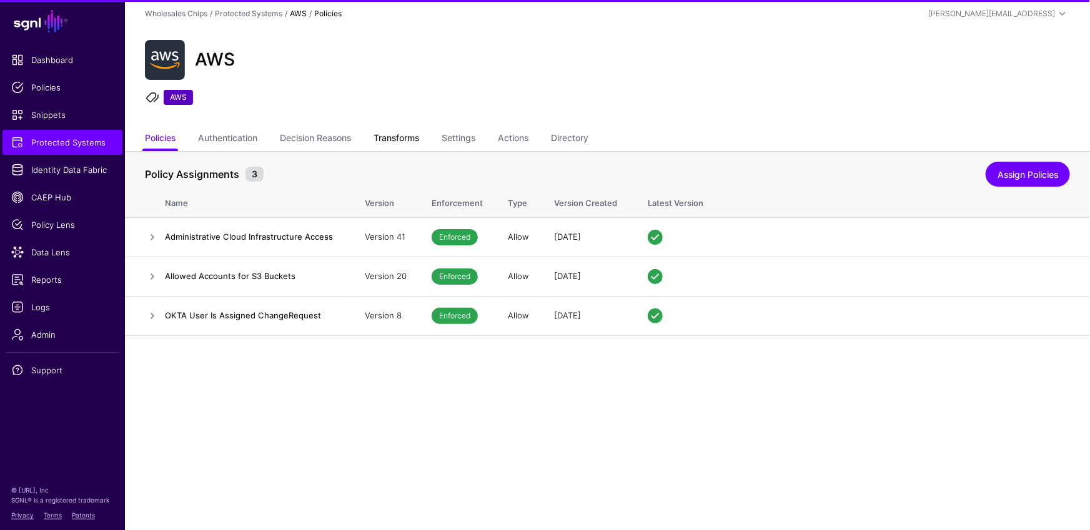
click at [398, 139] on link "Transforms" at bounding box center [396, 139] width 46 height 24
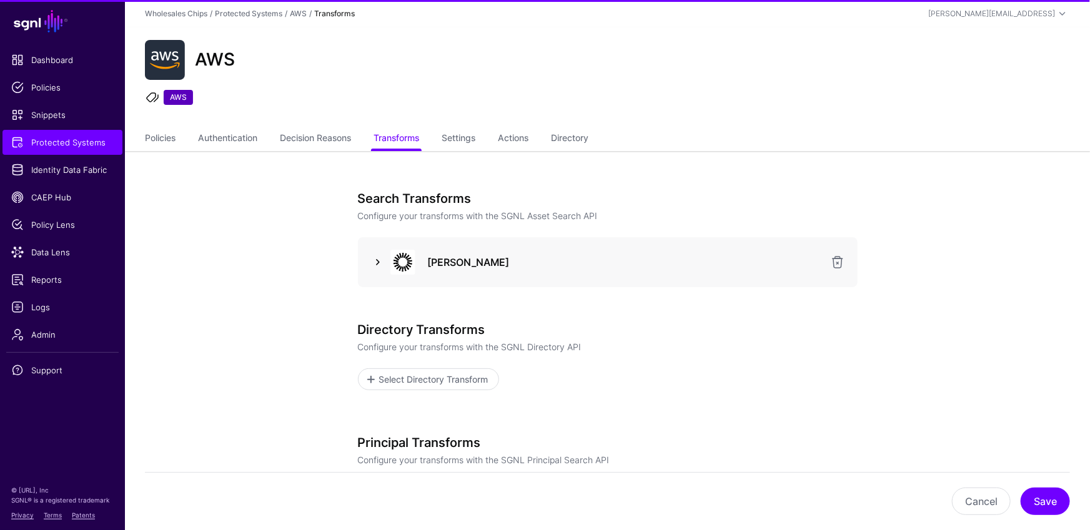
click at [377, 265] on link at bounding box center [377, 262] width 15 height 15
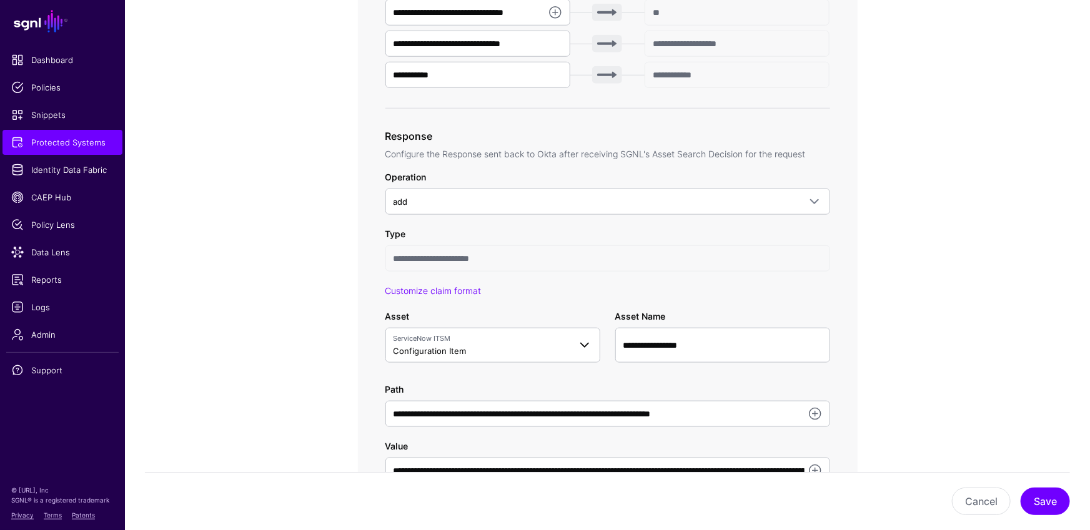
scroll to position [639, 0]
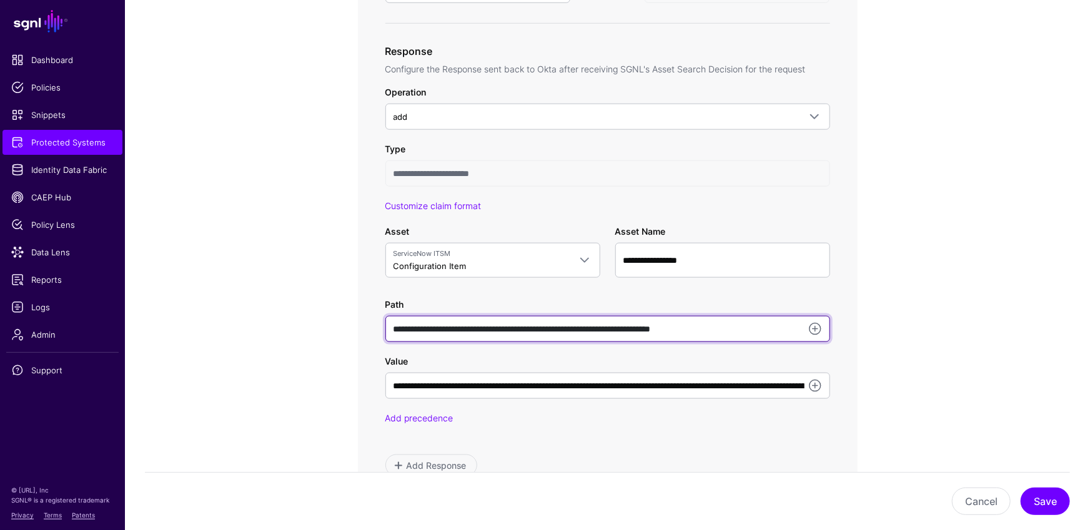
drag, startPoint x: 776, startPoint y: 327, endPoint x: 718, endPoint y: 328, distance: 57.5
click at [718, 328] on input "**********" at bounding box center [607, 329] width 445 height 26
drag, startPoint x: 387, startPoint y: 329, endPoint x: 647, endPoint y: 325, distance: 259.8
click at [647, 325] on input "**********" at bounding box center [607, 329] width 445 height 26
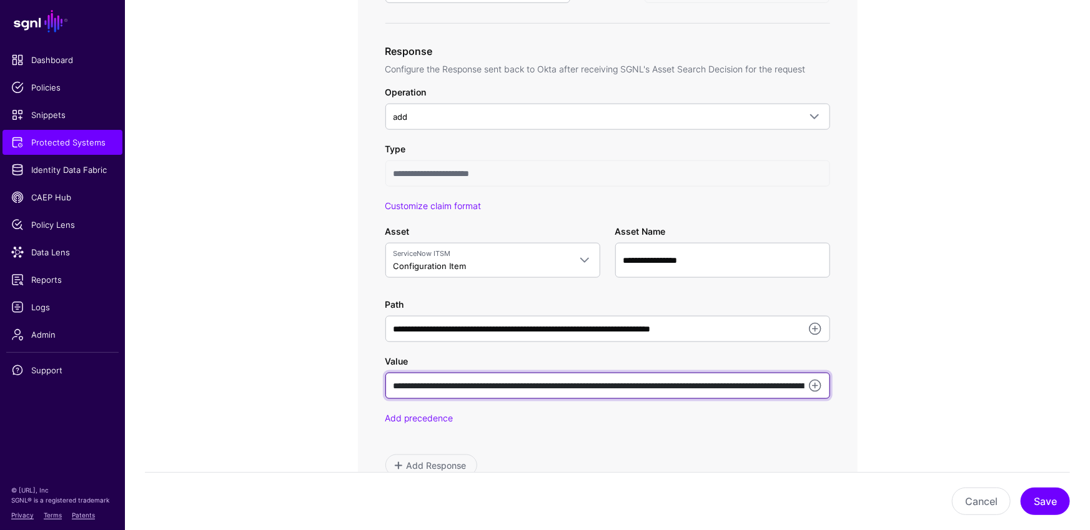
click at [562, 391] on input "**********" at bounding box center [607, 386] width 445 height 26
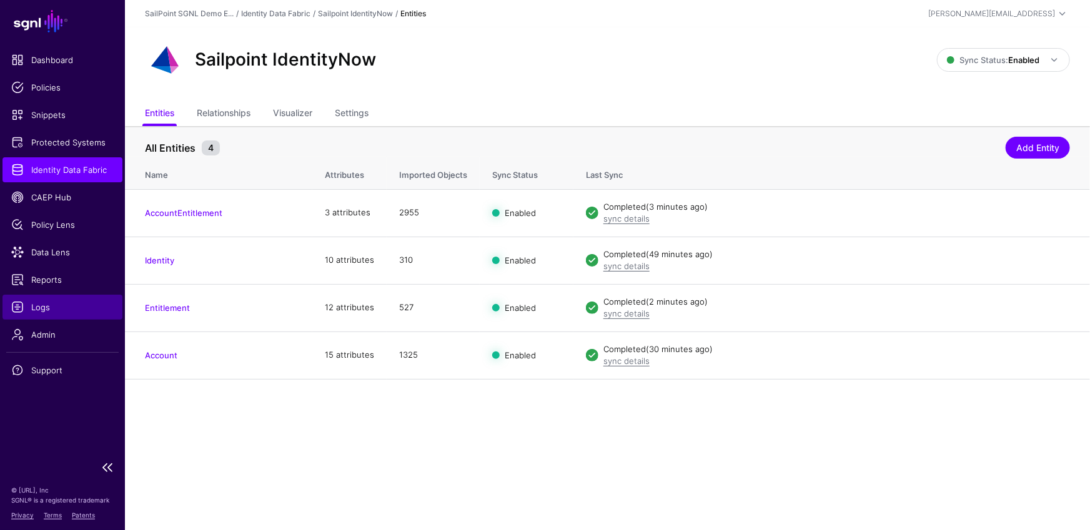
click at [56, 304] on span "Logs" at bounding box center [62, 307] width 102 height 12
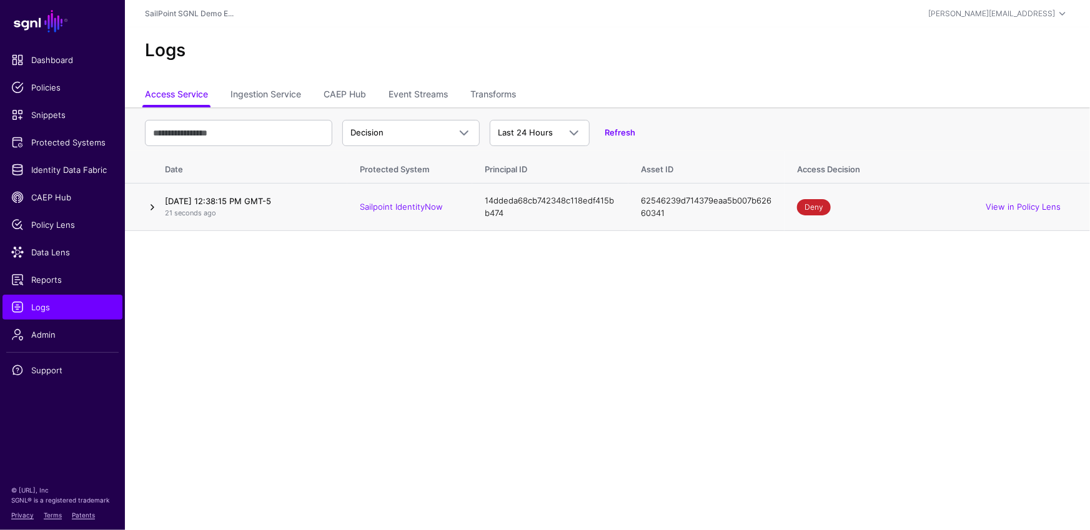
click at [158, 207] on link at bounding box center [152, 207] width 15 height 15
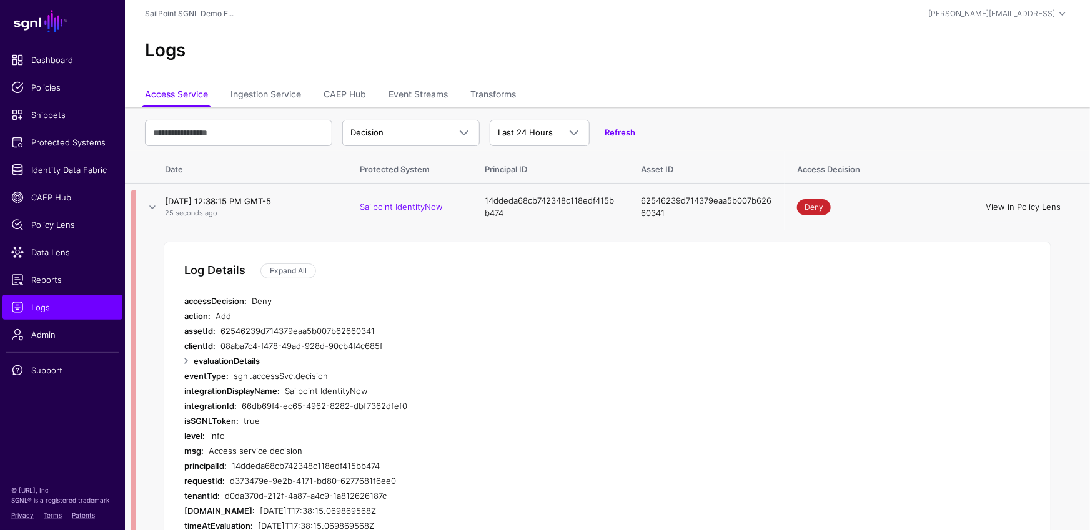
click at [1024, 202] on link "View in Policy Lens" at bounding box center [1022, 207] width 75 height 10
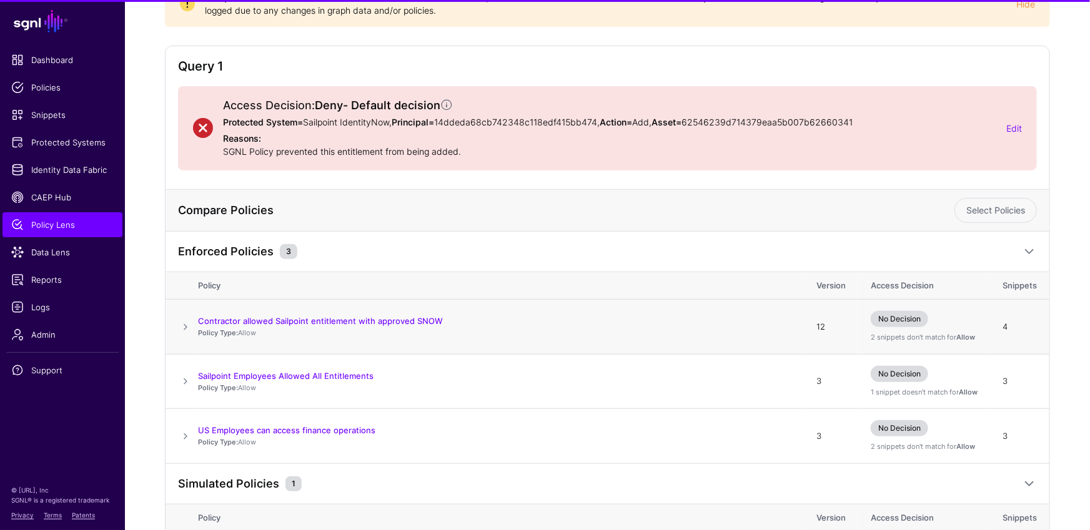
scroll to position [259, 0]
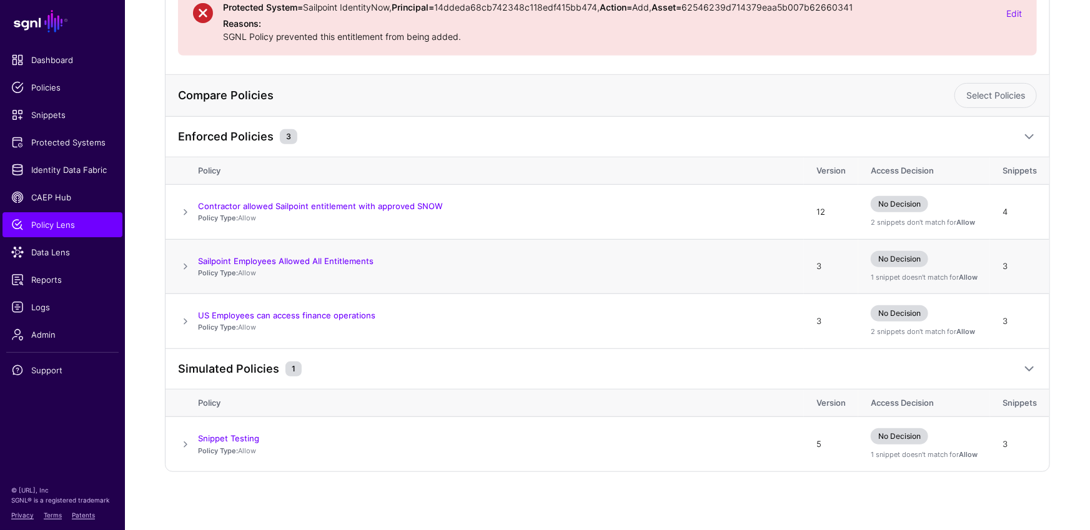
click at [183, 257] on td at bounding box center [181, 266] width 32 height 55
click at [185, 257] on td at bounding box center [181, 266] width 32 height 55
click at [184, 262] on span at bounding box center [185, 266] width 15 height 15
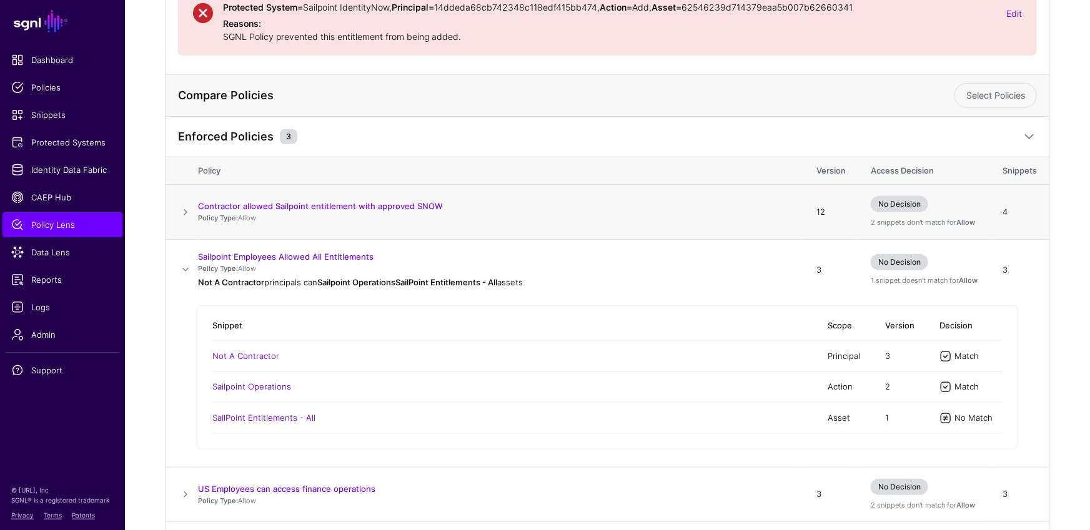
click at [186, 209] on span at bounding box center [185, 212] width 15 height 15
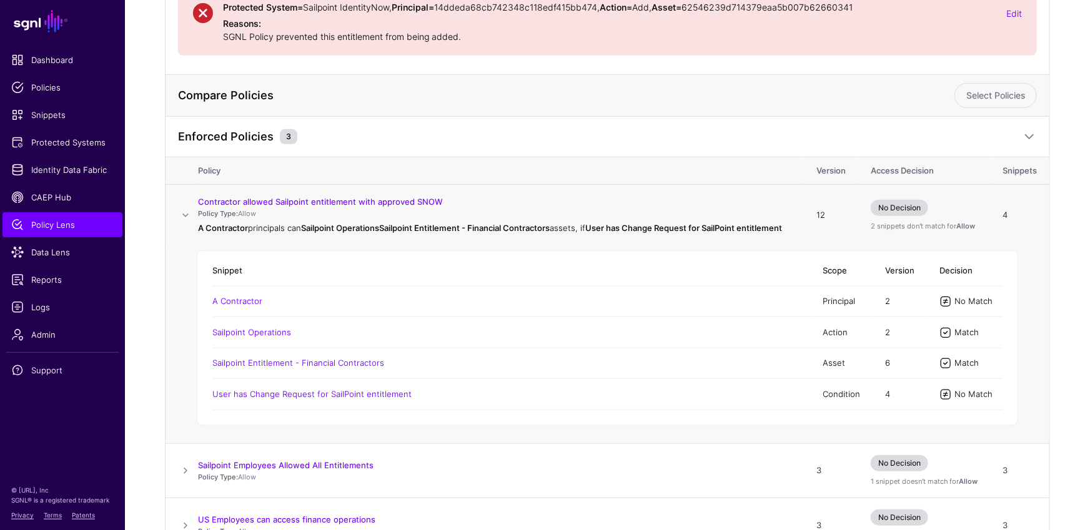
click at [186, 209] on td at bounding box center [181, 215] width 32 height 61
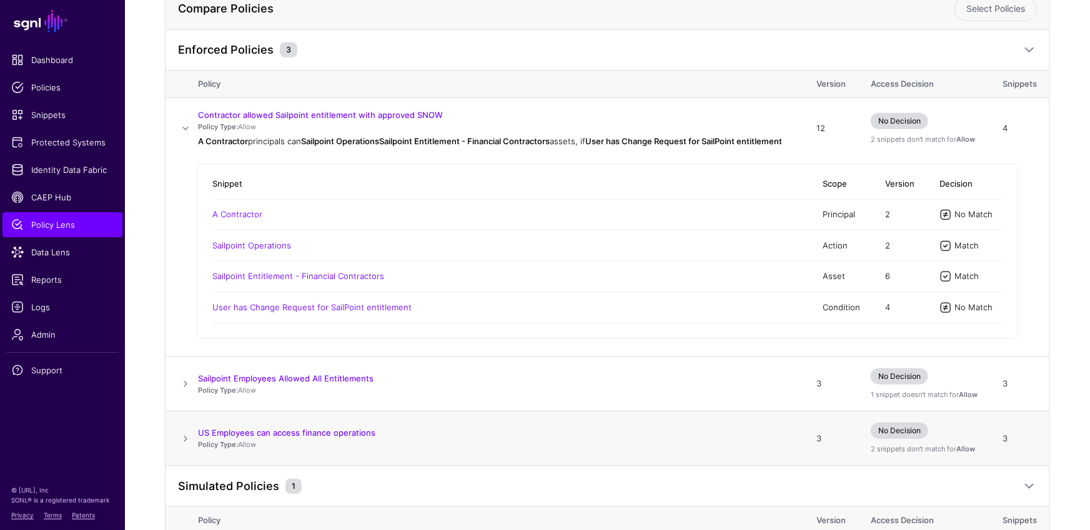
click at [191, 447] on span at bounding box center [185, 439] width 15 height 15
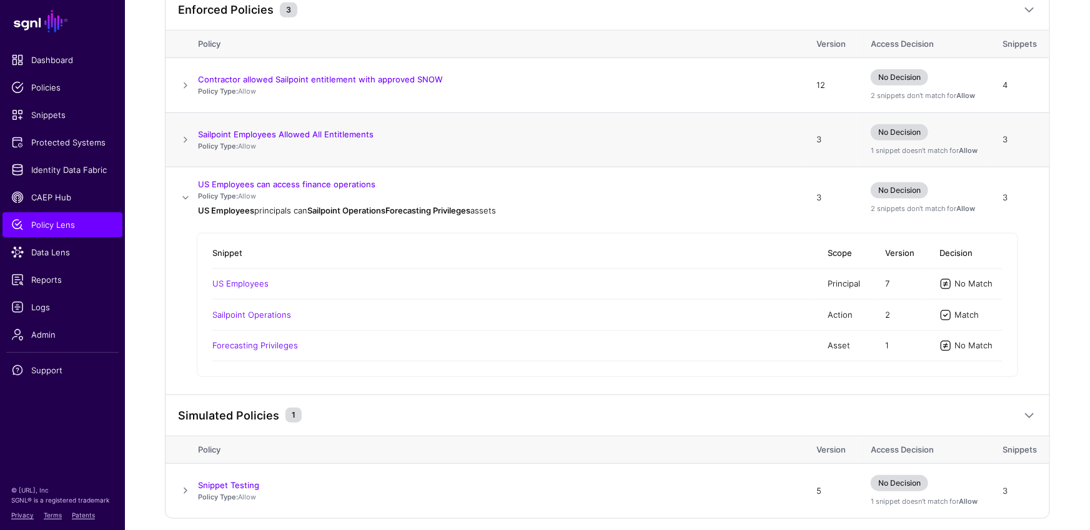
scroll to position [370, 0]
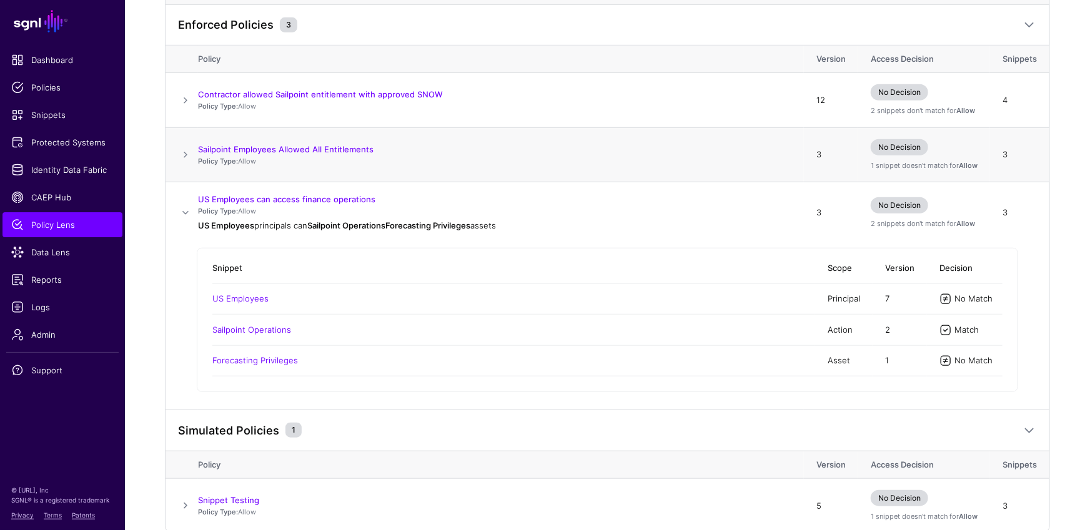
click at [183, 155] on span at bounding box center [185, 154] width 15 height 15
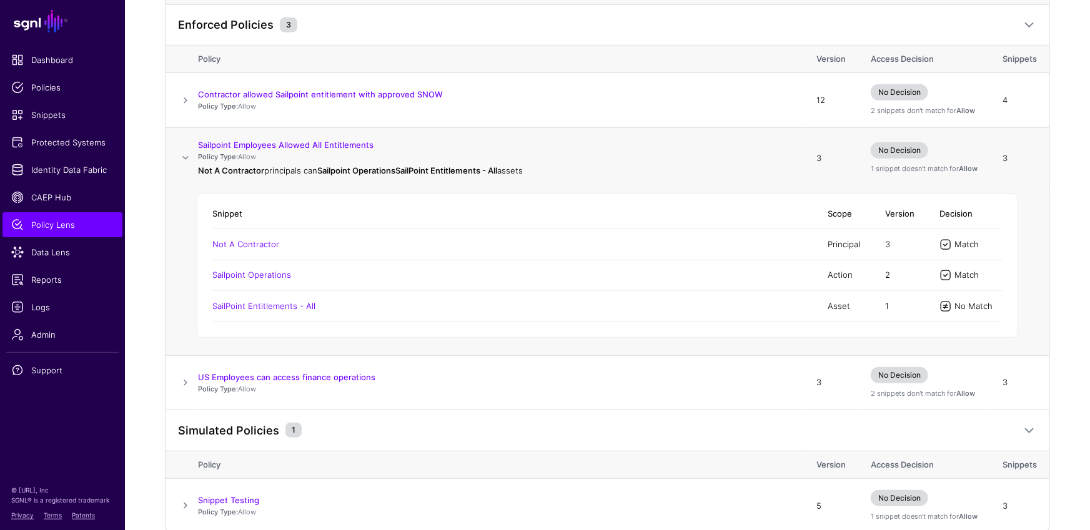
scroll to position [346, 0]
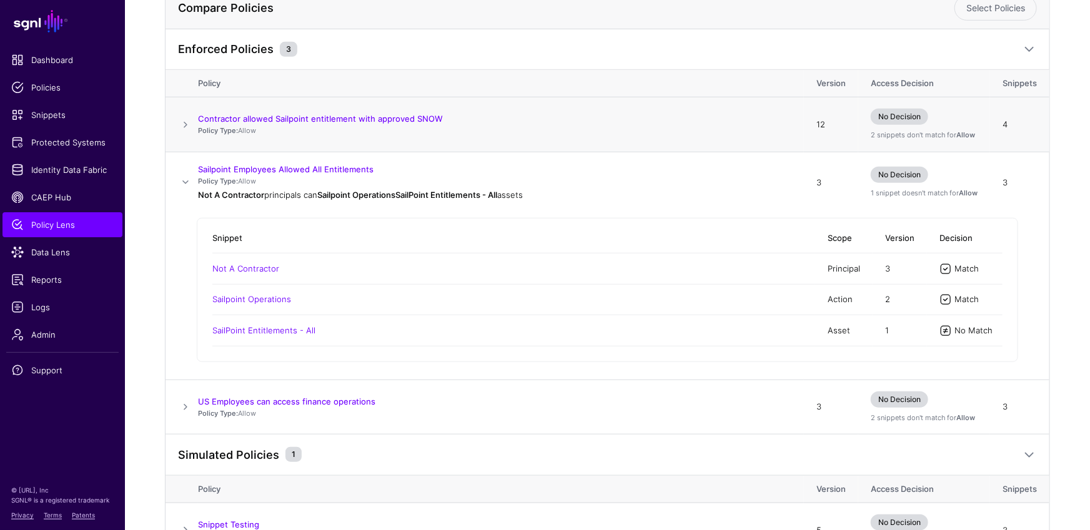
click at [196, 127] on td at bounding box center [181, 124] width 32 height 55
click at [184, 121] on span at bounding box center [185, 124] width 15 height 15
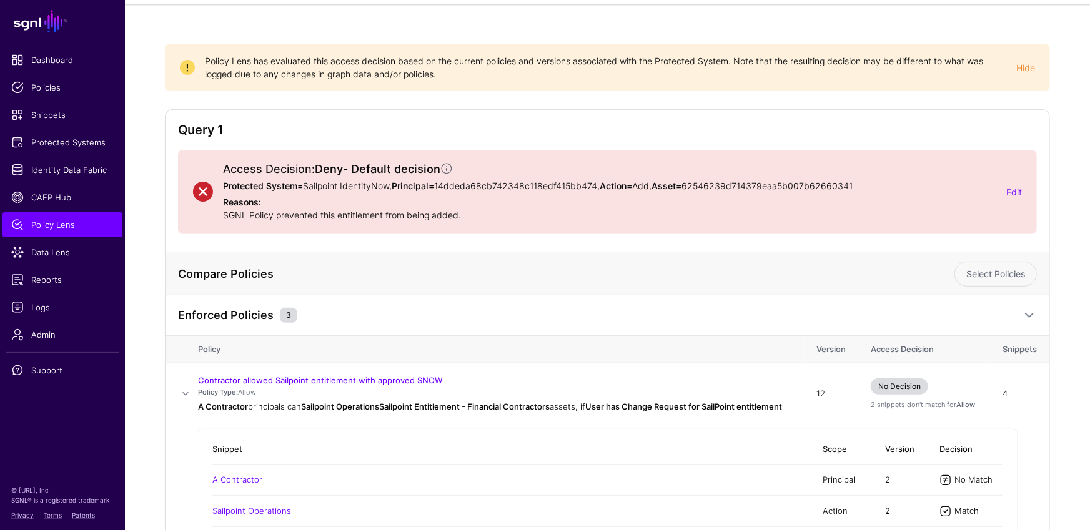
scroll to position [0, 0]
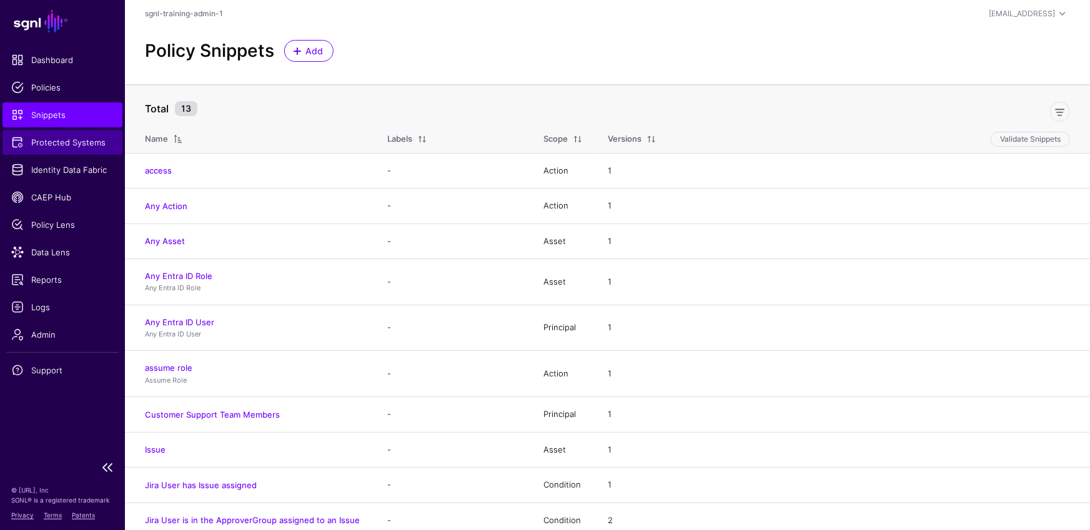
click at [81, 147] on span "Protected Systems" at bounding box center [62, 142] width 102 height 12
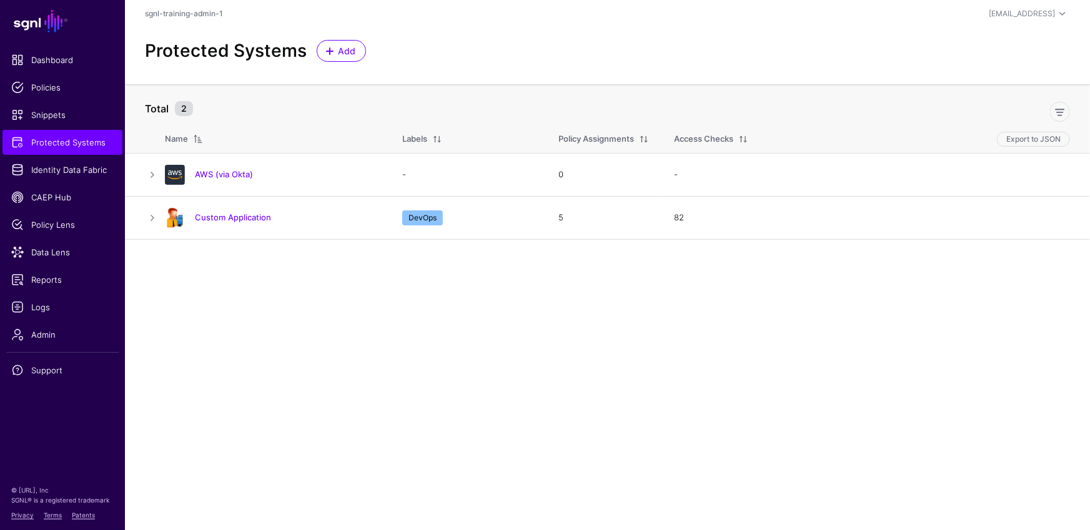
click at [235, 179] on link "AWS (via Okta)" at bounding box center [224, 174] width 58 height 10
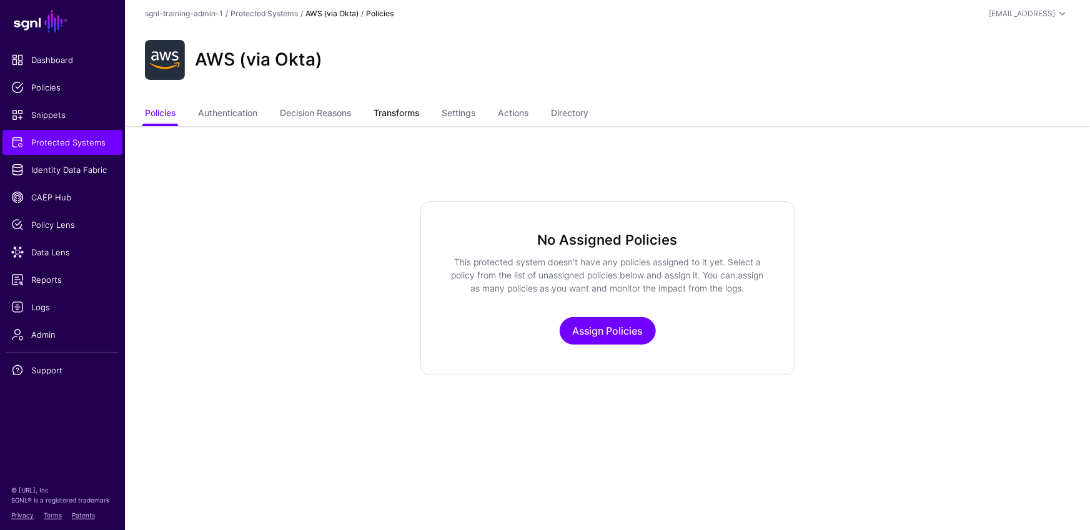
click at [382, 114] on link "Transforms" at bounding box center [396, 114] width 46 height 24
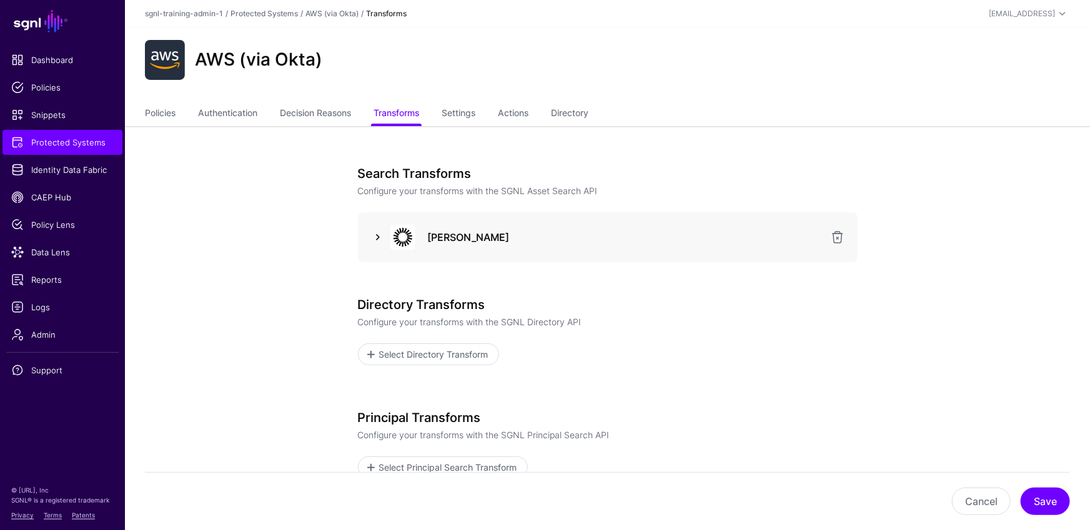
scroll to position [14, 0]
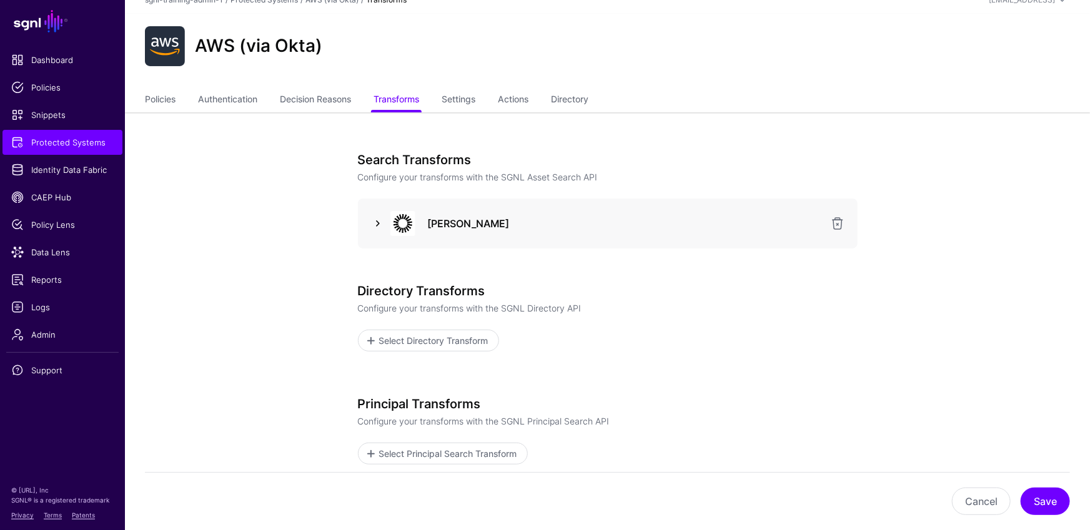
click at [375, 224] on link at bounding box center [377, 223] width 15 height 15
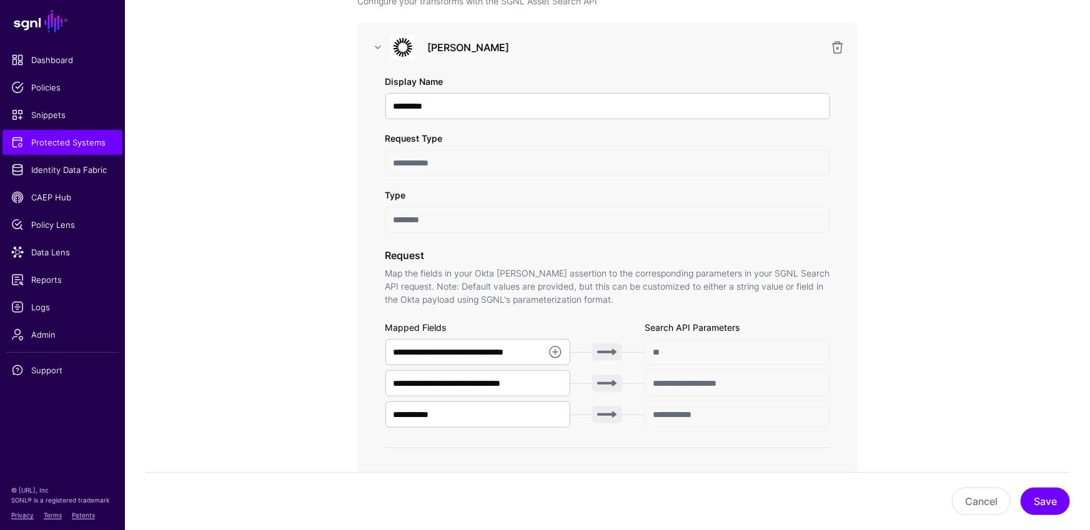
scroll to position [42, 0]
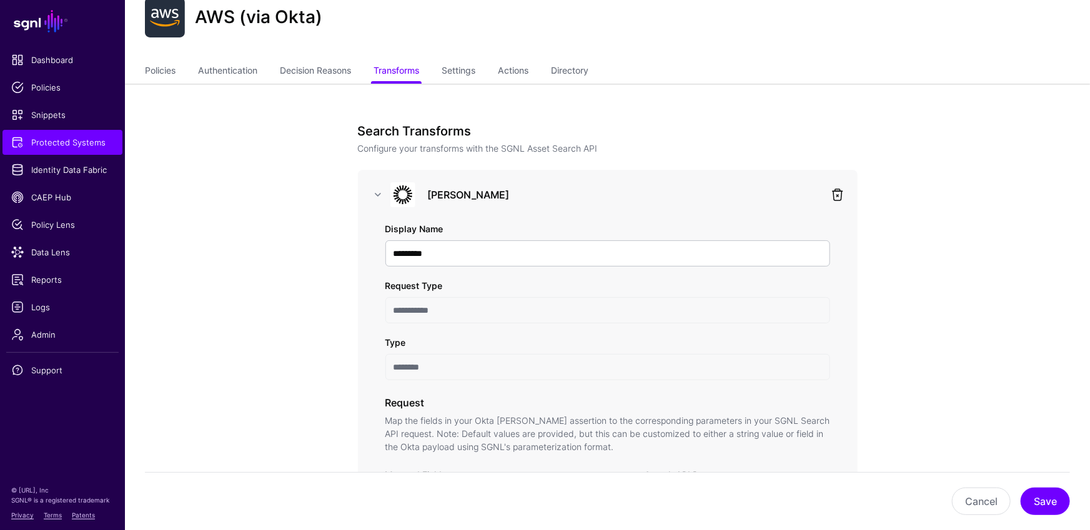
click at [836, 192] on link at bounding box center [837, 194] width 15 height 15
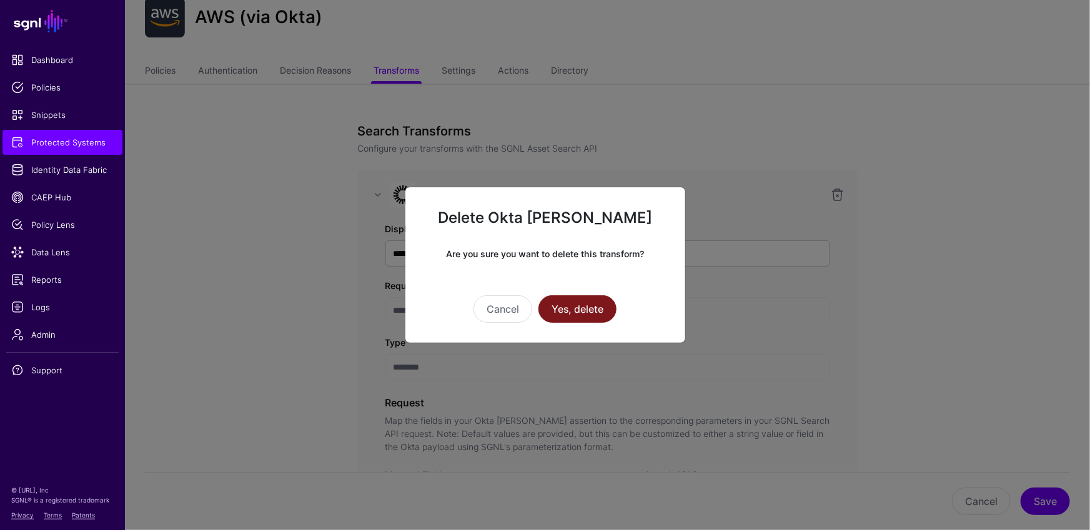
click at [584, 307] on button "Yes, delete" at bounding box center [577, 308] width 78 height 27
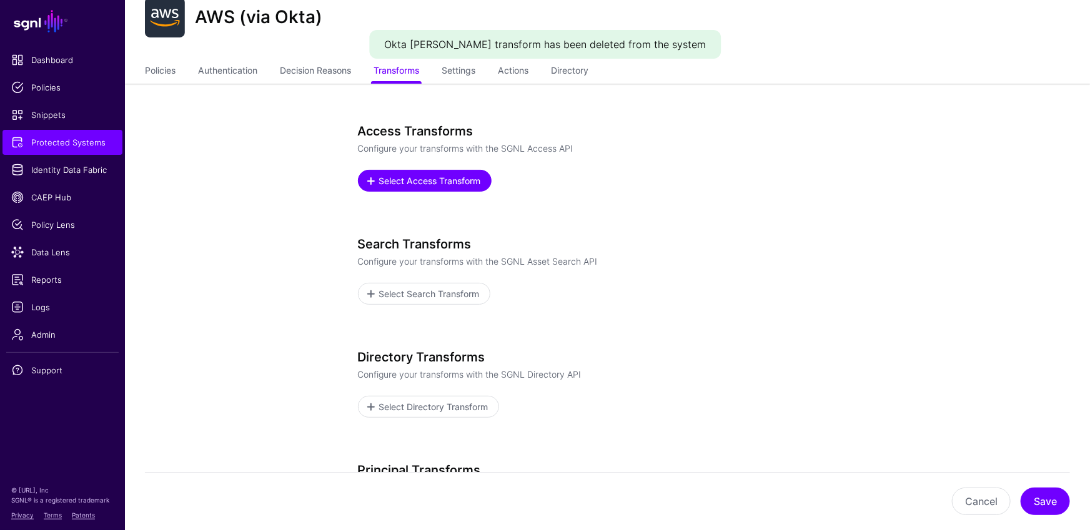
click at [452, 182] on span "Select Access Transform" at bounding box center [429, 180] width 105 height 13
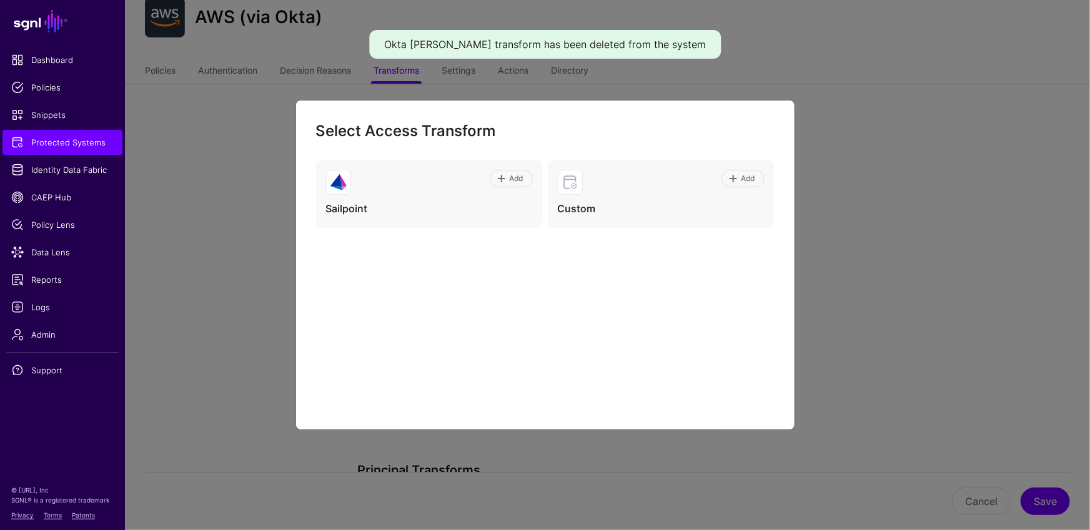
click at [1052, 319] on ngb-modal-window "Select Access Transform Add Sailpoint Add Custom" at bounding box center [545, 265] width 1090 height 530
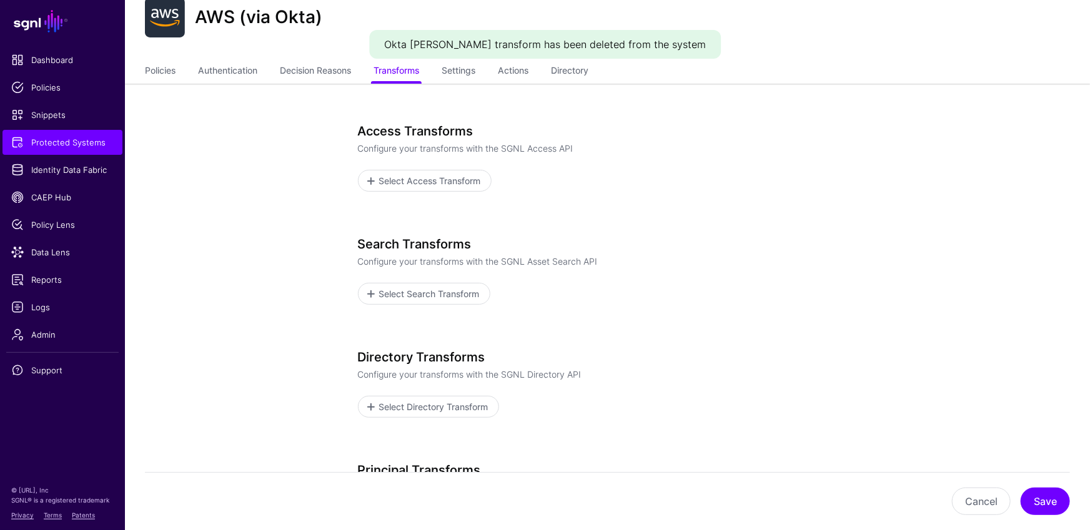
scroll to position [207, 0]
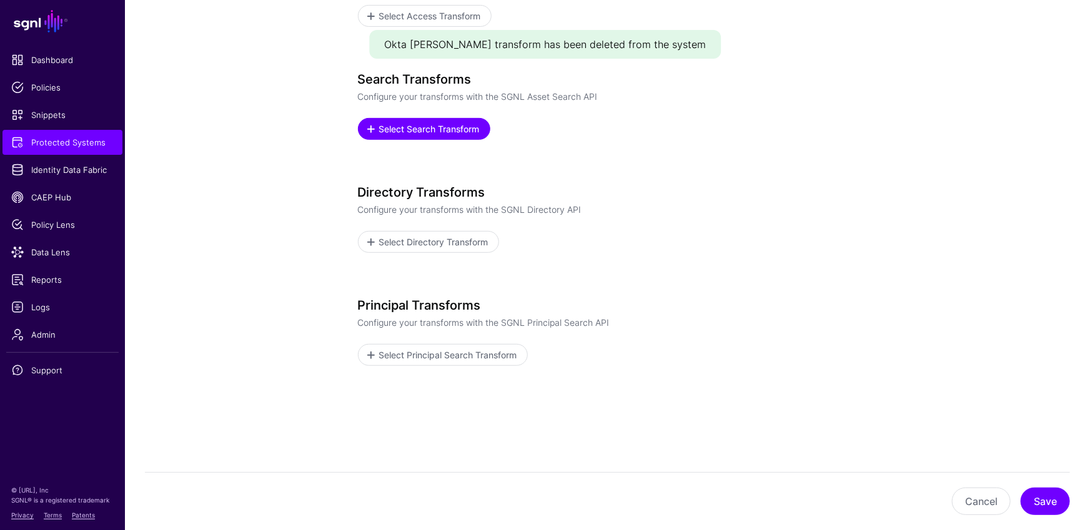
click at [438, 126] on span "Select Search Transform" at bounding box center [429, 128] width 104 height 13
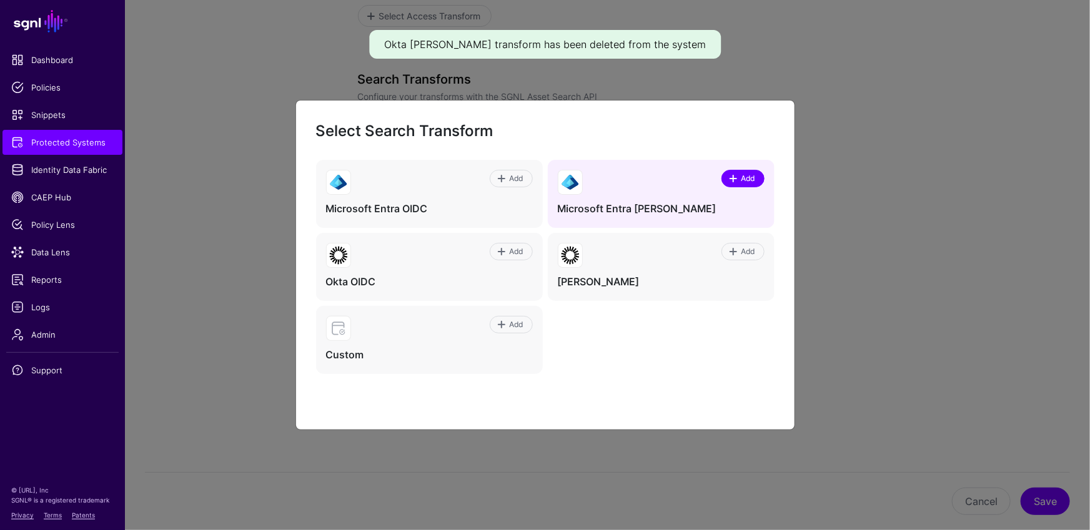
click at [730, 178] on span at bounding box center [733, 179] width 10 height 10
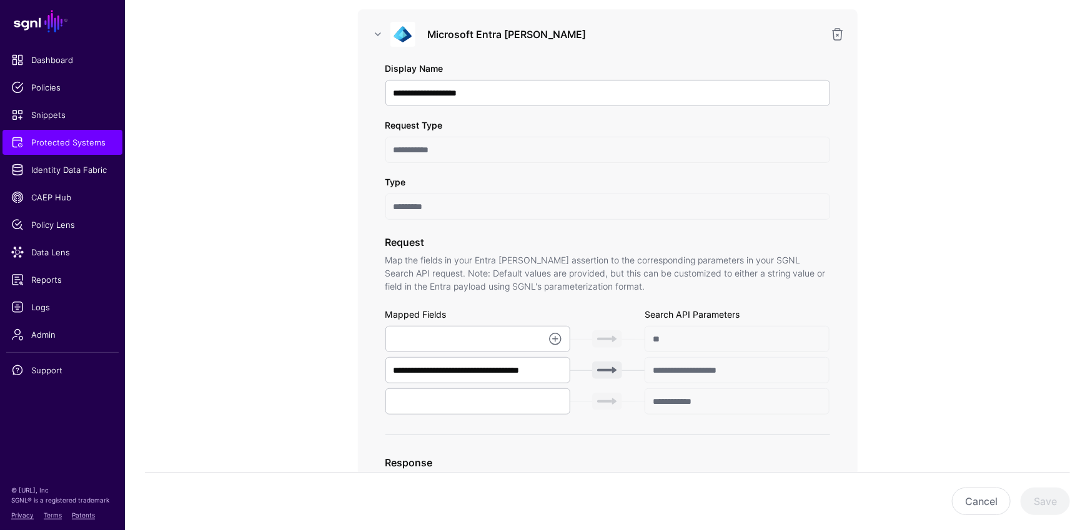
scroll to position [292, 0]
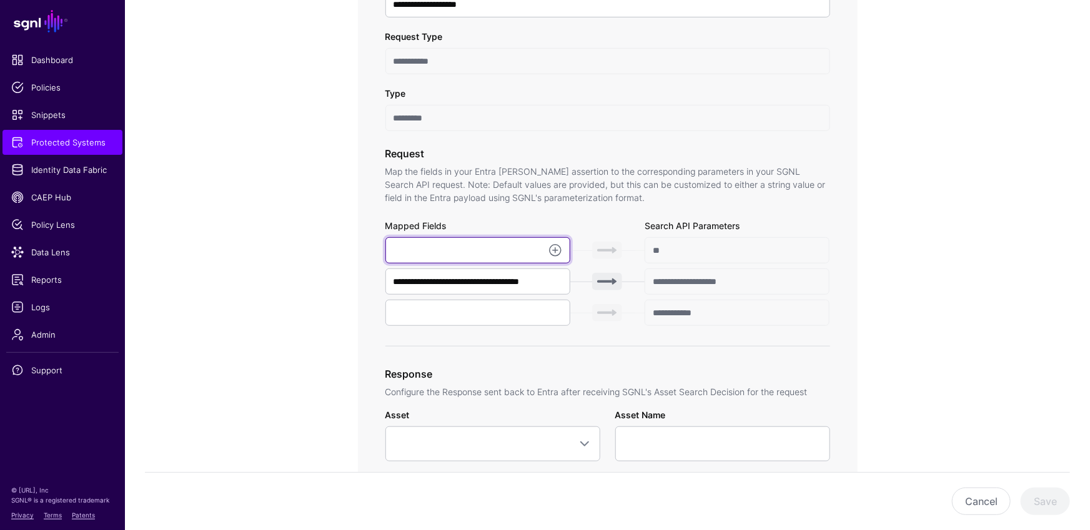
click at [444, 250] on input "text" at bounding box center [477, 250] width 185 height 26
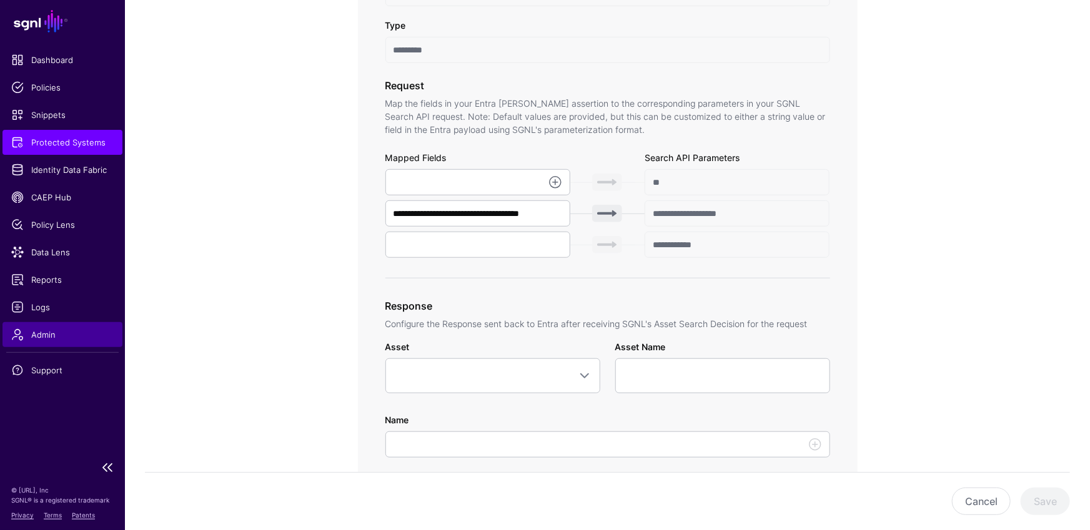
click at [56, 327] on link "Admin" at bounding box center [62, 334] width 120 height 25
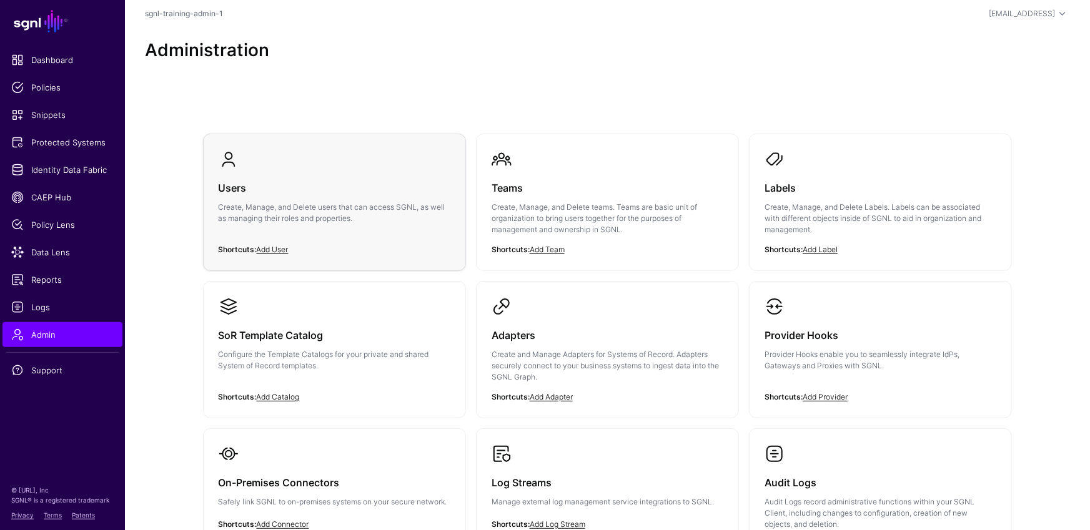
click at [401, 191] on h3 "Users" at bounding box center [335, 187] width 232 height 17
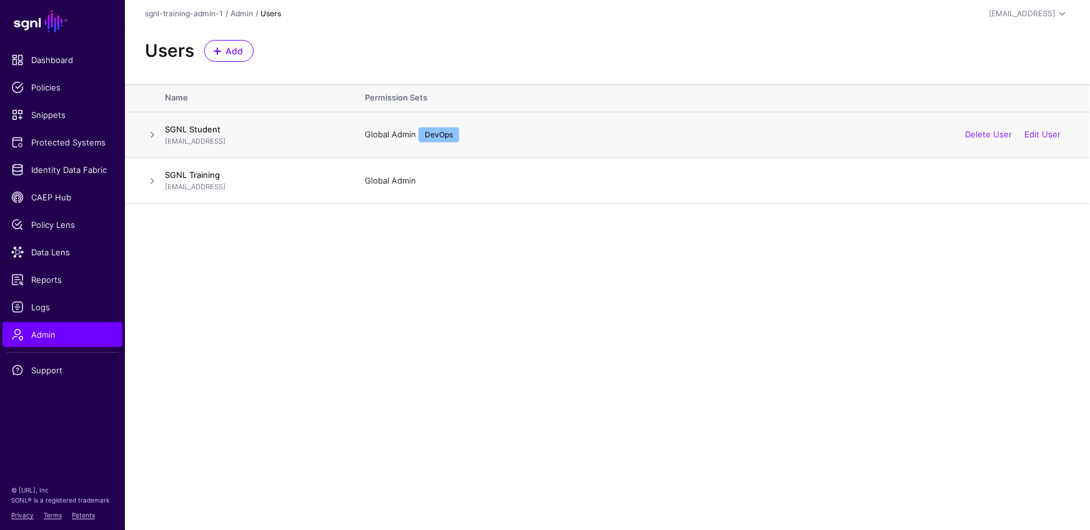
click at [387, 134] on div "Global Admin DevOps Delete User Edit User" at bounding box center [717, 134] width 705 height 15
click at [150, 132] on span at bounding box center [152, 134] width 15 height 15
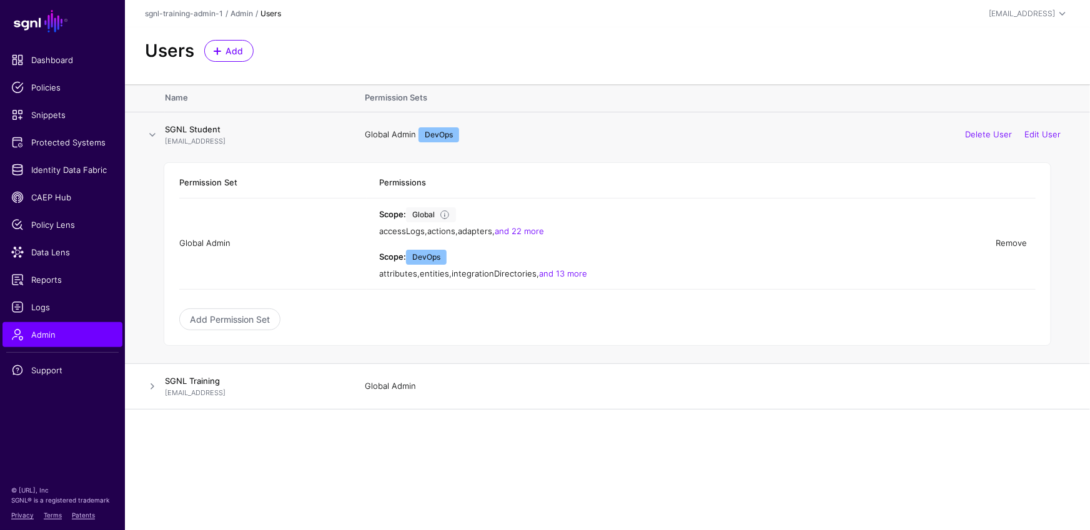
click at [1016, 243] on link "Remove" at bounding box center [1010, 243] width 31 height 10
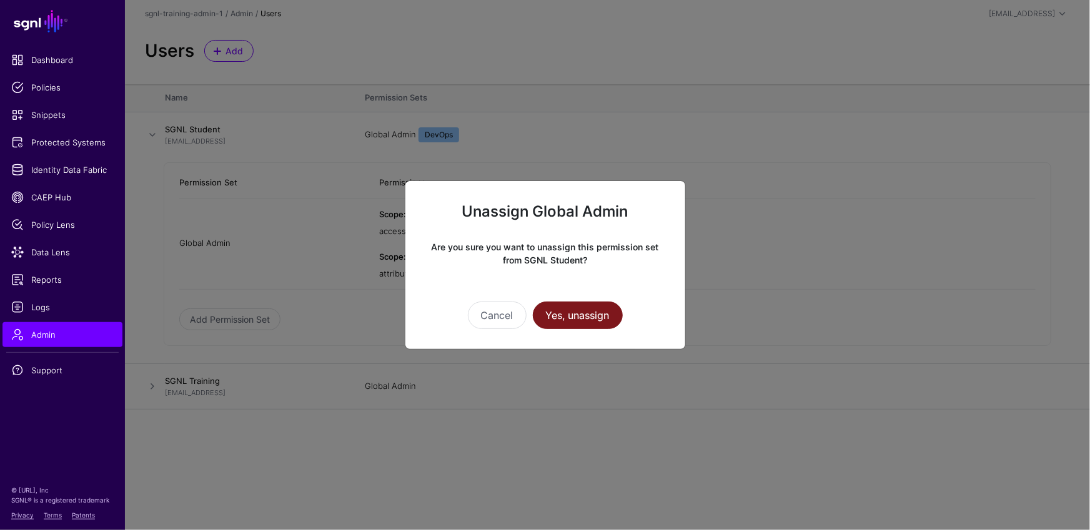
click at [606, 322] on button "Yes, unassign" at bounding box center [578, 315] width 90 height 27
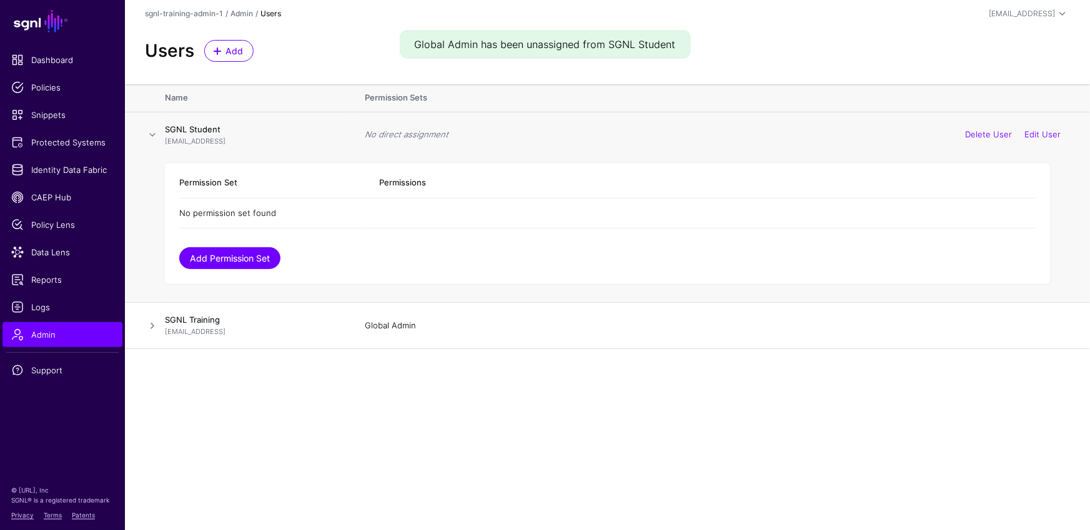
click at [242, 250] on link "Add Permission Set" at bounding box center [229, 258] width 101 height 22
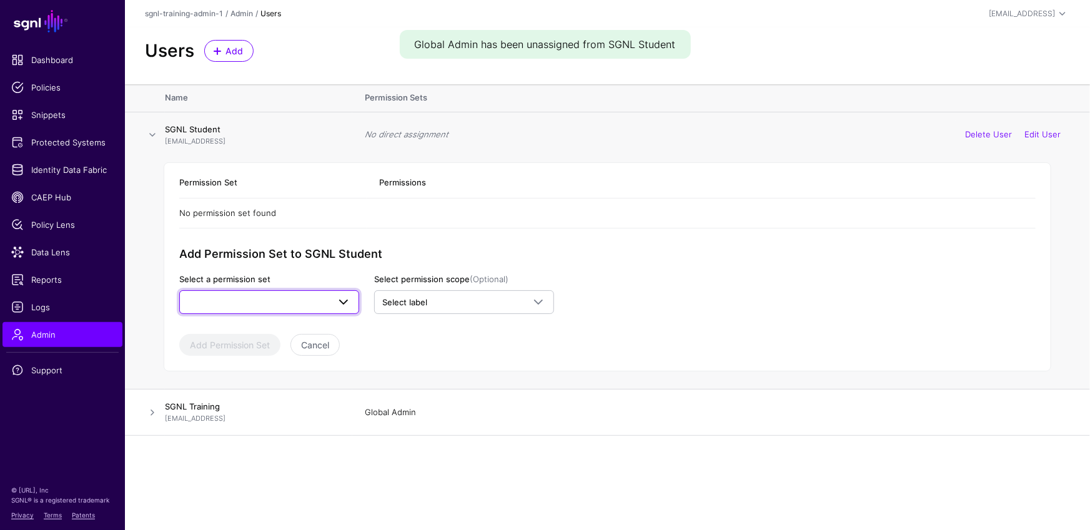
click at [279, 302] on span at bounding box center [269, 302] width 164 height 15
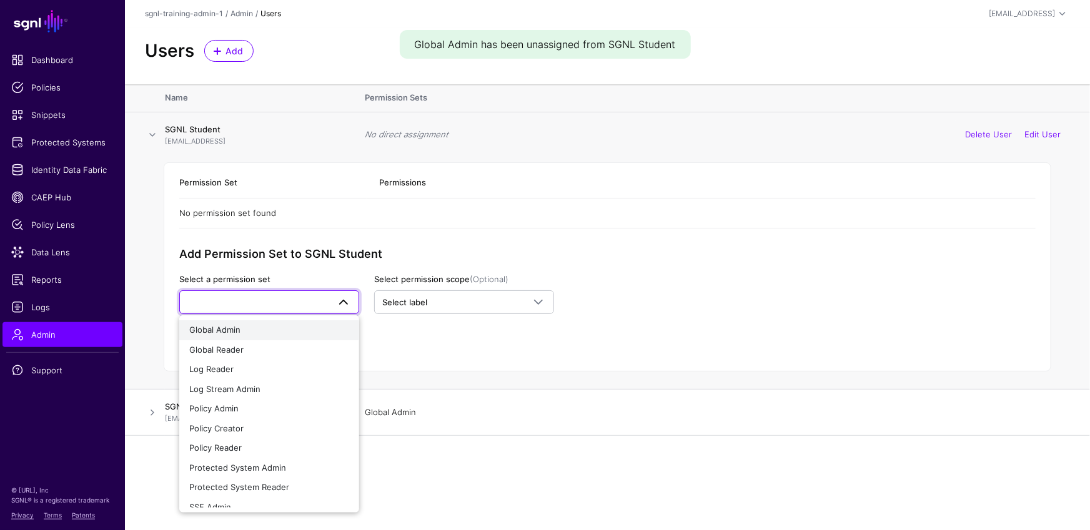
click at [268, 328] on div "Global Admin" at bounding box center [269, 330] width 160 height 12
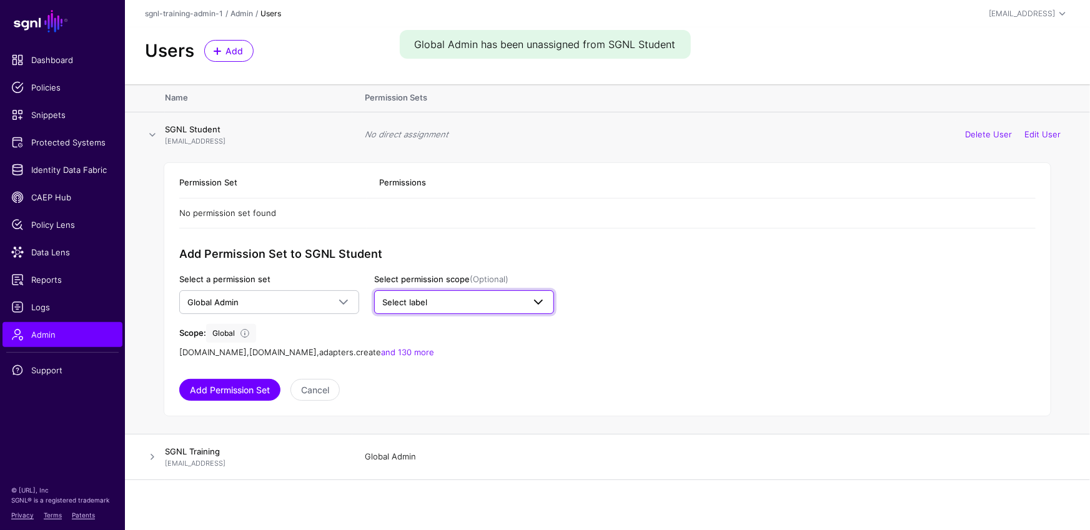
click at [465, 300] on span "Select label" at bounding box center [452, 303] width 141 height 12
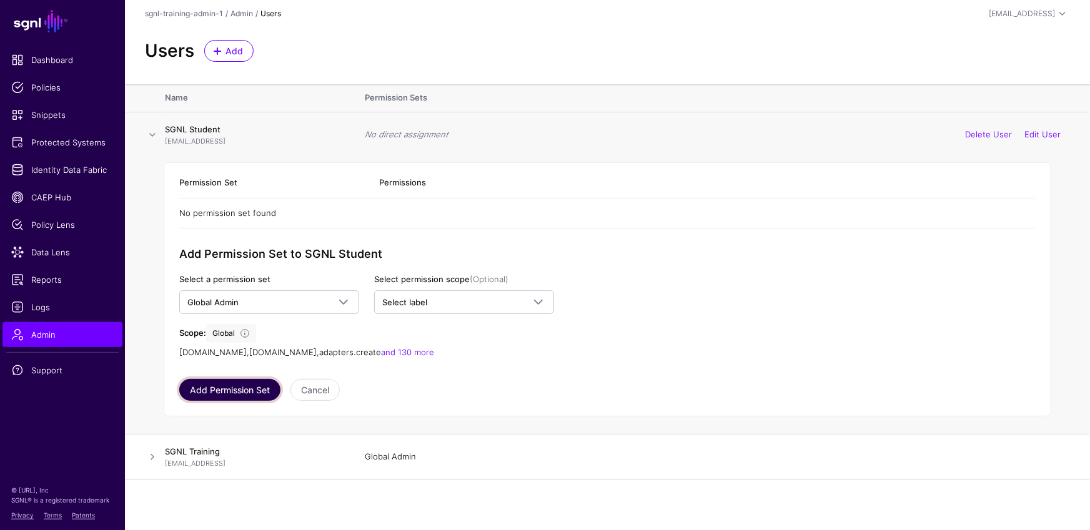
click at [240, 395] on button "Add Permission Set" at bounding box center [229, 390] width 101 height 22
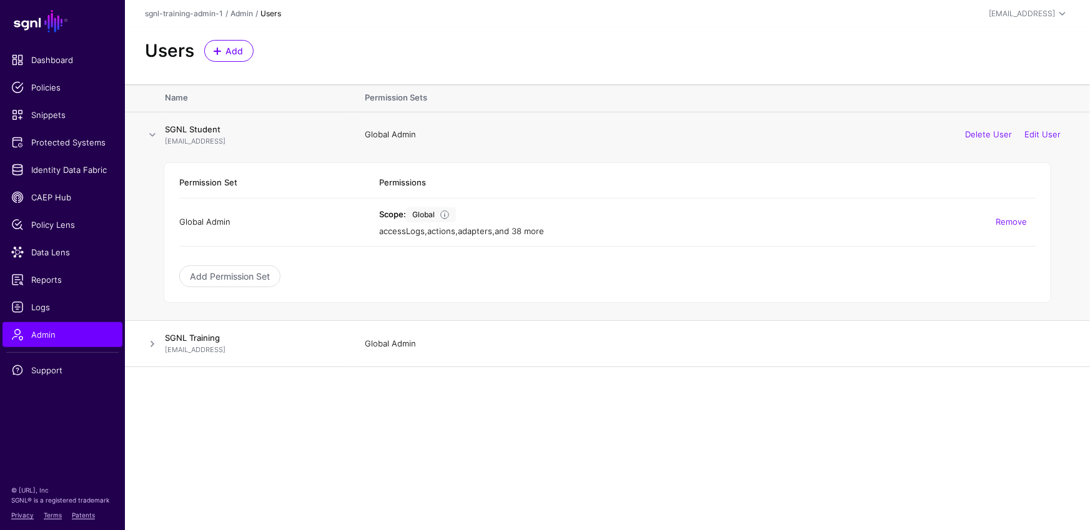
click at [531, 232] on link "and 38 more" at bounding box center [519, 231] width 49 height 10
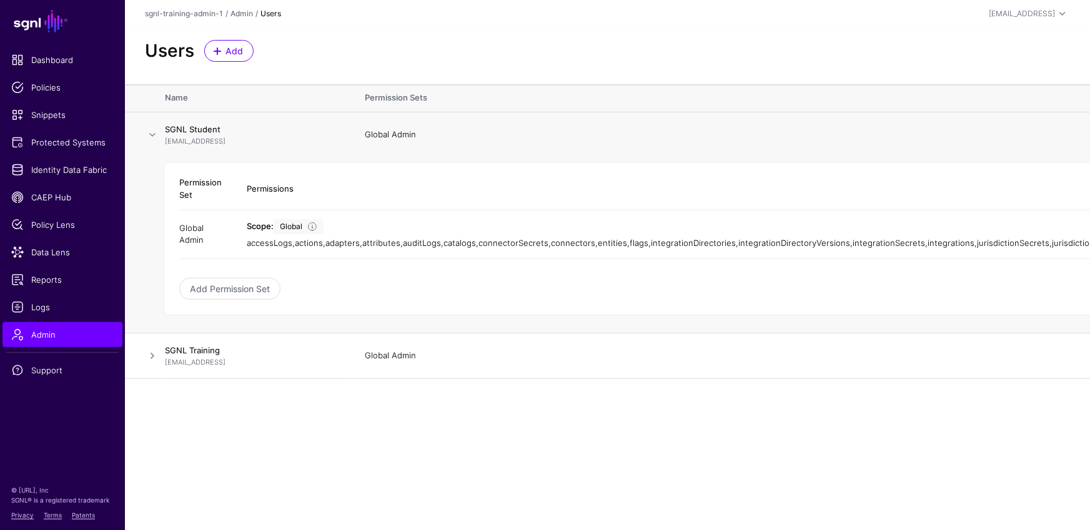
click at [149, 130] on span at bounding box center [152, 134] width 15 height 15
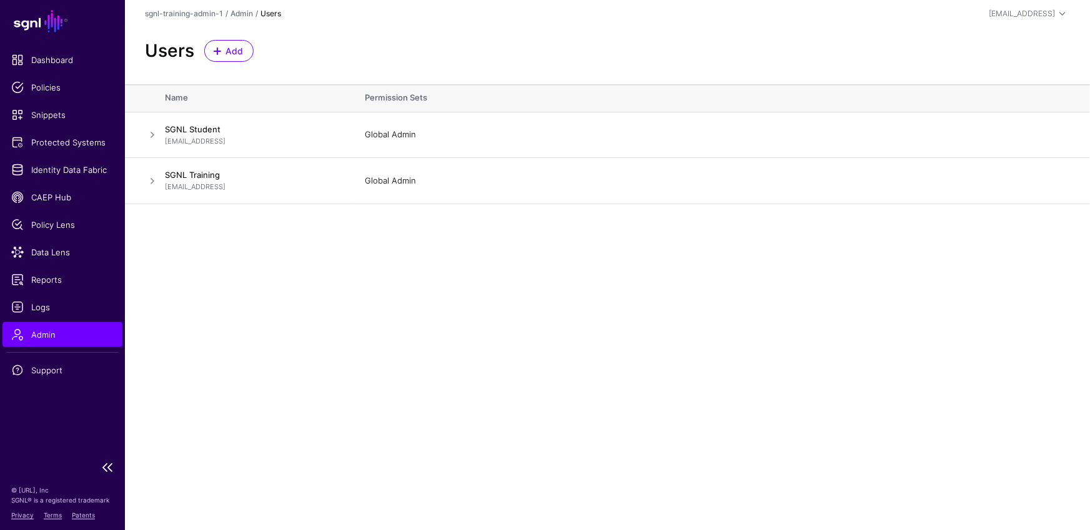
click at [78, 336] on span "Admin" at bounding box center [62, 334] width 102 height 12
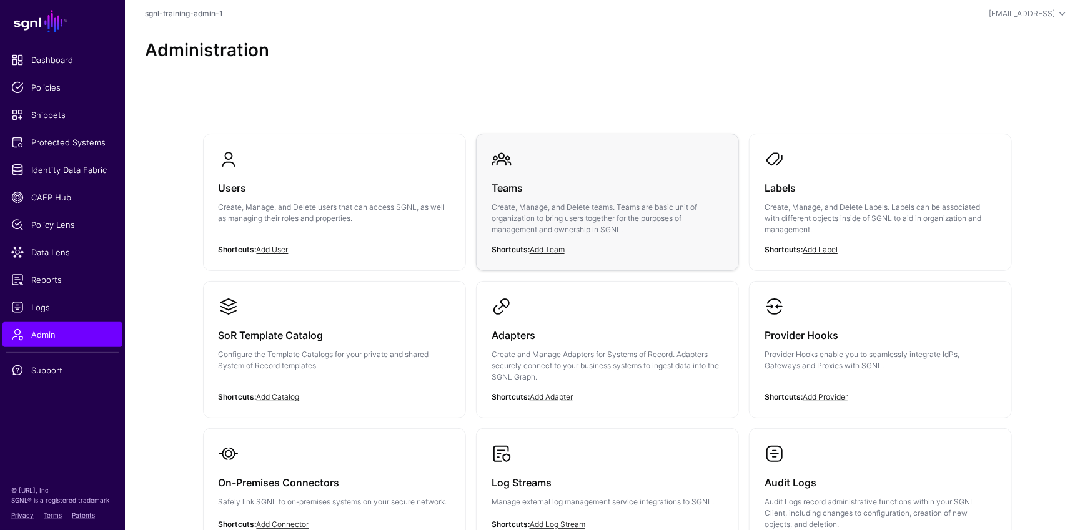
click at [571, 194] on h3 "Teams" at bounding box center [607, 187] width 232 height 17
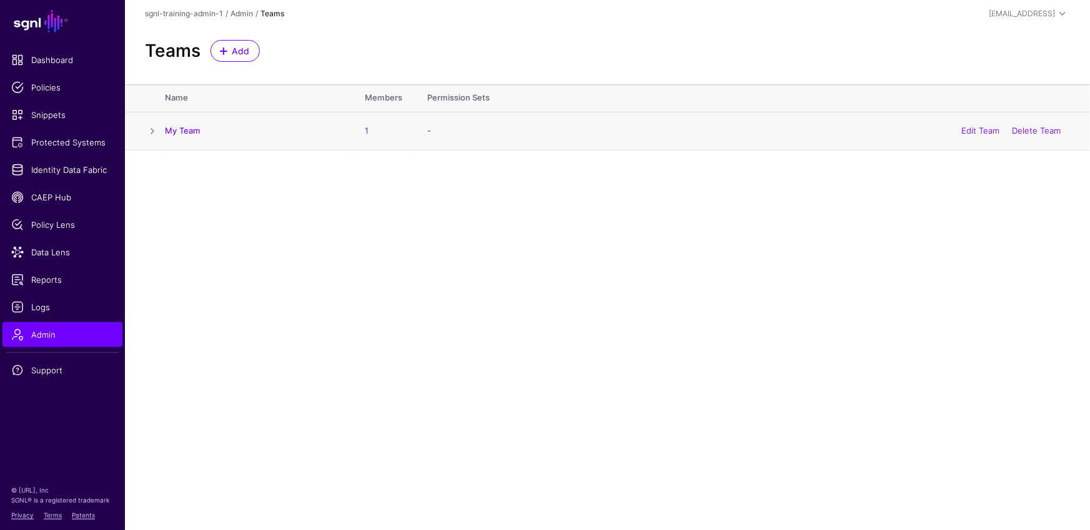
click at [153, 129] on span at bounding box center [152, 131] width 15 height 15
click at [983, 131] on link "Edit Team" at bounding box center [980, 131] width 38 height 10
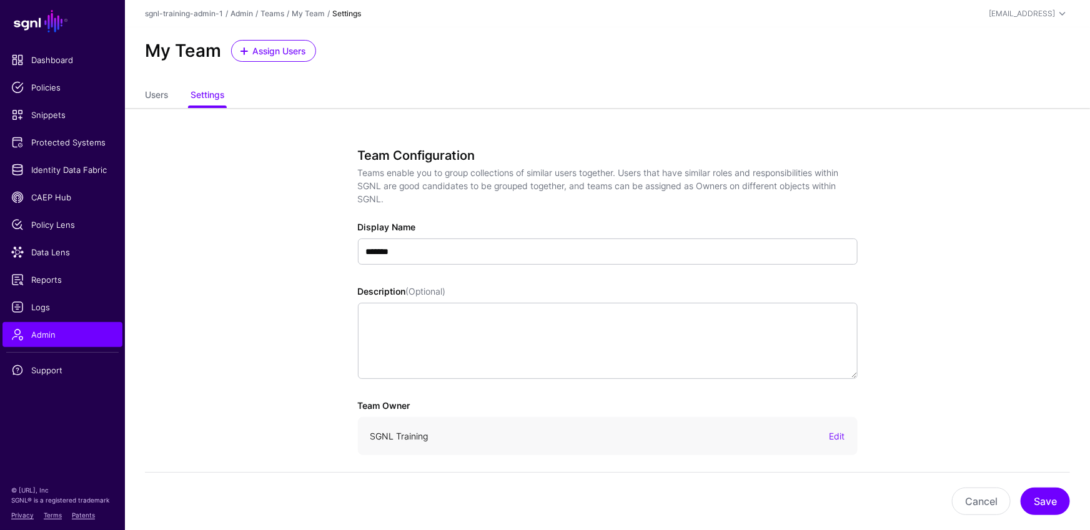
click at [180, 103] on ul "Users Settings" at bounding box center [607, 96] width 925 height 24
click at [160, 90] on link "Users" at bounding box center [156, 96] width 23 height 24
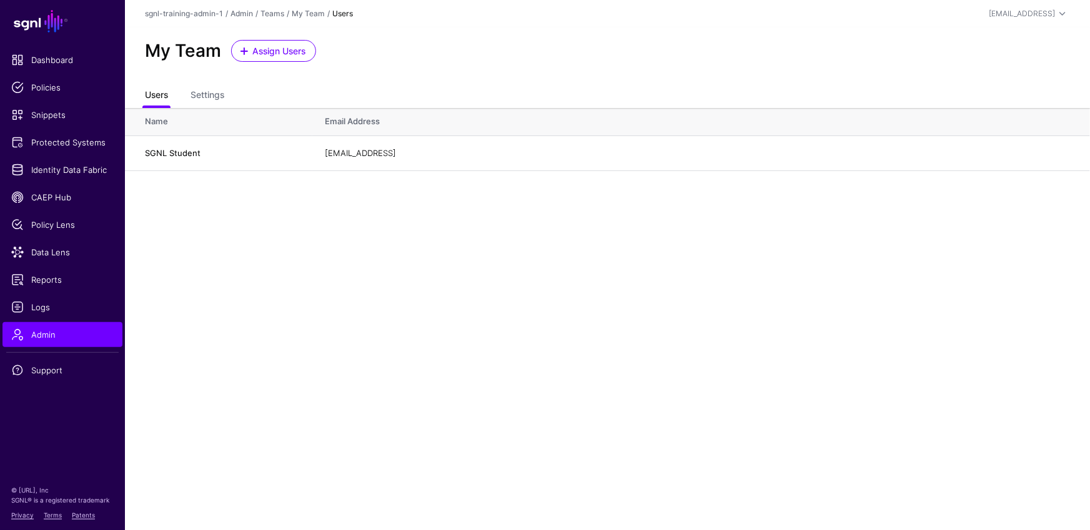
click at [160, 95] on link "Users" at bounding box center [156, 96] width 23 height 24
click at [86, 338] on span "Admin" at bounding box center [62, 334] width 102 height 12
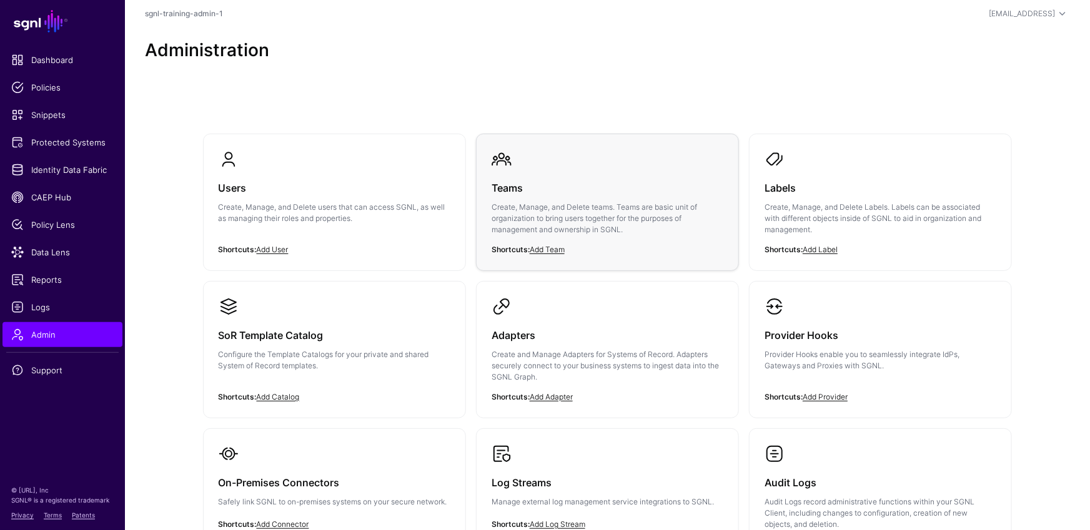
click at [515, 222] on p "Create, Manage, and Delete teams. Teams are basic unit of organization to bring…" at bounding box center [607, 219] width 232 height 34
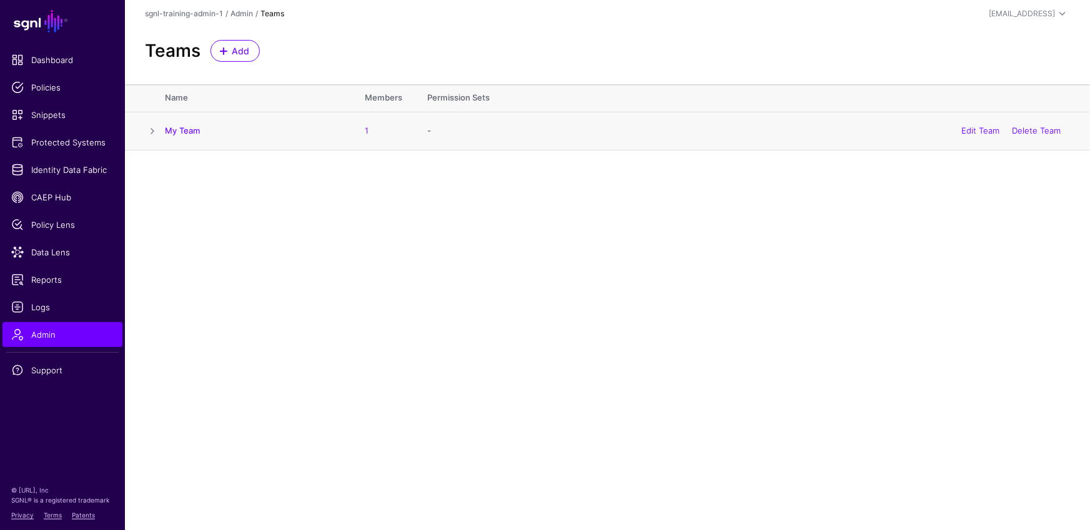
click at [152, 127] on span at bounding box center [152, 131] width 15 height 15
click at [251, 247] on link "Add Permission Set" at bounding box center [229, 251] width 101 height 22
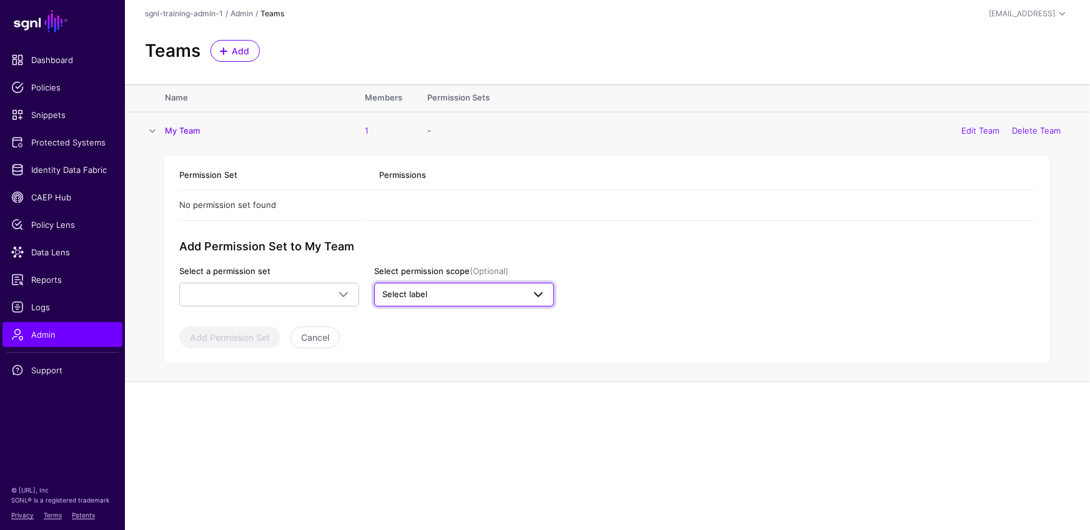
drag, startPoint x: 447, startPoint y: 288, endPoint x: 457, endPoint y: 305, distance: 19.6
click at [448, 289] on span "Select label" at bounding box center [452, 295] width 141 height 12
click at [395, 359] on span "DevOps" at bounding box center [402, 361] width 28 height 9
click at [493, 301] on link "Select label" at bounding box center [464, 295] width 180 height 24
click at [283, 301] on link at bounding box center [269, 295] width 180 height 24
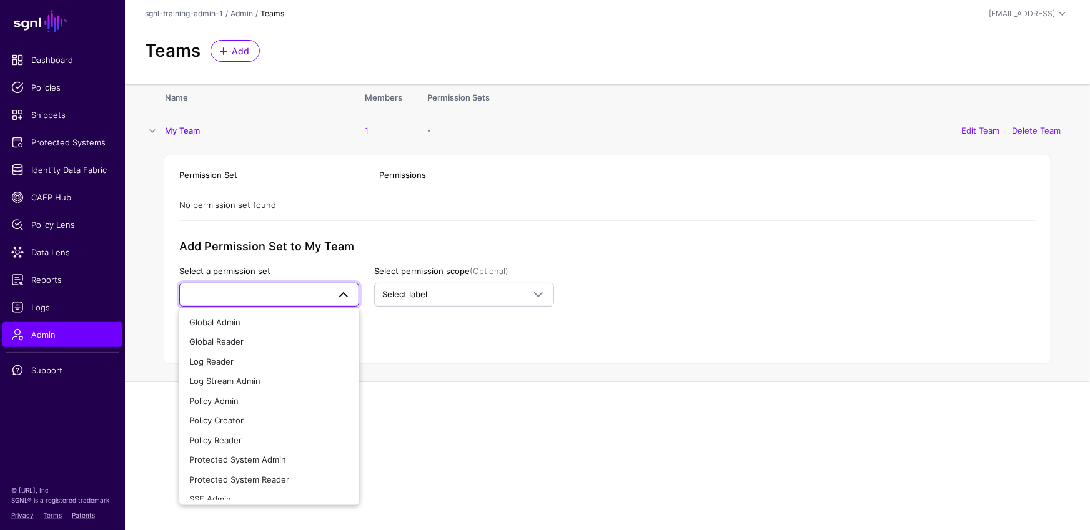
click at [282, 299] on span at bounding box center [269, 294] width 164 height 15
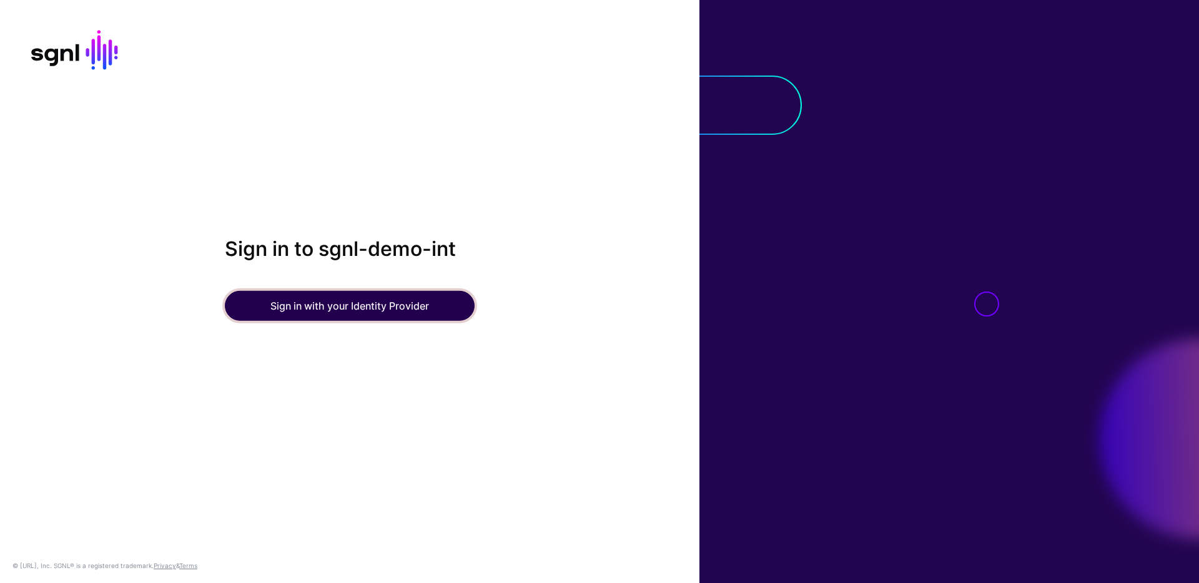
click at [409, 297] on button "Sign in with your Identity Provider" at bounding box center [350, 306] width 250 height 30
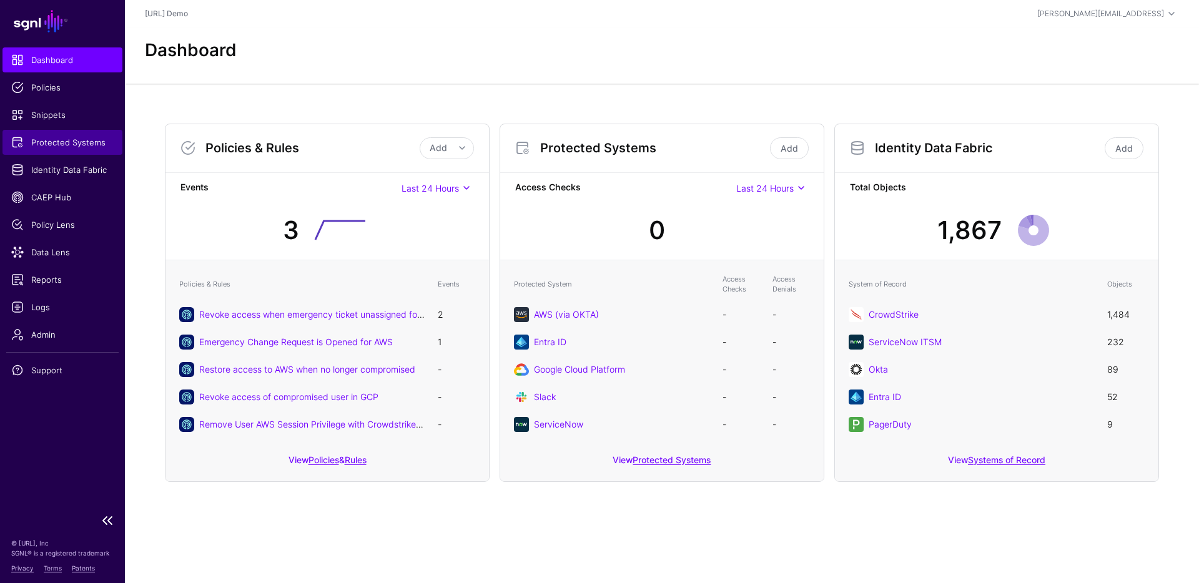
click at [47, 143] on span "Protected Systems" at bounding box center [62, 142] width 102 height 12
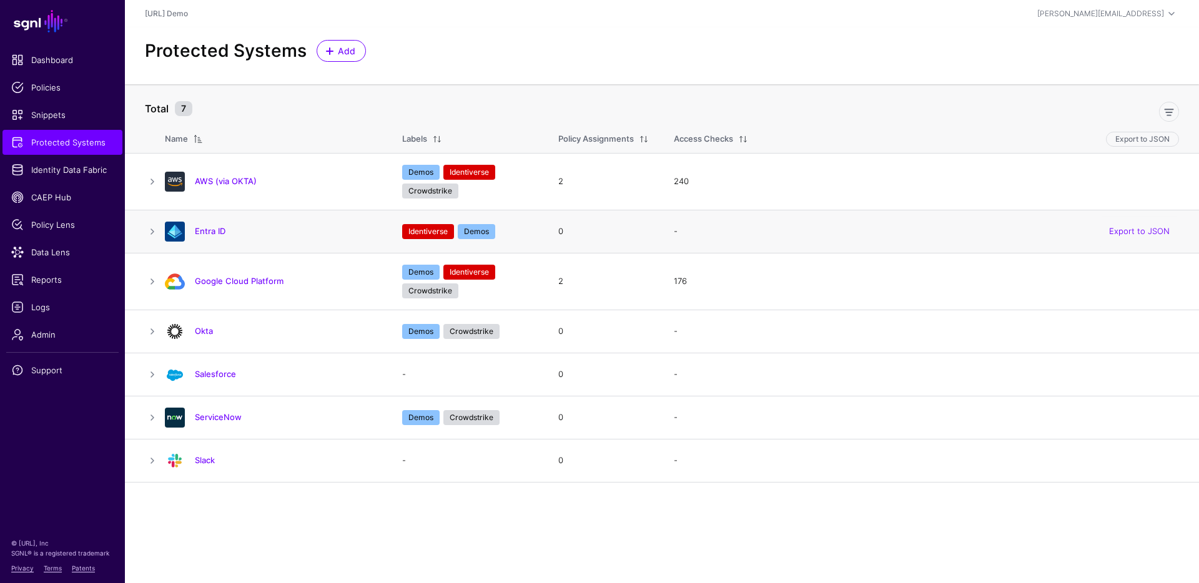
click at [174, 232] on img at bounding box center [175, 232] width 20 height 20
click at [197, 230] on link "Entra ID" at bounding box center [210, 231] width 31 height 10
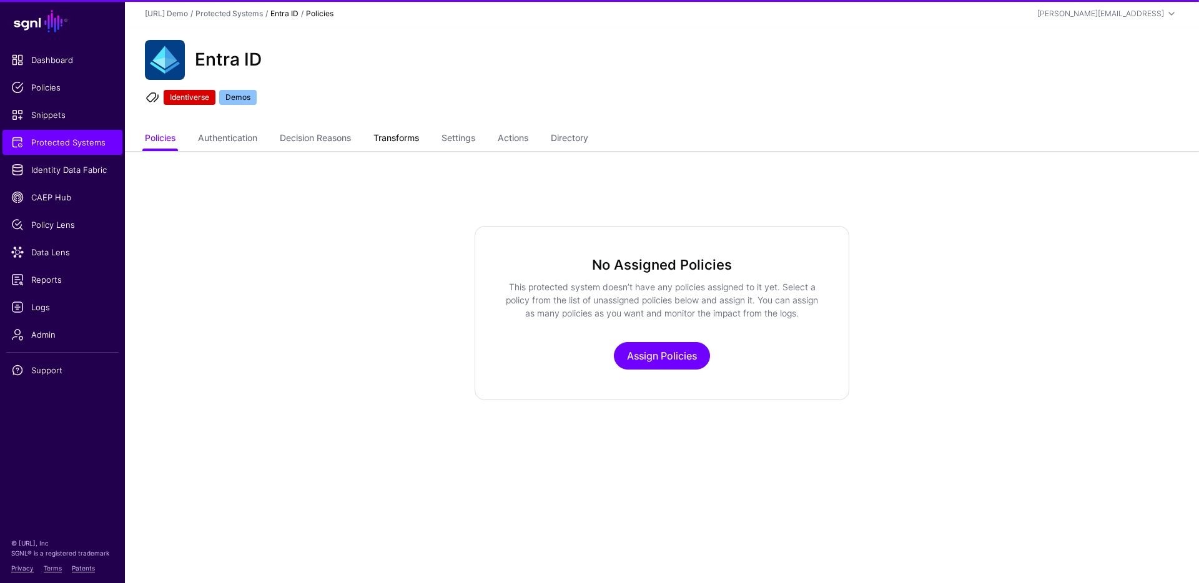
click at [380, 136] on link "Transforms" at bounding box center [396, 139] width 46 height 24
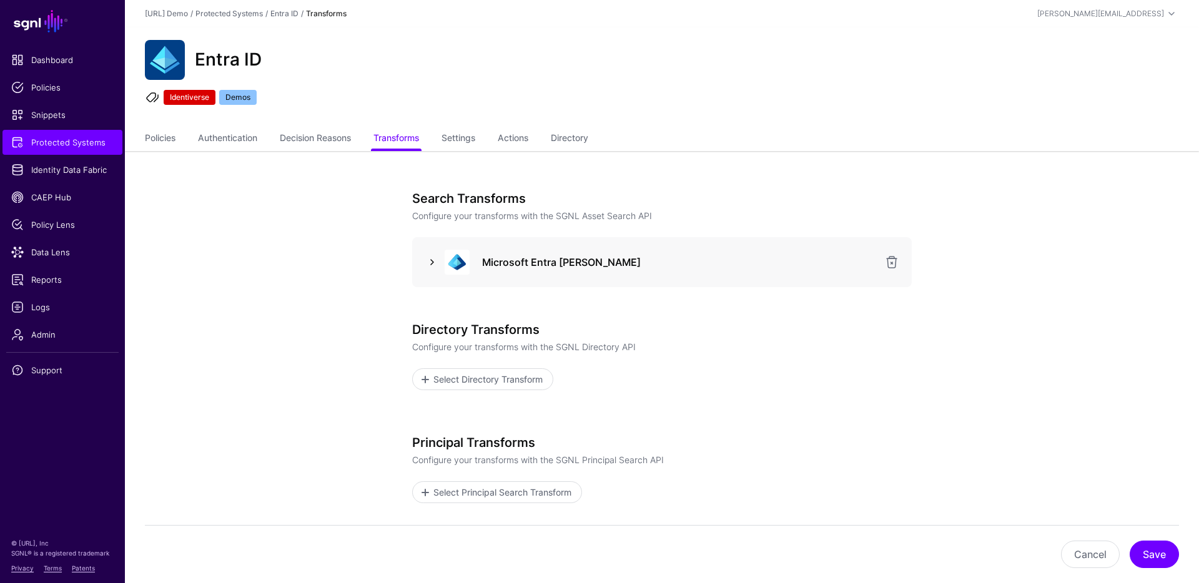
click at [430, 262] on link at bounding box center [432, 262] width 15 height 15
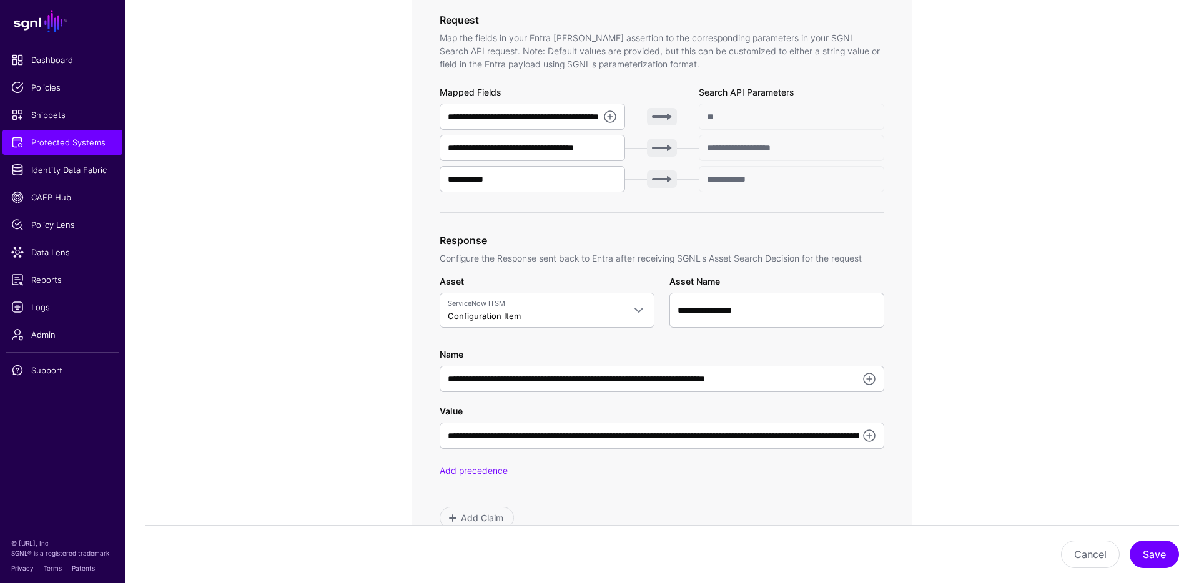
scroll to position [422, 0]
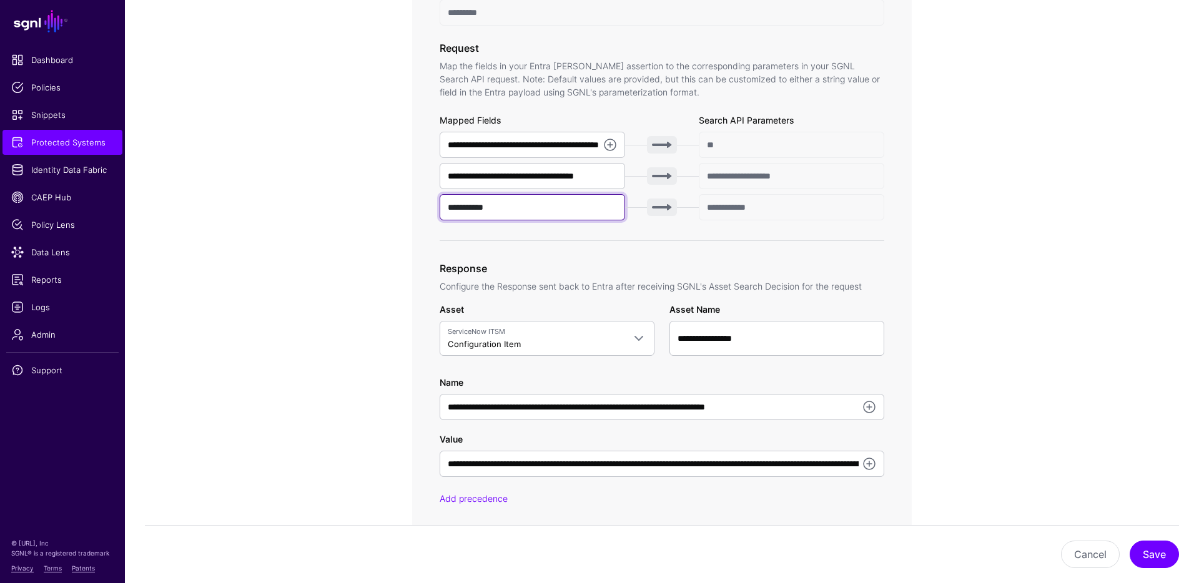
click at [545, 204] on input "**********" at bounding box center [532, 207] width 185 height 26
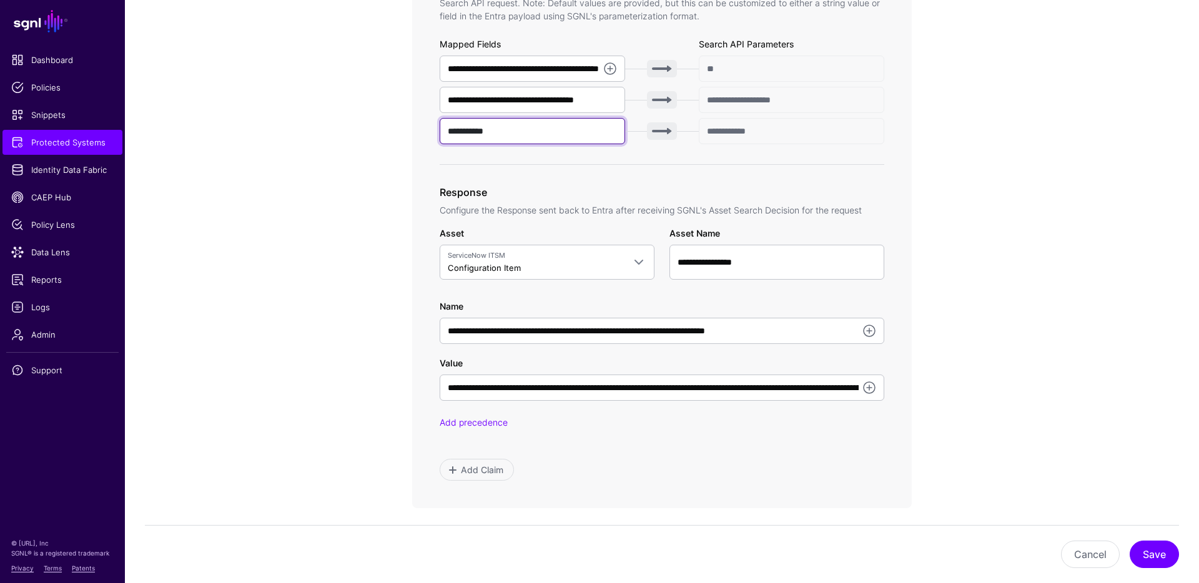
scroll to position [506, 0]
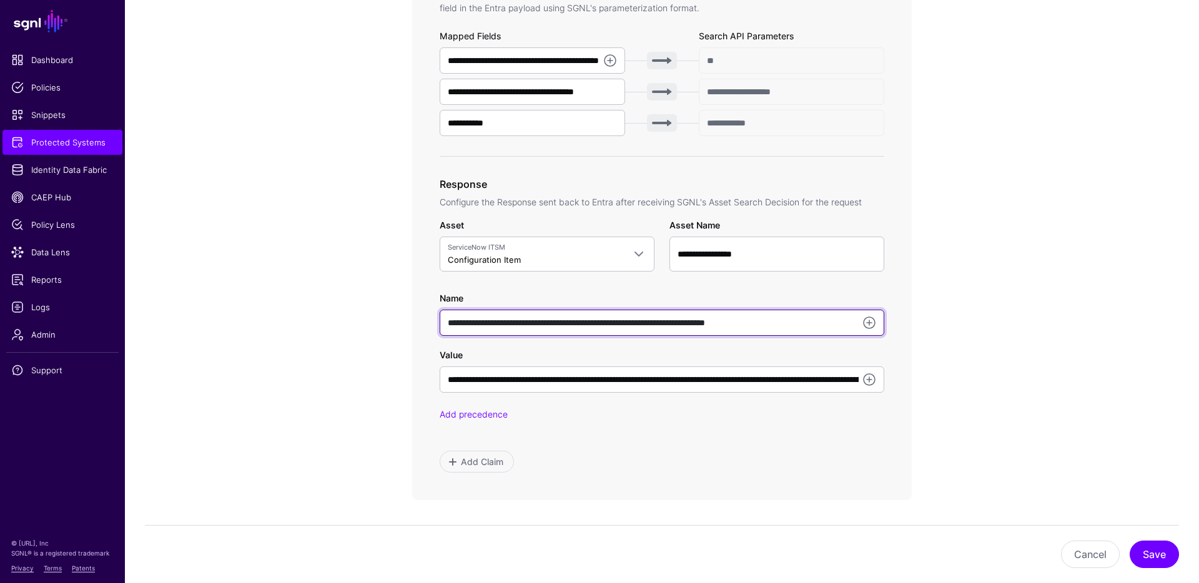
click at [836, 323] on input "**********" at bounding box center [662, 323] width 445 height 26
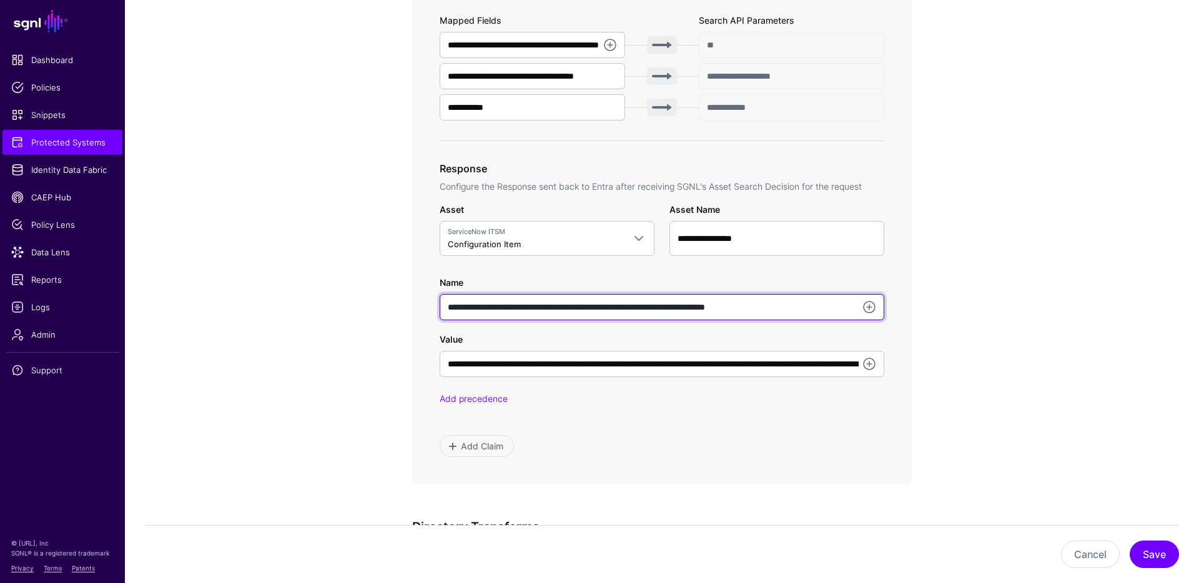
scroll to position [530, 0]
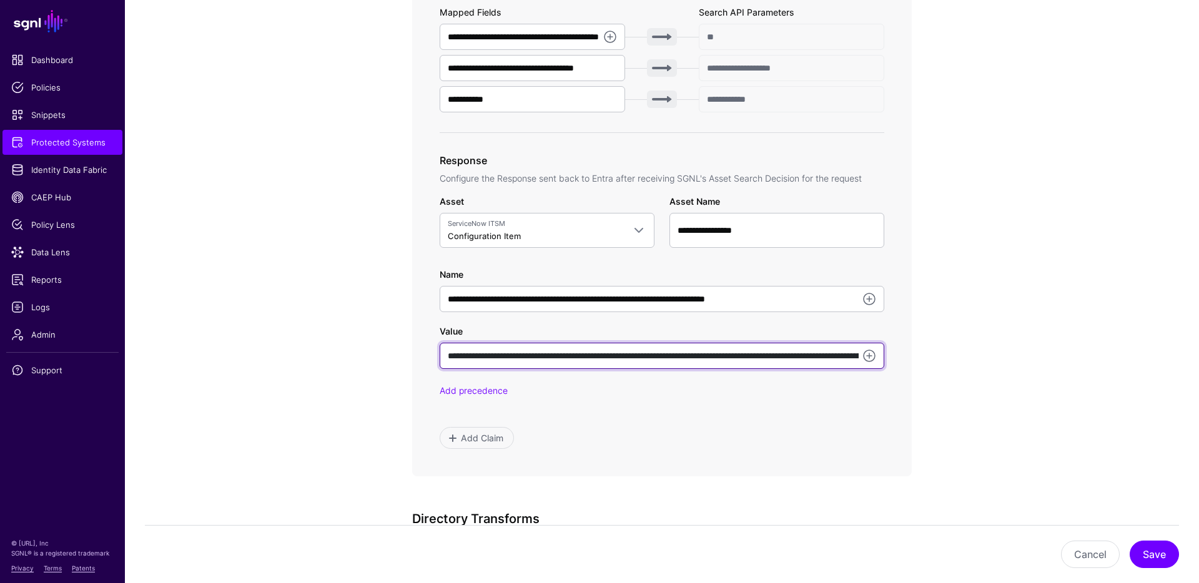
click at [663, 361] on input "**********" at bounding box center [662, 356] width 445 height 26
drag, startPoint x: 502, startPoint y: 357, endPoint x: 754, endPoint y: 430, distance: 262.2
click at [643, 357] on input "**********" at bounding box center [662, 356] width 445 height 26
click at [445, 357] on input "**********" at bounding box center [662, 356] width 445 height 26
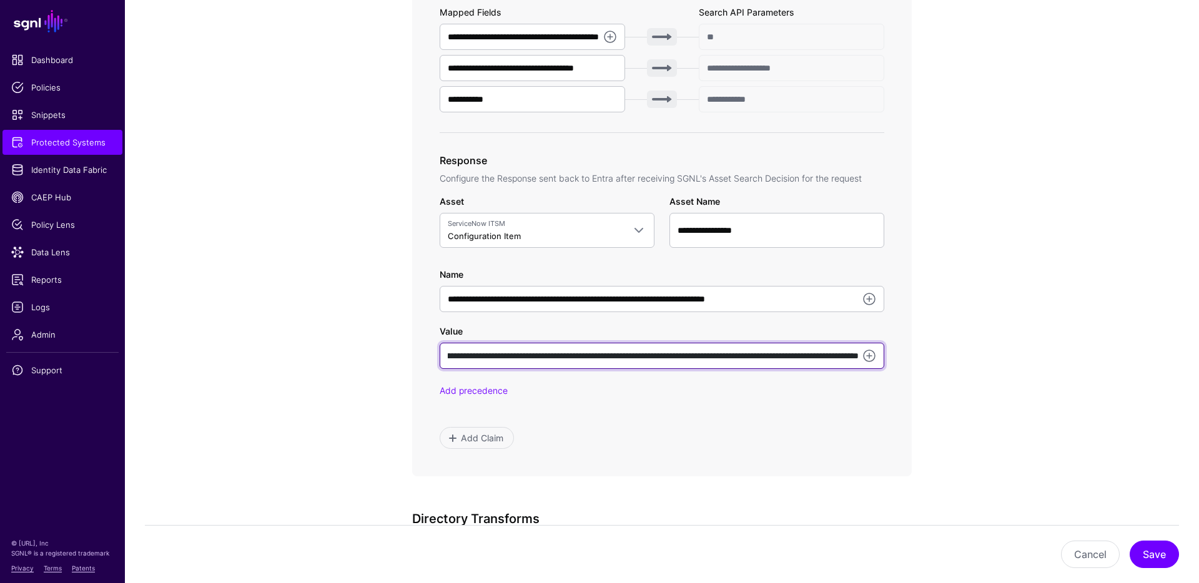
drag, startPoint x: 445, startPoint y: 357, endPoint x: 896, endPoint y: 354, distance: 451.5
click at [896, 354] on div "**********" at bounding box center [662, 91] width 500 height 769
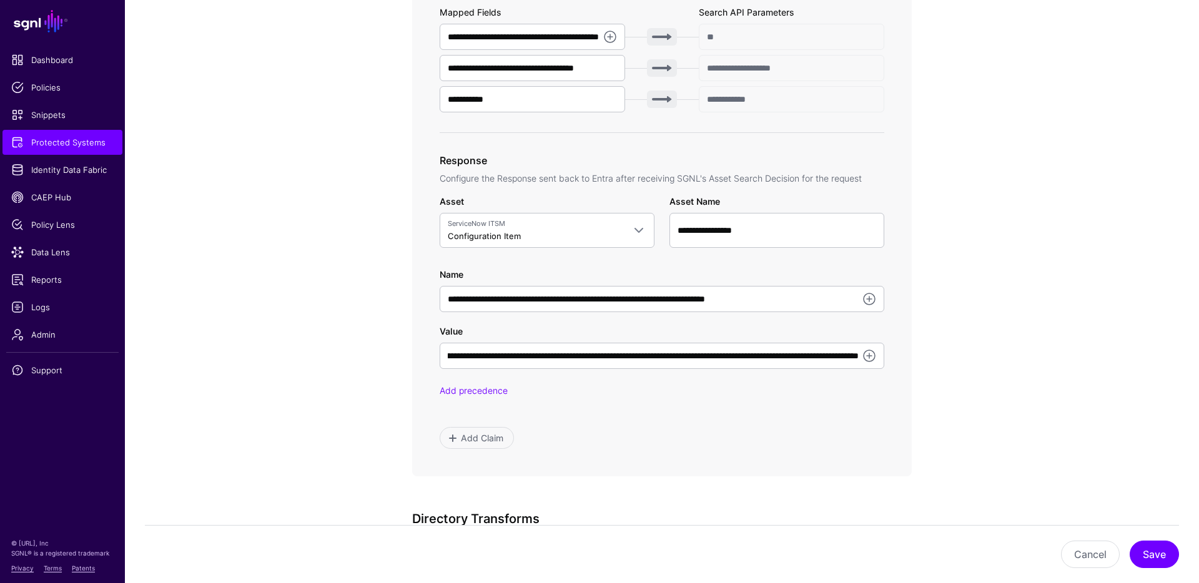
click at [828, 395] on div "Add precedence" at bounding box center [662, 390] width 445 height 13
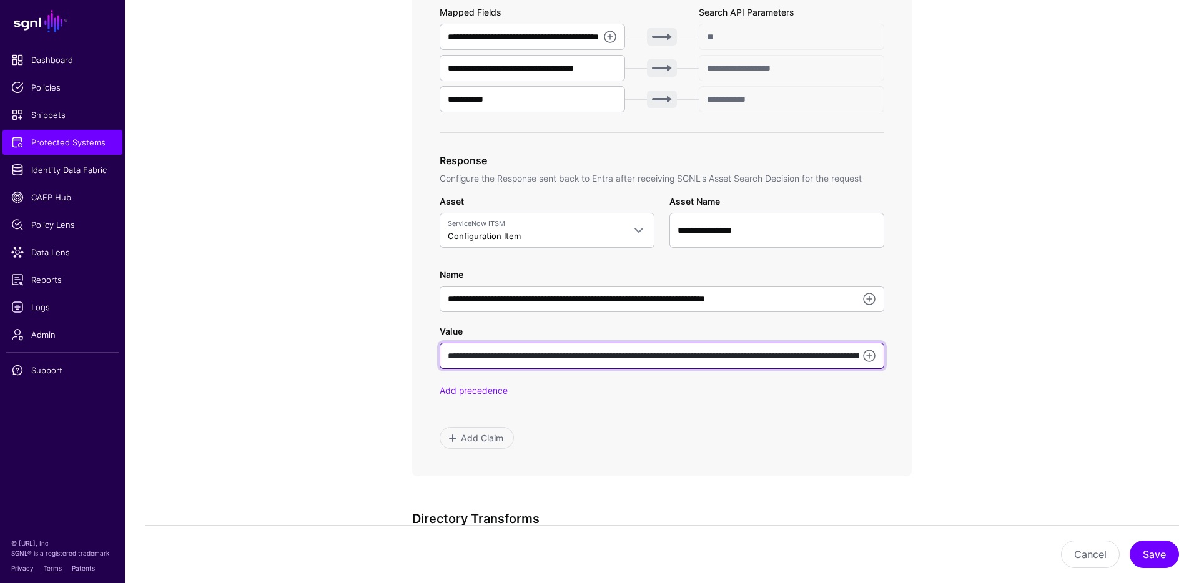
click at [739, 351] on input "**********" at bounding box center [662, 356] width 445 height 26
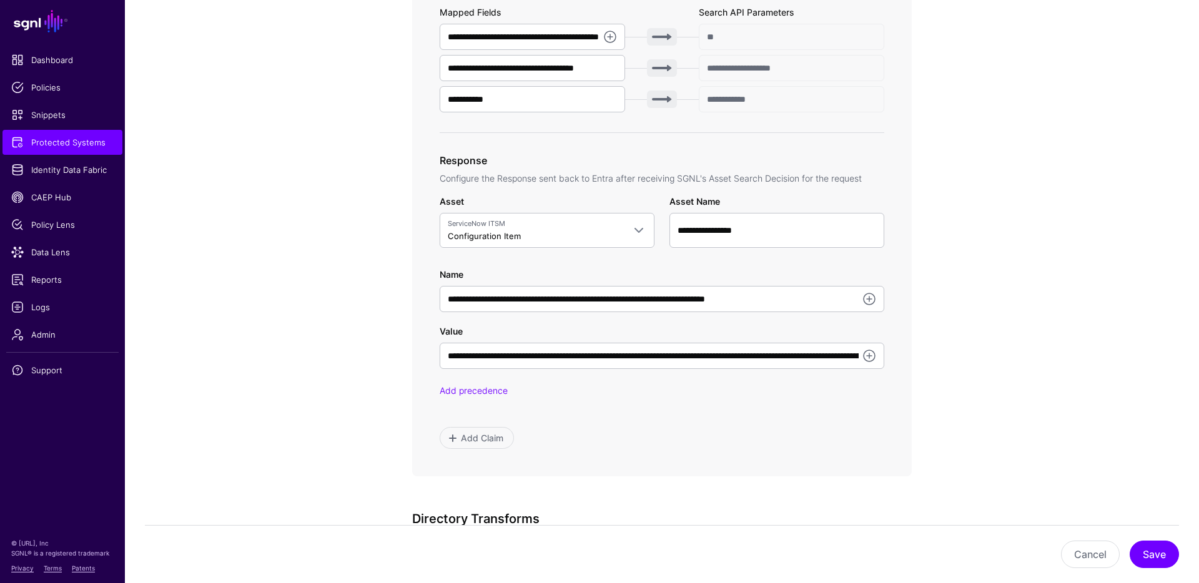
click at [1095, 318] on app-integrations-item-transforms "**********" at bounding box center [662, 249] width 1074 height 1256
click at [344, 254] on app-integrations-item-transforms "**********" at bounding box center [662, 249] width 1074 height 1256
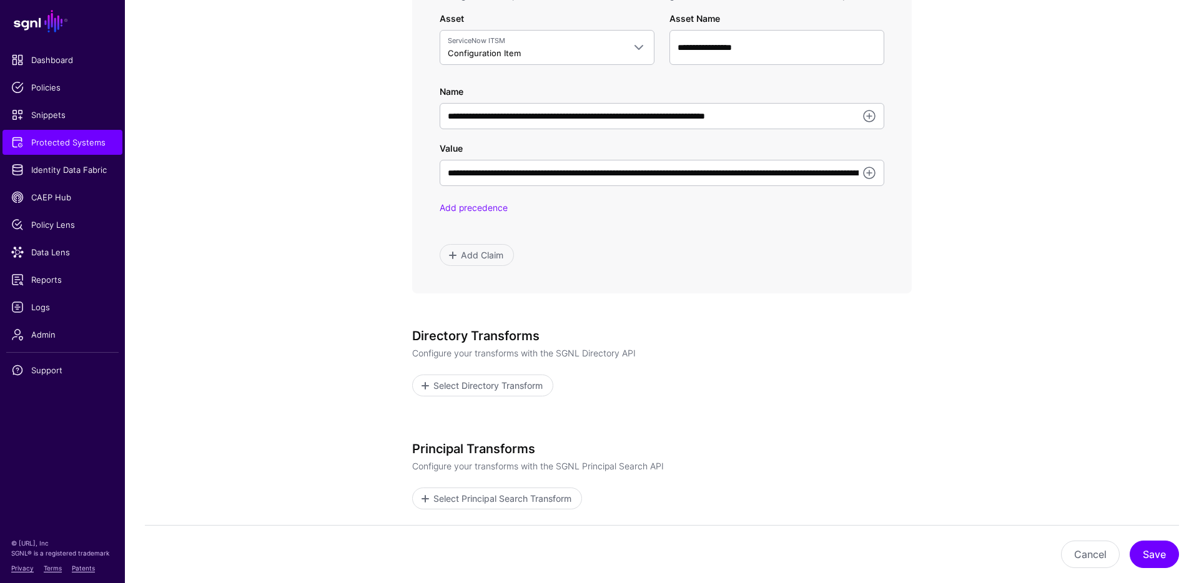
scroll to position [480, 0]
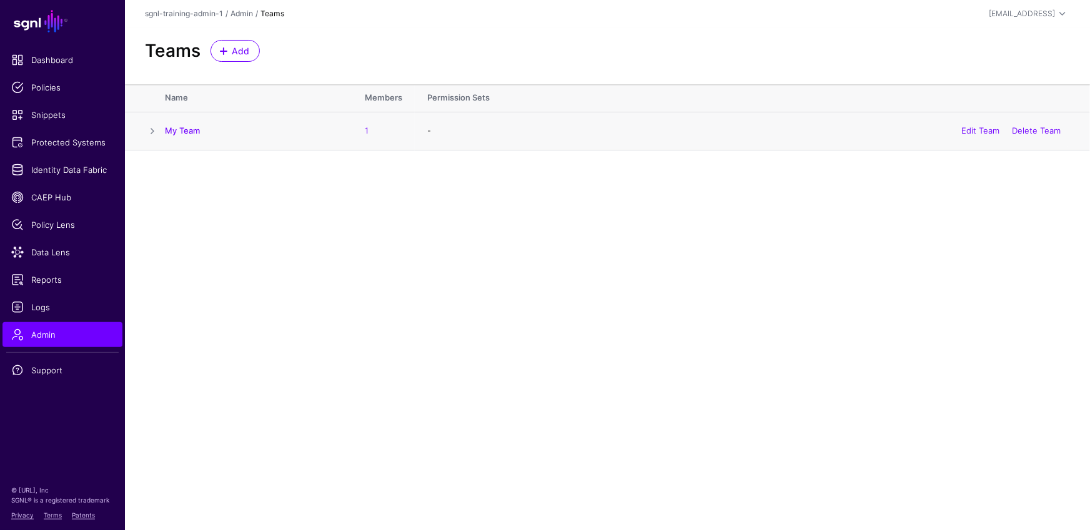
click at [145, 127] on span at bounding box center [152, 131] width 15 height 15
click at [232, 252] on link "Add Permission Set" at bounding box center [229, 251] width 101 height 22
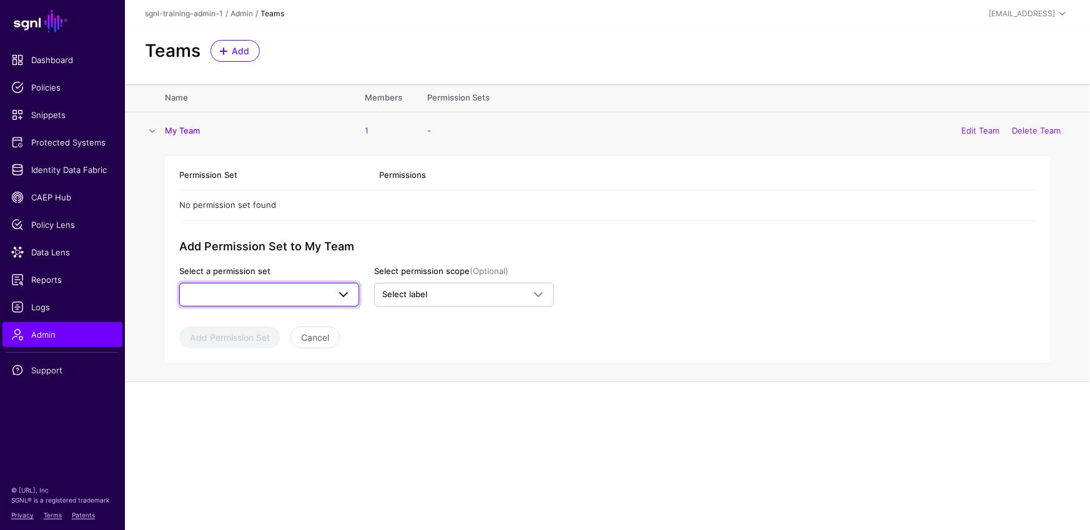
click at [247, 284] on link at bounding box center [269, 295] width 180 height 24
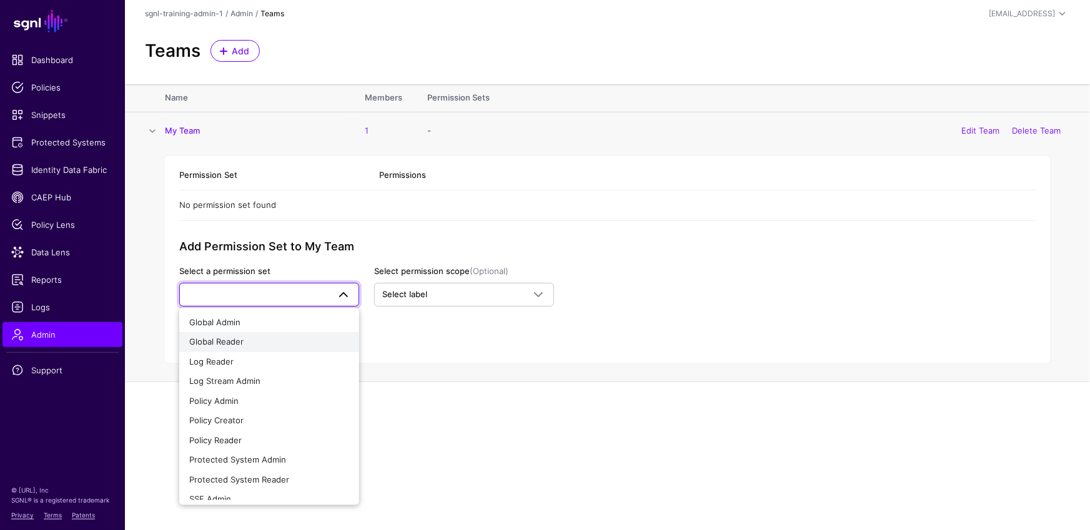
click at [235, 341] on span "Global Reader" at bounding box center [216, 342] width 54 height 10
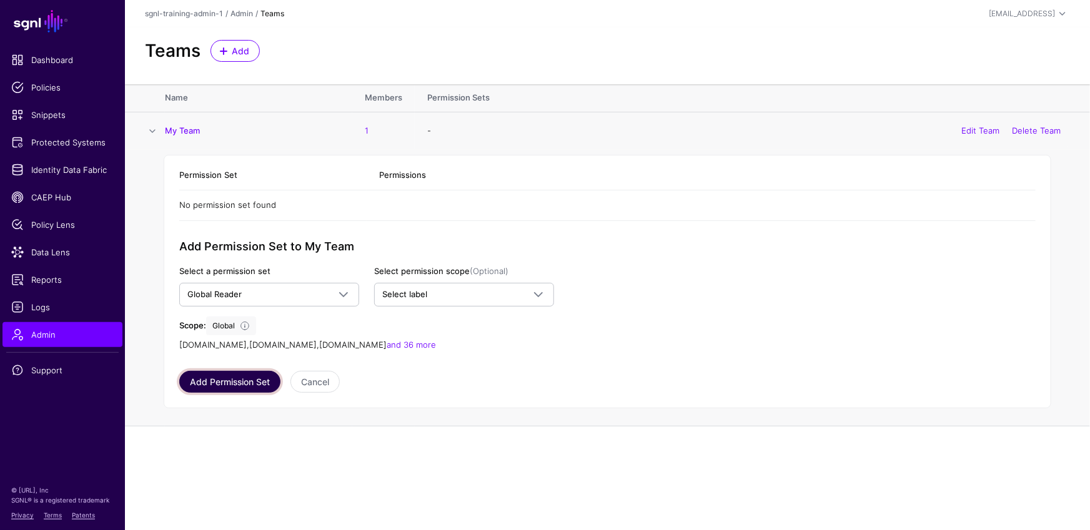
click at [235, 383] on button "Add Permission Set" at bounding box center [229, 382] width 101 height 22
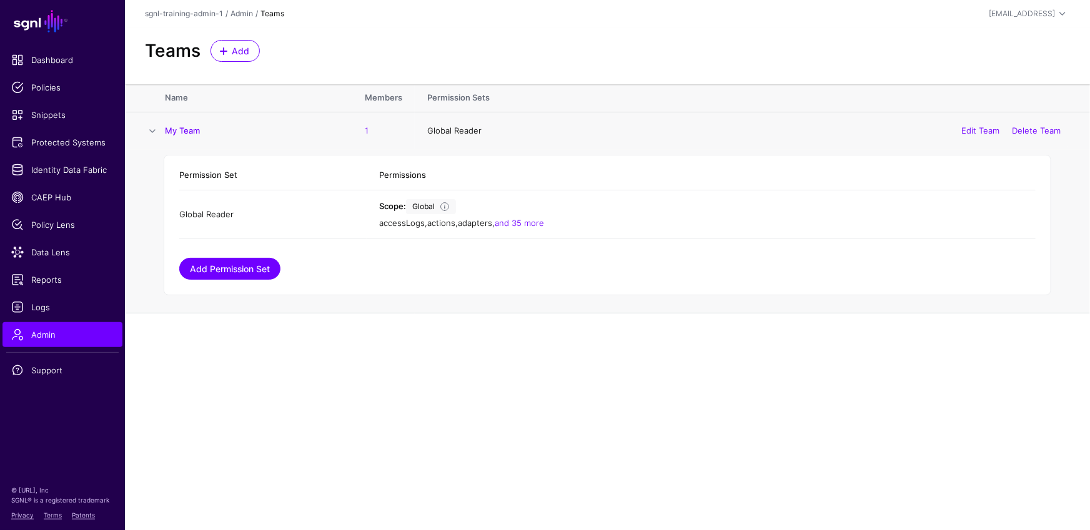
click at [257, 272] on link "Add Permission Set" at bounding box center [229, 269] width 101 height 22
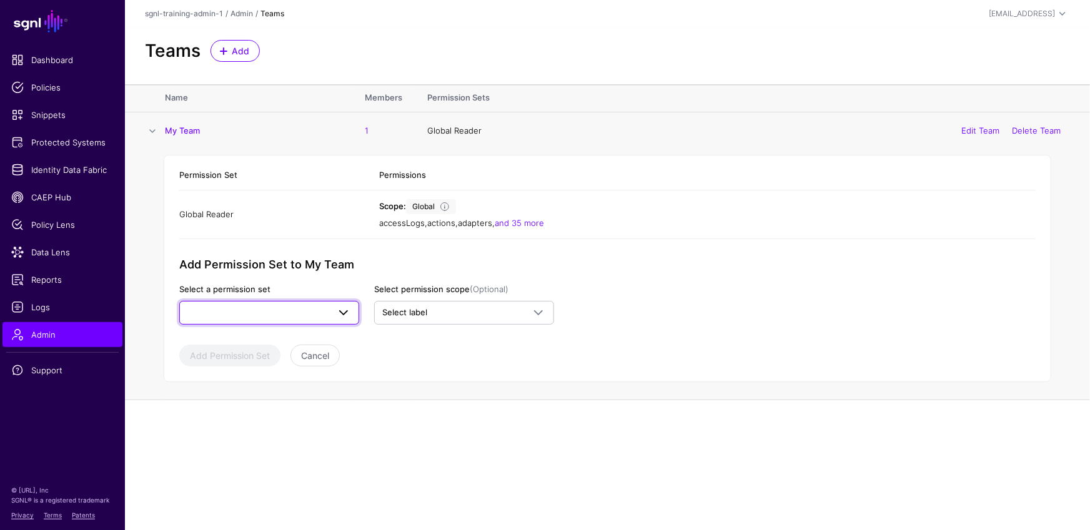
click at [278, 310] on span at bounding box center [269, 312] width 164 height 15
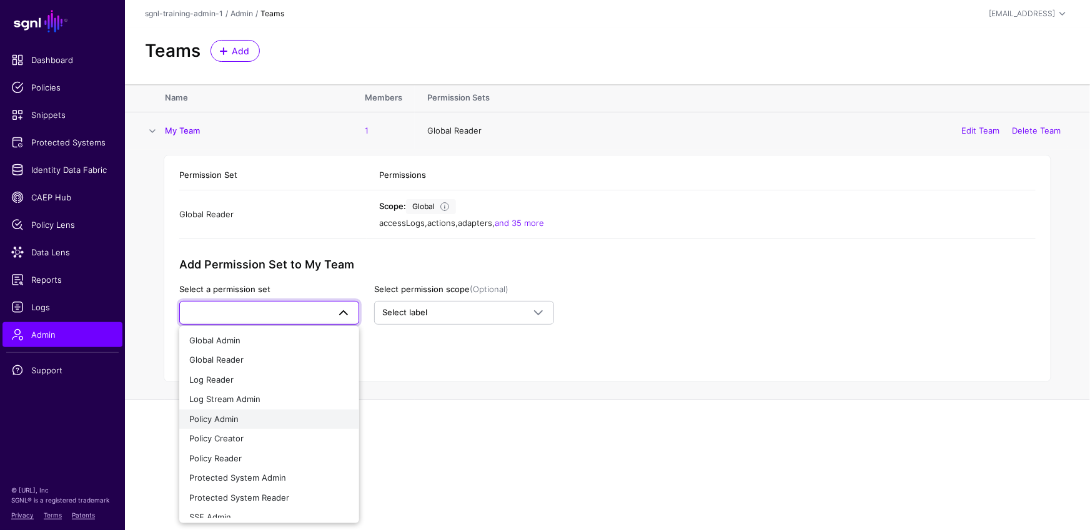
click at [282, 418] on div "Policy Admin" at bounding box center [269, 419] width 160 height 12
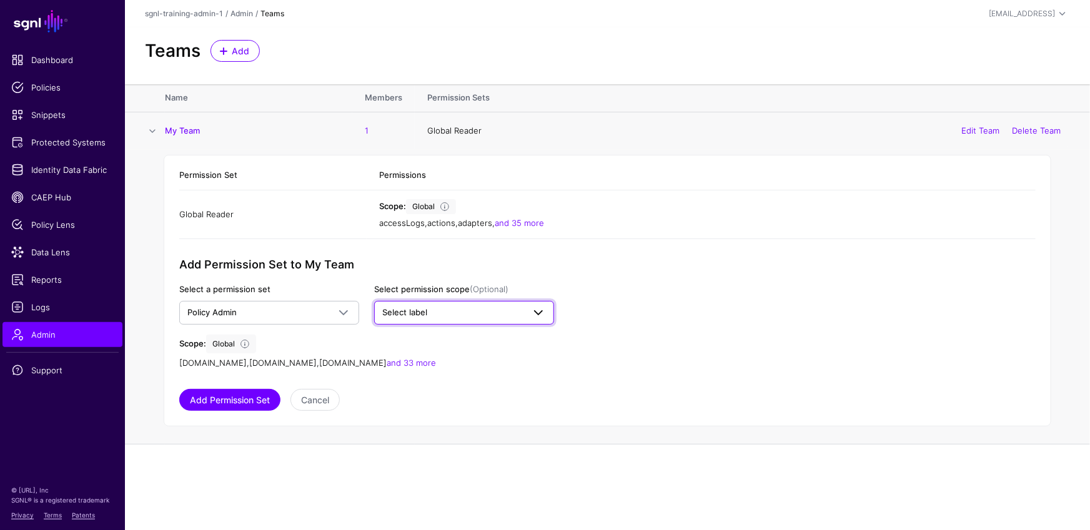
click at [455, 313] on span "Select label" at bounding box center [452, 313] width 141 height 12
click at [406, 378] on span "DevOps" at bounding box center [402, 379] width 28 height 9
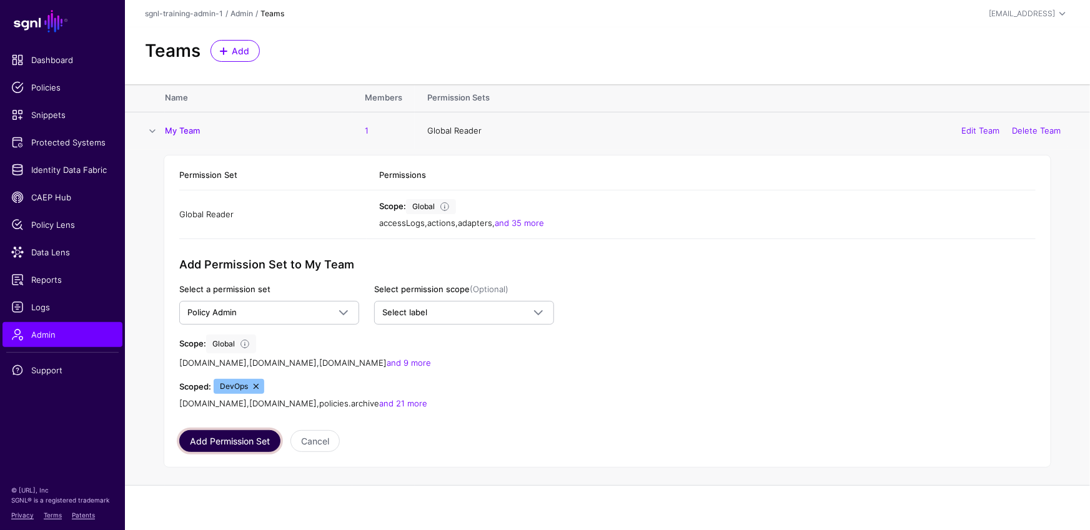
click at [225, 438] on button "Add Permission Set" at bounding box center [229, 441] width 101 height 22
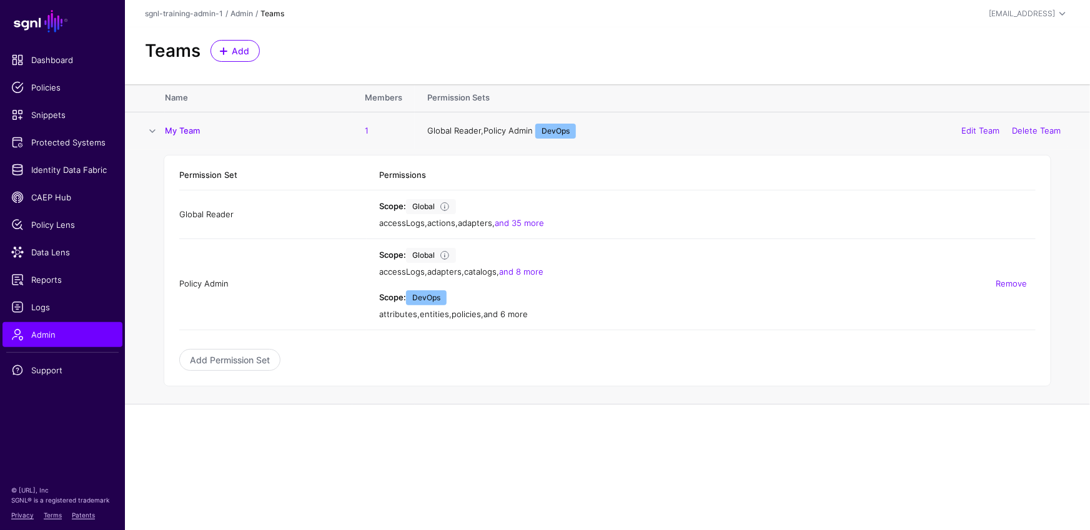
click at [511, 315] on link "and 6 more" at bounding box center [505, 314] width 44 height 10
click at [668, 379] on div "Permission Set Permissions Global Reader Scope: Global accessLogs , actions , a…" at bounding box center [607, 271] width 887 height 232
click at [1039, 12] on div "[EMAIL_ADDRESS]" at bounding box center [1022, 13] width 66 height 11
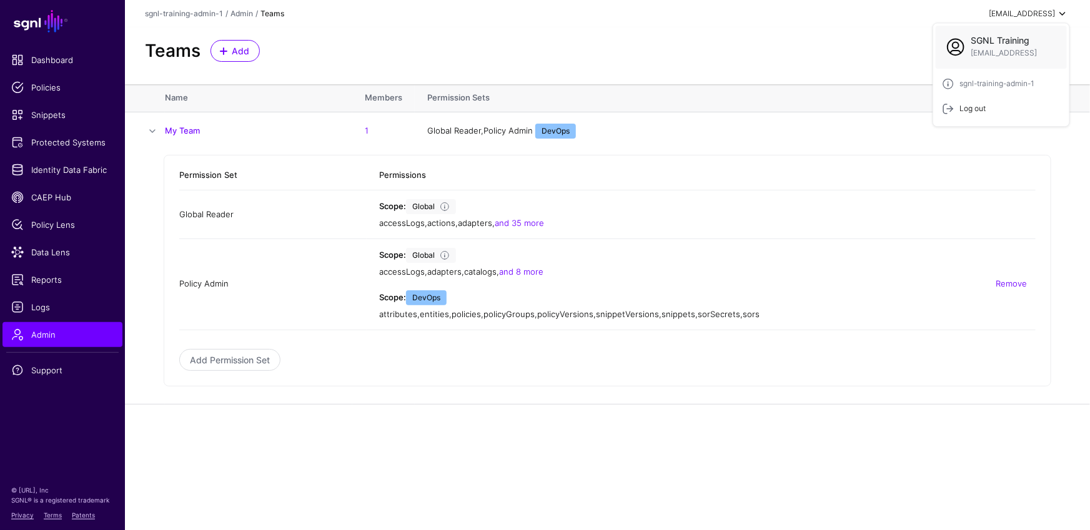
click at [992, 106] on div "Log out" at bounding box center [1001, 108] width 119 height 12
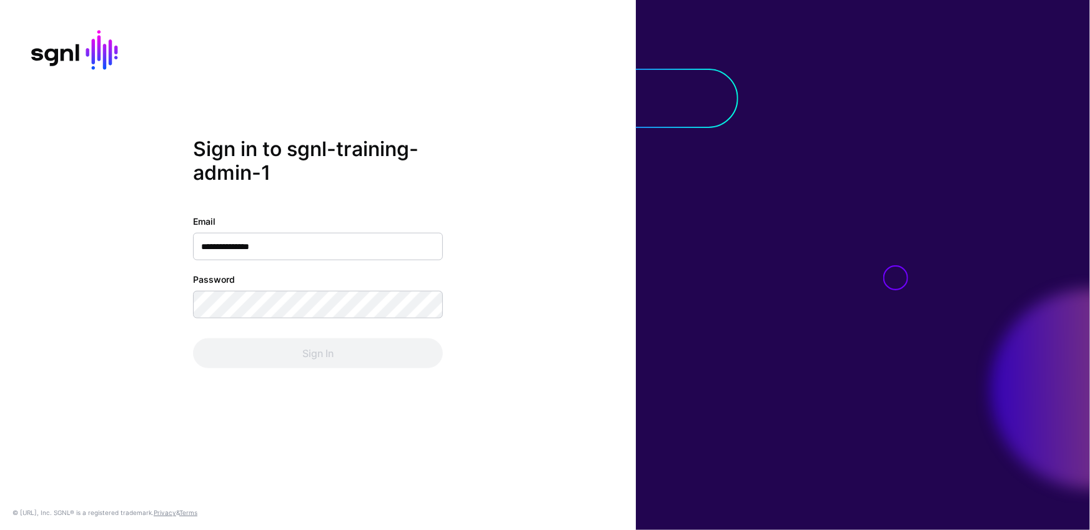
type input "**********"
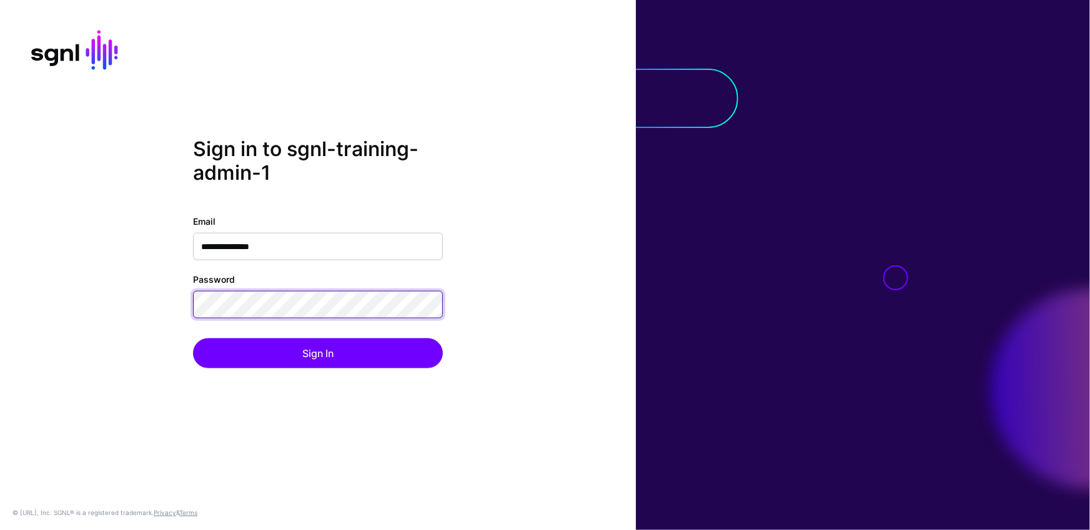
click at [193, 338] on button "Sign In" at bounding box center [318, 353] width 250 height 30
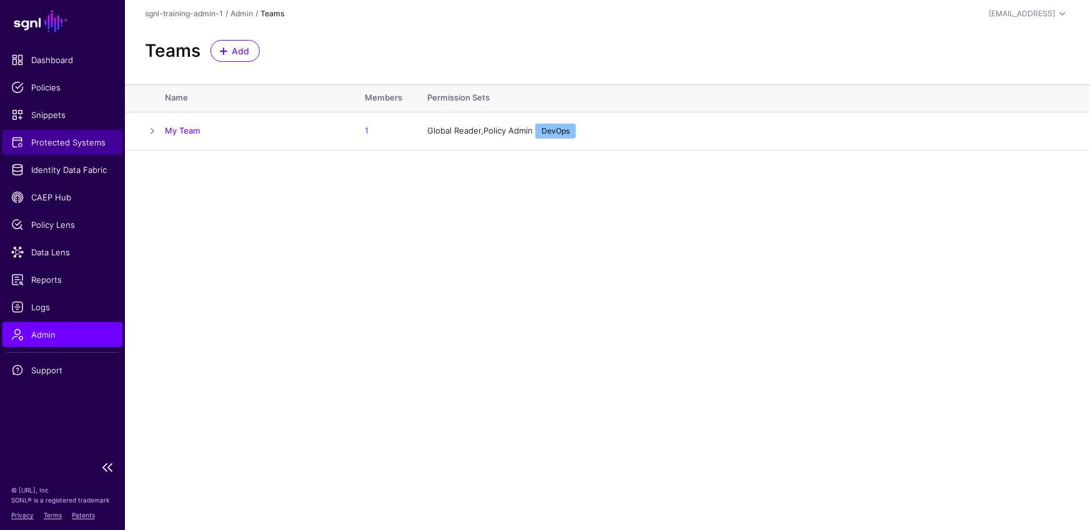
drag, startPoint x: 61, startPoint y: 143, endPoint x: 76, endPoint y: 148, distance: 15.8
click at [61, 142] on span "Protected Systems" at bounding box center [62, 142] width 102 height 12
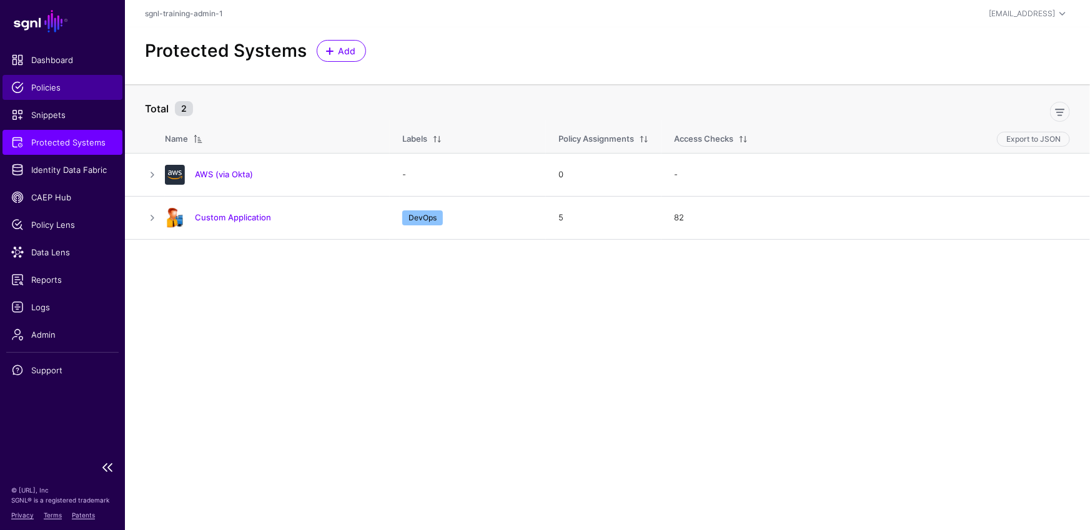
click at [42, 80] on link "Policies" at bounding box center [62, 87] width 120 height 25
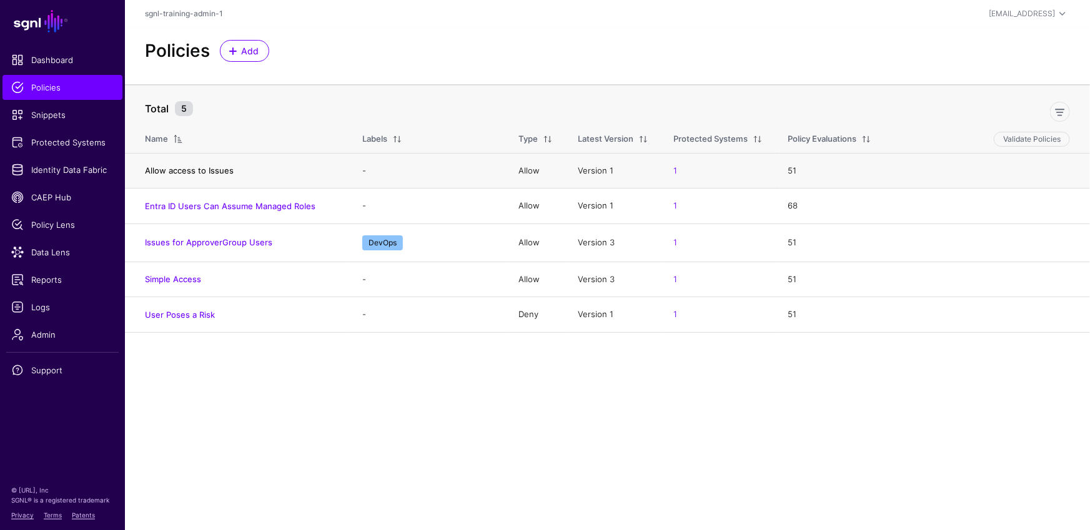
click at [200, 169] on link "Allow access to Issues" at bounding box center [189, 170] width 89 height 10
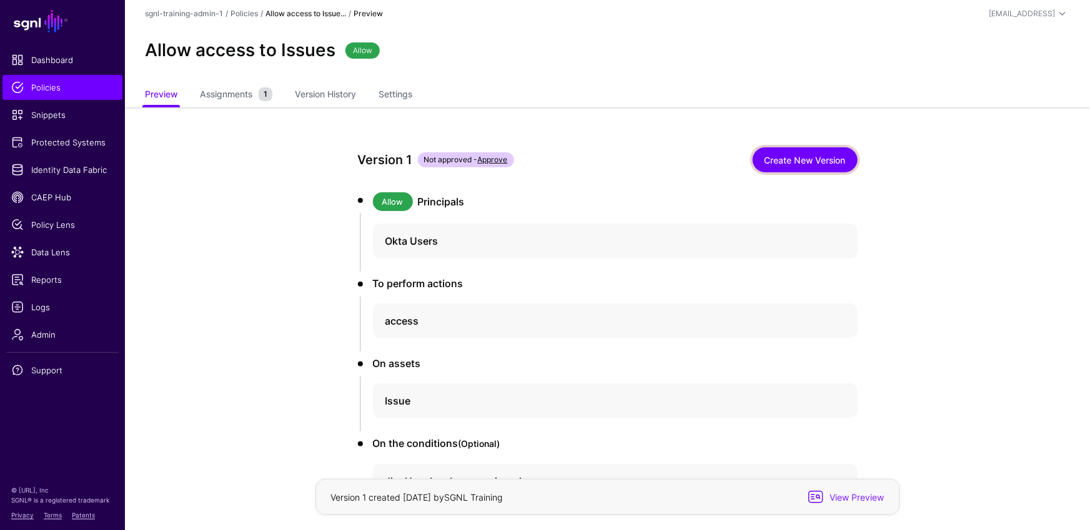
click at [835, 152] on link "Create New Version" at bounding box center [805, 159] width 105 height 25
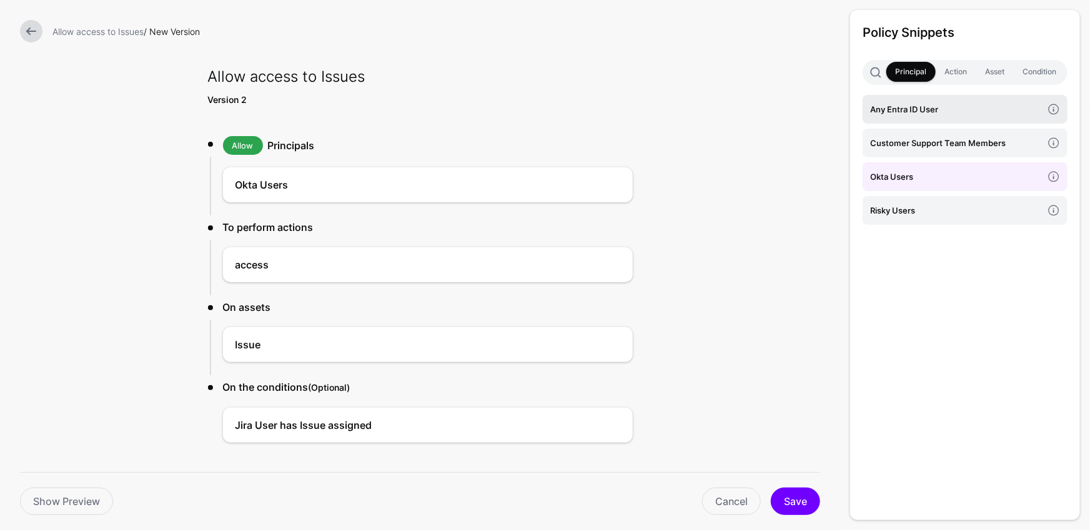
click at [943, 102] on h4 "Any Entra ID User" at bounding box center [956, 109] width 172 height 14
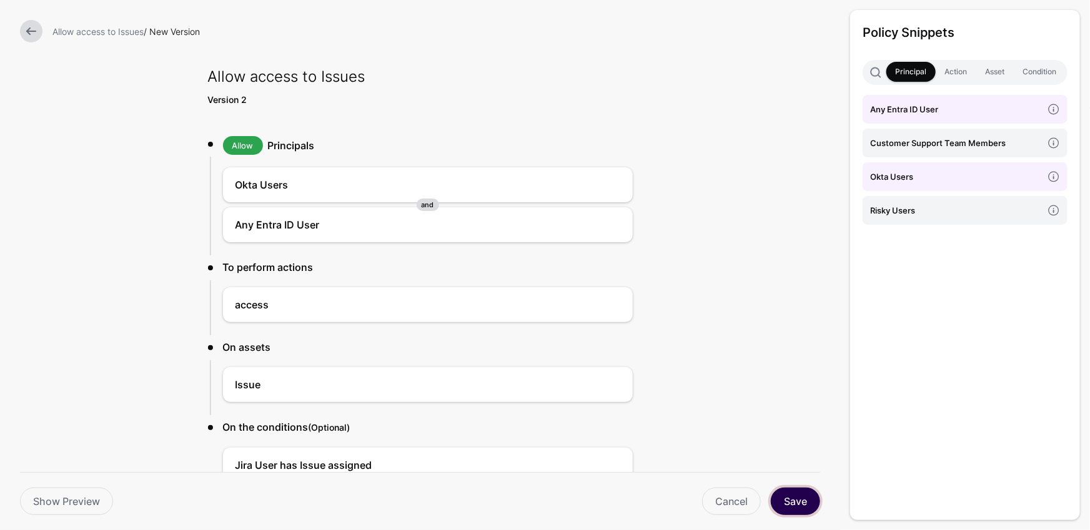
click at [794, 500] on button "Save" at bounding box center [795, 501] width 49 height 27
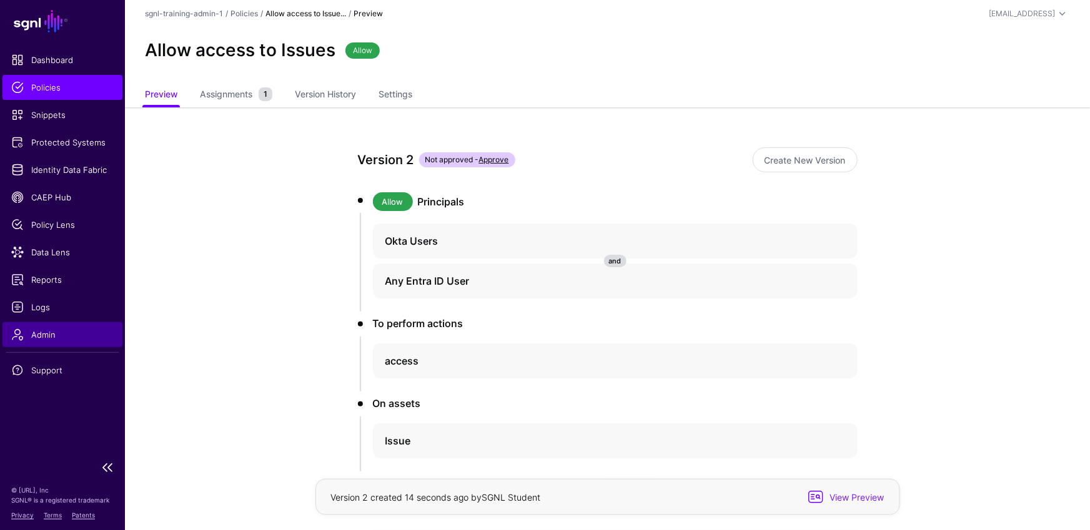
click at [68, 342] on link "Admin" at bounding box center [62, 334] width 120 height 25
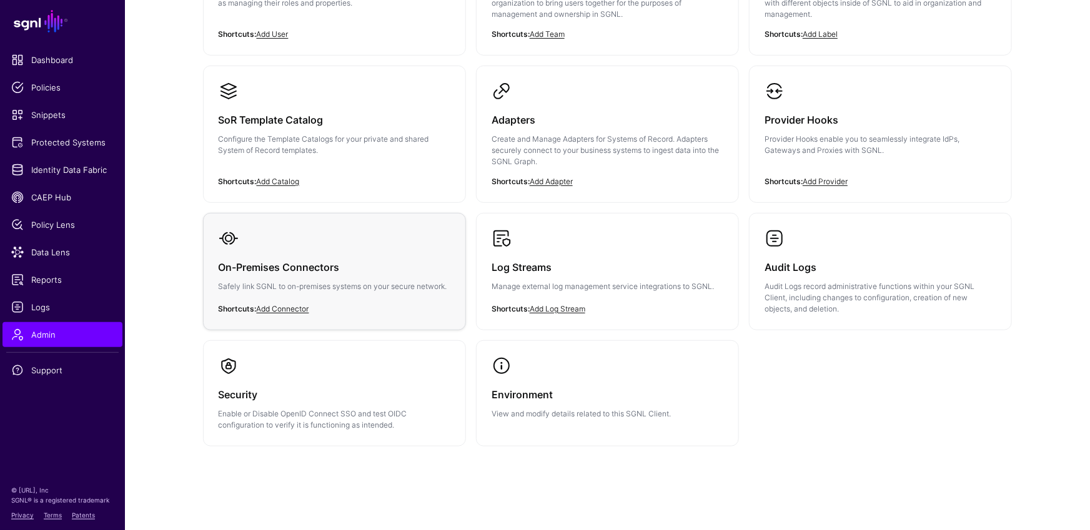
scroll to position [101, 0]
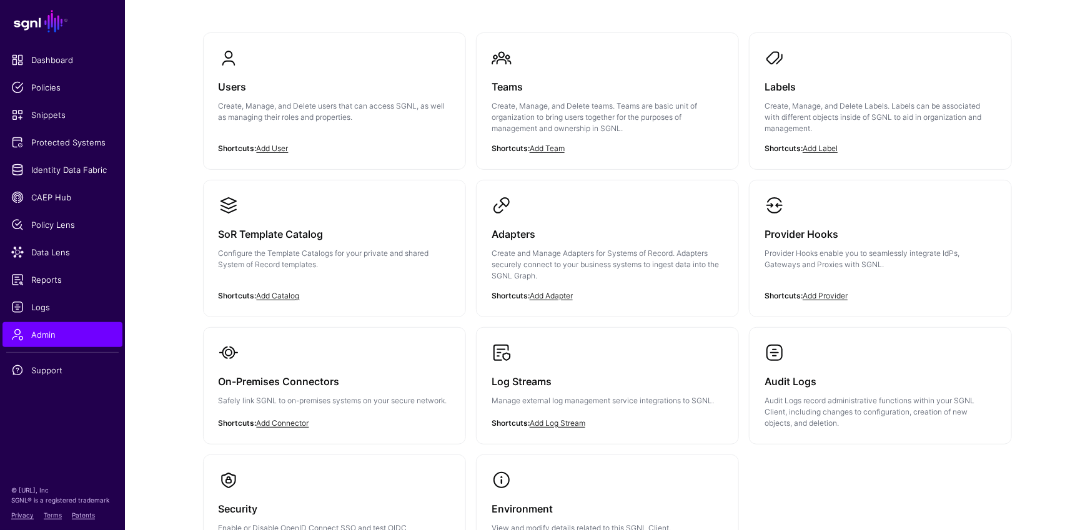
drag, startPoint x: 622, startPoint y: 96, endPoint x: 615, endPoint y: 122, distance: 26.5
click at [622, 96] on div "Teams Create, Manage, and Delete teams. Teams are basic unit of organization to…" at bounding box center [607, 111] width 232 height 86
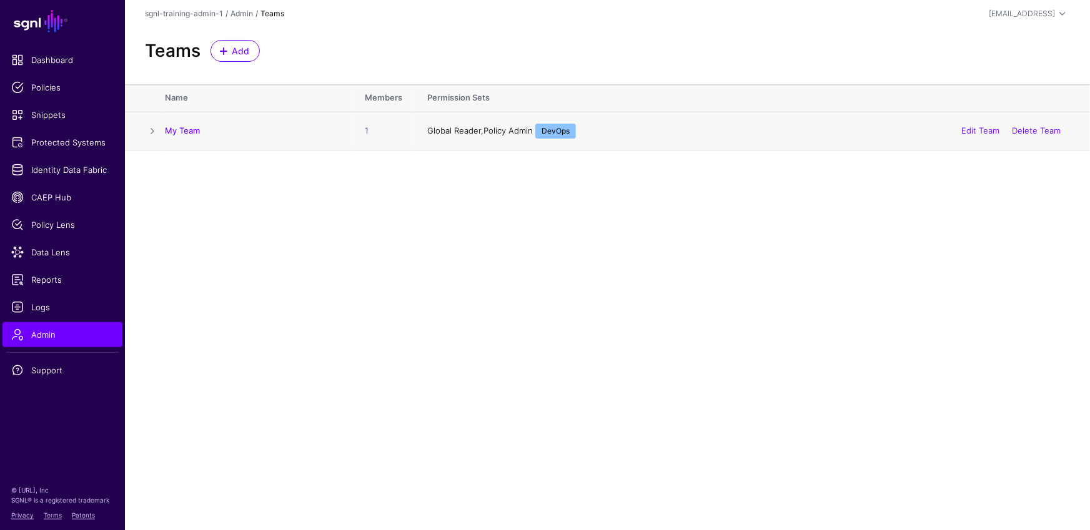
click at [154, 132] on span at bounding box center [152, 131] width 15 height 15
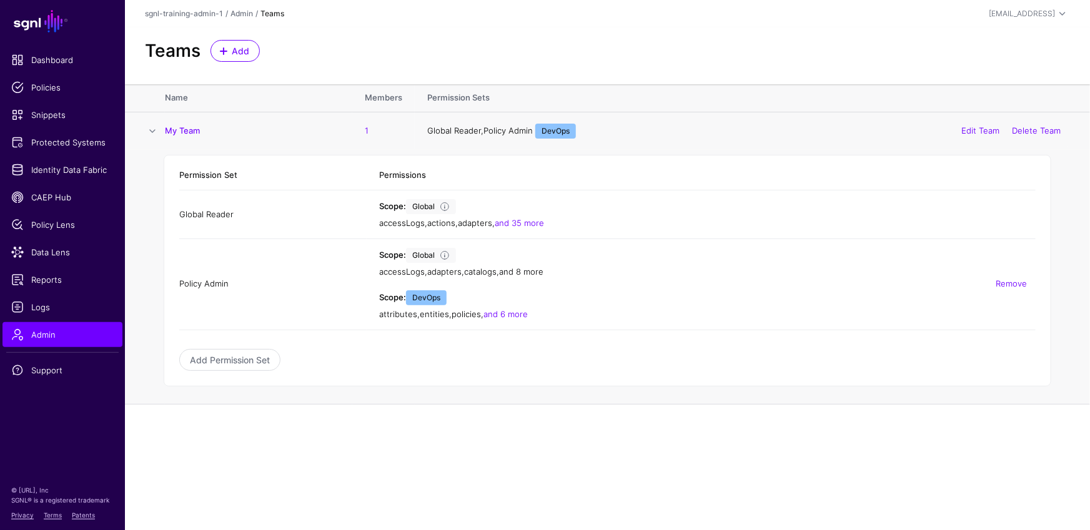
click at [529, 271] on link "and 8 more" at bounding box center [521, 272] width 44 height 10
click at [507, 315] on link "and 6 more" at bounding box center [505, 314] width 44 height 10
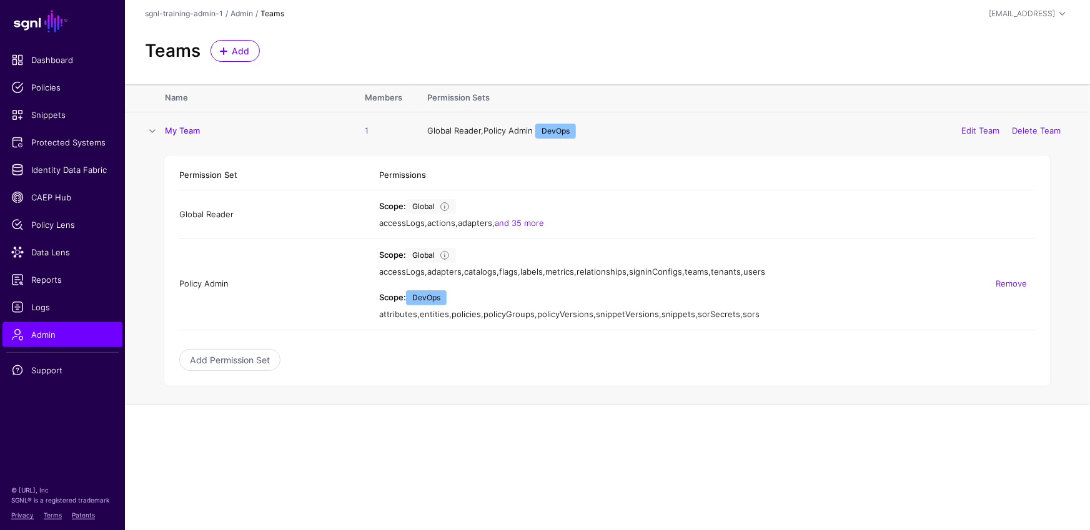
drag, startPoint x: 511, startPoint y: 387, endPoint x: 541, endPoint y: 379, distance: 30.9
click at [511, 387] on td "Permission Set Permissions Global Reader Scope: Global accessLogs , actions , a…" at bounding box center [607, 277] width 965 height 255
click at [985, 132] on link "Edit Team" at bounding box center [980, 131] width 38 height 10
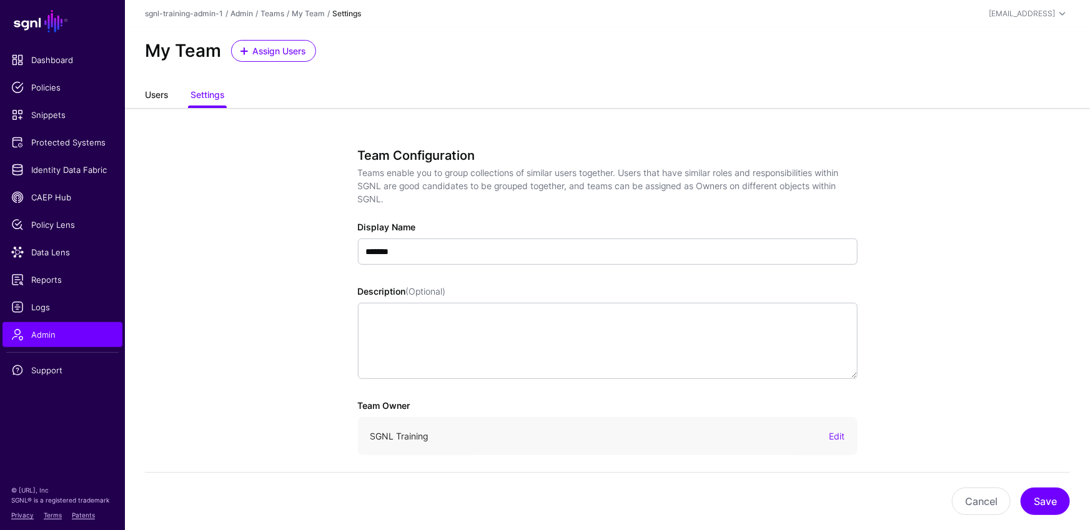
click at [159, 94] on link "Users" at bounding box center [156, 96] width 23 height 24
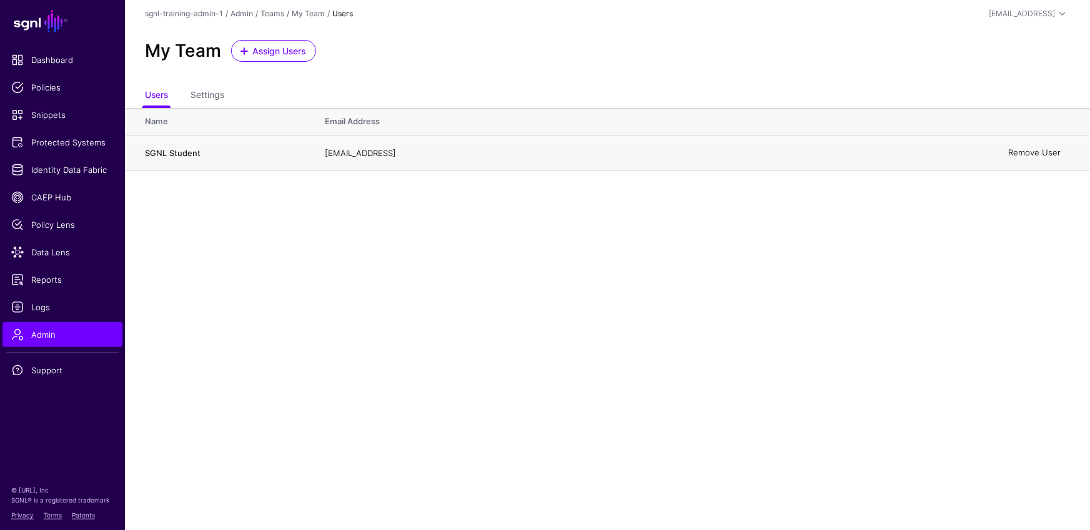
click at [1028, 152] on link "Remove User" at bounding box center [1034, 153] width 52 height 10
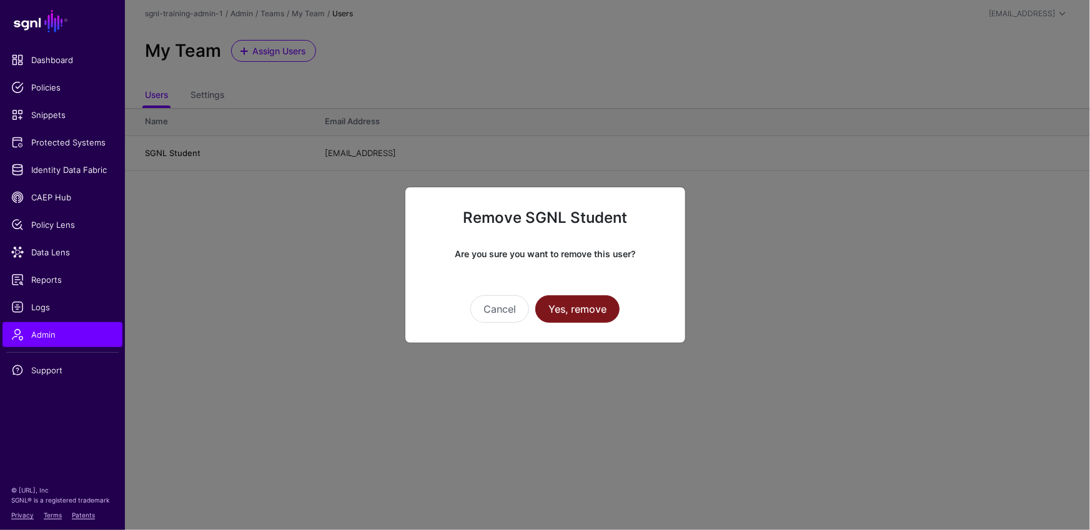
click at [600, 305] on button "Yes, remove" at bounding box center [577, 308] width 84 height 27
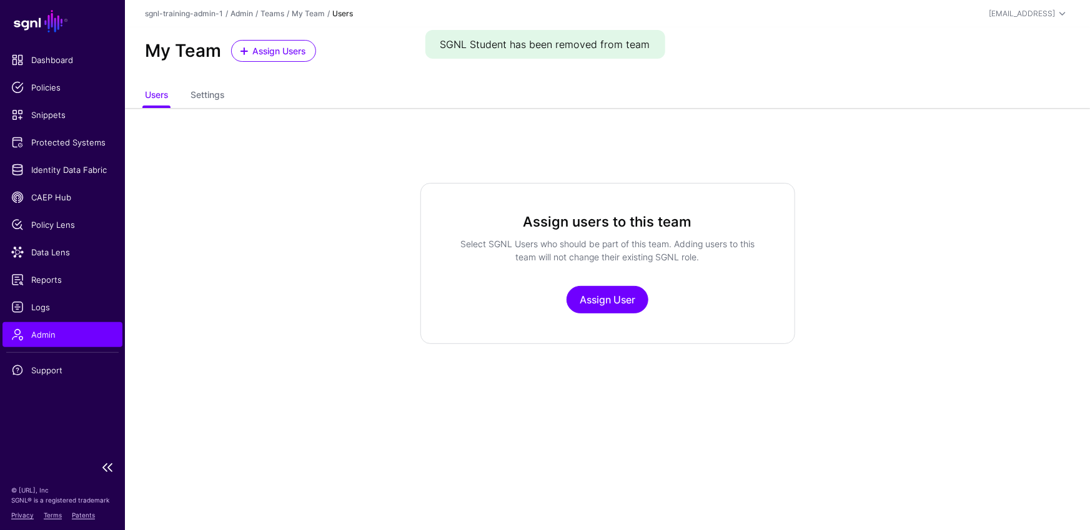
click at [72, 330] on span "Admin" at bounding box center [62, 334] width 102 height 12
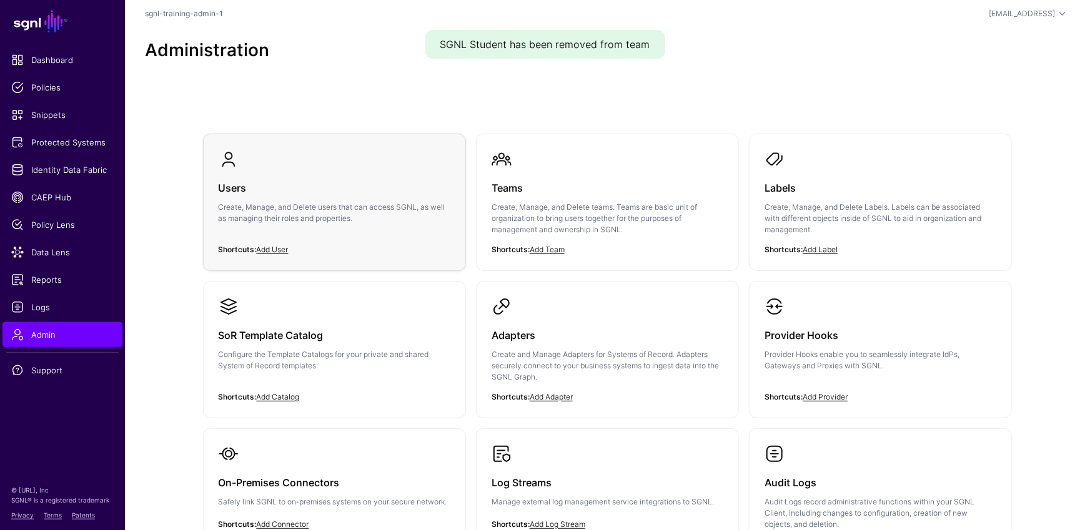
click at [259, 212] on p "Create, Manage, and Delete users that can access SGNL, as well as managing thei…" at bounding box center [335, 213] width 232 height 22
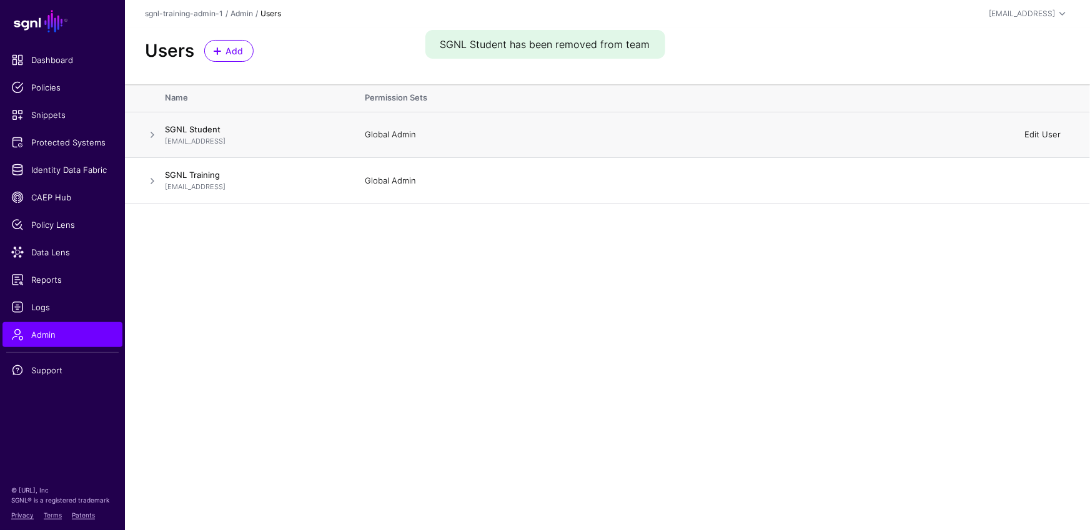
click at [1045, 136] on link "Edit User" at bounding box center [1042, 134] width 36 height 10
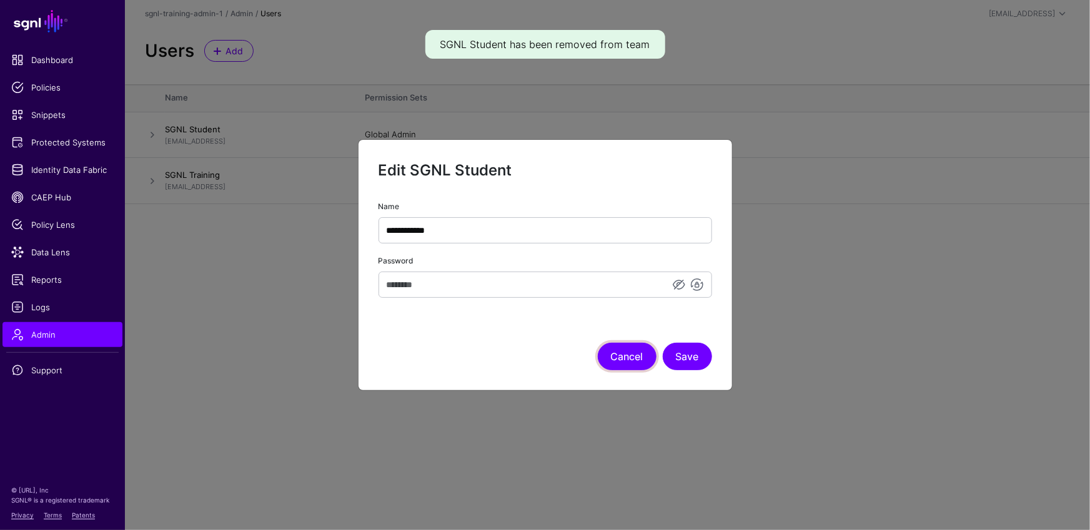
click at [637, 364] on button "Cancel" at bounding box center [627, 356] width 59 height 27
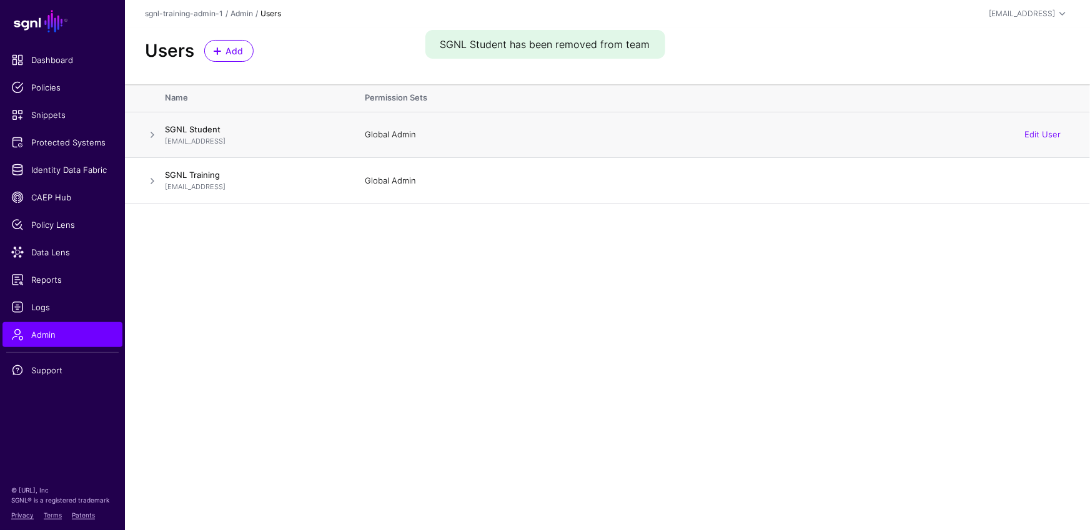
click at [150, 137] on span at bounding box center [152, 134] width 15 height 15
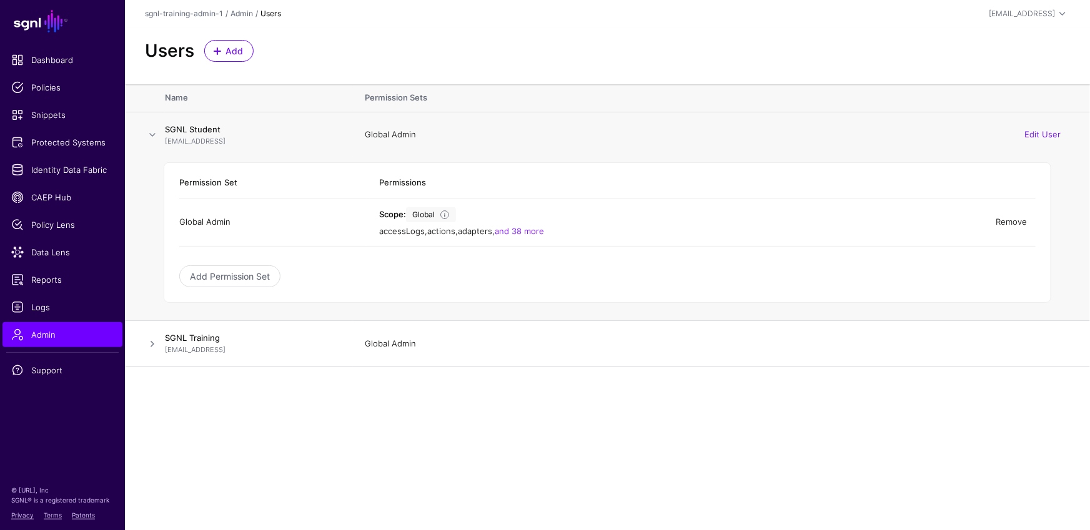
click at [1012, 222] on link "Remove" at bounding box center [1010, 222] width 31 height 10
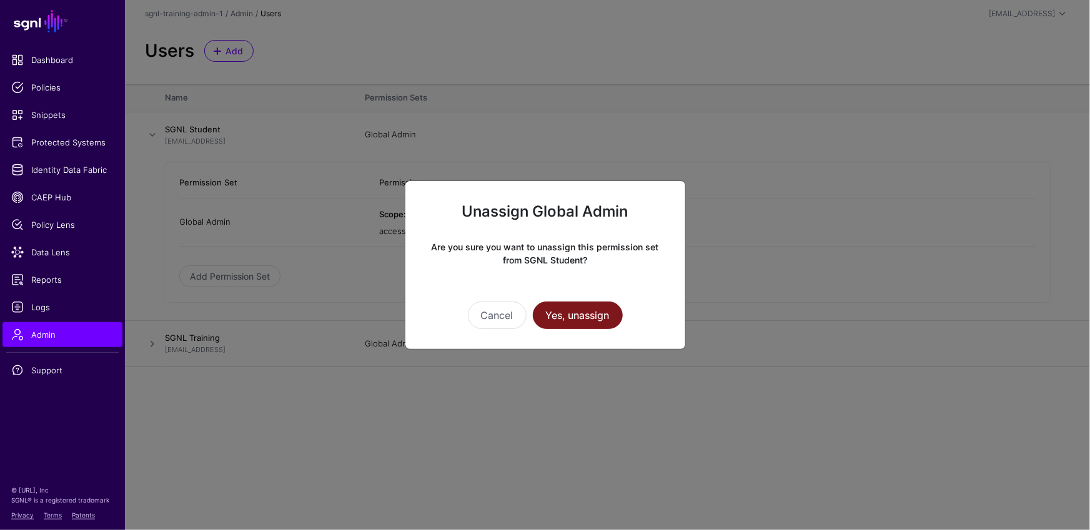
click at [575, 317] on button "Yes, unassign" at bounding box center [578, 315] width 90 height 27
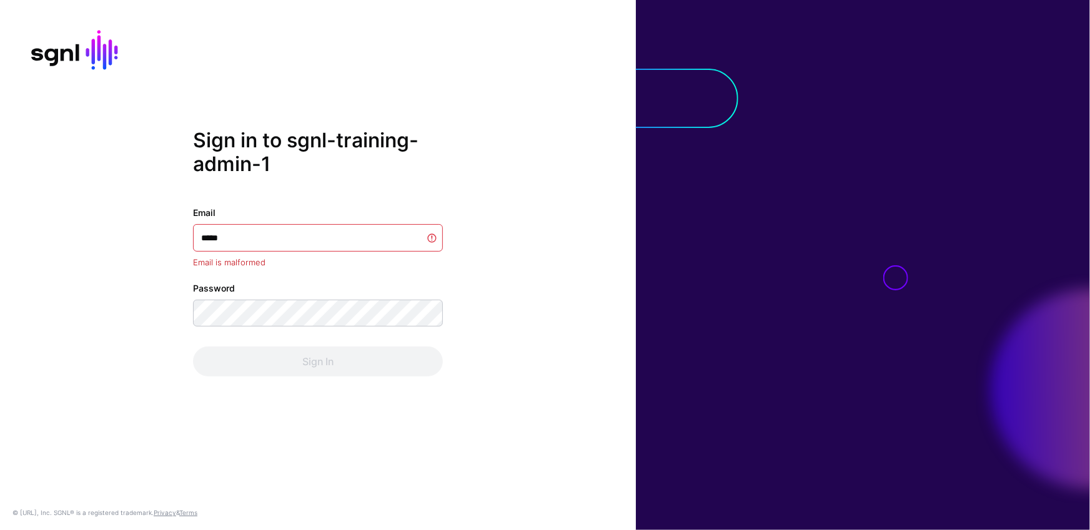
type input "******"
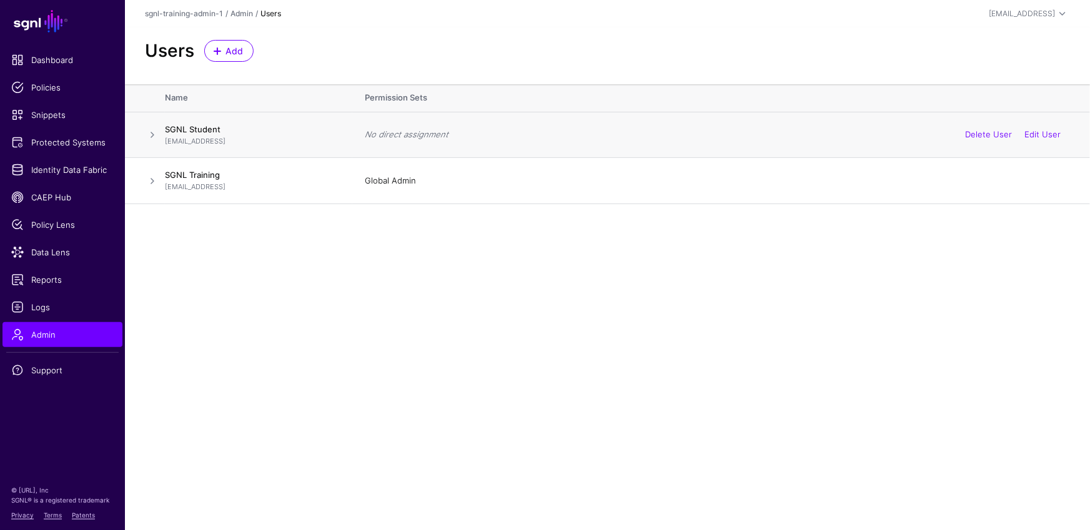
click at [148, 133] on span at bounding box center [152, 134] width 15 height 15
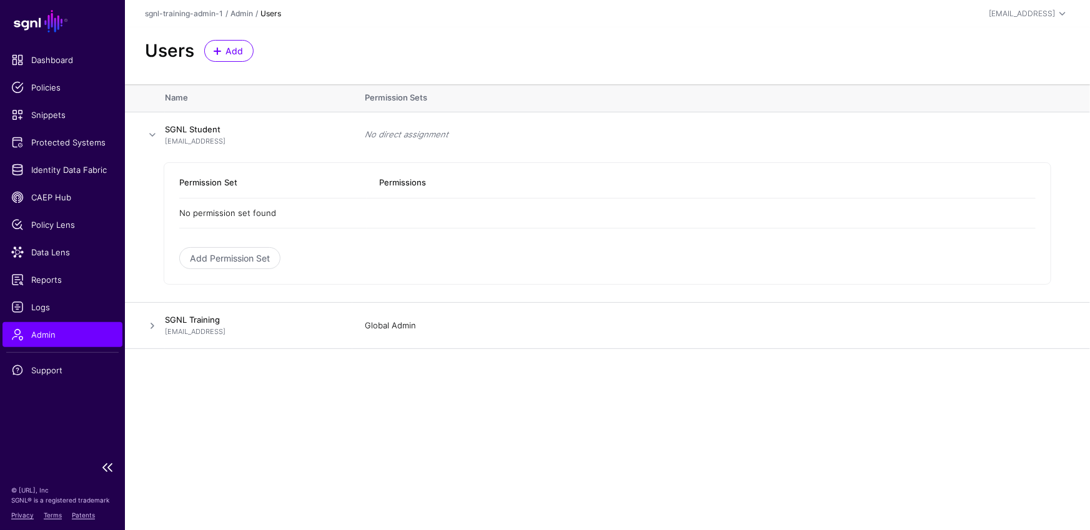
click at [71, 330] on span "Admin" at bounding box center [62, 334] width 102 height 12
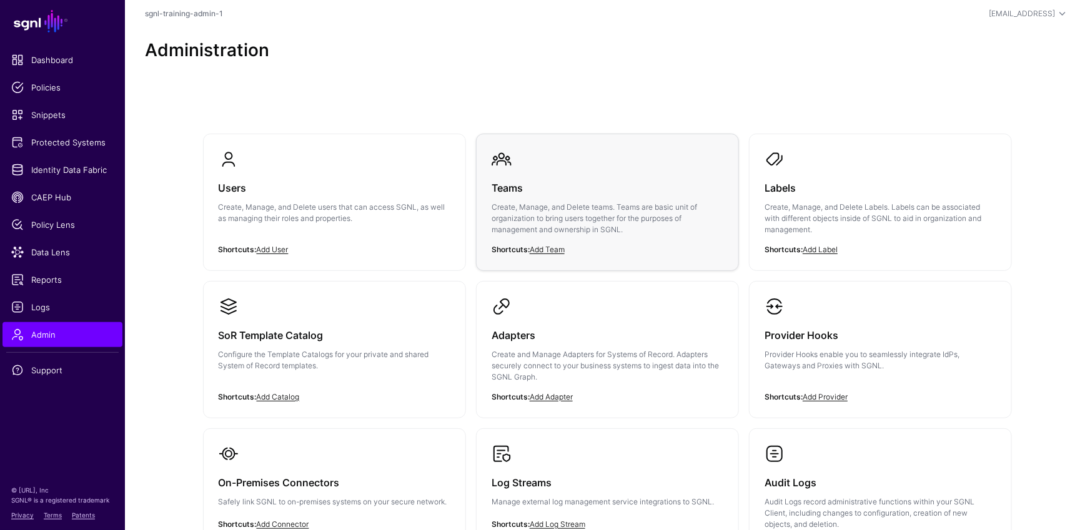
click at [653, 191] on h3 "Teams" at bounding box center [607, 187] width 232 height 17
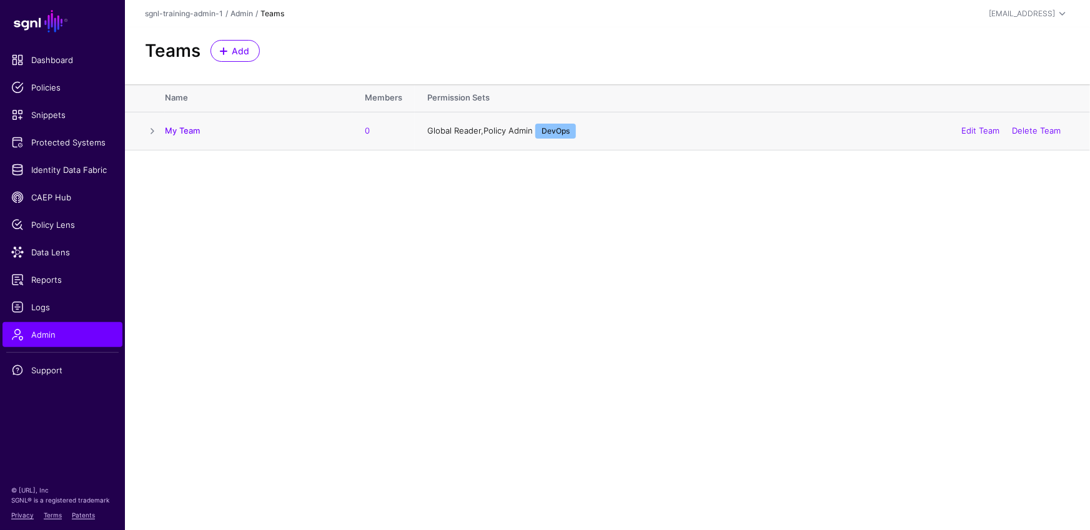
click at [147, 130] on span at bounding box center [152, 131] width 15 height 15
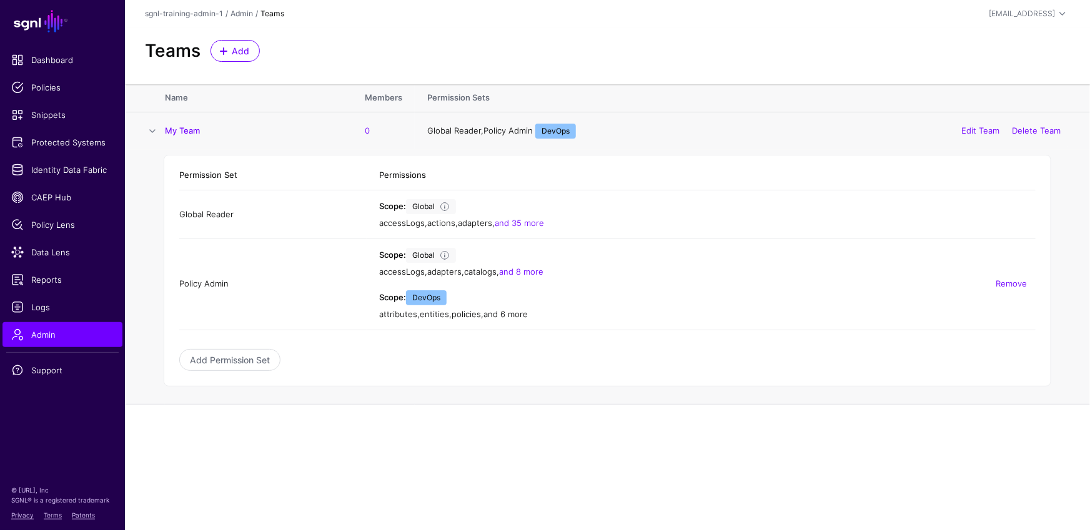
click at [516, 312] on link "and 6 more" at bounding box center [505, 314] width 44 height 10
click at [1041, 13] on div "[EMAIL_ADDRESS]" at bounding box center [1022, 13] width 66 height 11
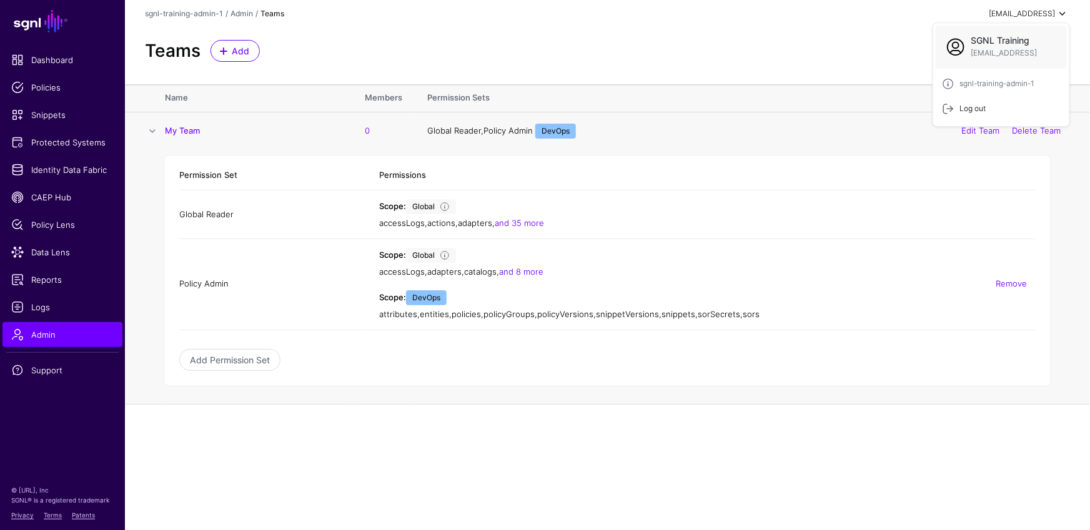
click at [1014, 102] on div "Log out" at bounding box center [1001, 108] width 119 height 12
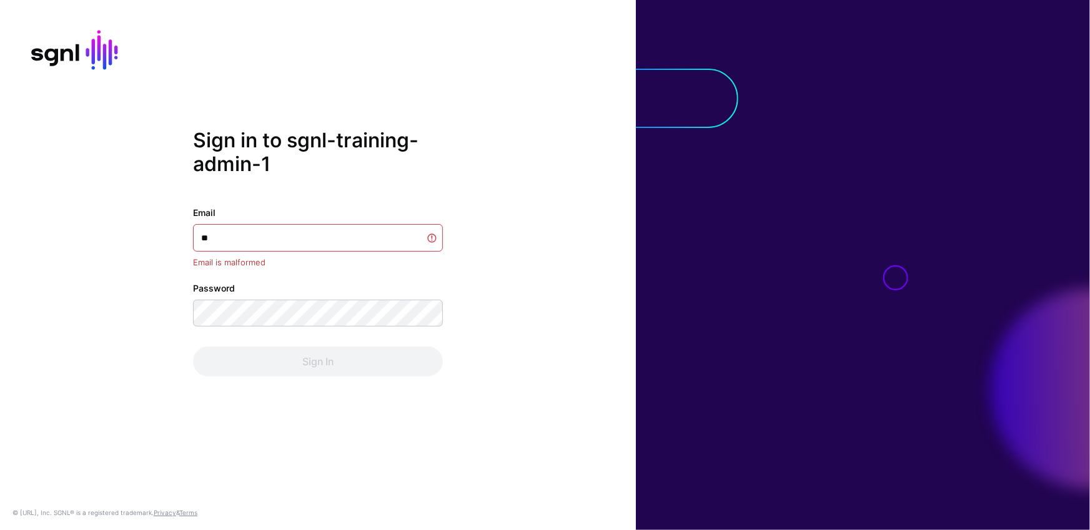
type input "*"
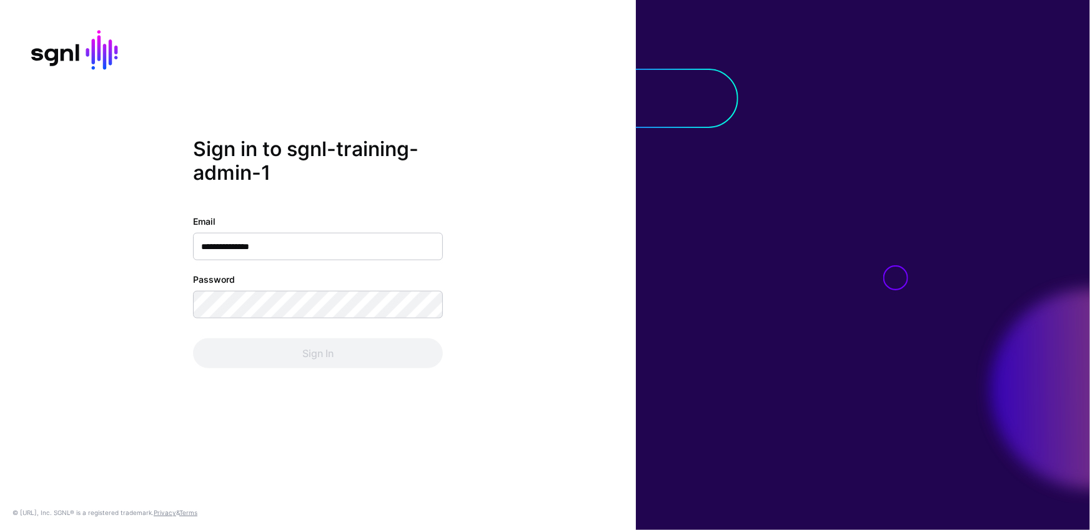
type input "**********"
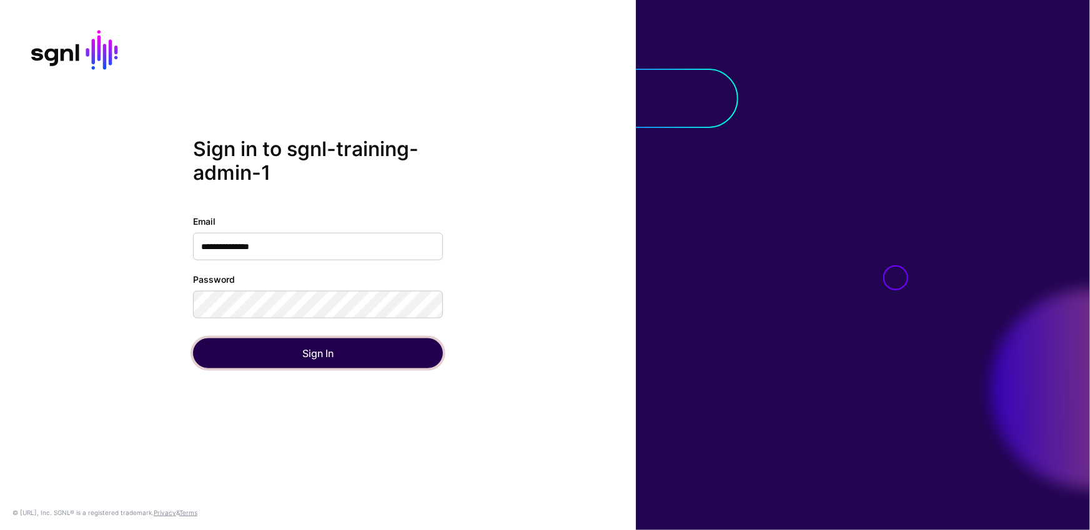
click at [347, 361] on button "Sign In" at bounding box center [318, 353] width 250 height 30
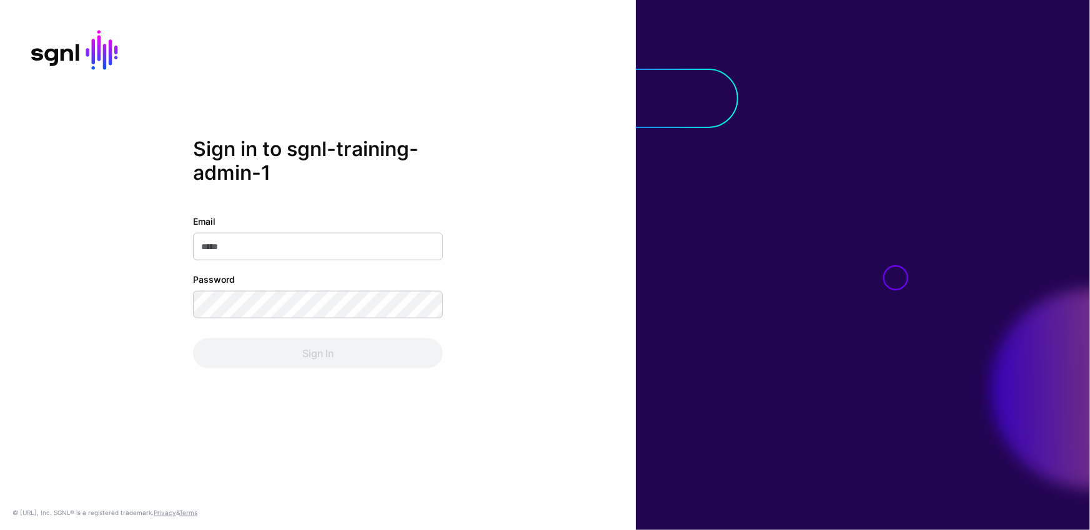
click at [335, 250] on input "Email" at bounding box center [318, 246] width 250 height 27
type input "**********"
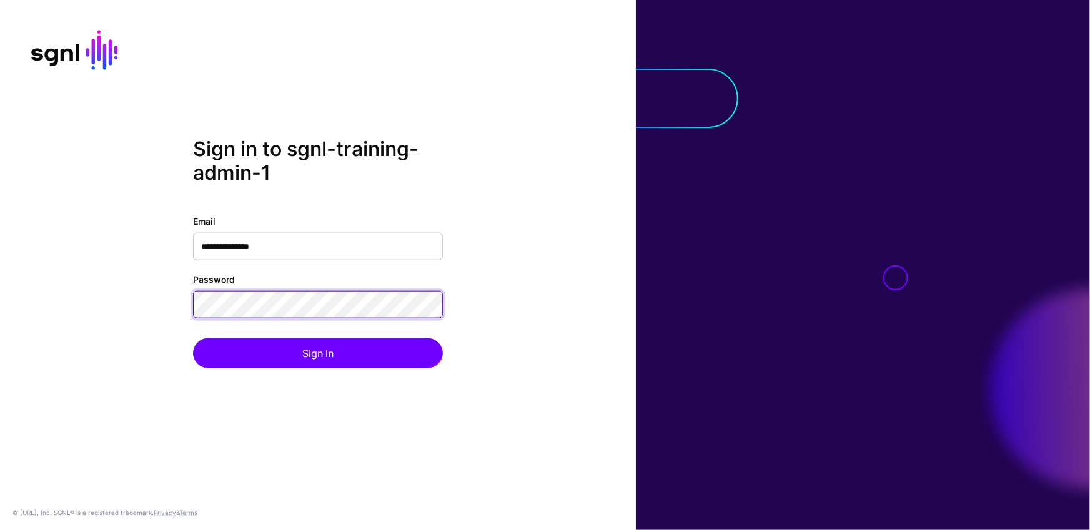
click at [193, 338] on button "Sign In" at bounding box center [318, 353] width 250 height 30
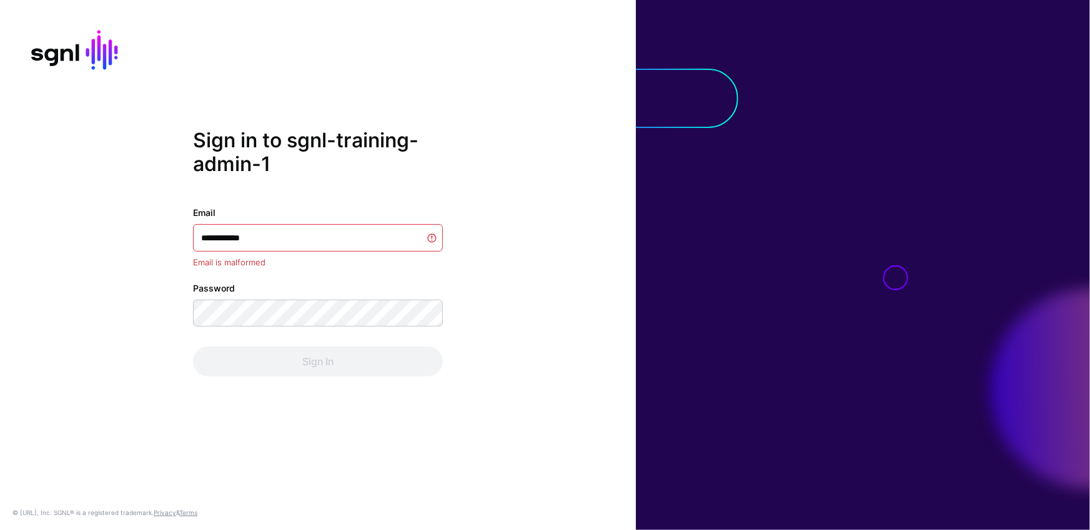
type input "**********"
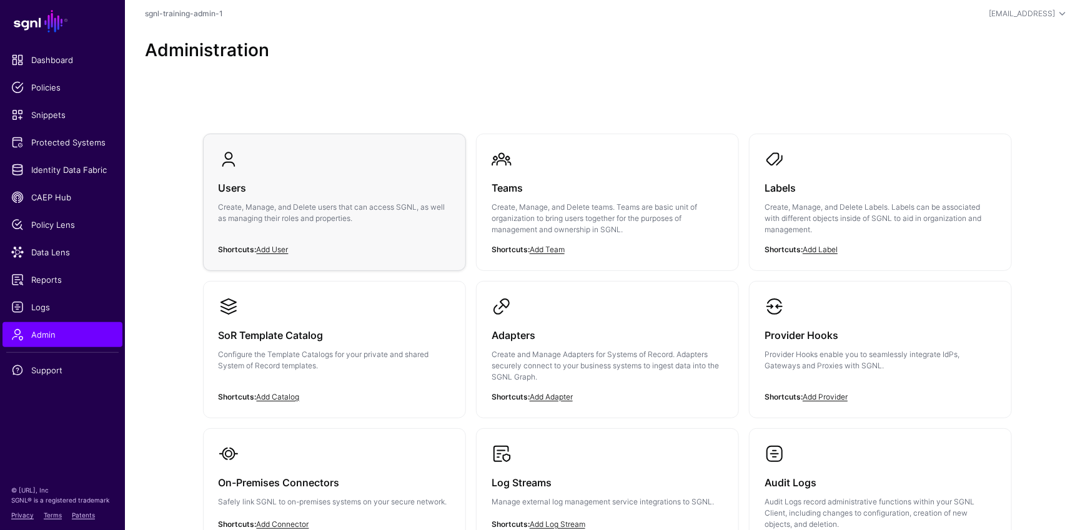
click at [356, 205] on p "Create, Manage, and Delete users that can access SGNL, as well as managing thei…" at bounding box center [335, 213] width 232 height 22
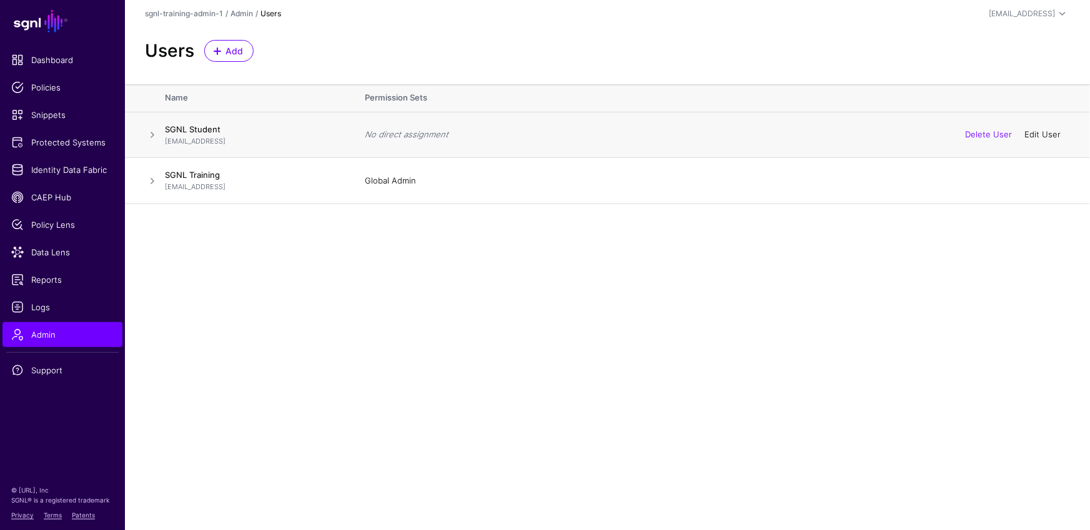
click at [1058, 135] on link "Edit User" at bounding box center [1042, 134] width 36 height 10
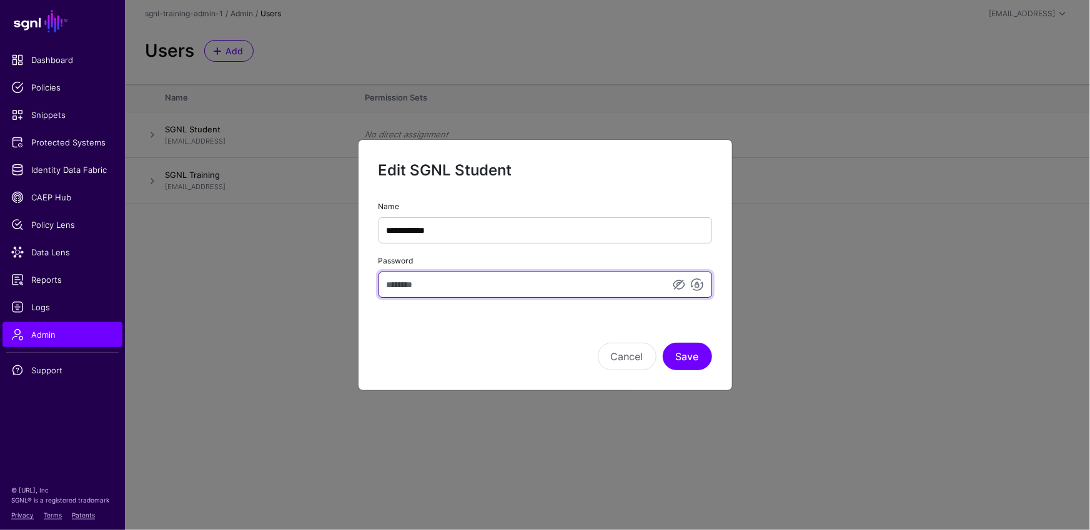
click at [595, 287] on input "Password" at bounding box center [544, 285] width 333 height 26
type input "********"
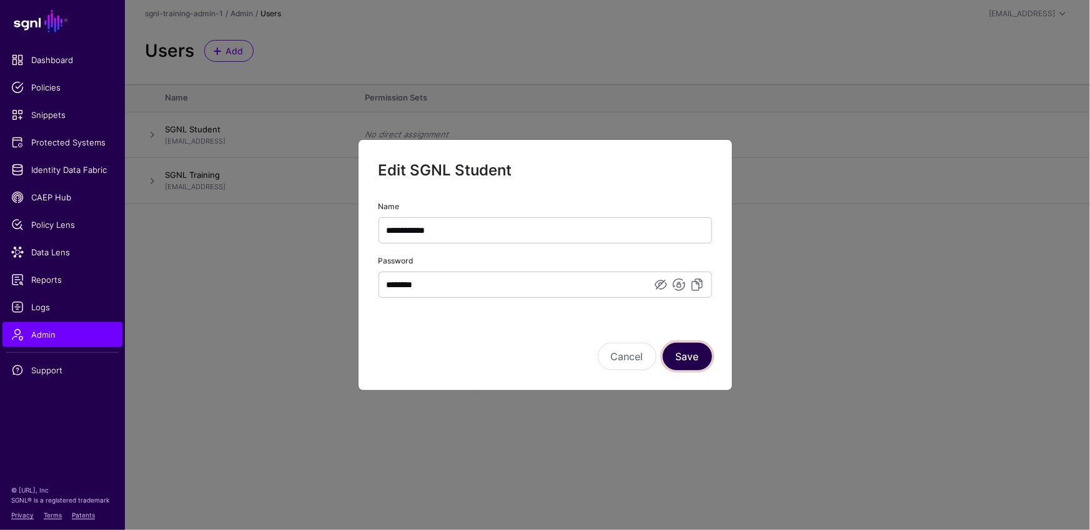
click at [678, 364] on button "Save" at bounding box center [687, 356] width 49 height 27
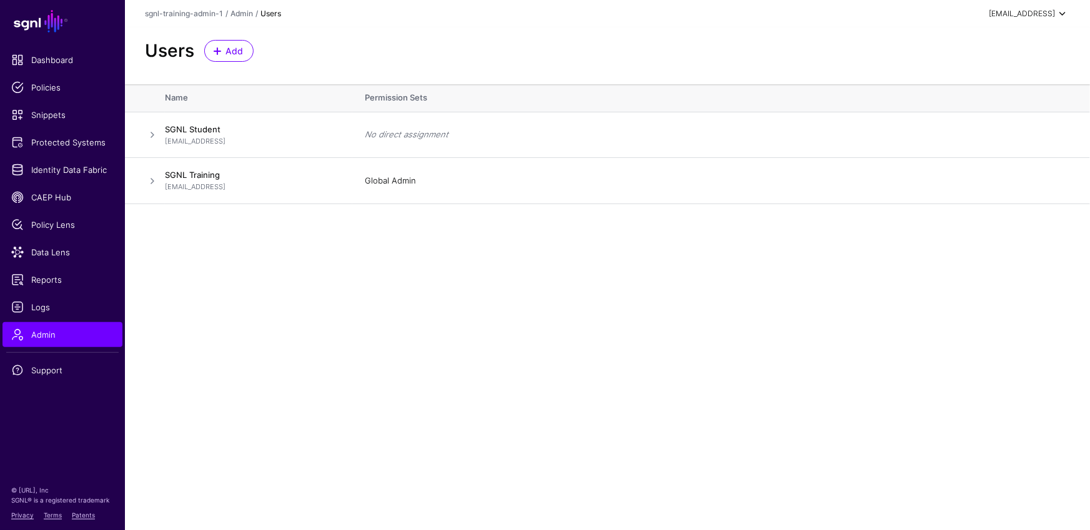
click at [1031, 16] on div "[EMAIL_ADDRESS]" at bounding box center [1022, 13] width 66 height 11
click at [423, 123] on td "No direct assignment Delete User Edit User" at bounding box center [721, 135] width 738 height 46
click at [151, 135] on span at bounding box center [152, 134] width 15 height 15
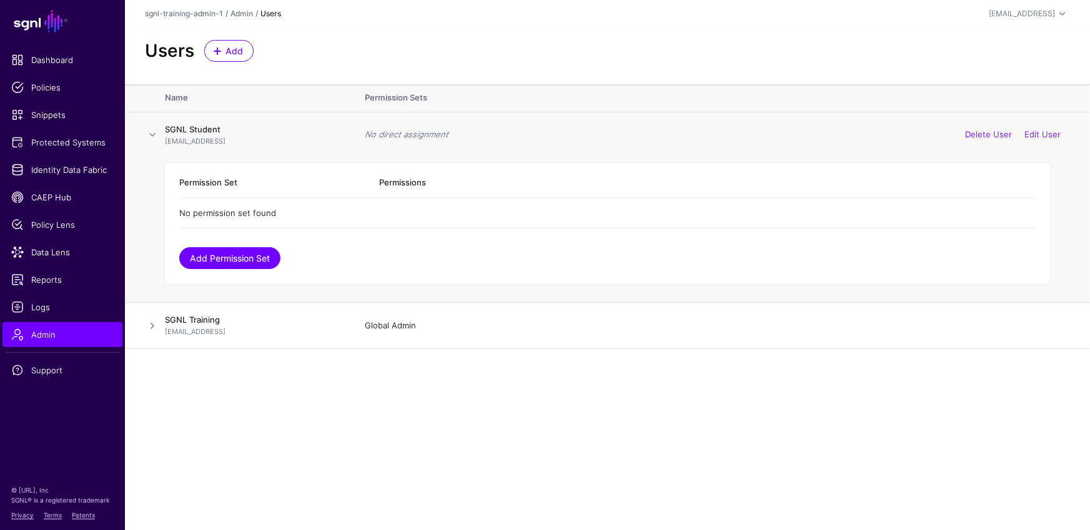
click at [259, 254] on link "Add Permission Set" at bounding box center [229, 258] width 101 height 22
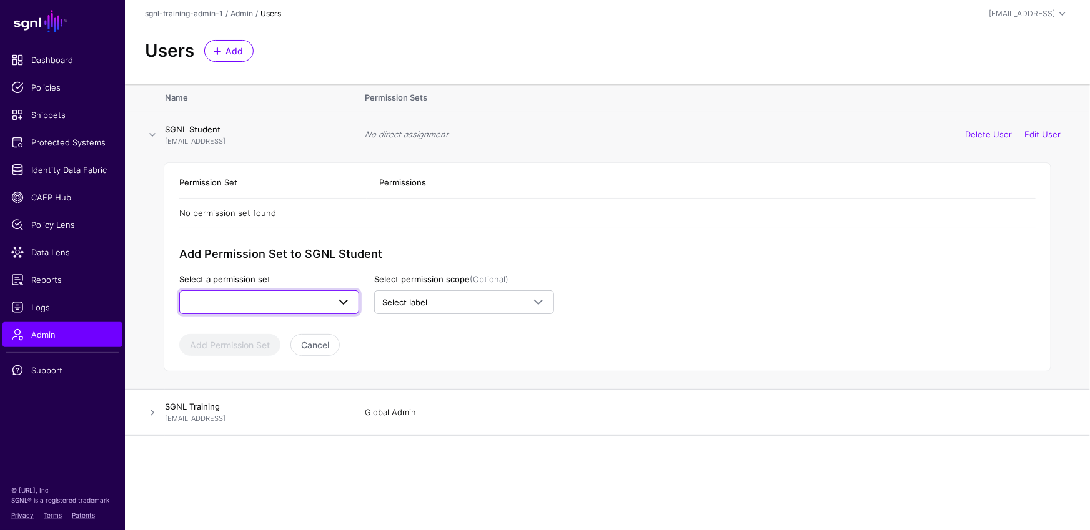
click at [276, 304] on span at bounding box center [269, 302] width 164 height 15
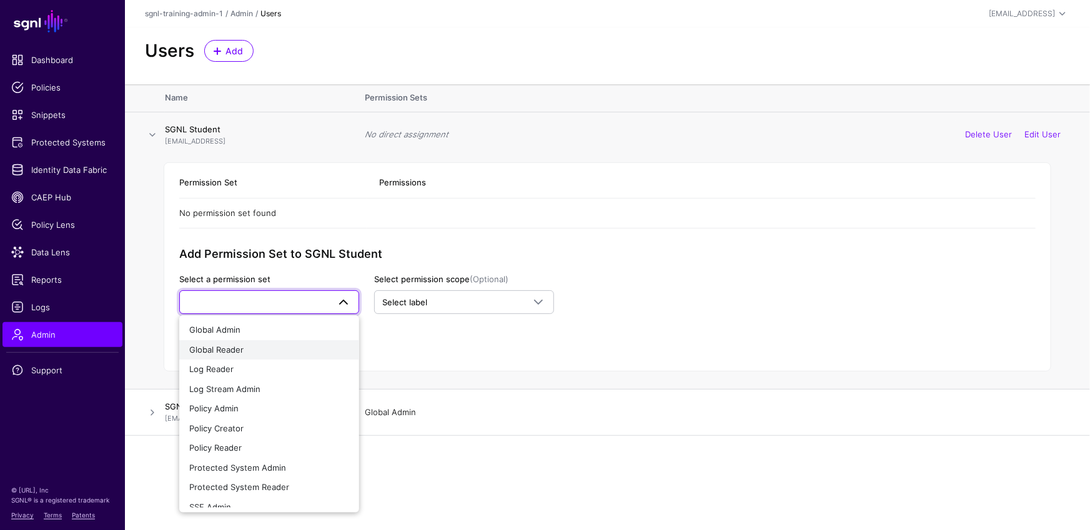
click at [257, 349] on div "Global Reader" at bounding box center [269, 350] width 160 height 12
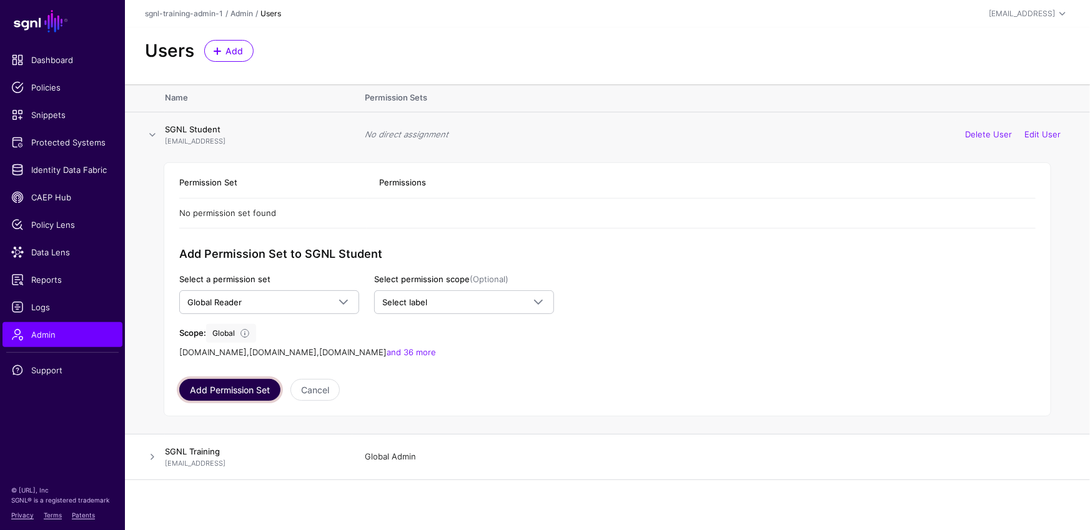
click at [245, 386] on button "Add Permission Set" at bounding box center [229, 390] width 101 height 22
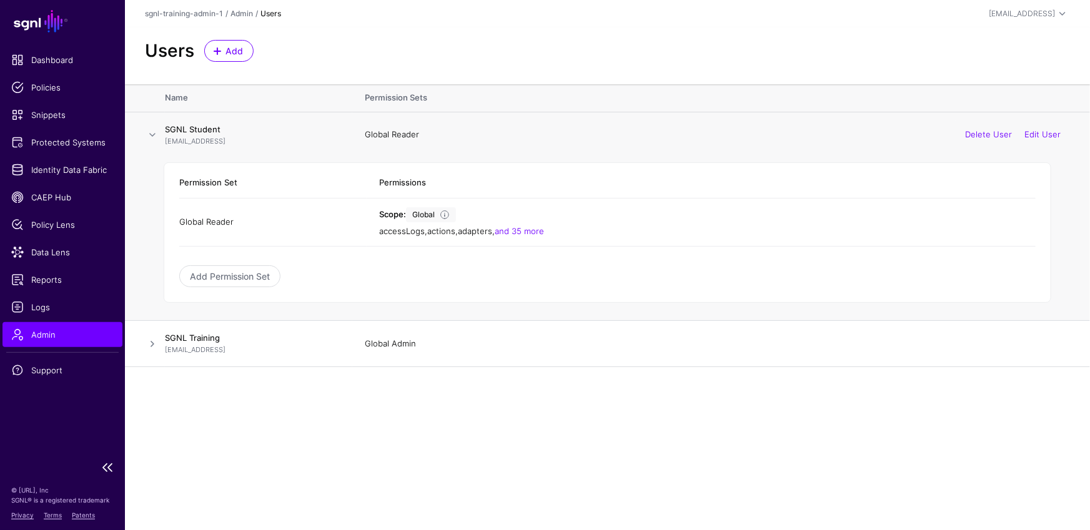
click at [85, 320] on ul "Dashboard Policies Snippets Protected Systems Identity Data Fabric CAEP Hub Pol…" at bounding box center [62, 250] width 125 height 407
click at [89, 332] on span "Admin" at bounding box center [62, 334] width 102 height 12
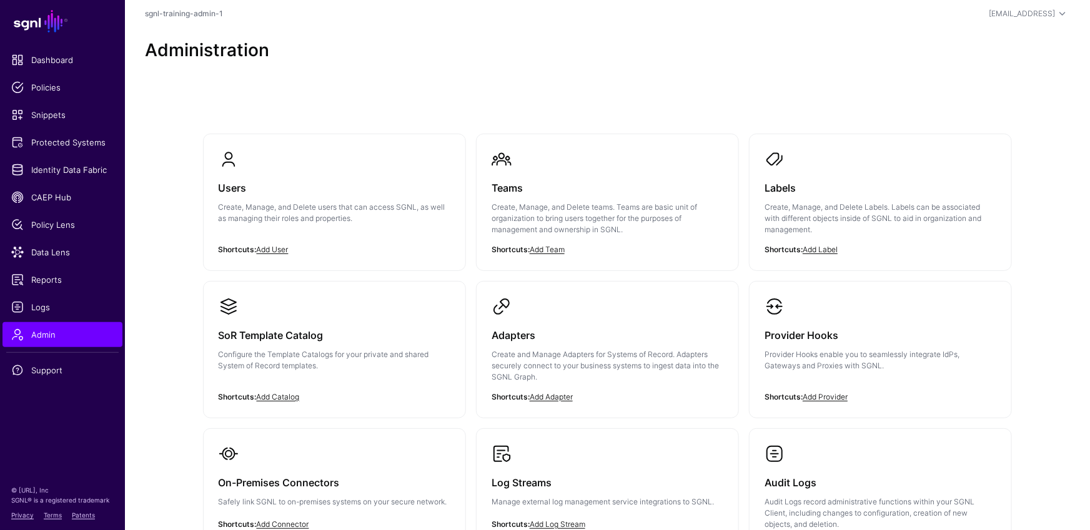
click at [570, 164] on link "Teams Create, Manage, and Delete teams. Teams are basic unit of organization to…" at bounding box center [607, 202] width 262 height 136
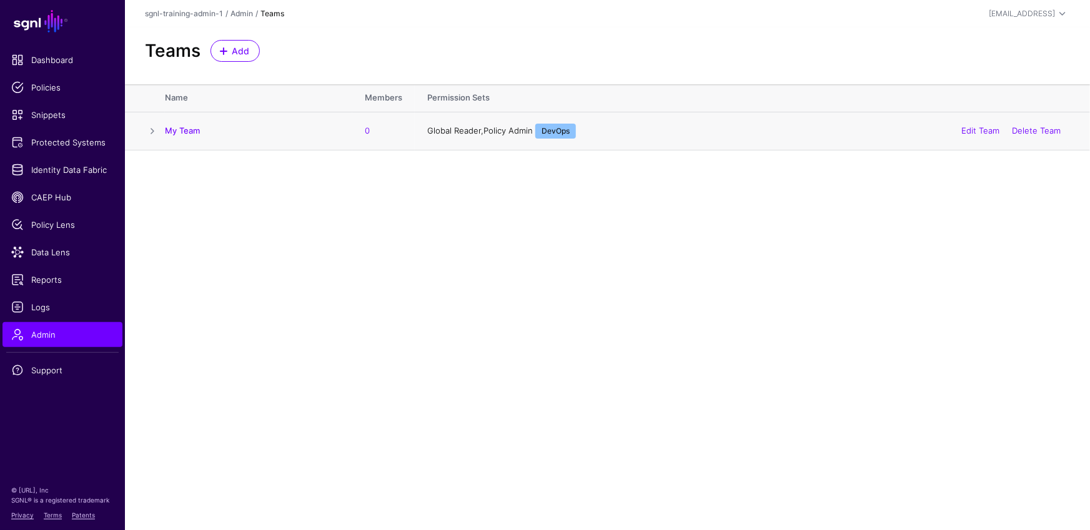
click at [159, 126] on span at bounding box center [152, 131] width 15 height 15
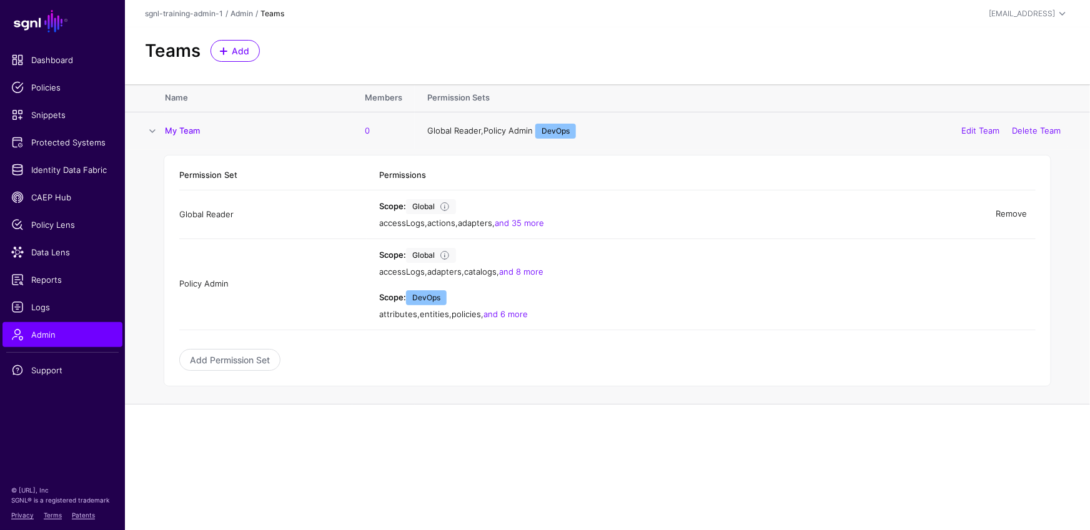
click at [1022, 209] on link "Remove" at bounding box center [1010, 214] width 31 height 10
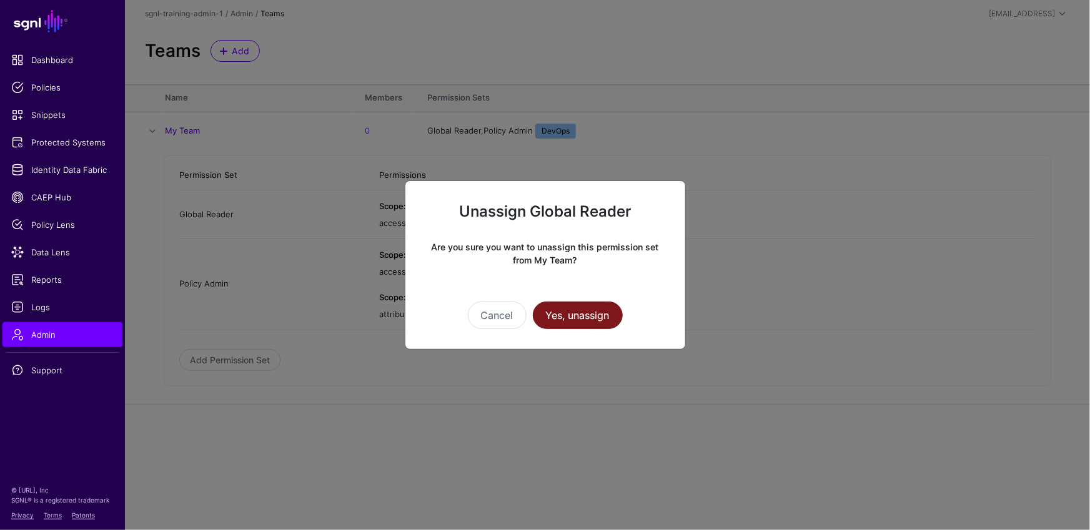
click at [591, 318] on button "Yes, unassign" at bounding box center [578, 315] width 90 height 27
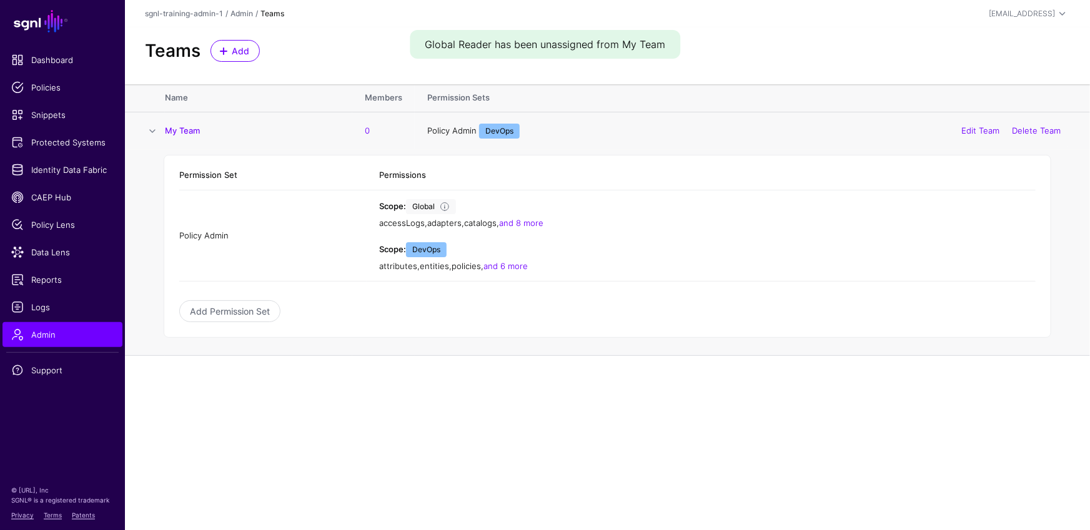
click at [167, 121] on td "My Team" at bounding box center [258, 131] width 187 height 38
click at [172, 126] on link "My Team" at bounding box center [182, 131] width 35 height 10
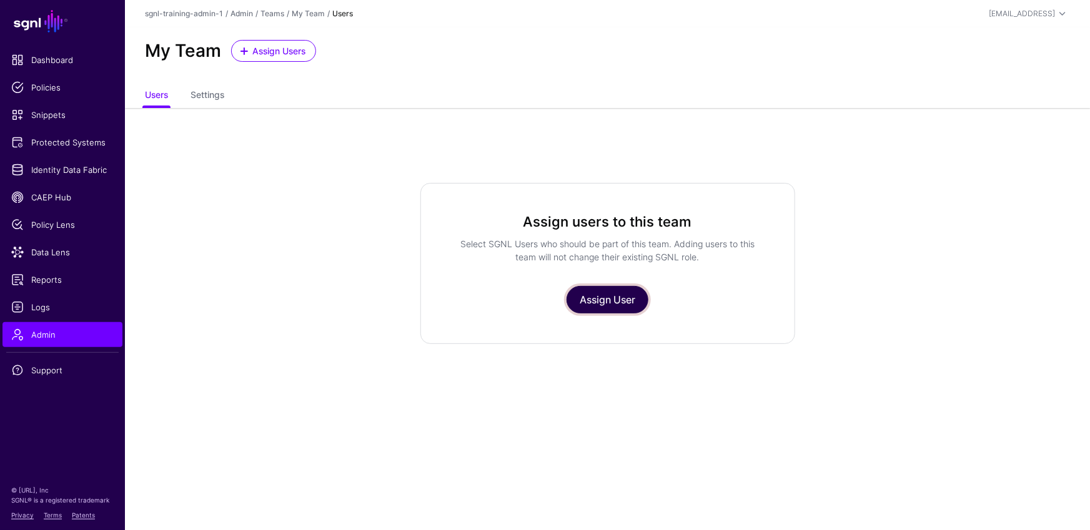
click at [593, 299] on link "Assign User" at bounding box center [607, 299] width 82 height 27
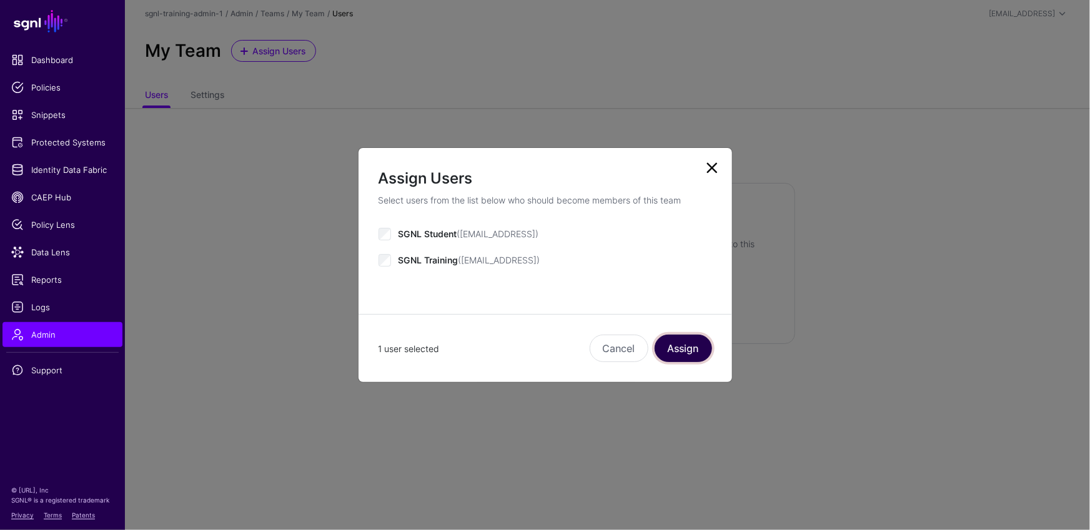
click at [691, 358] on button "Assign" at bounding box center [682, 348] width 57 height 27
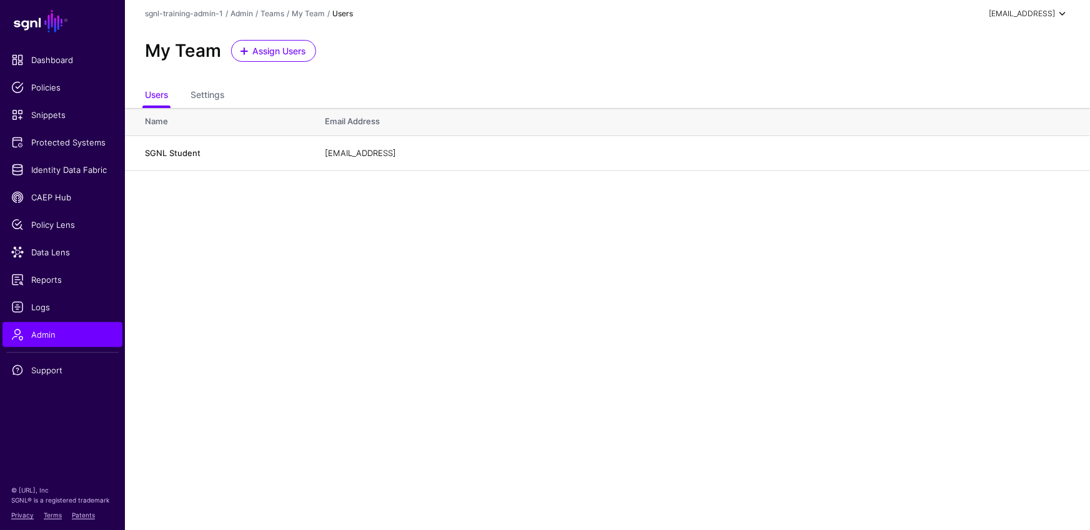
click at [1018, 17] on div "[EMAIL_ADDRESS]" at bounding box center [1022, 13] width 66 height 11
click at [980, 109] on div "Log out" at bounding box center [969, 108] width 31 height 11
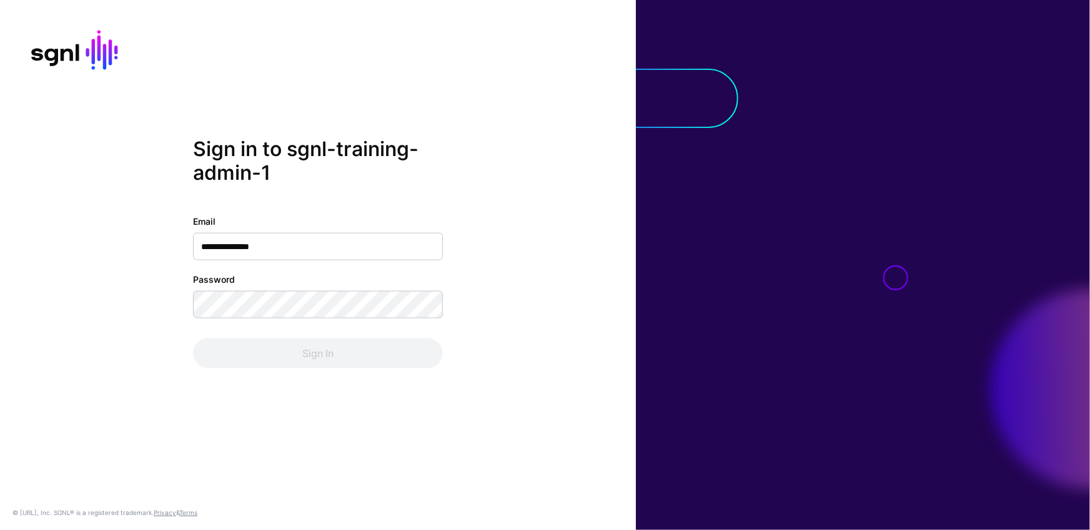
type input "**********"
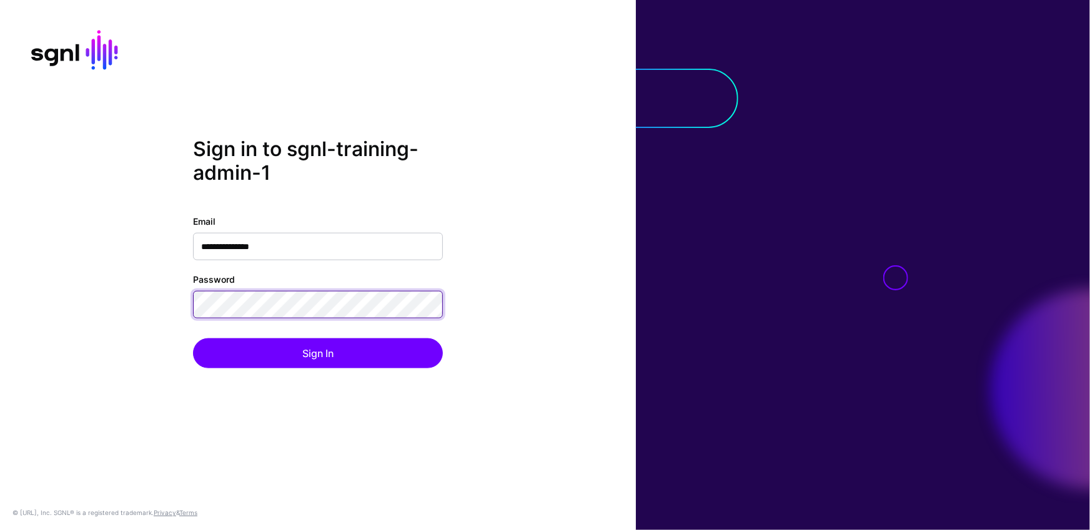
click at [193, 338] on button "Sign In" at bounding box center [318, 353] width 250 height 30
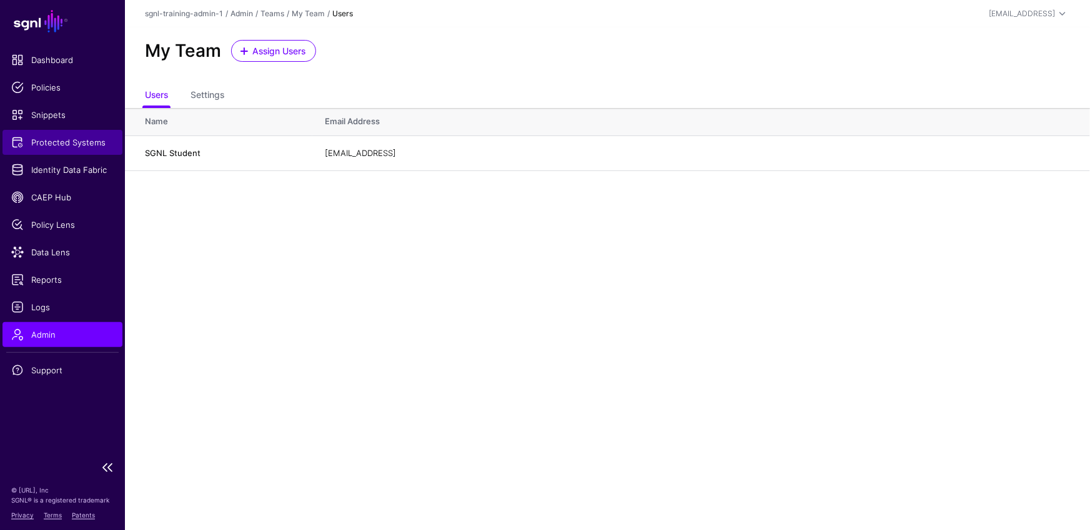
click at [77, 150] on link "Protected Systems" at bounding box center [62, 142] width 120 height 25
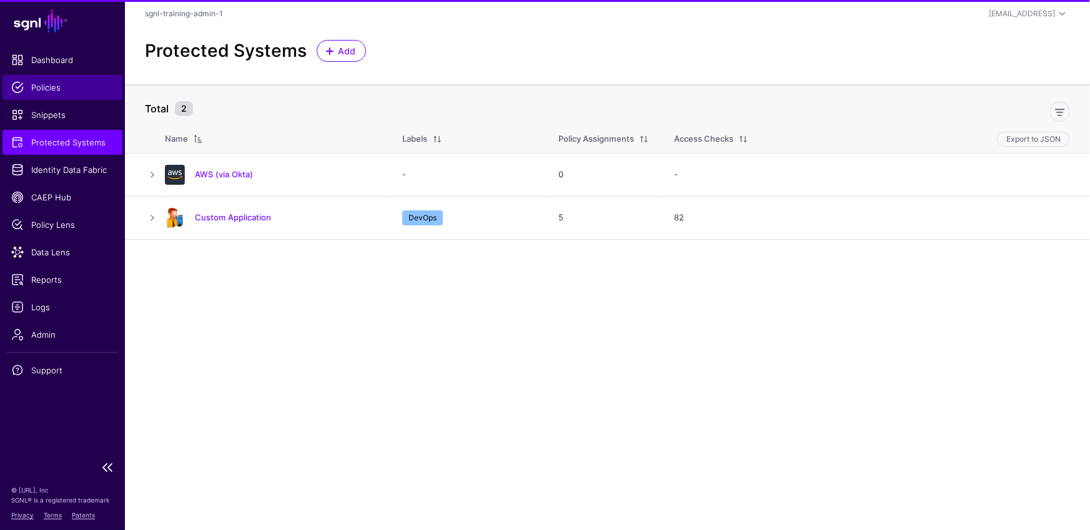
click at [45, 86] on span "Policies" at bounding box center [62, 87] width 102 height 12
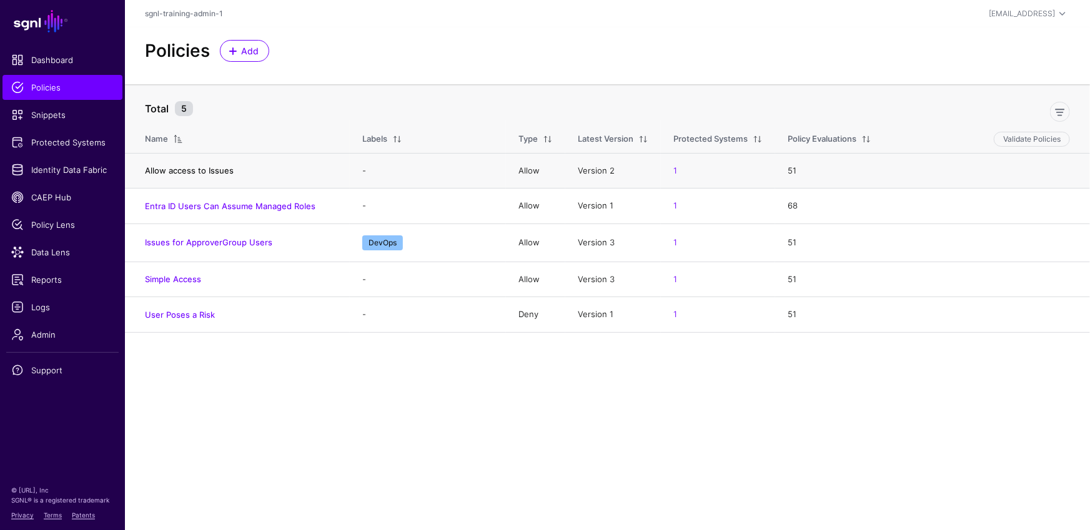
click at [210, 170] on link "Allow access to Issues" at bounding box center [189, 170] width 89 height 10
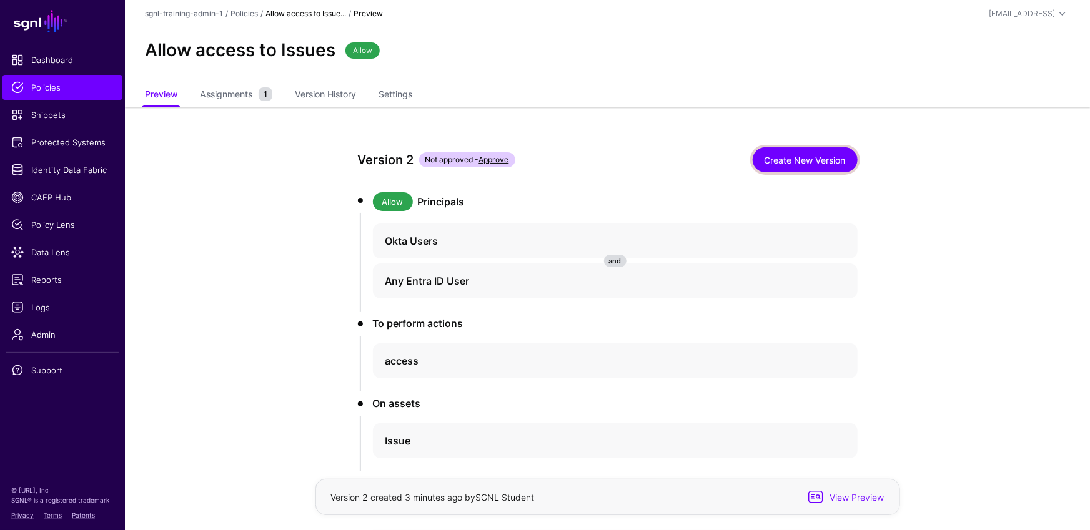
click at [831, 165] on link "Create New Version" at bounding box center [805, 159] width 105 height 25
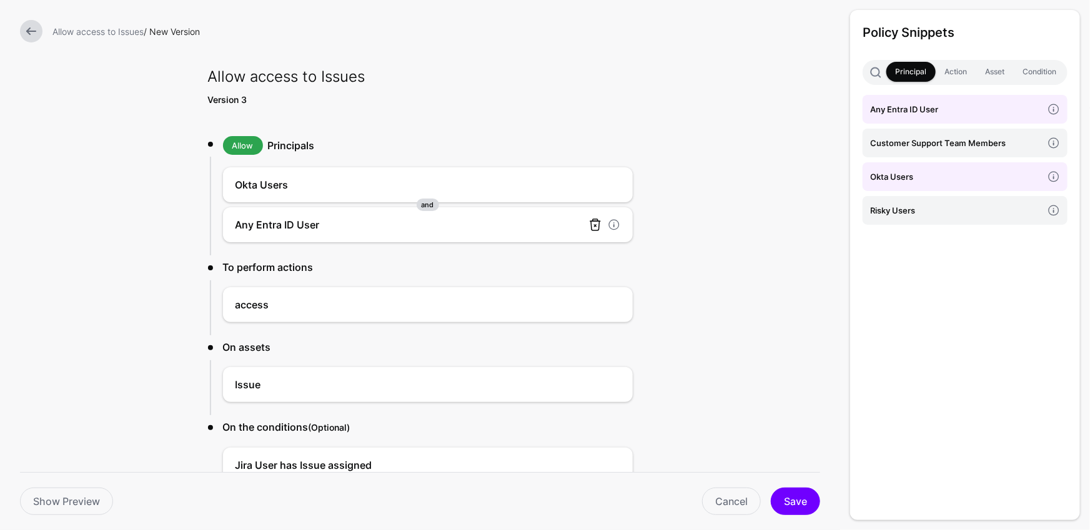
click at [593, 225] on link at bounding box center [595, 224] width 15 height 15
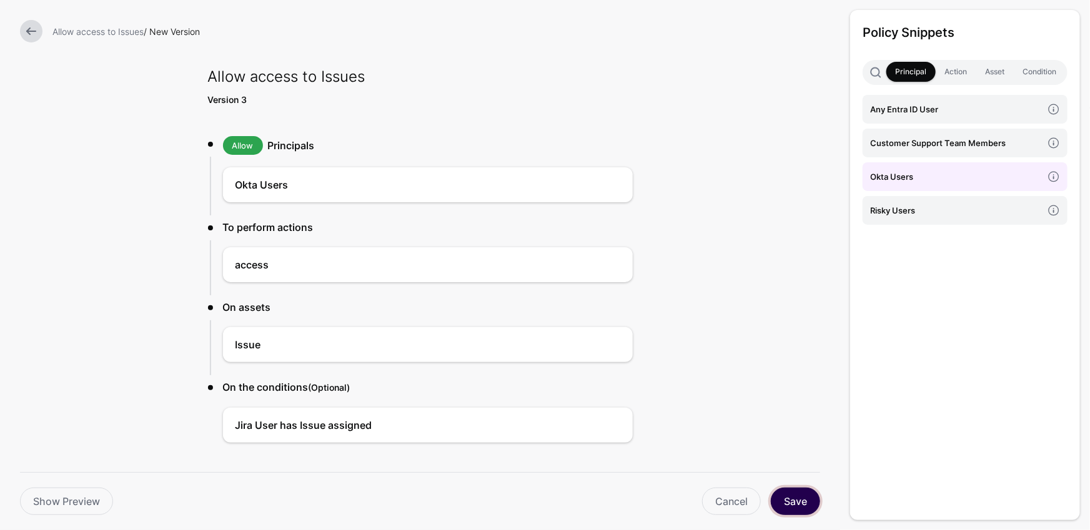
click at [798, 503] on button "Save" at bounding box center [795, 501] width 49 height 27
click at [28, 32] on link at bounding box center [31, 31] width 22 height 22
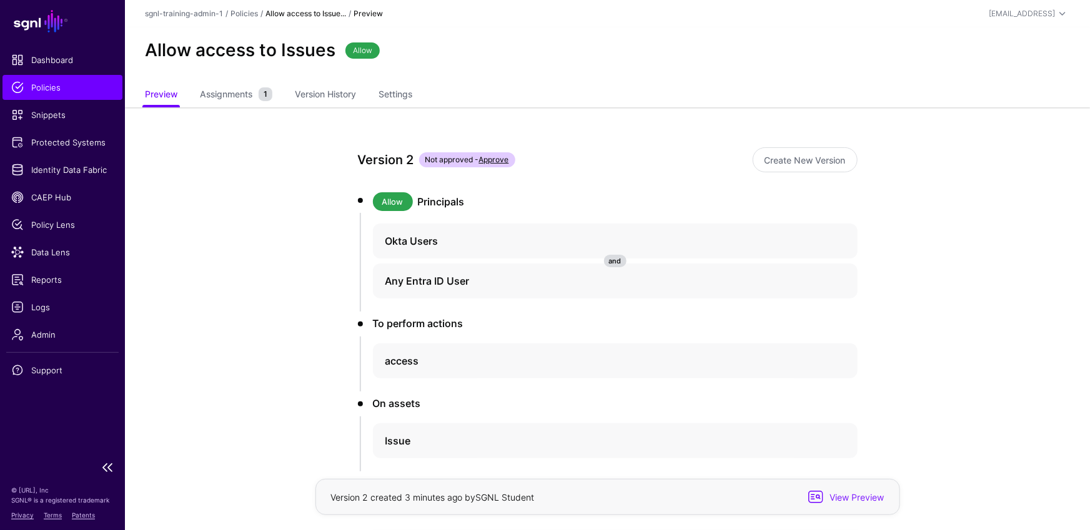
click at [79, 92] on span "Policies" at bounding box center [62, 87] width 102 height 12
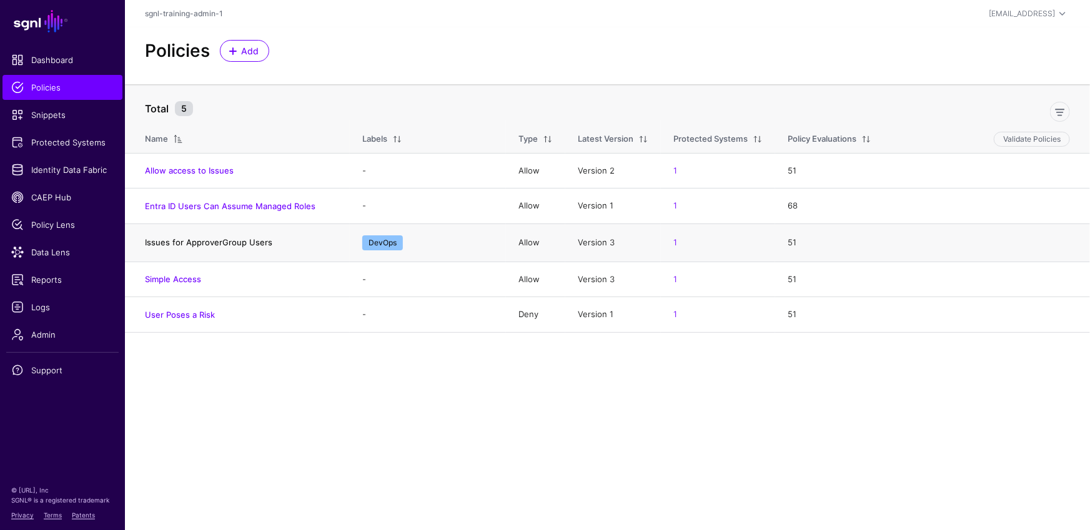
click at [237, 242] on link "Issues for ApproverGroup Users" at bounding box center [208, 242] width 127 height 10
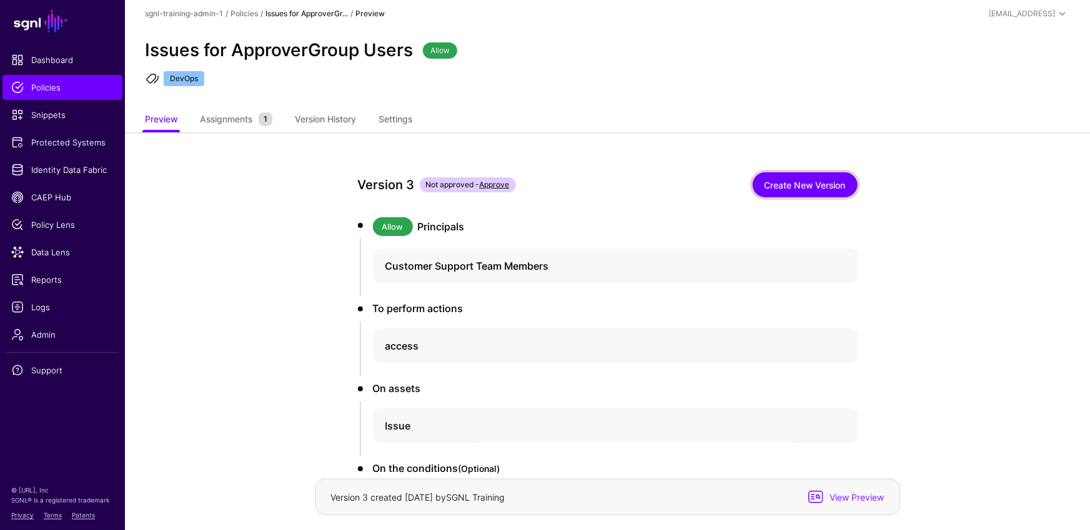
click at [815, 189] on link "Create New Version" at bounding box center [805, 184] width 105 height 25
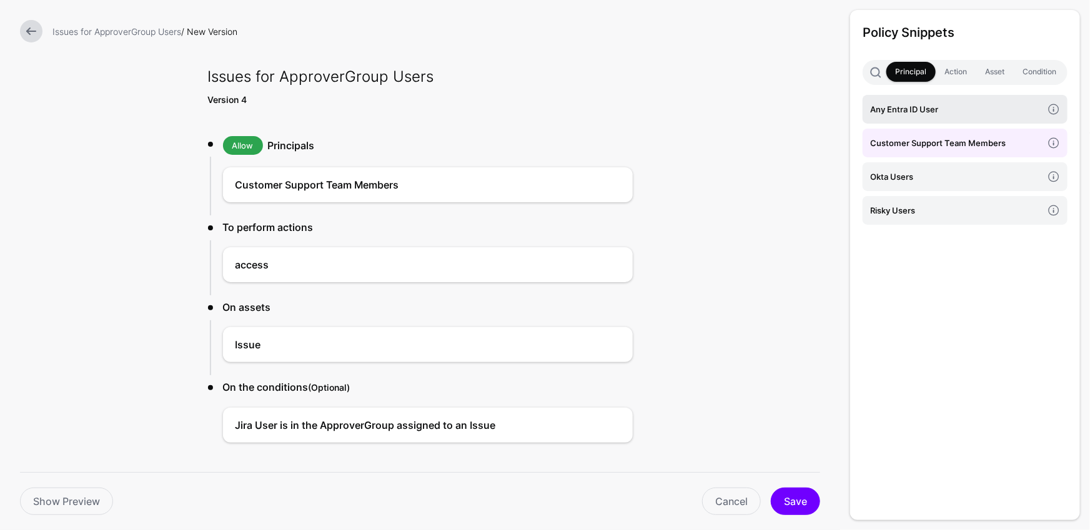
click at [940, 103] on h4 "Any Entra ID User" at bounding box center [956, 109] width 172 height 14
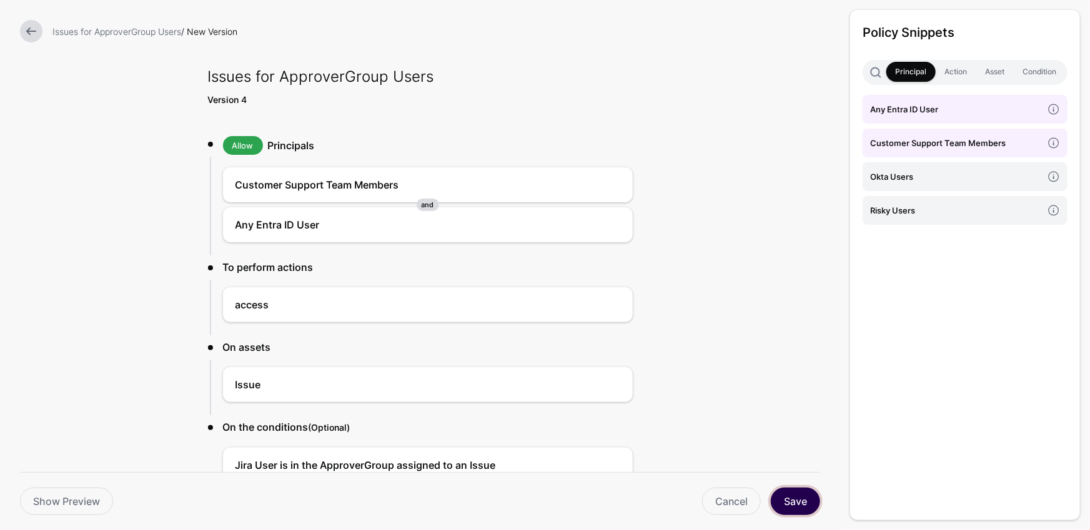
click at [798, 503] on button "Save" at bounding box center [795, 501] width 49 height 27
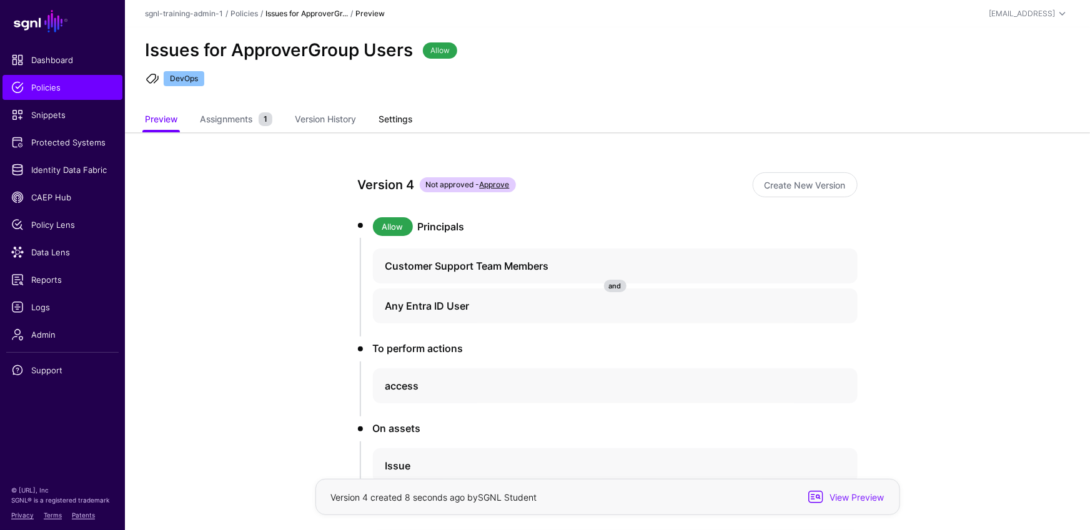
click at [405, 116] on link "Settings" at bounding box center [395, 121] width 34 height 24
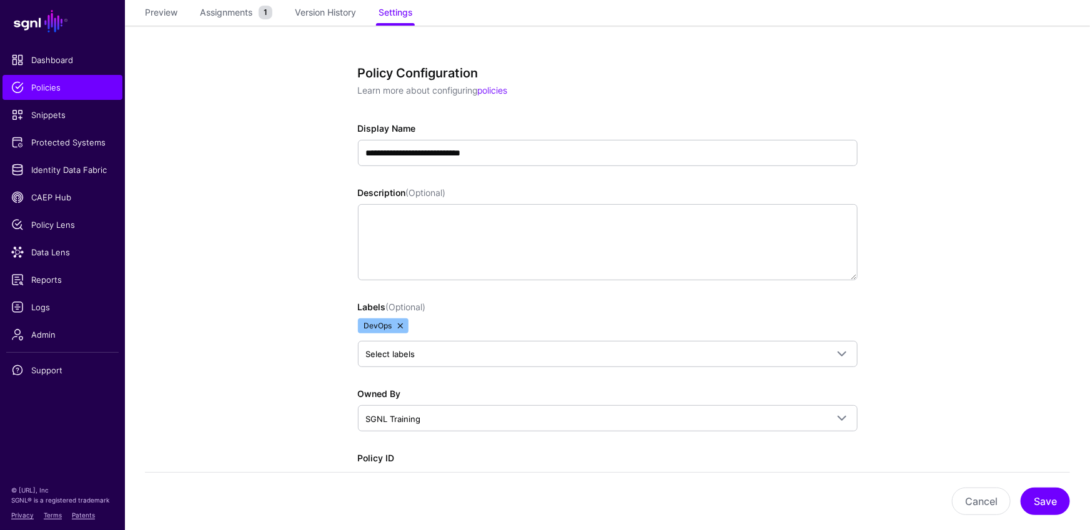
scroll to position [286, 0]
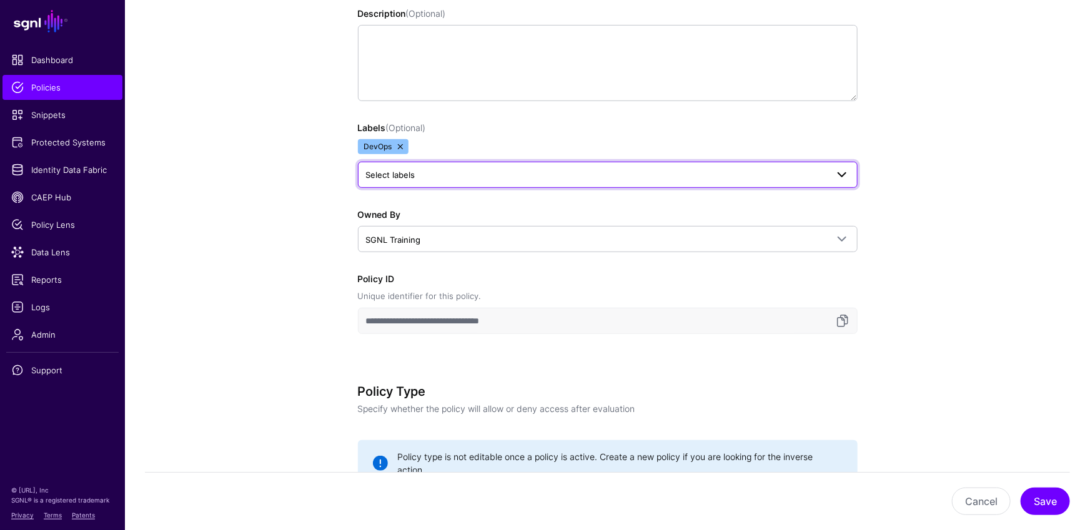
click at [418, 178] on span "Select labels" at bounding box center [596, 175] width 461 height 14
click at [510, 123] on div "Labels (Optional) DevOps Select labels Infra" at bounding box center [608, 154] width 500 height 67
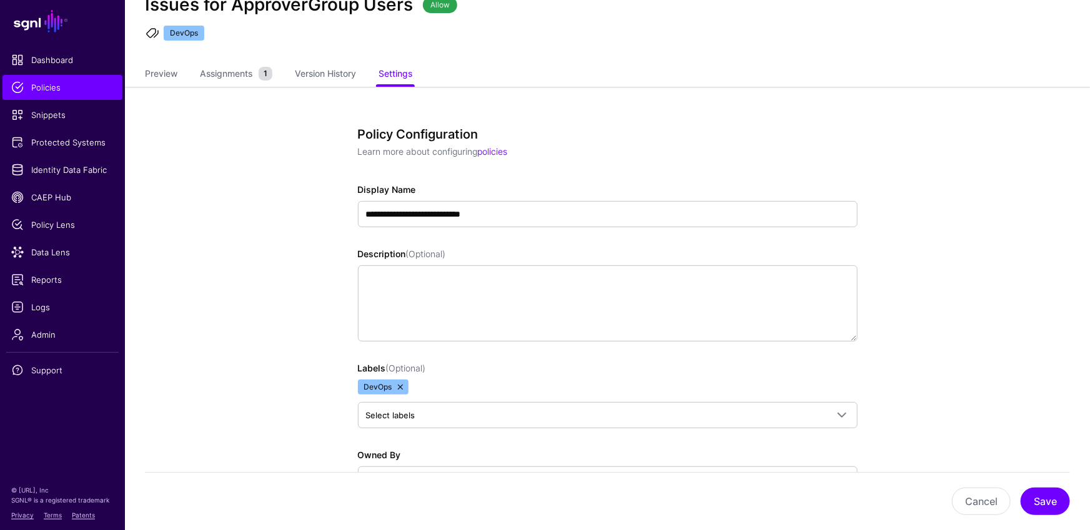
scroll to position [0, 0]
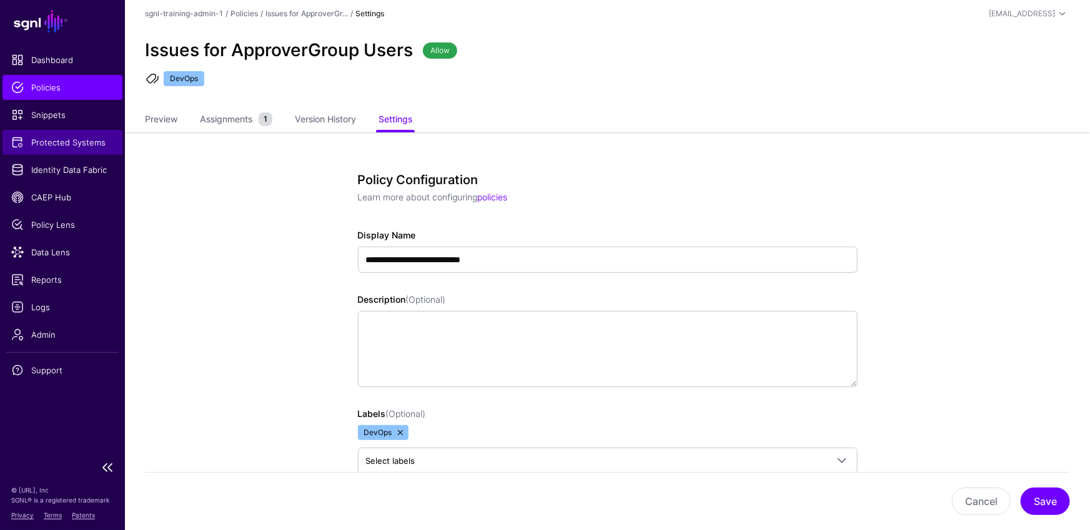
click at [97, 143] on span "Protected Systems" at bounding box center [62, 142] width 102 height 12
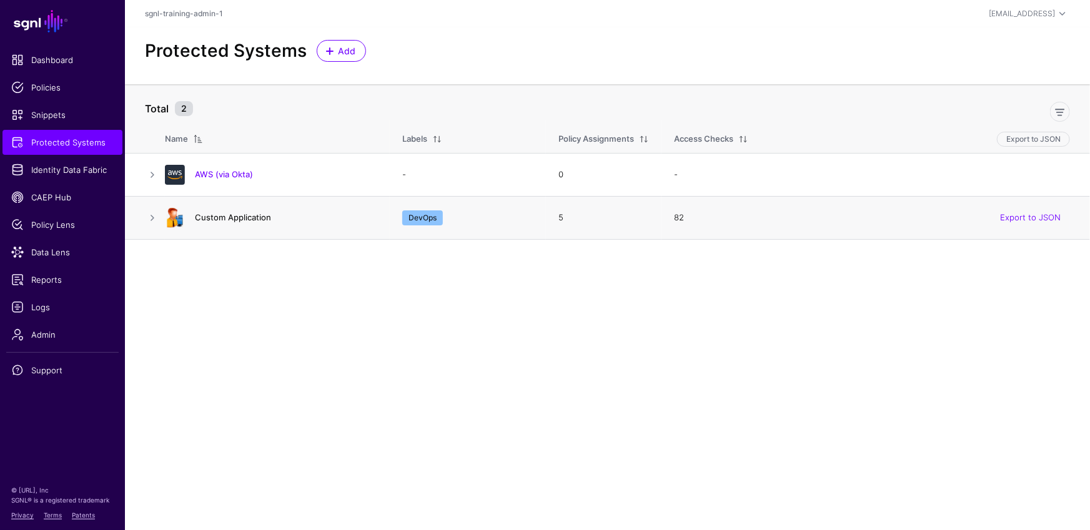
click at [255, 219] on link "Custom Application" at bounding box center [233, 217] width 76 height 10
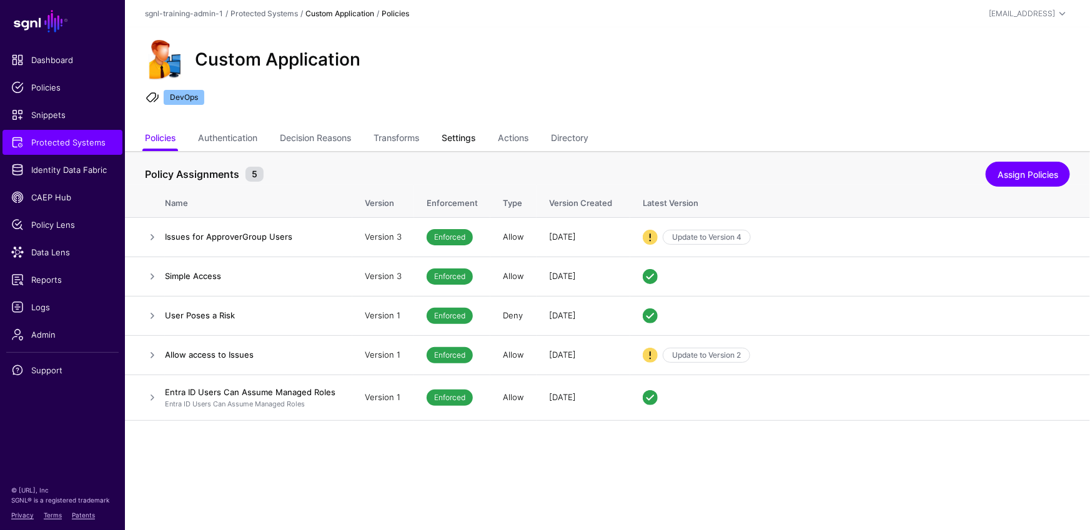
click at [456, 139] on link "Settings" at bounding box center [459, 139] width 34 height 24
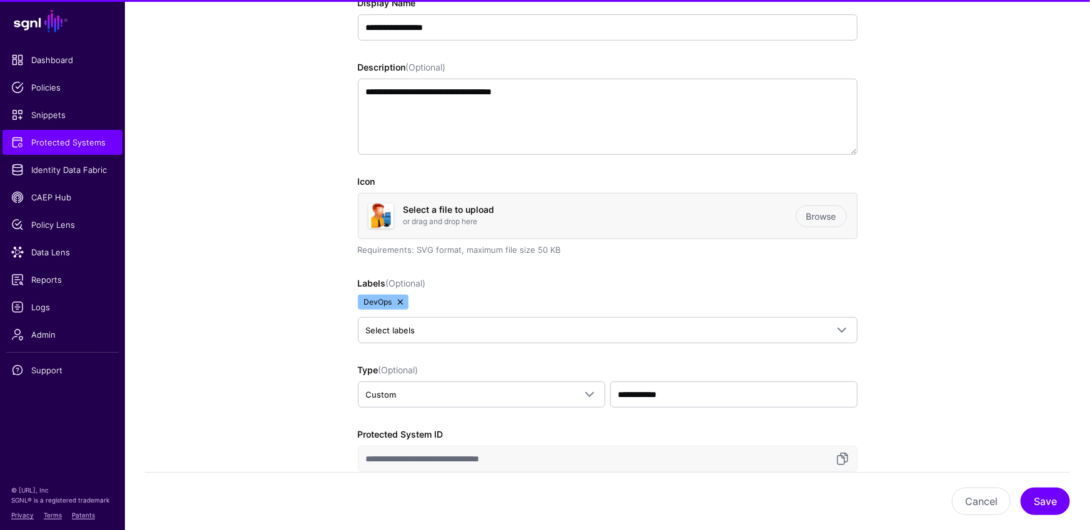
scroll to position [418, 0]
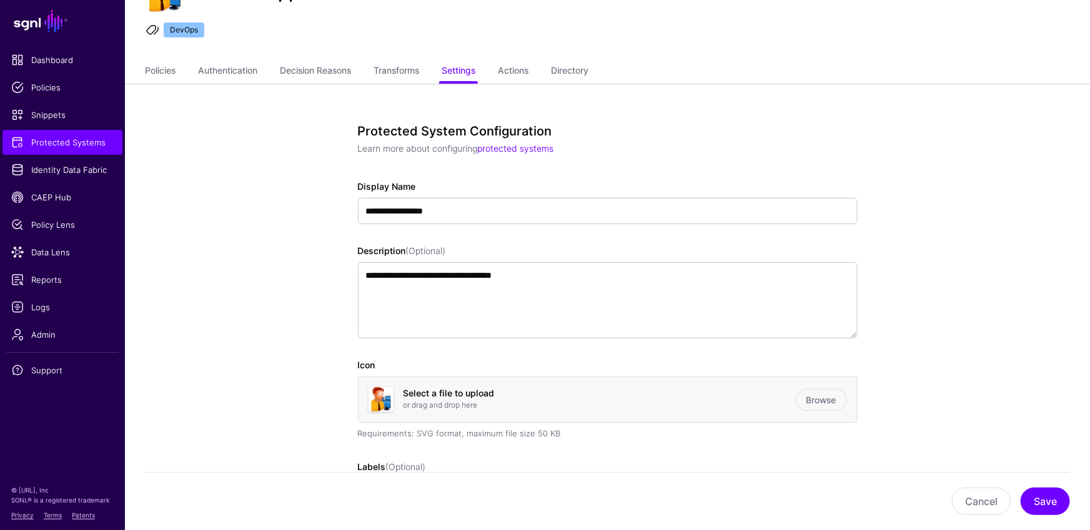
scroll to position [0, 0]
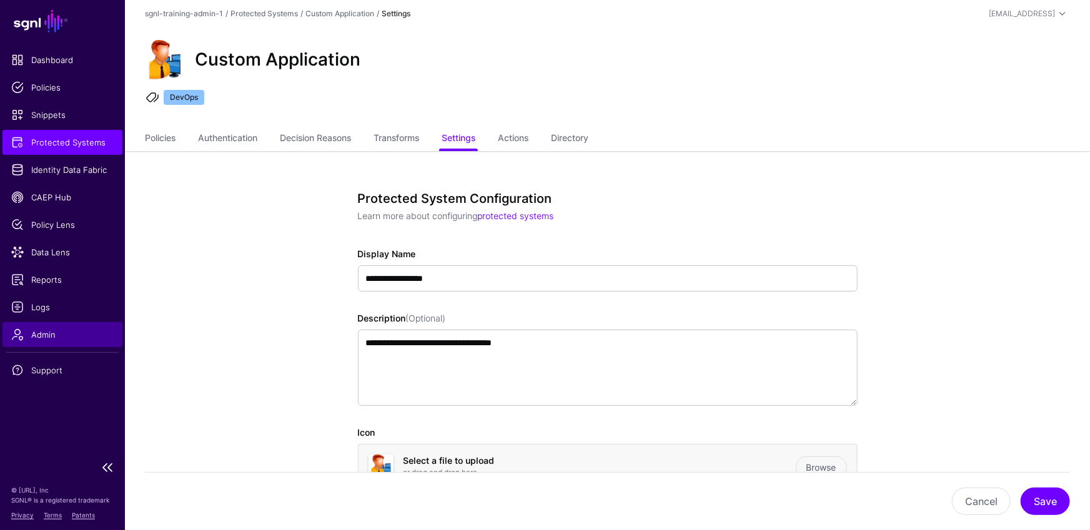
click at [57, 332] on span "Admin" at bounding box center [62, 334] width 102 height 12
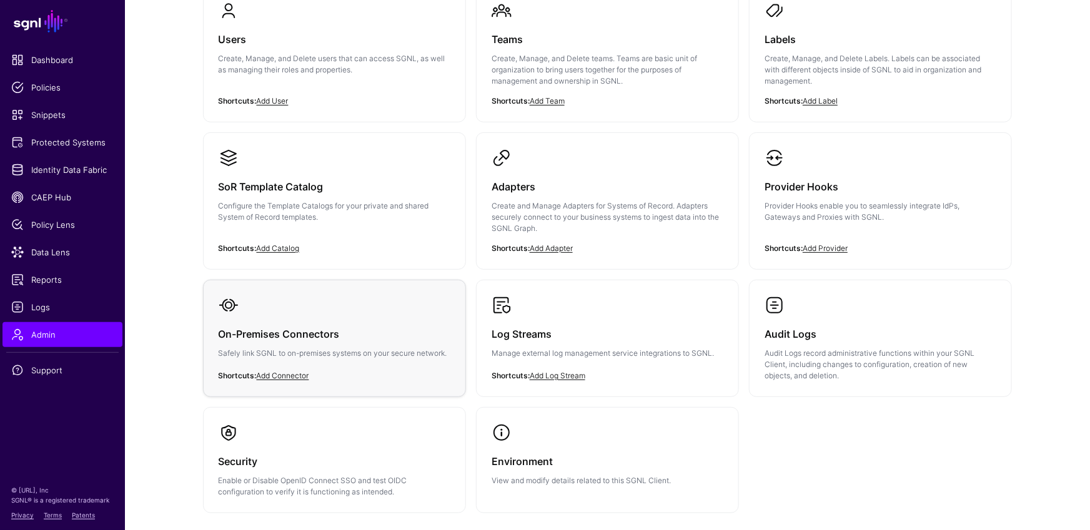
scroll to position [224, 0]
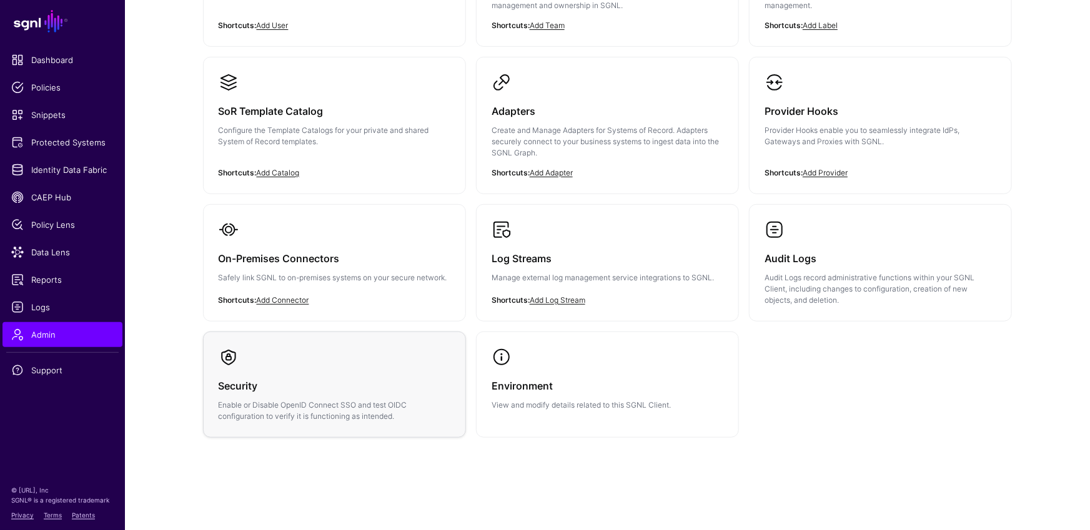
click at [362, 389] on h3 "Security" at bounding box center [335, 385] width 232 height 17
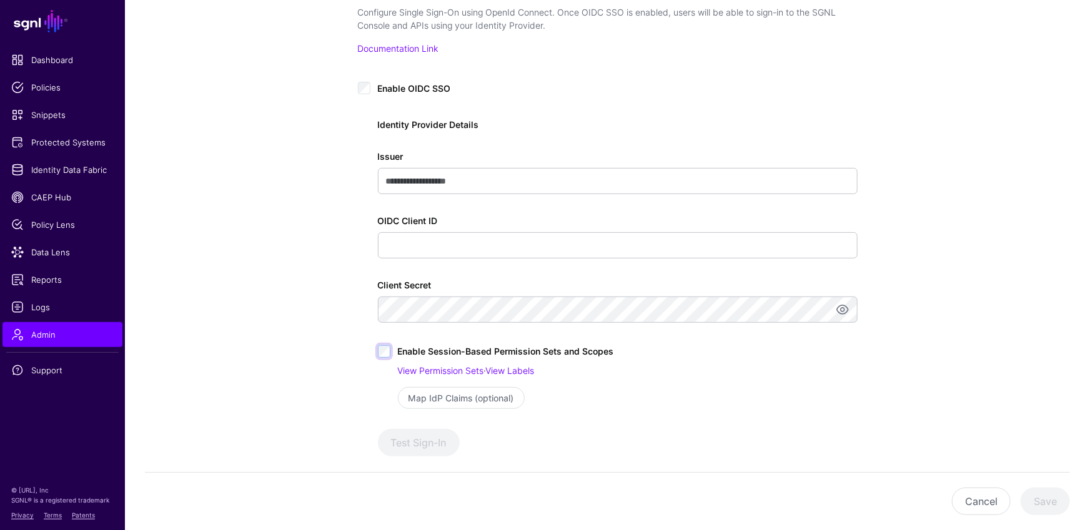
scroll to position [249, 0]
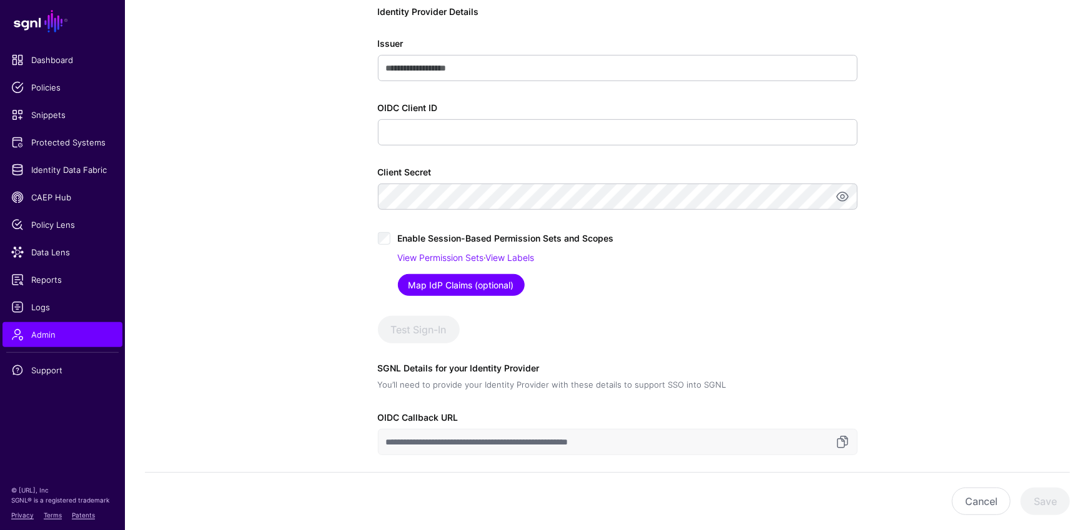
click at [470, 285] on link "Map IdP Claims (optional)" at bounding box center [461, 285] width 127 height 22
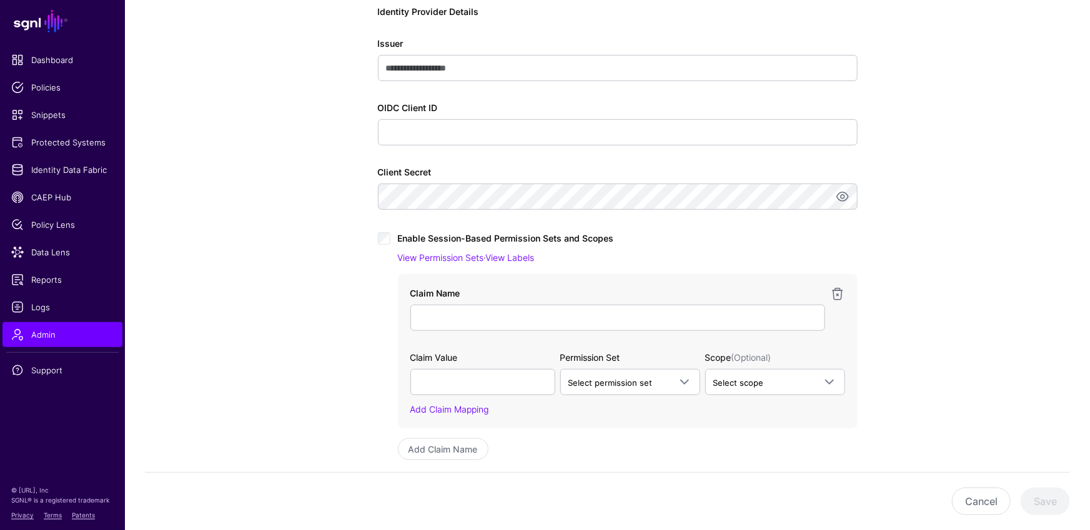
scroll to position [336, 0]
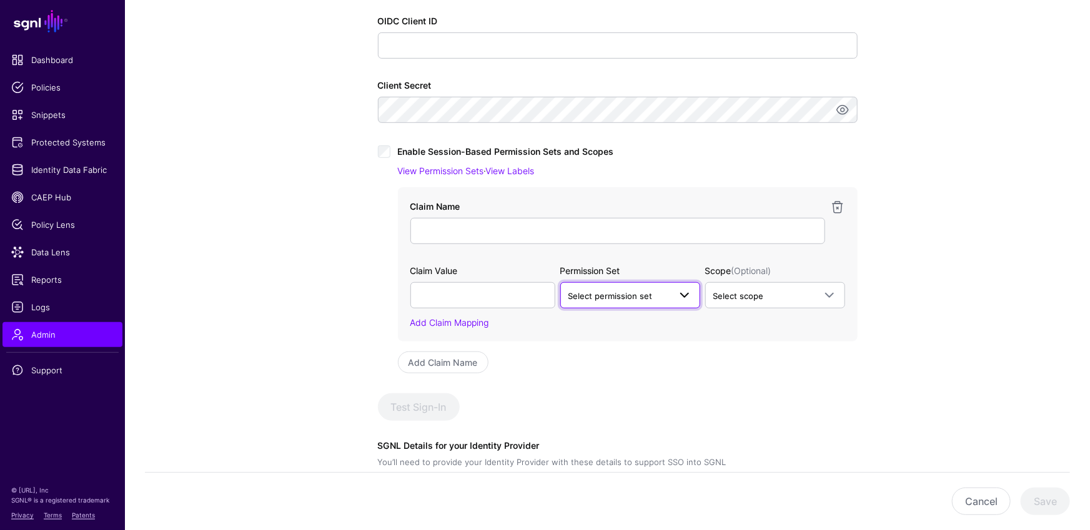
click at [617, 299] on span "Select permission set" at bounding box center [610, 296] width 84 height 10
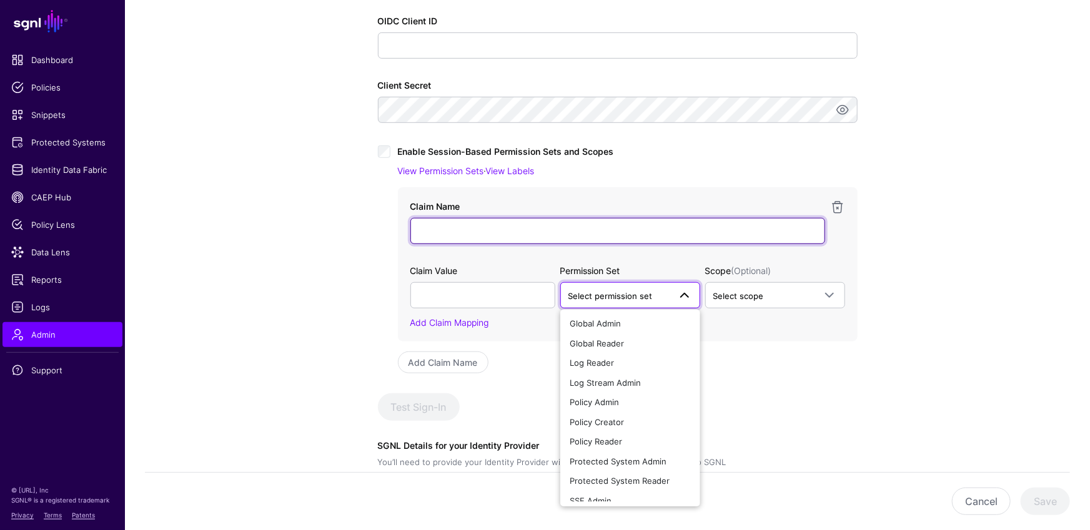
click at [533, 240] on input "Claim Name" at bounding box center [617, 231] width 415 height 26
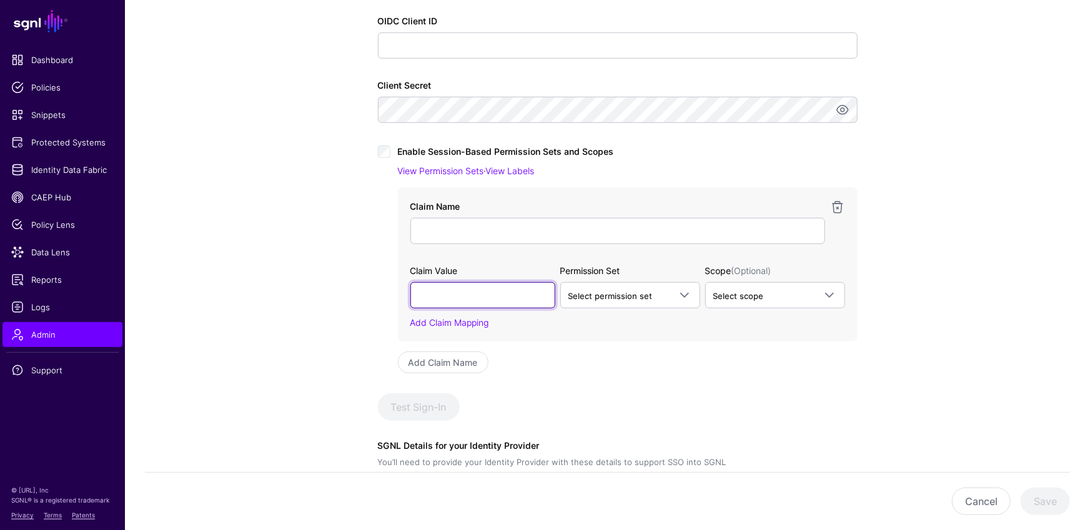
click at [499, 300] on input "text" at bounding box center [482, 295] width 145 height 26
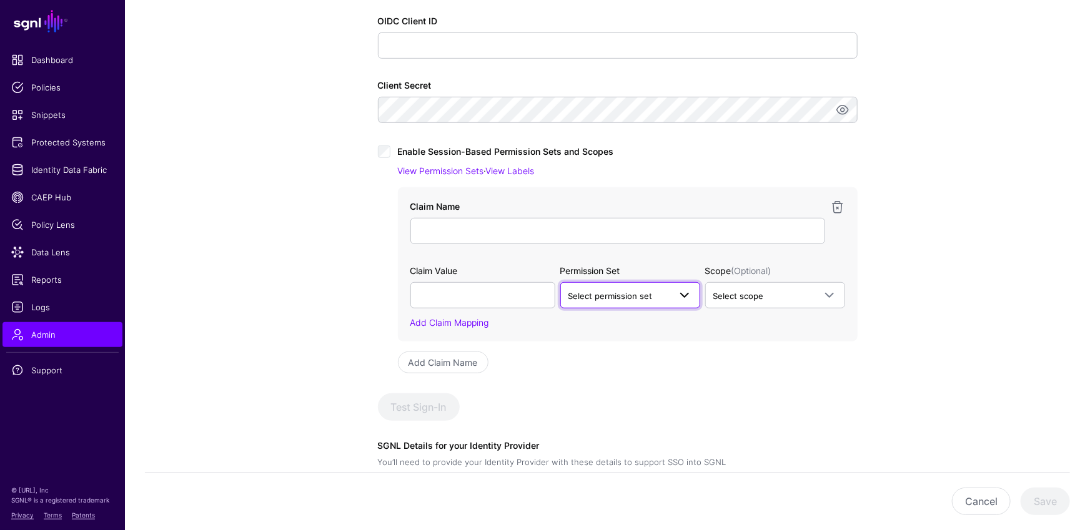
click at [657, 289] on span "Select permission set" at bounding box center [618, 296] width 101 height 14
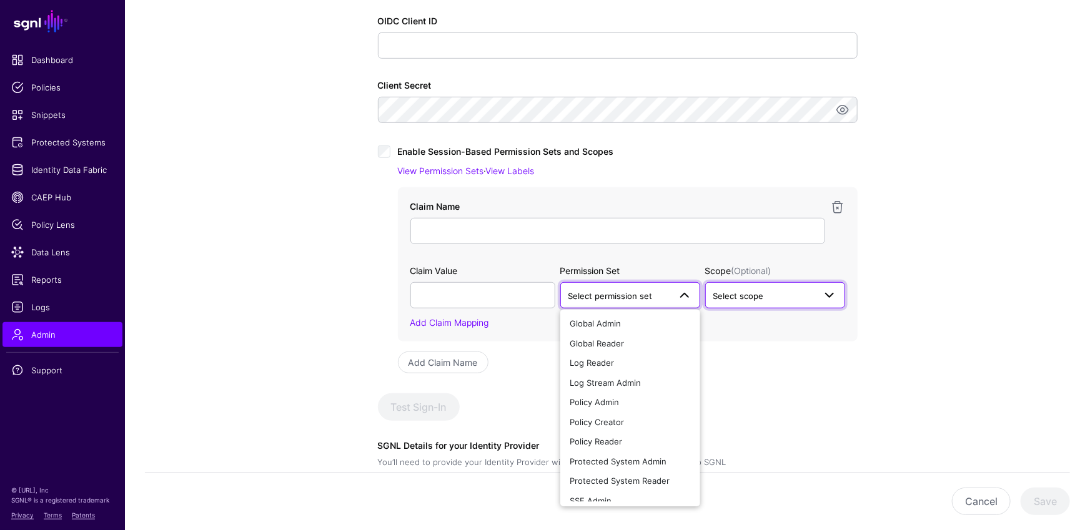
click at [782, 283] on link "Select scope" at bounding box center [775, 295] width 140 height 26
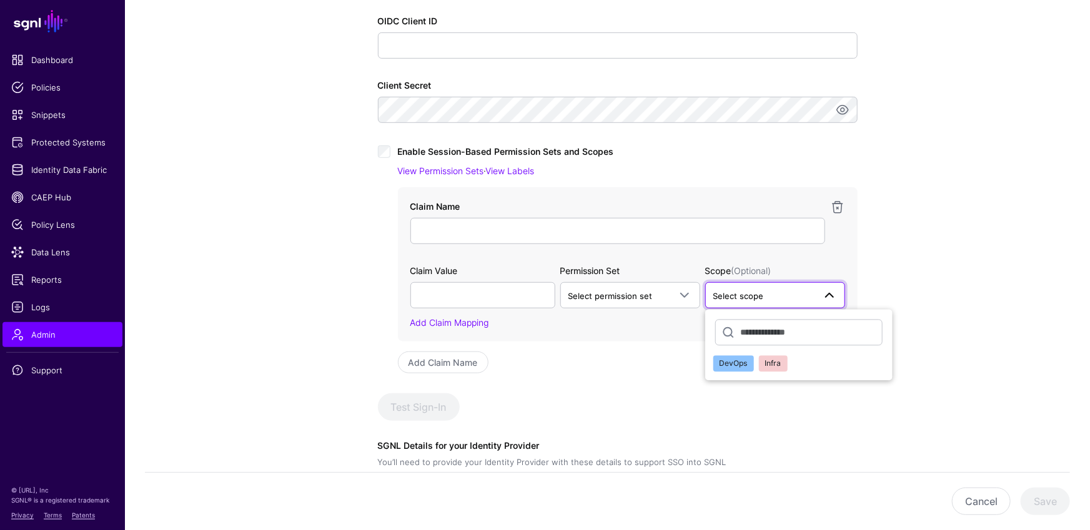
click at [892, 262] on div "**********" at bounding box center [608, 208] width 580 height 921
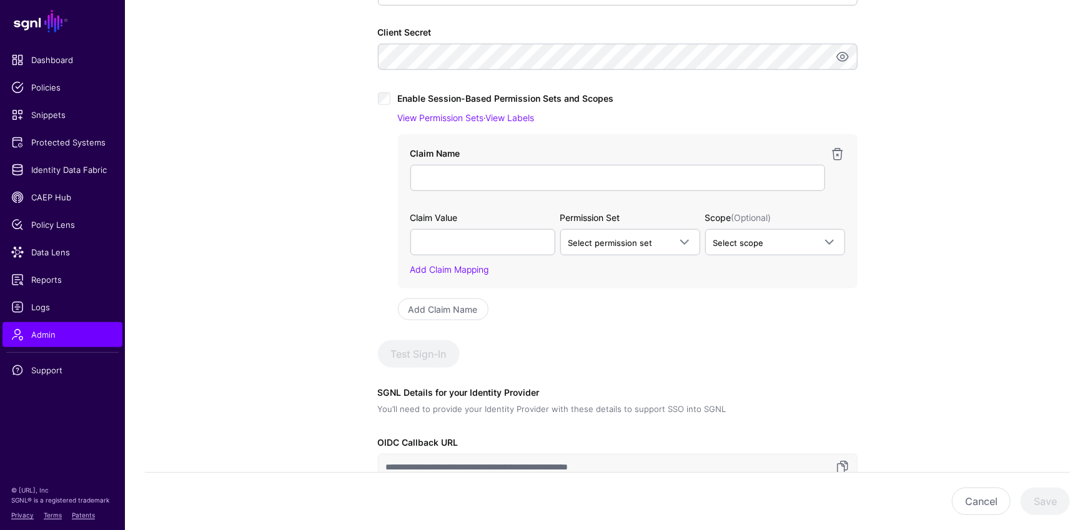
scroll to position [333, 0]
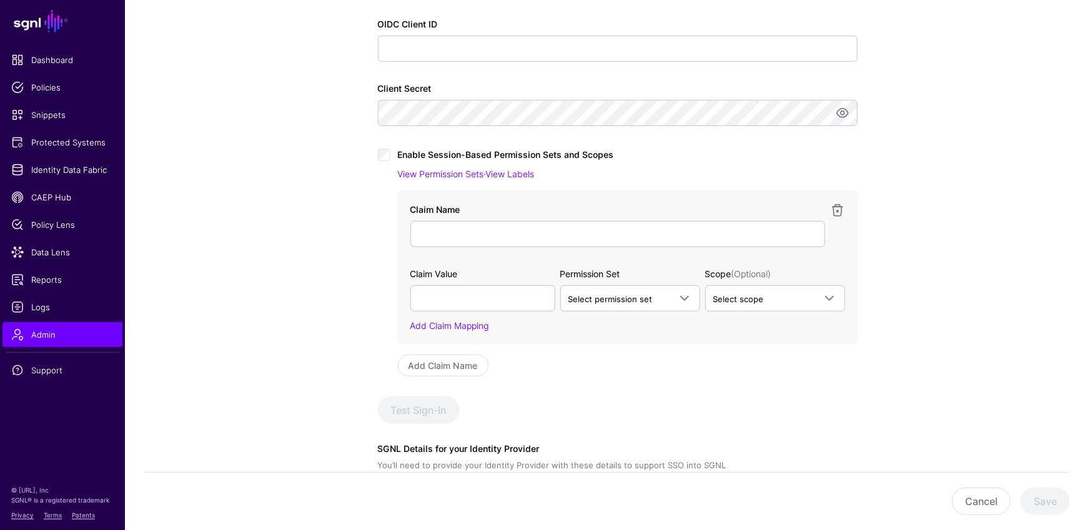
click at [599, 376] on div "**********" at bounding box center [618, 229] width 480 height 613
click at [656, 332] on div "Claim Name Claim Value Permission Set Scope (Optional) Select permission set Gl…" at bounding box center [628, 267] width 460 height 154
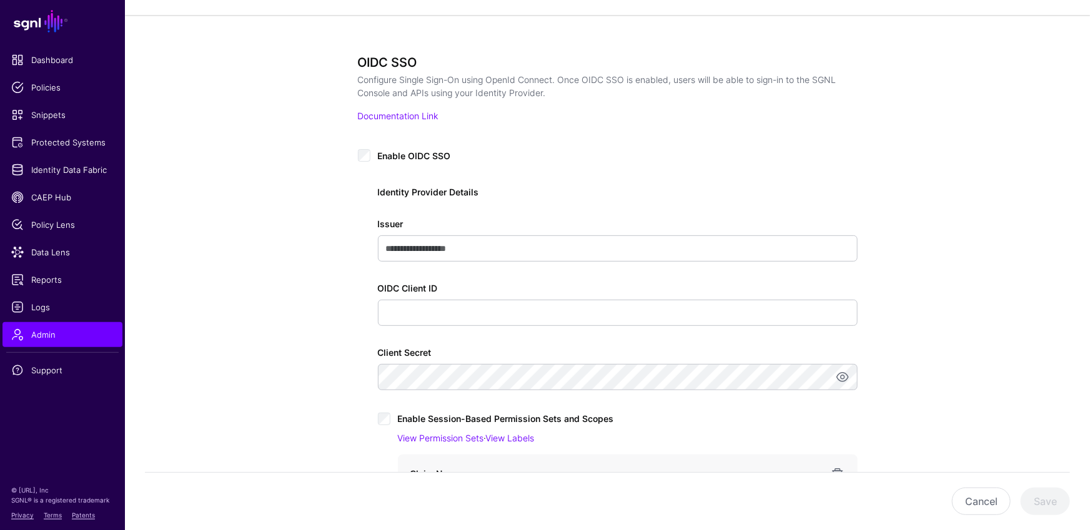
scroll to position [0, 0]
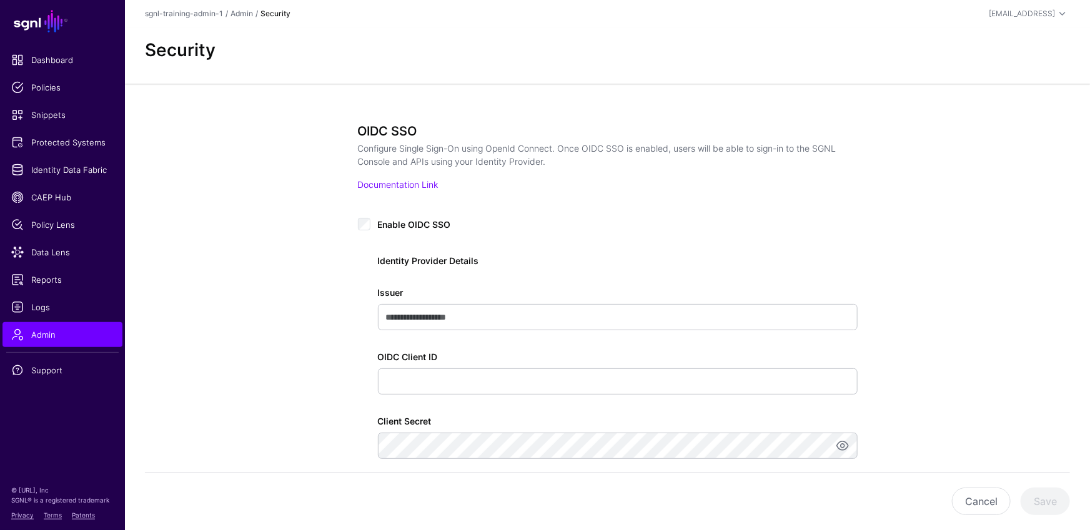
click at [389, 127] on h3 "OIDC SSO" at bounding box center [603, 131] width 490 height 15
click at [375, 129] on h3 "OIDC SSO" at bounding box center [603, 131] width 490 height 15
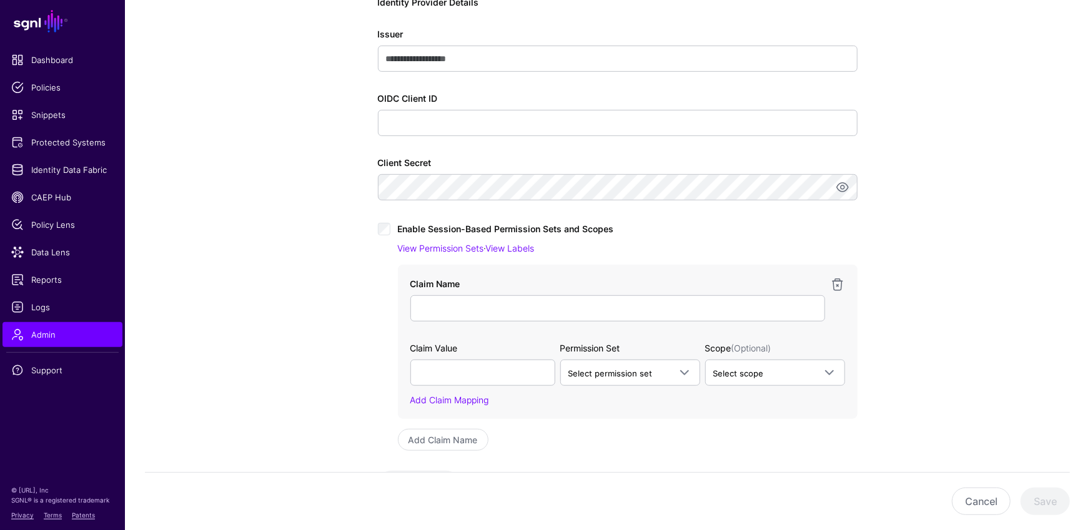
scroll to position [274, 0]
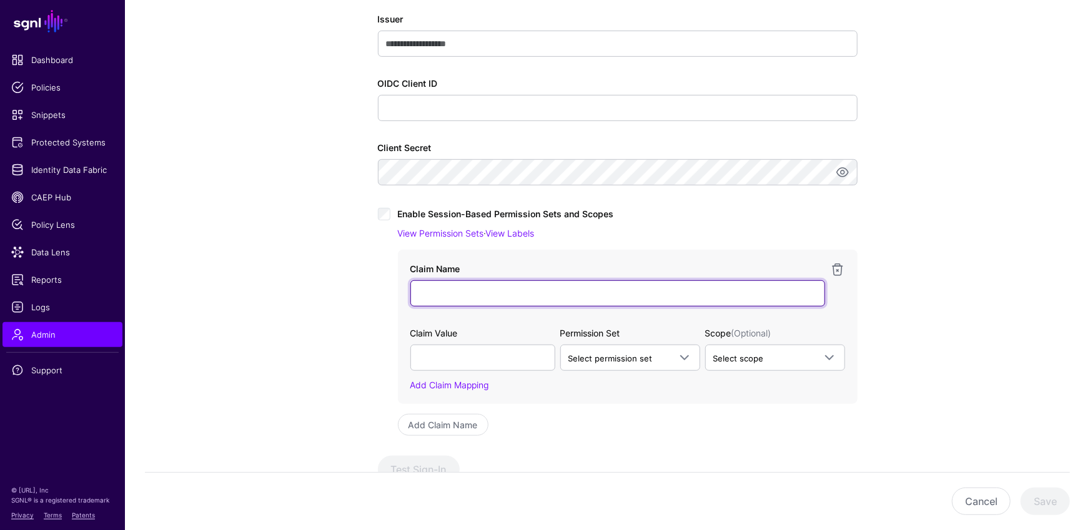
click at [439, 291] on input "Claim Name" at bounding box center [617, 293] width 415 height 26
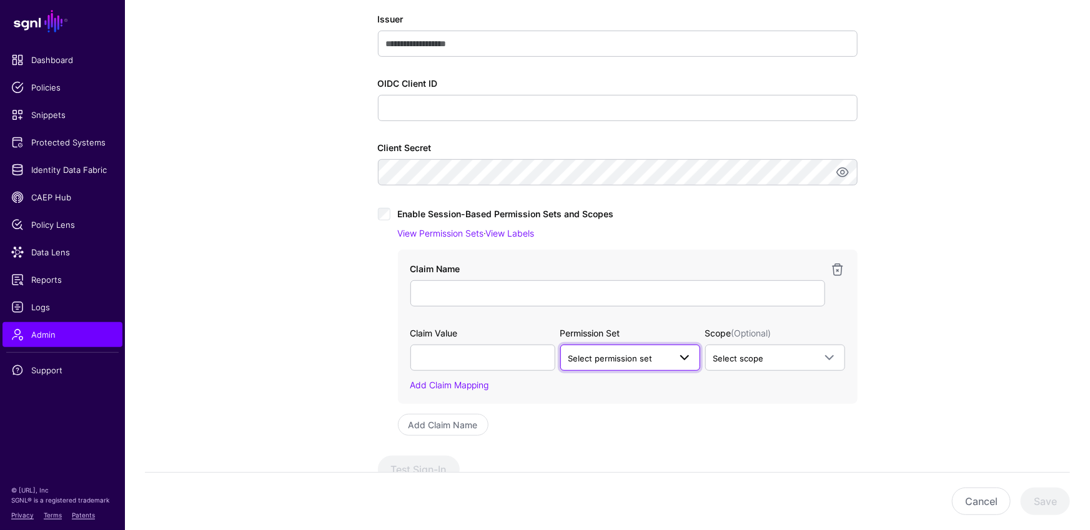
click at [596, 356] on span "Select permission set" at bounding box center [610, 358] width 84 height 10
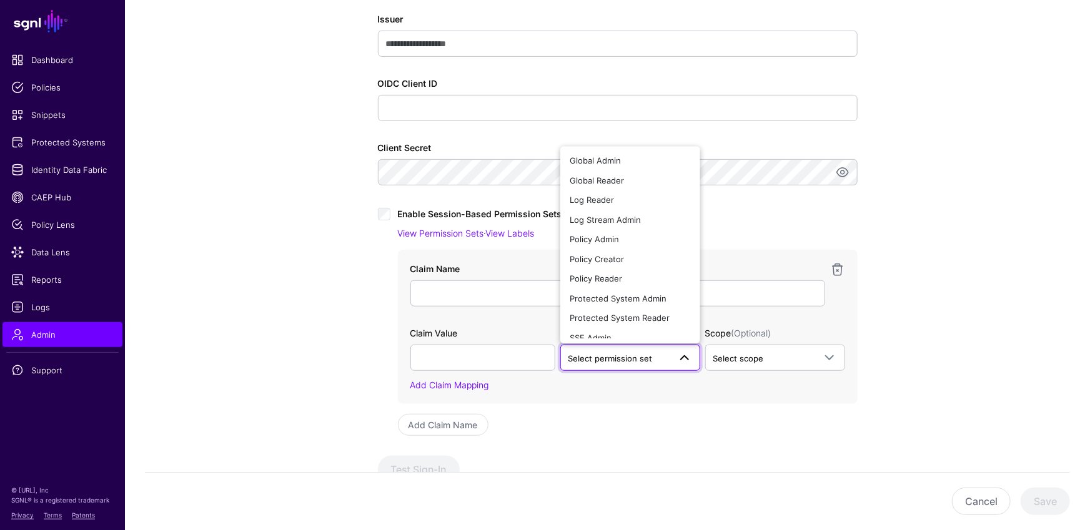
click at [601, 409] on div "Claim Name Claim Value Permission Set Scope (Optional) Select permission set Gl…" at bounding box center [618, 343] width 480 height 186
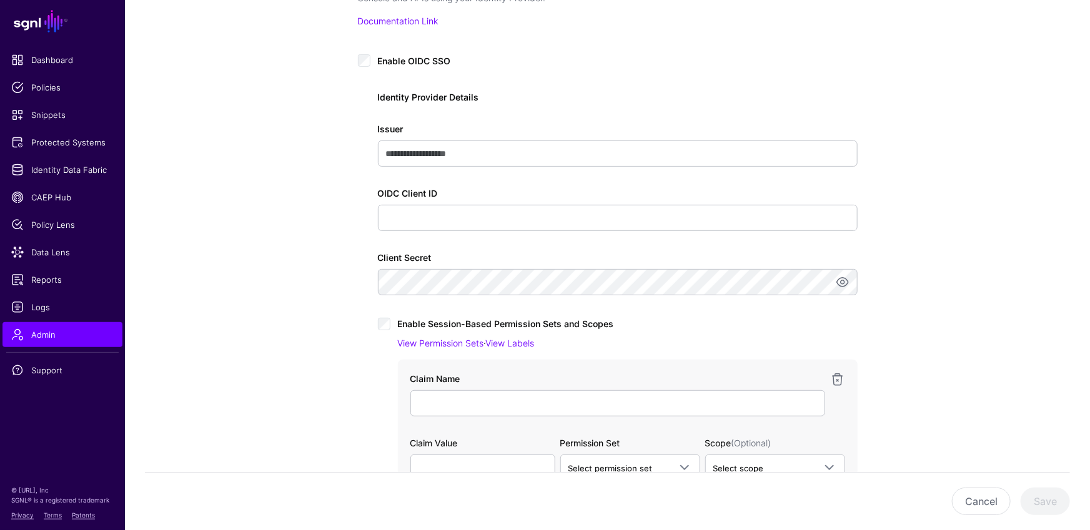
scroll to position [0, 0]
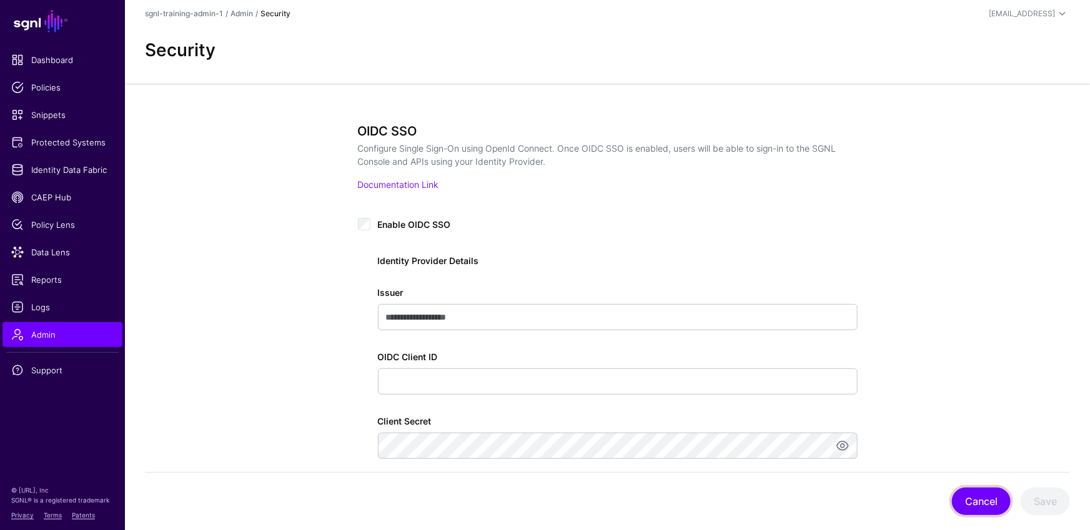
click at [990, 503] on button "Cancel" at bounding box center [981, 501] width 59 height 27
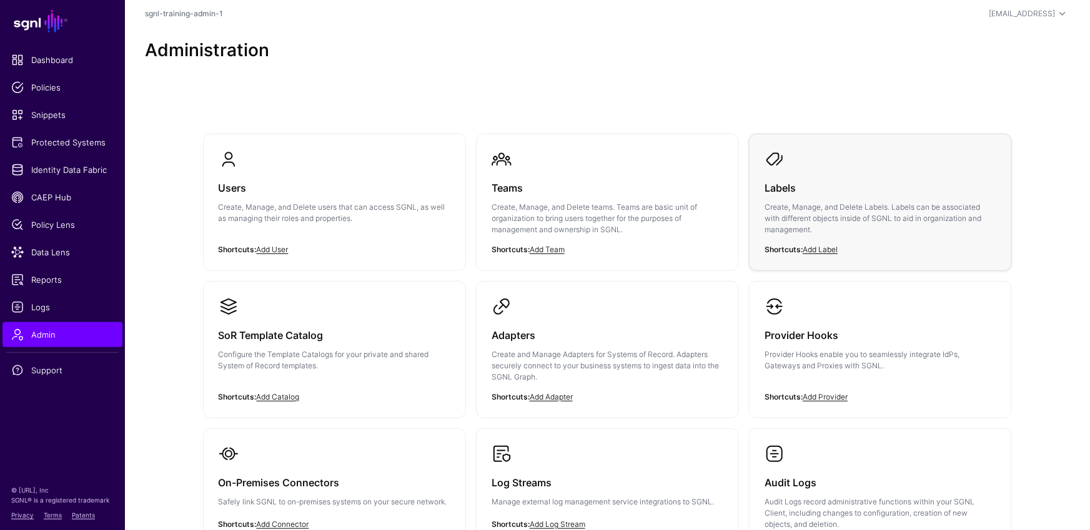
click at [894, 194] on h3 "Labels" at bounding box center [880, 187] width 232 height 17
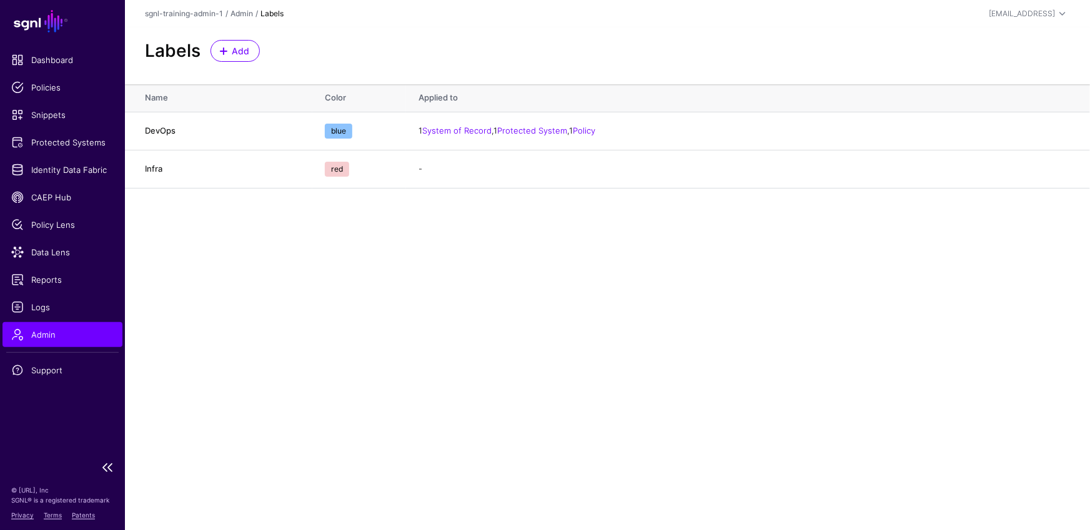
click at [86, 334] on span "Admin" at bounding box center [62, 334] width 102 height 12
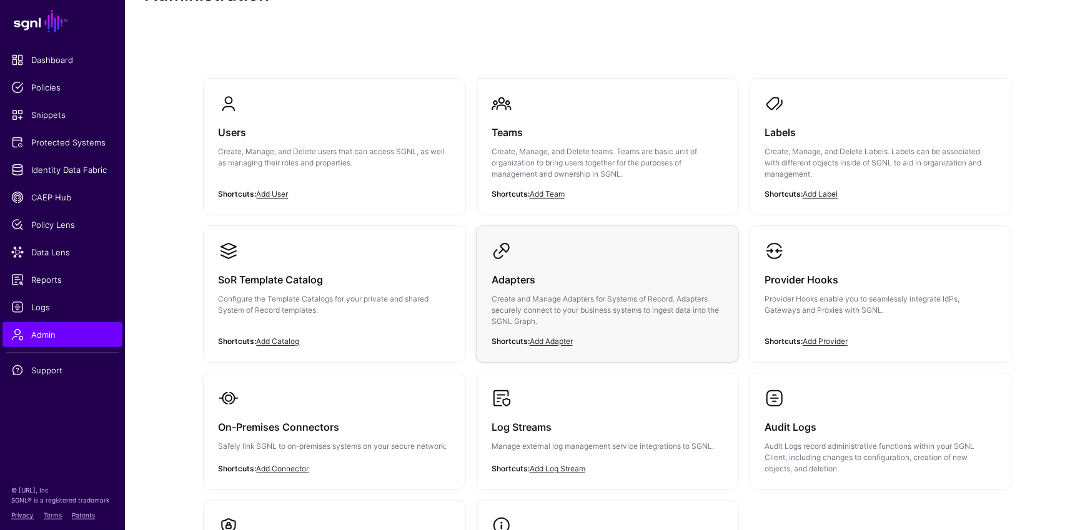
scroll to position [70, 0]
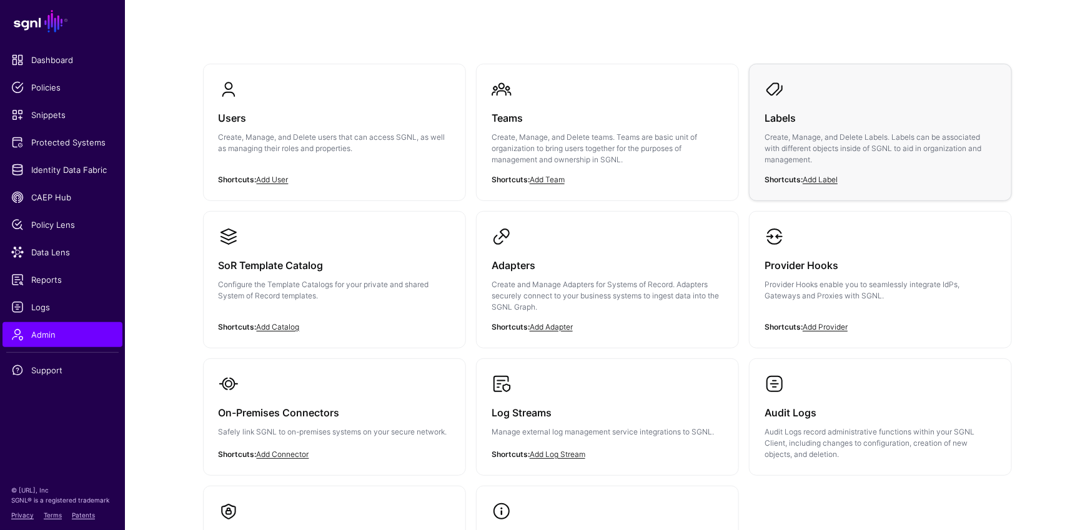
click at [829, 127] on div "Labels Create, Manage, and Delete Labels. Labels can be associated with differe…" at bounding box center [880, 142] width 232 height 86
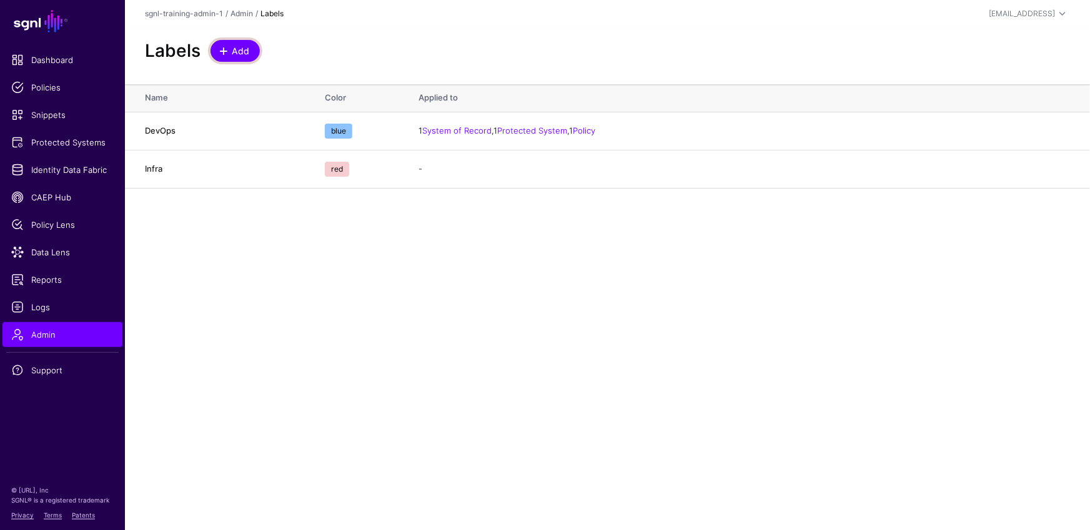
click at [235, 58] on link "Add" at bounding box center [234, 51] width 49 height 22
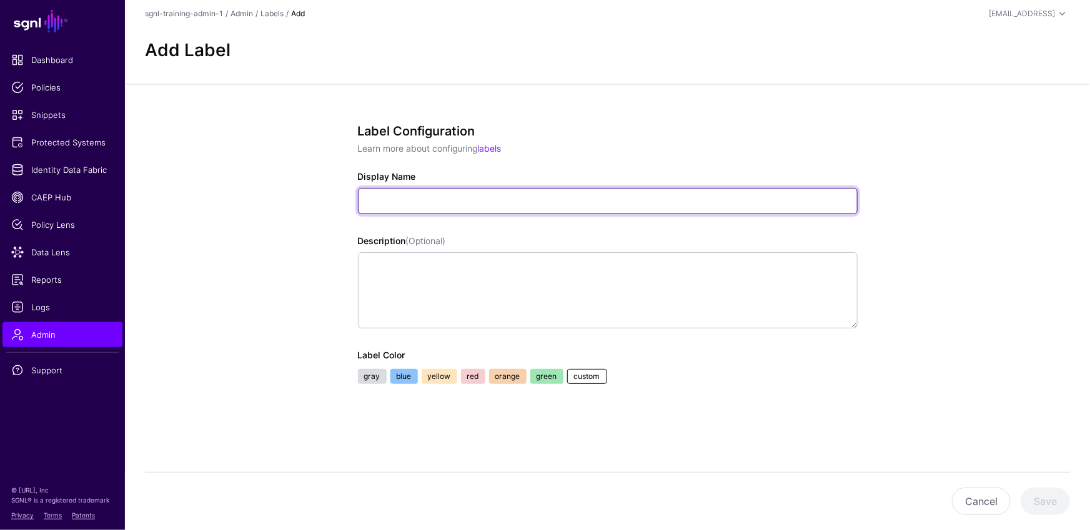
click at [488, 208] on input "Display Name" at bounding box center [608, 201] width 500 height 26
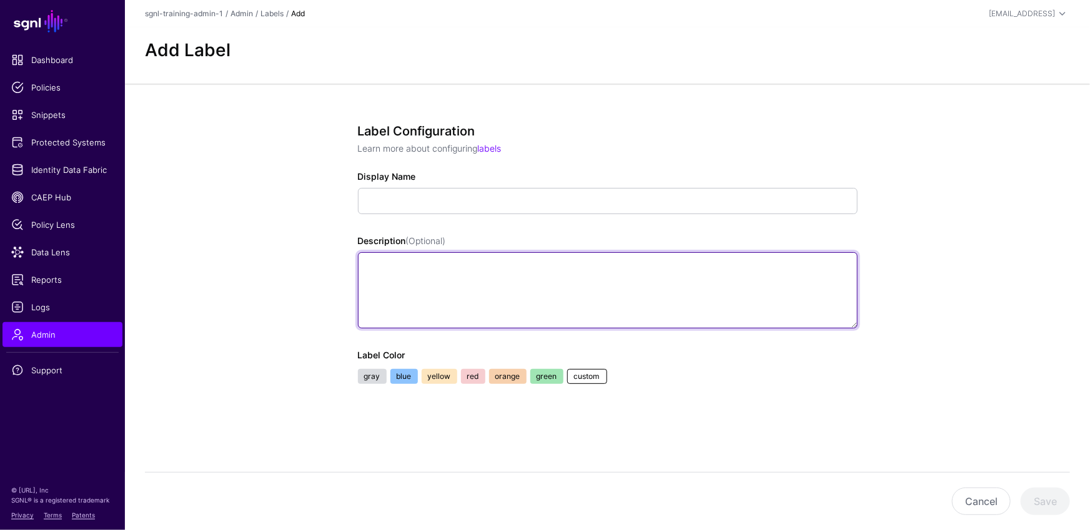
click at [487, 309] on textarea "Description (Optional)" at bounding box center [608, 290] width 500 height 76
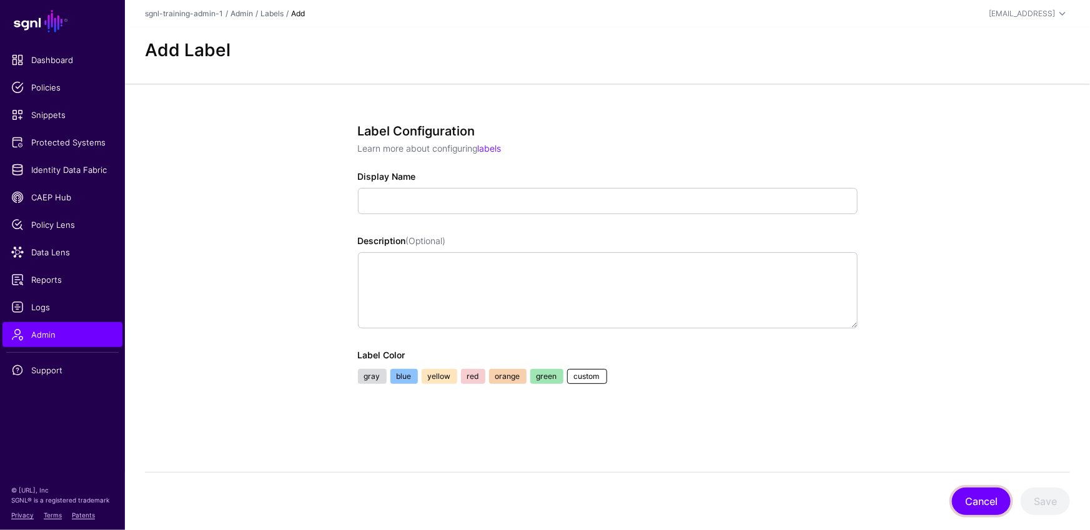
drag, startPoint x: 990, startPoint y: 496, endPoint x: 974, endPoint y: 486, distance: 19.3
click at [990, 496] on button "Cancel" at bounding box center [981, 501] width 59 height 27
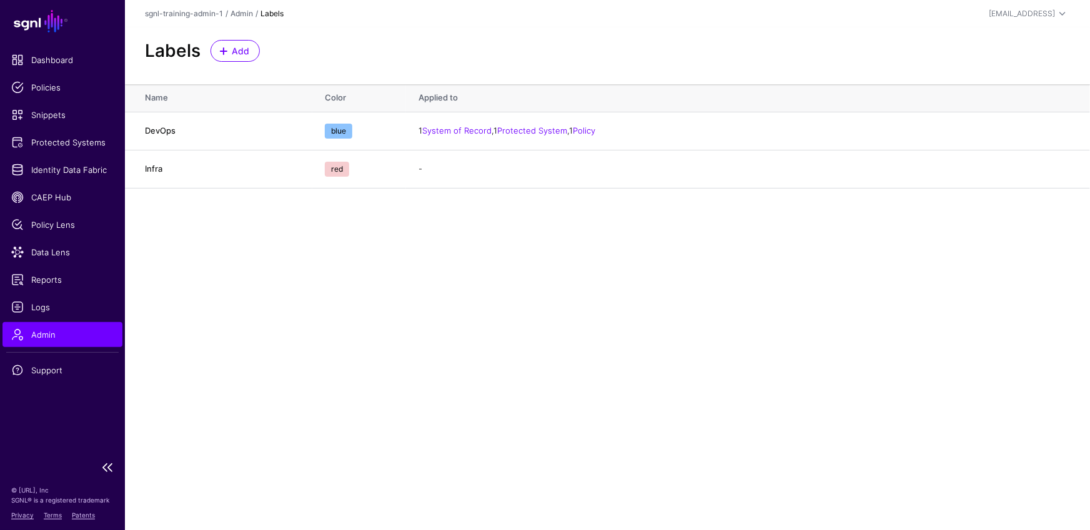
click at [70, 334] on span "Admin" at bounding box center [62, 334] width 102 height 12
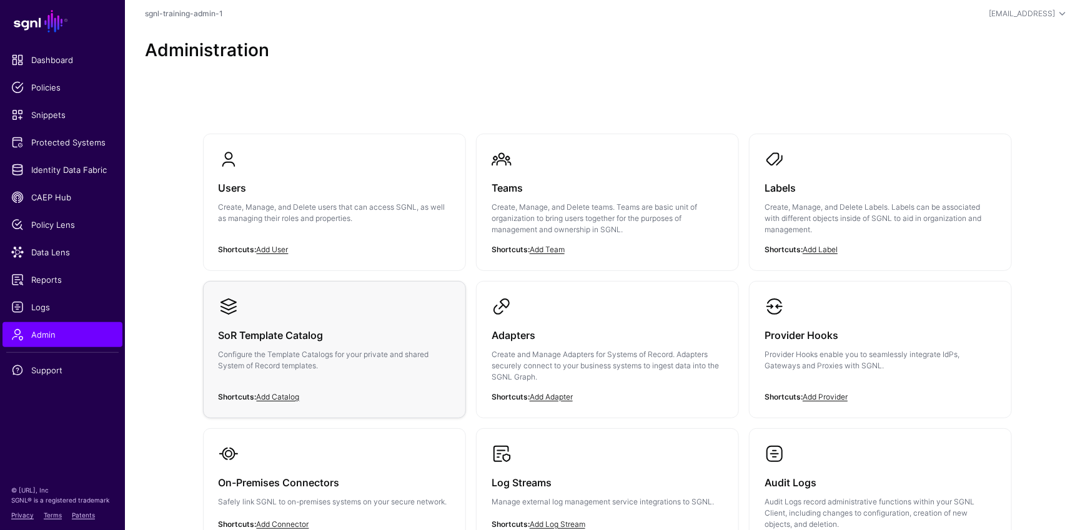
scroll to position [87, 0]
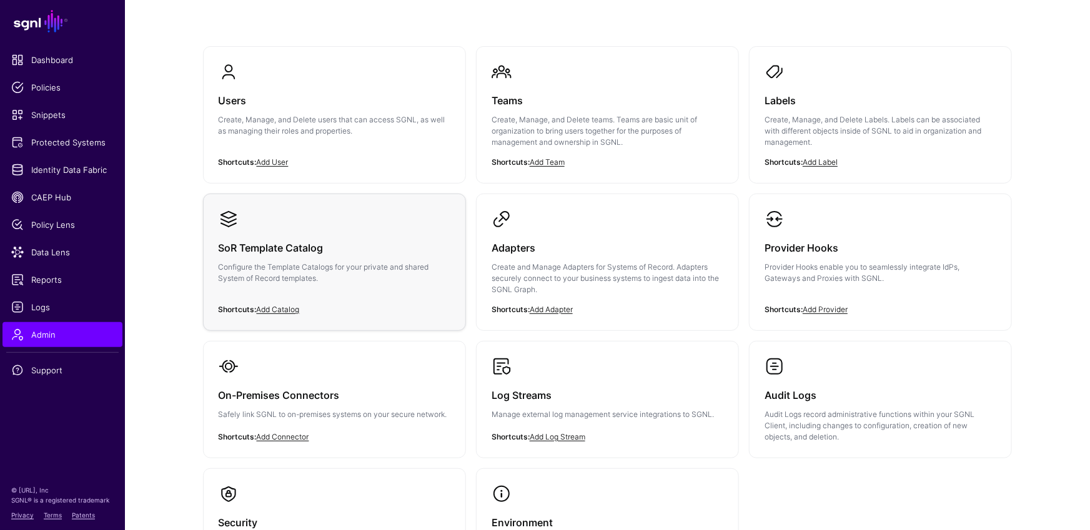
click at [295, 269] on p "Configure the Template Catalogs for your private and shared System of Record te…" at bounding box center [335, 273] width 232 height 22
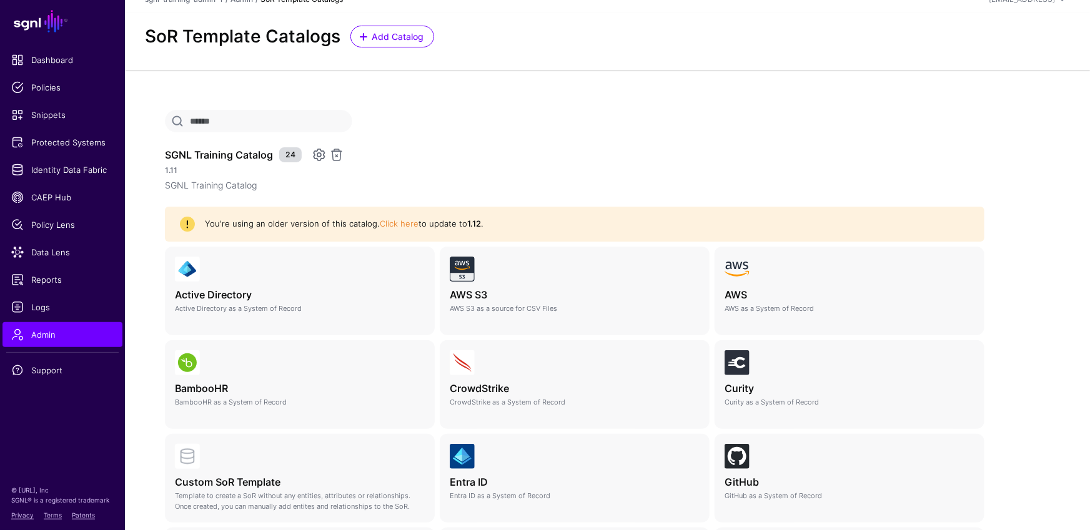
scroll to position [22, 0]
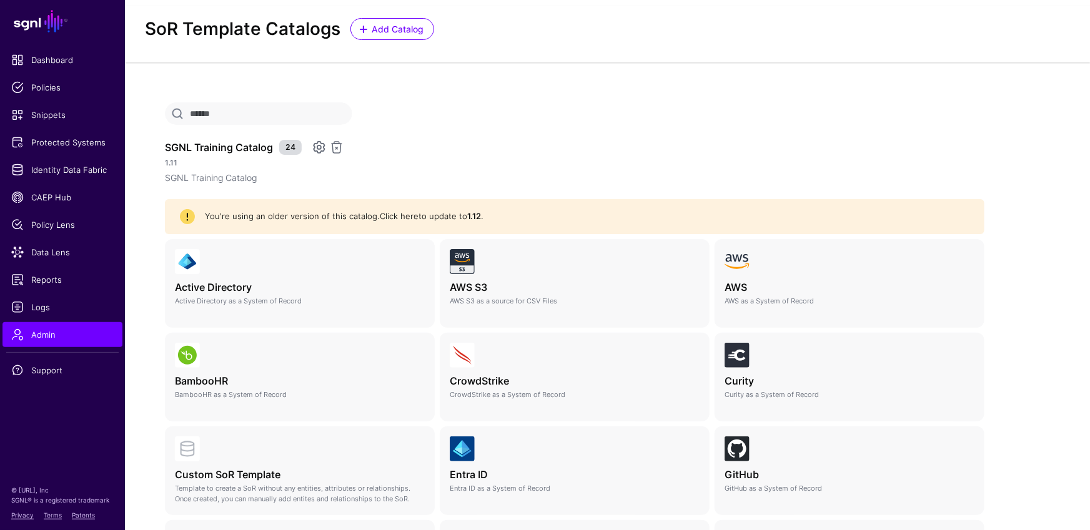
click at [395, 219] on link "Click here" at bounding box center [399, 216] width 39 height 10
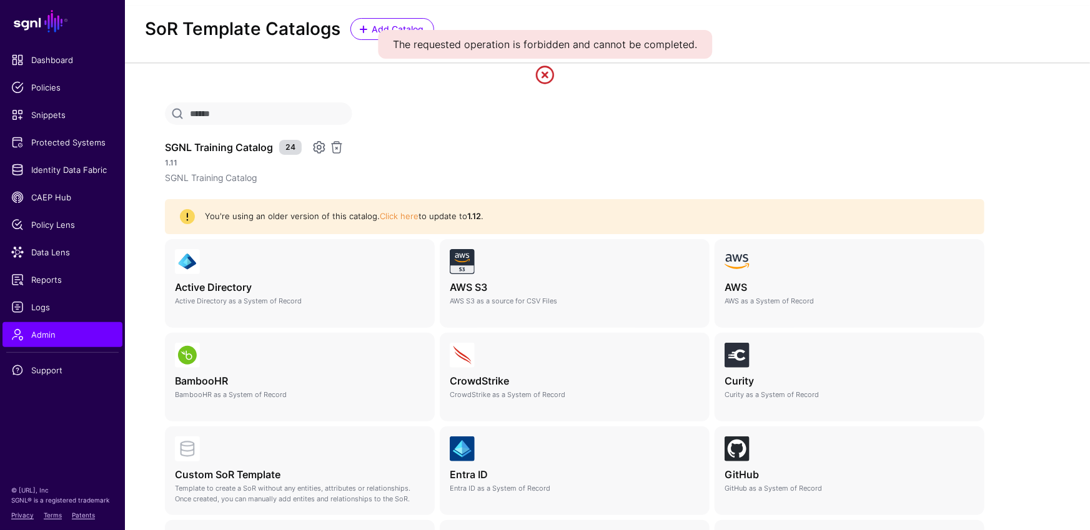
click at [495, 152] on div "SGNL Training Catalog 24" at bounding box center [574, 147] width 819 height 15
click at [410, 214] on link "Click here" at bounding box center [399, 216] width 39 height 10
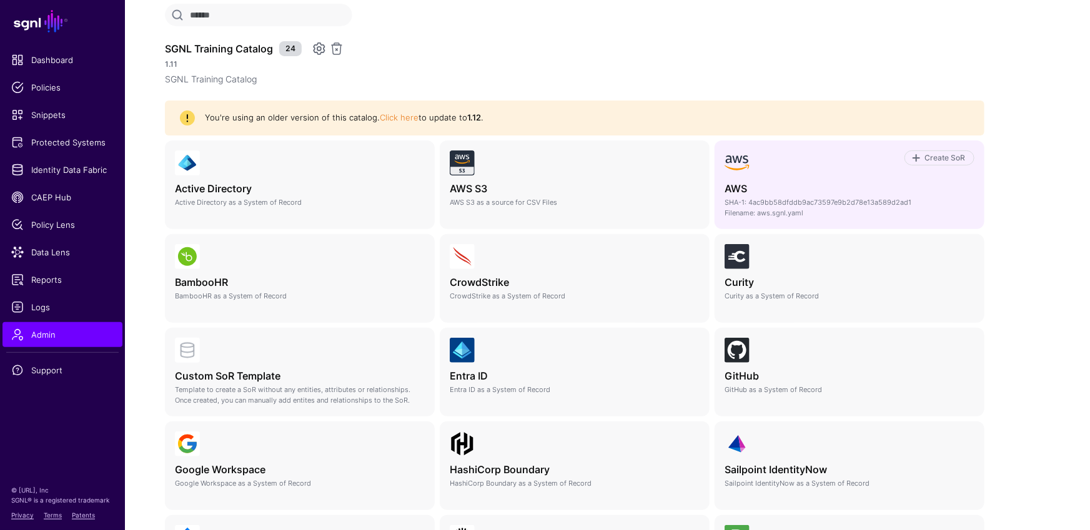
scroll to position [0, 0]
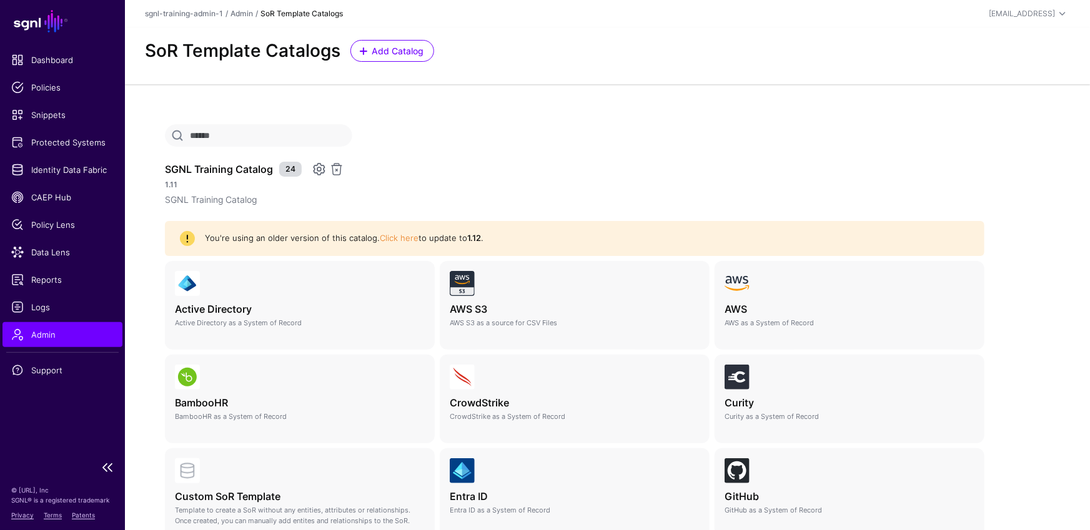
click at [93, 330] on span "Admin" at bounding box center [62, 334] width 102 height 12
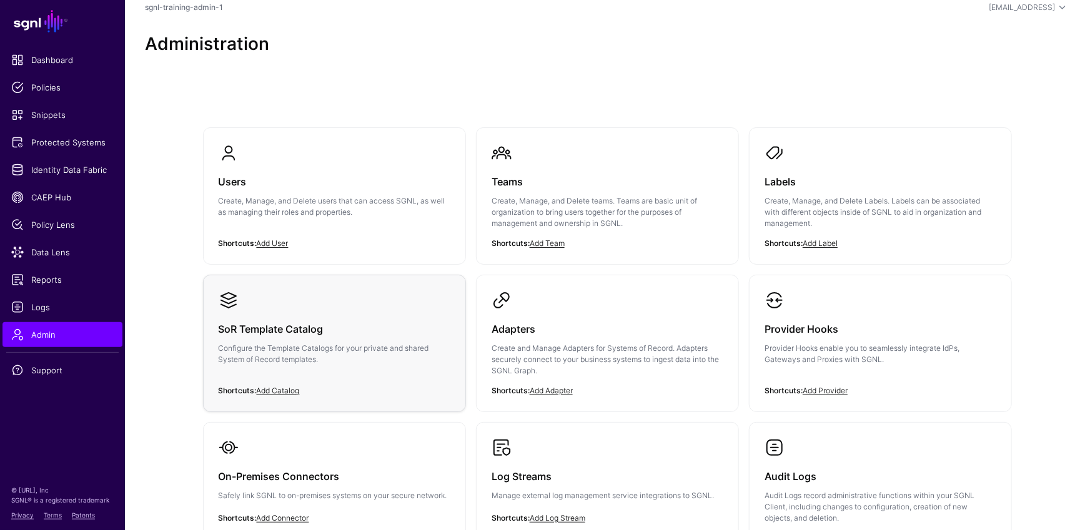
scroll to position [94, 0]
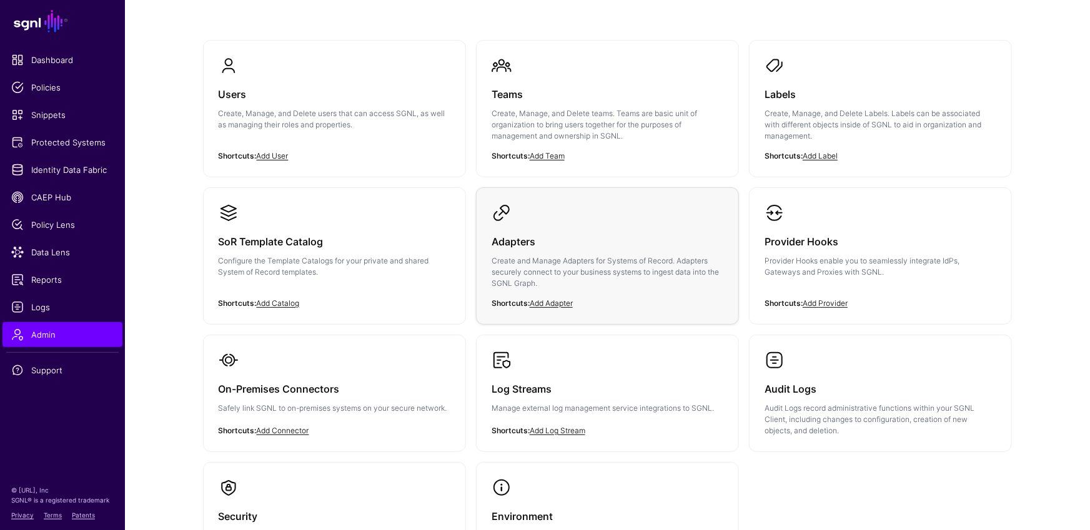
click at [620, 220] on link "Adapters Create and Manage Adapters for Systems of Record. Adapters securely co…" at bounding box center [607, 256] width 262 height 136
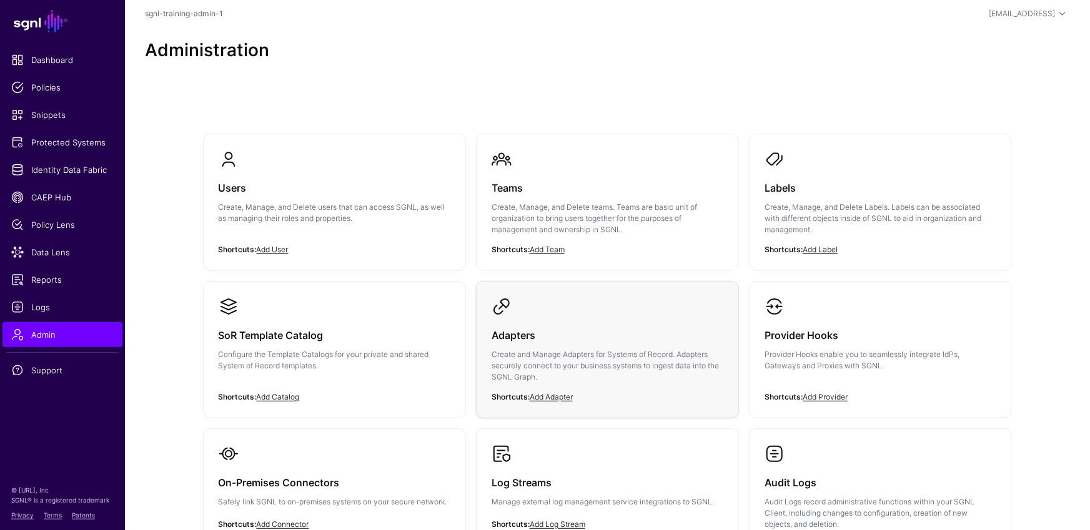
click at [620, 220] on main "SGNL Dashboard Policies Snippets Protected Systems Identity Data Fabric CAEP Hu…" at bounding box center [545, 378] width 1090 height 756
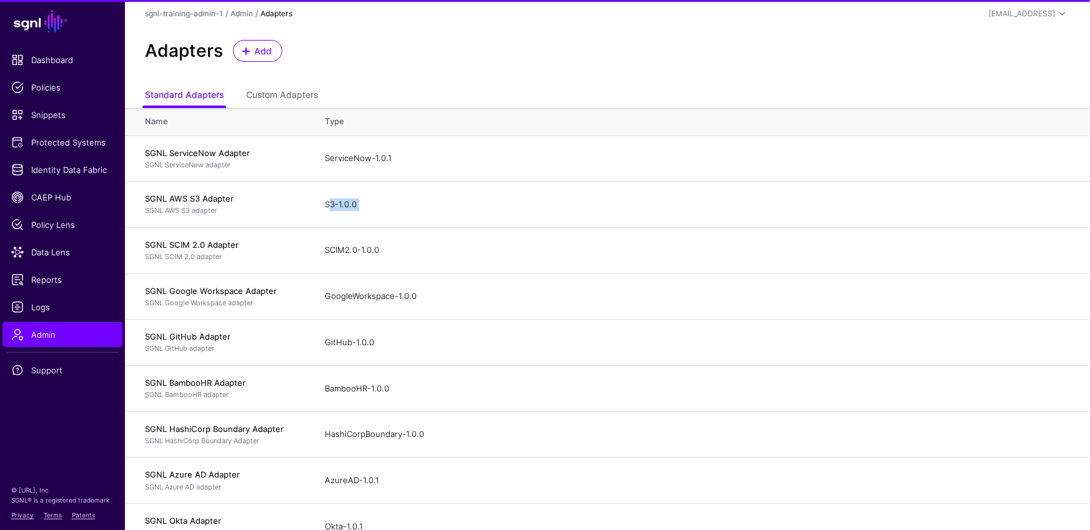
click at [620, 220] on td "S3-1.0.0" at bounding box center [701, 205] width 778 height 46
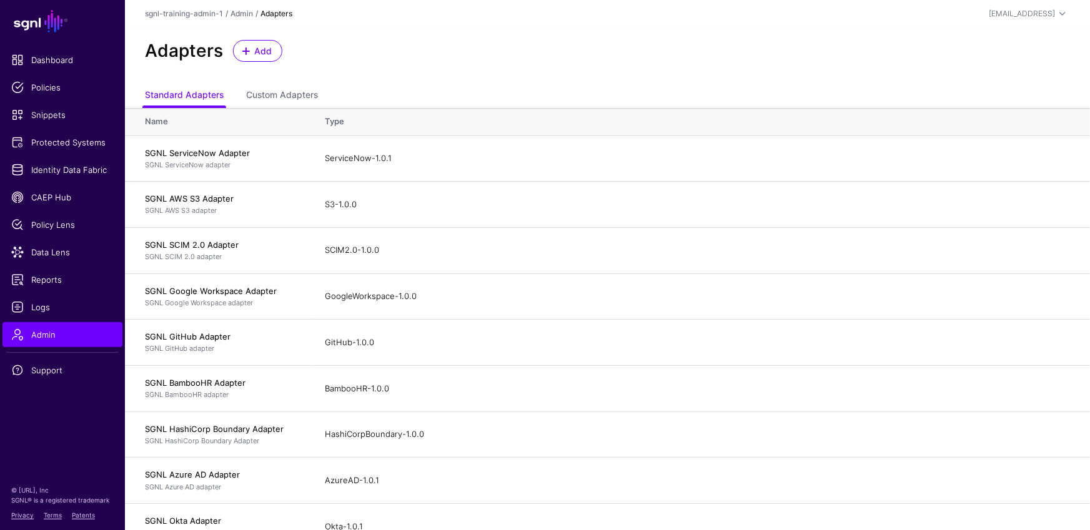
click at [436, 107] on ul "Standard Adapters Custom Adapters" at bounding box center [607, 96] width 925 height 24
click at [296, 97] on link "Custom Adapters" at bounding box center [282, 96] width 72 height 24
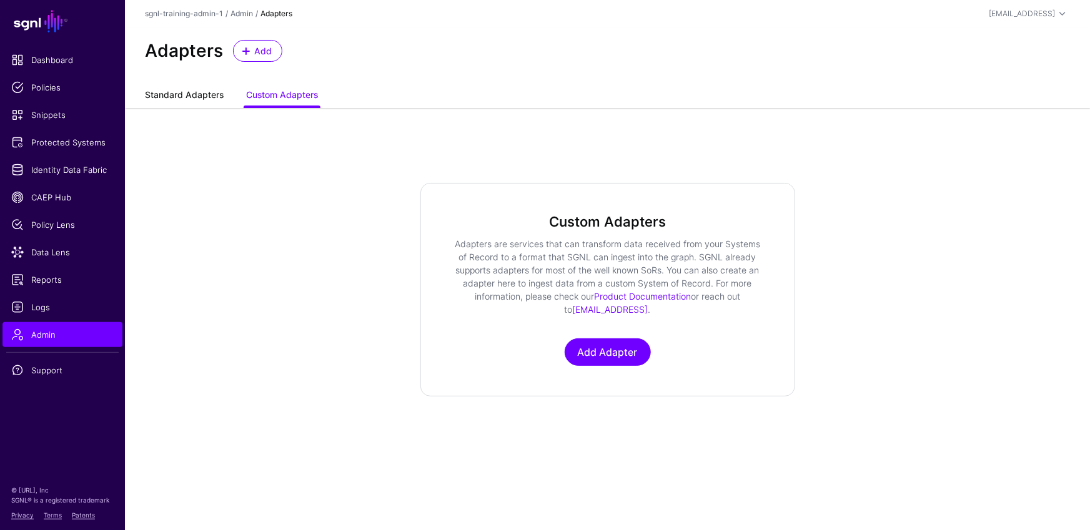
click at [184, 97] on link "Standard Adapters" at bounding box center [184, 96] width 79 height 24
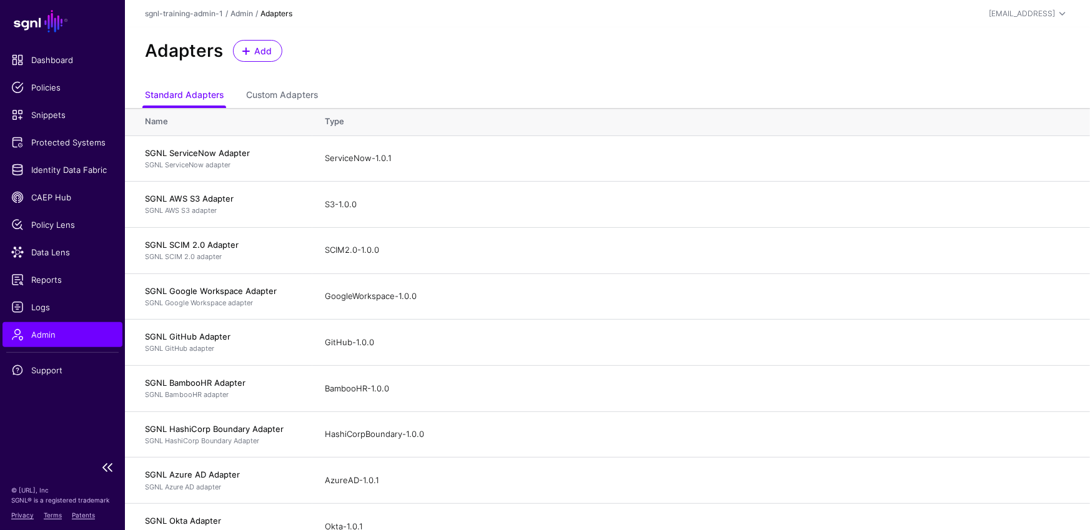
click at [87, 333] on span "Admin" at bounding box center [62, 334] width 102 height 12
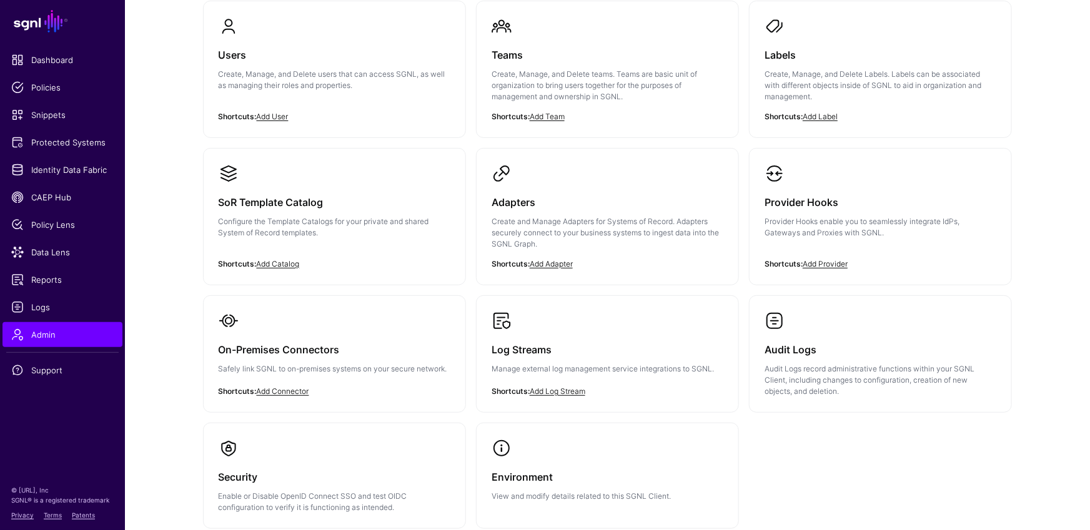
scroll to position [159, 0]
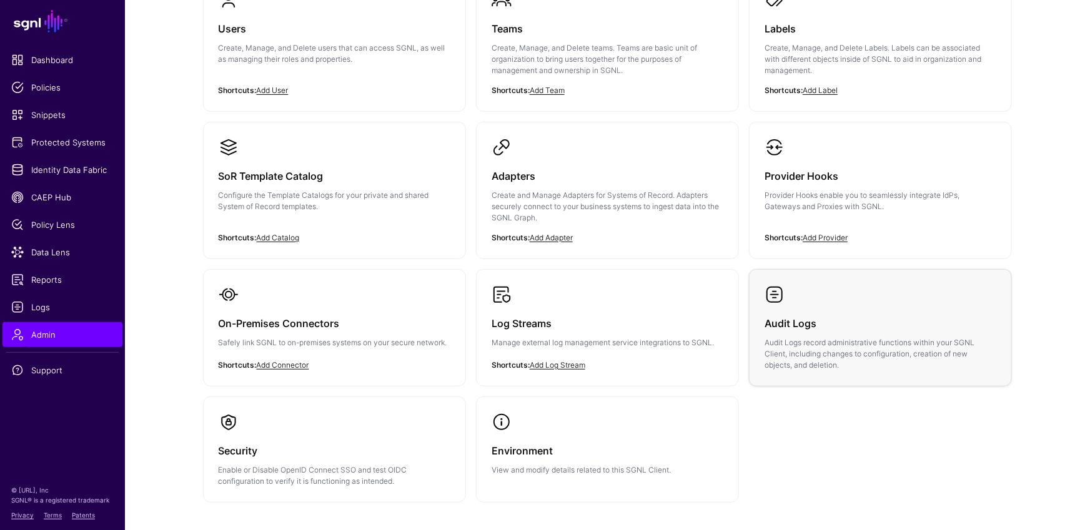
click at [841, 310] on div "Audit Logs Audit Logs record administrative functions within your SGNL Client, …" at bounding box center [880, 338] width 232 height 66
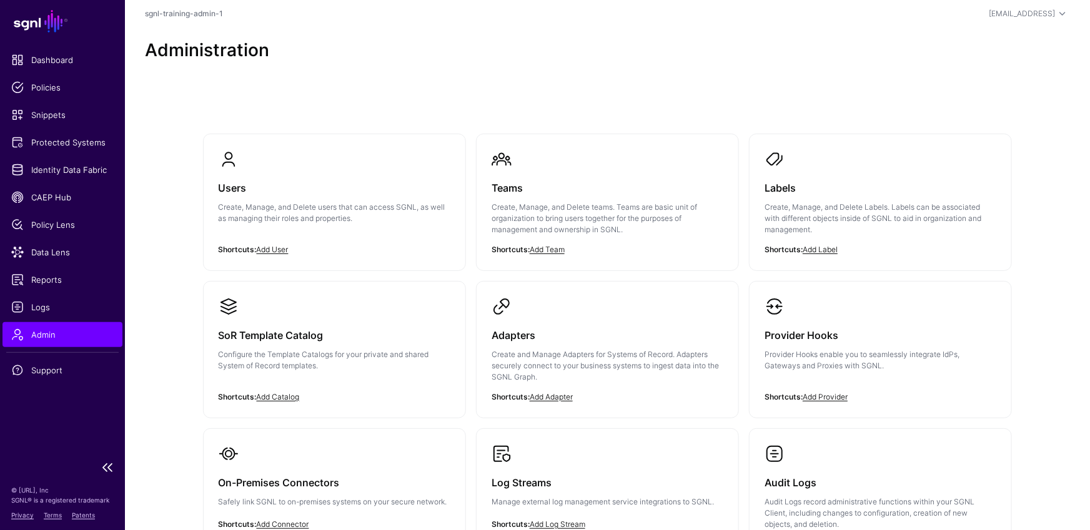
scroll to position [43, 0]
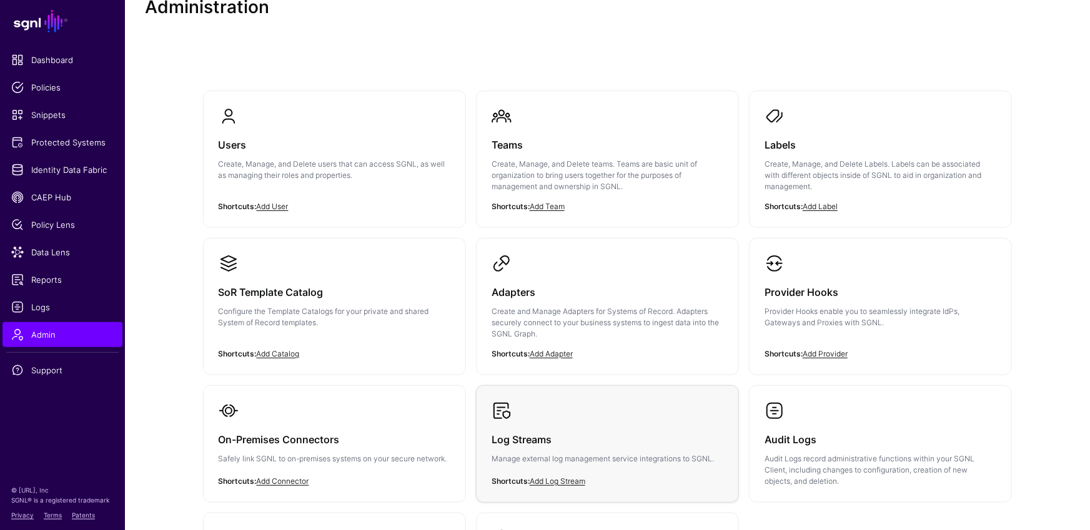
click at [565, 439] on h3 "Log Streams" at bounding box center [607, 439] width 232 height 17
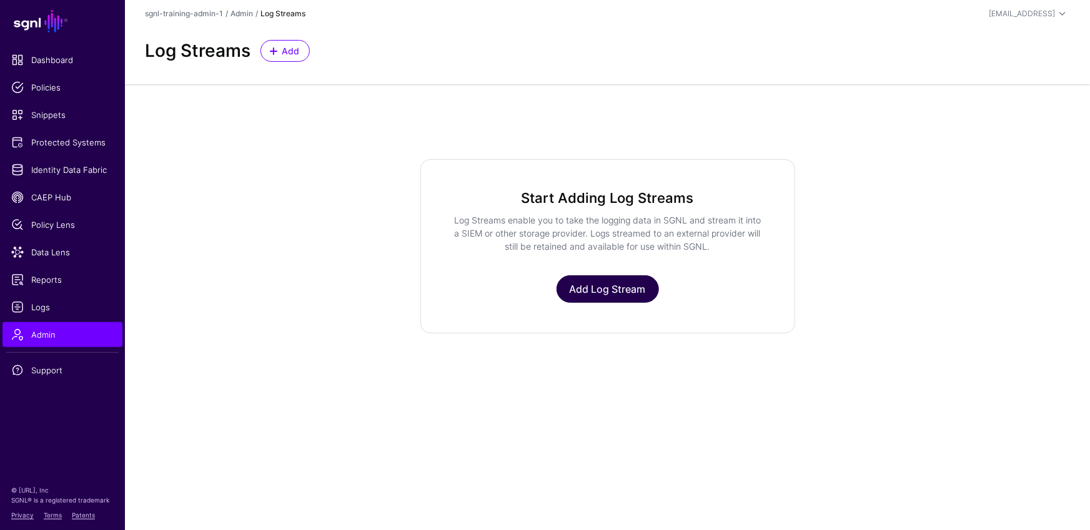
click at [598, 289] on link "Add Log Stream" at bounding box center [607, 288] width 102 height 27
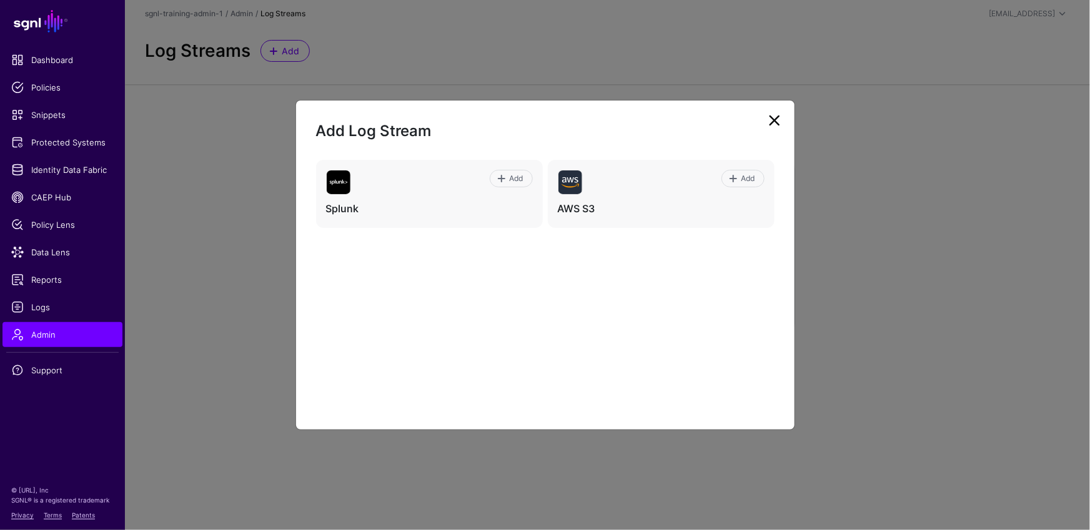
click at [773, 121] on link at bounding box center [774, 121] width 20 height 20
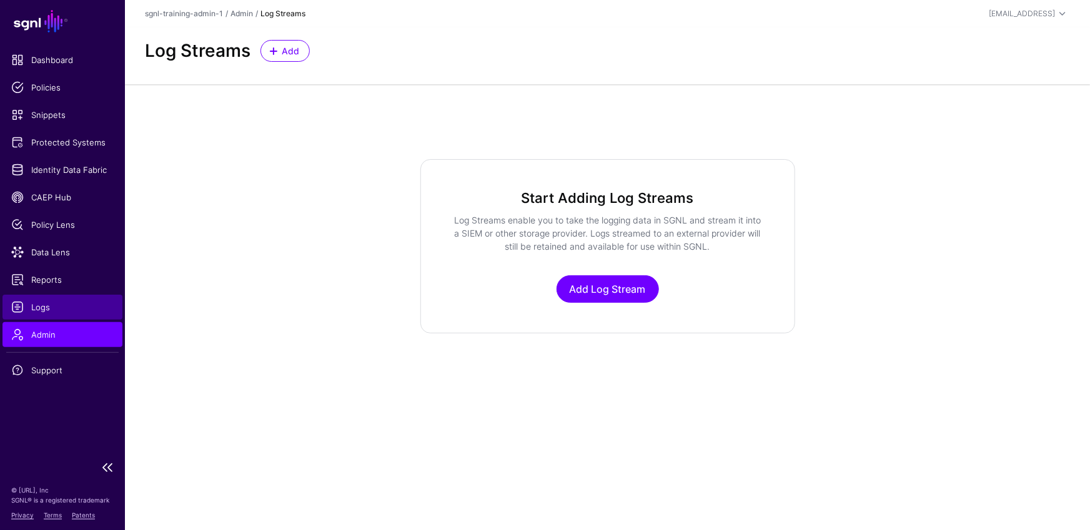
click at [19, 302] on span "Logs" at bounding box center [62, 307] width 102 height 12
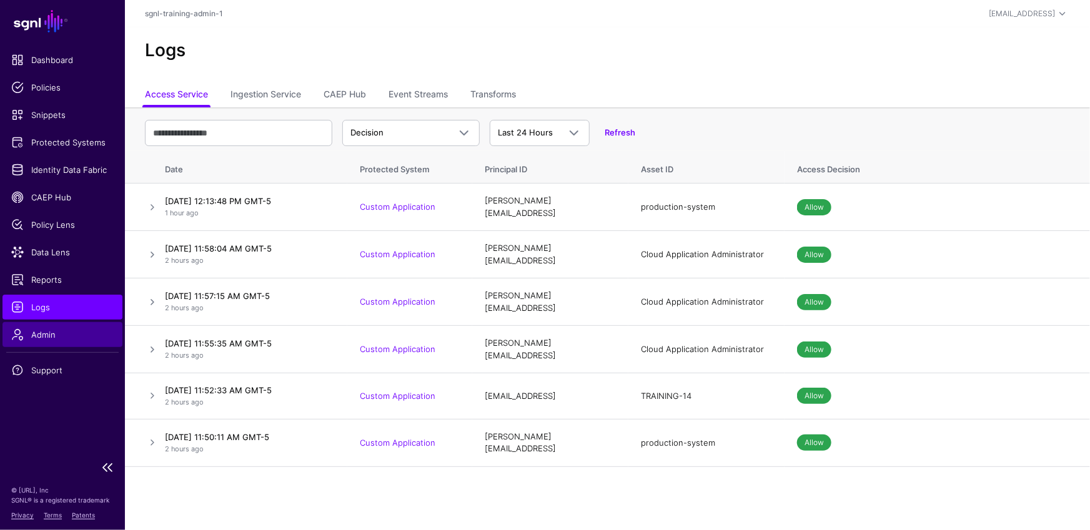
click at [54, 339] on span "Admin" at bounding box center [62, 334] width 102 height 12
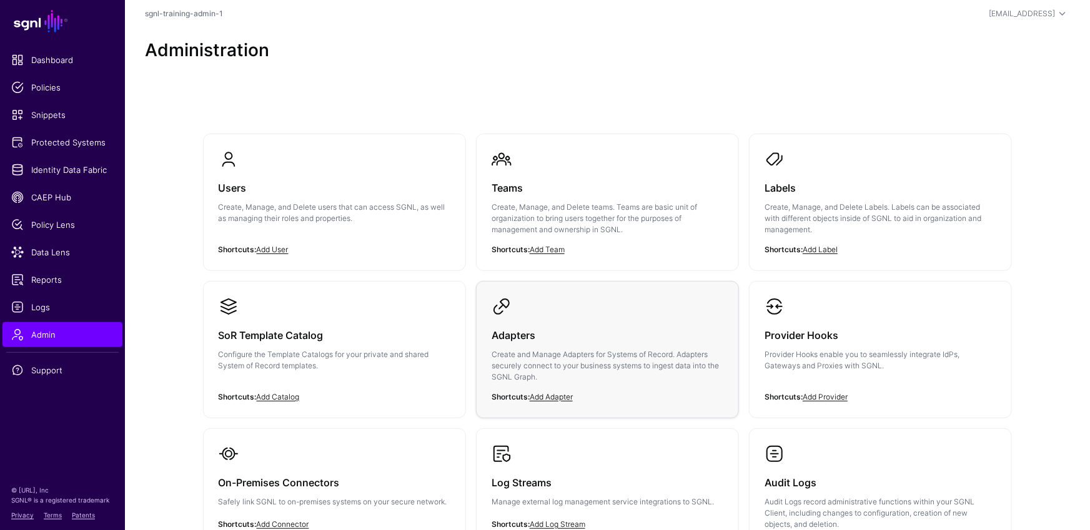
scroll to position [82, 0]
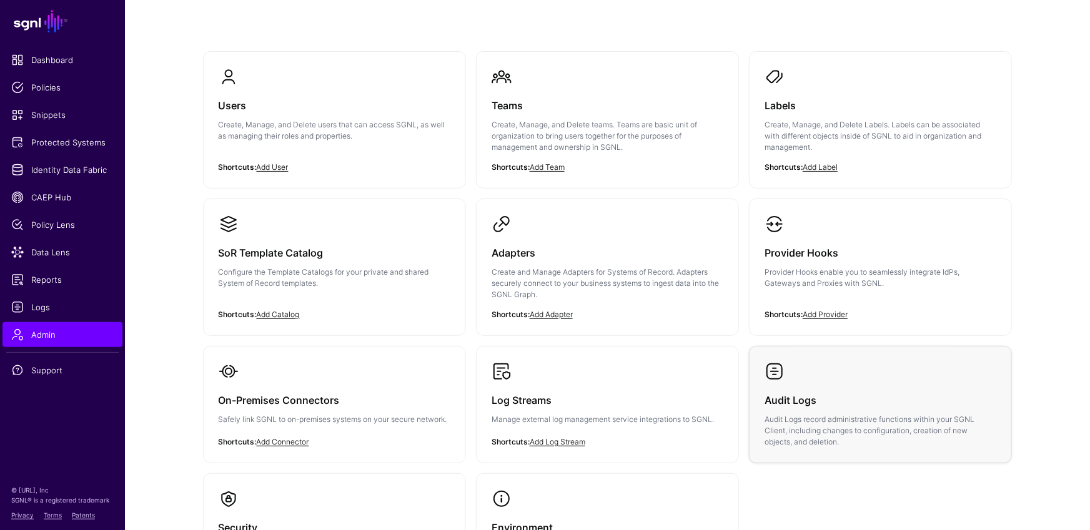
click at [856, 392] on h3 "Audit Logs" at bounding box center [880, 400] width 232 height 17
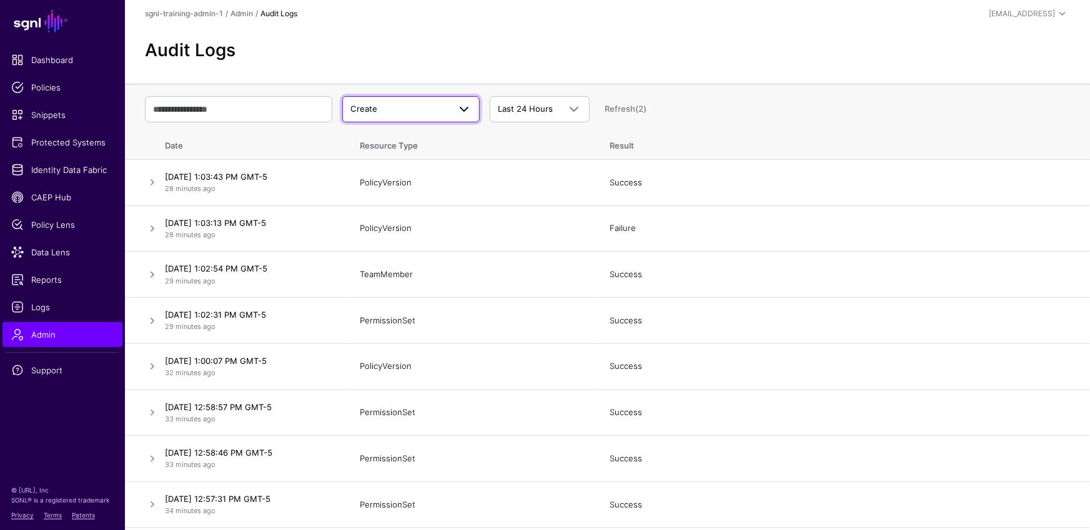
click at [426, 102] on span "Create" at bounding box center [410, 109] width 121 height 15
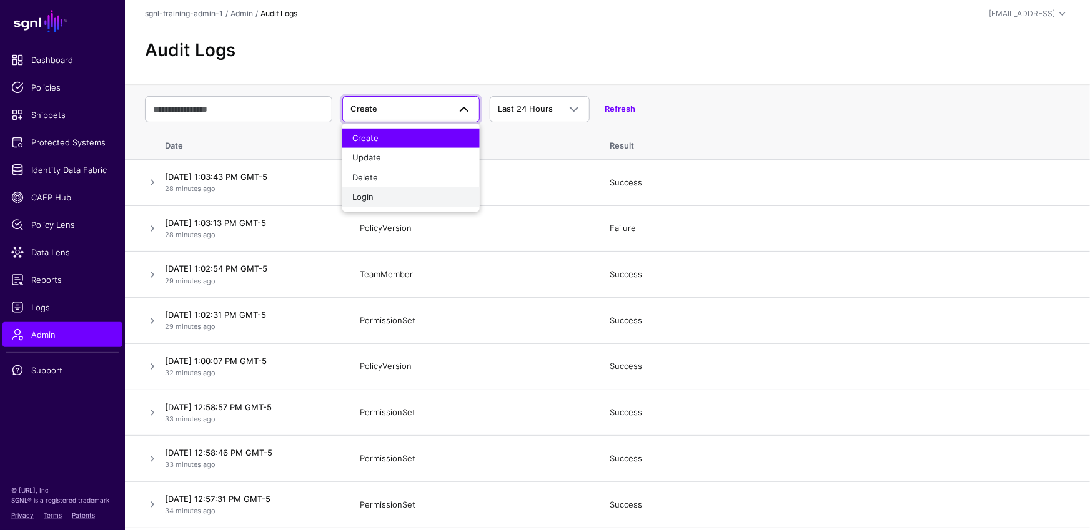
click at [440, 188] on button "Login" at bounding box center [410, 197] width 137 height 20
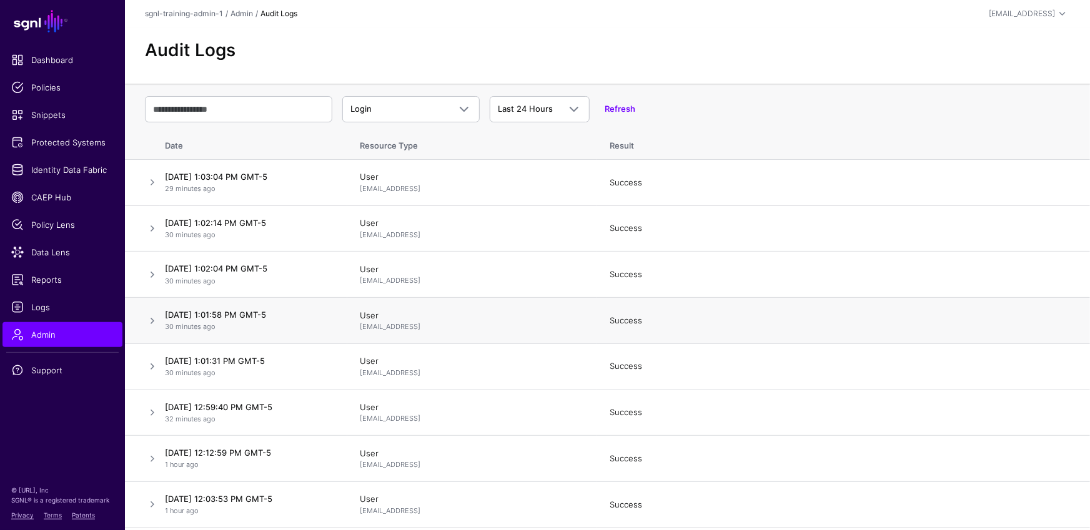
scroll to position [43, 0]
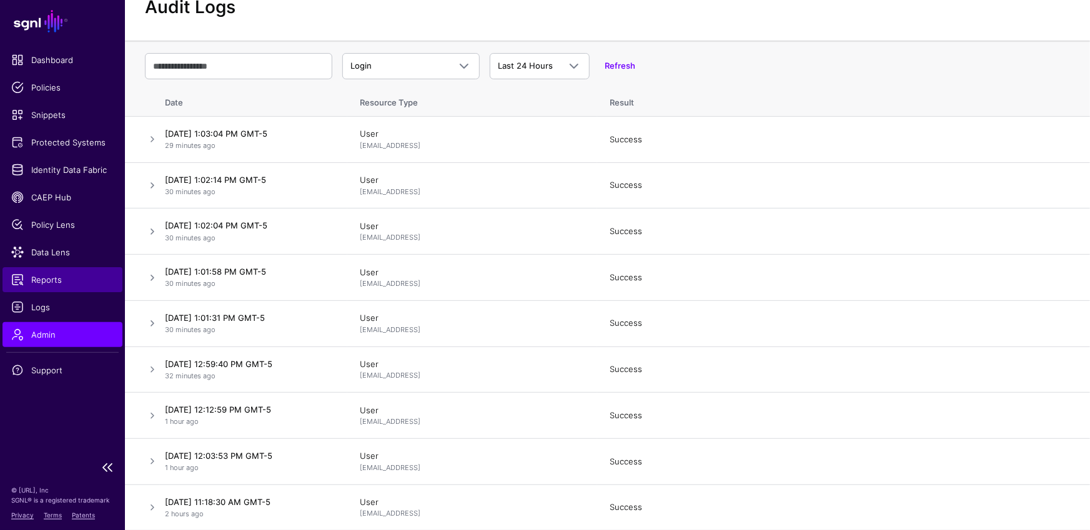
click at [76, 279] on span "Reports" at bounding box center [62, 280] width 102 height 12
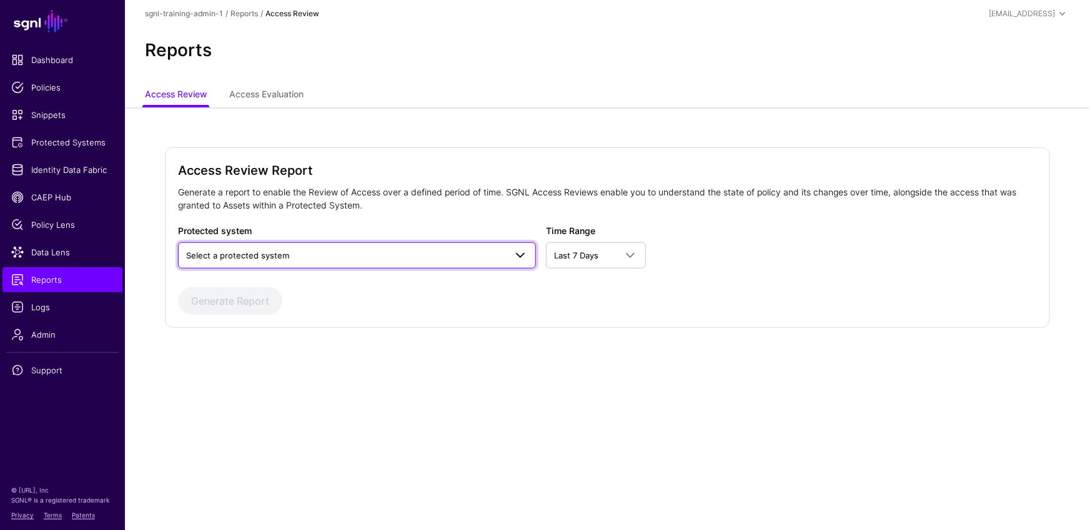
click at [322, 263] on link "Select a protected system" at bounding box center [357, 255] width 358 height 26
click at [307, 307] on div "Custom Application" at bounding box center [357, 304] width 338 height 12
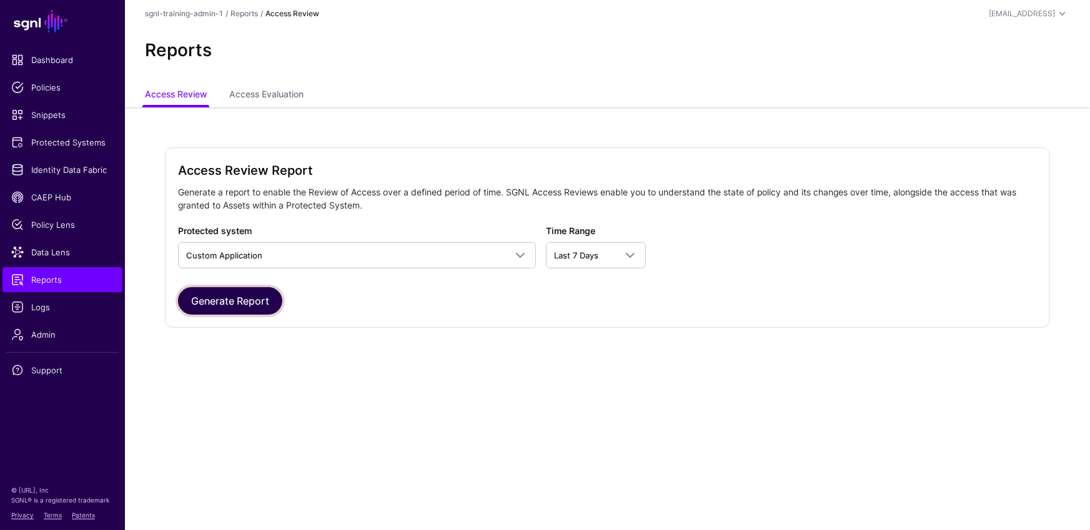
click at [220, 309] on button "Generate Report" at bounding box center [230, 300] width 104 height 27
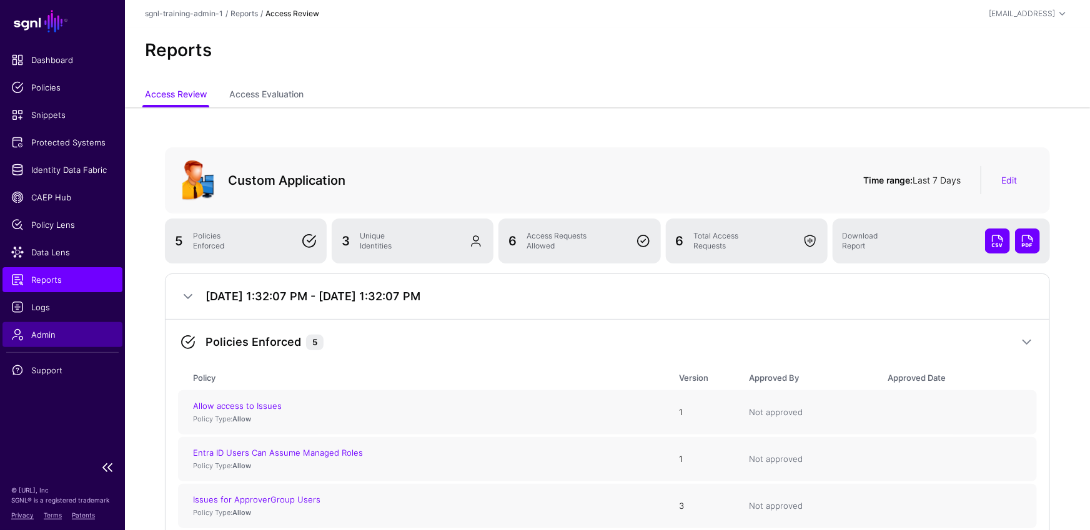
click at [48, 337] on span "Admin" at bounding box center [62, 334] width 102 height 12
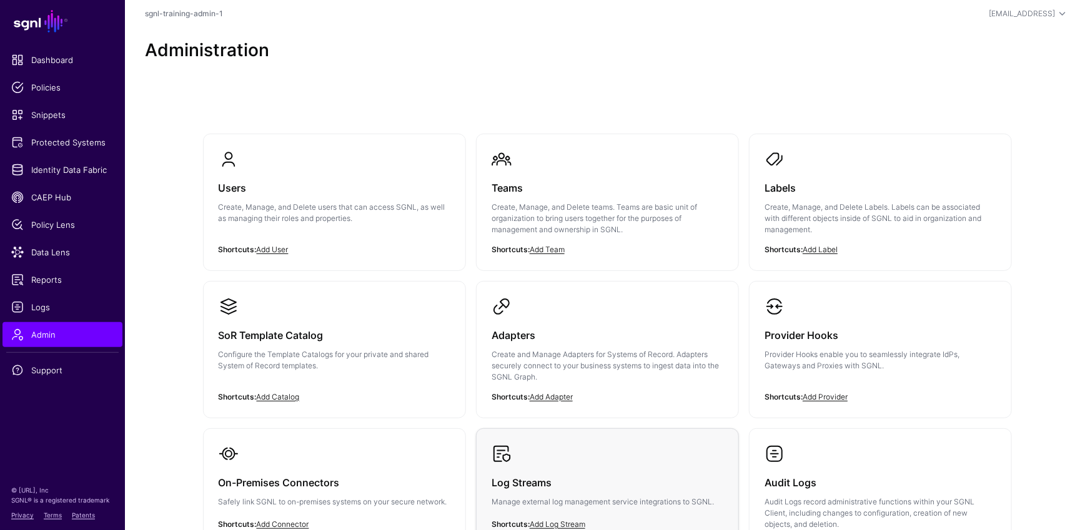
scroll to position [224, 0]
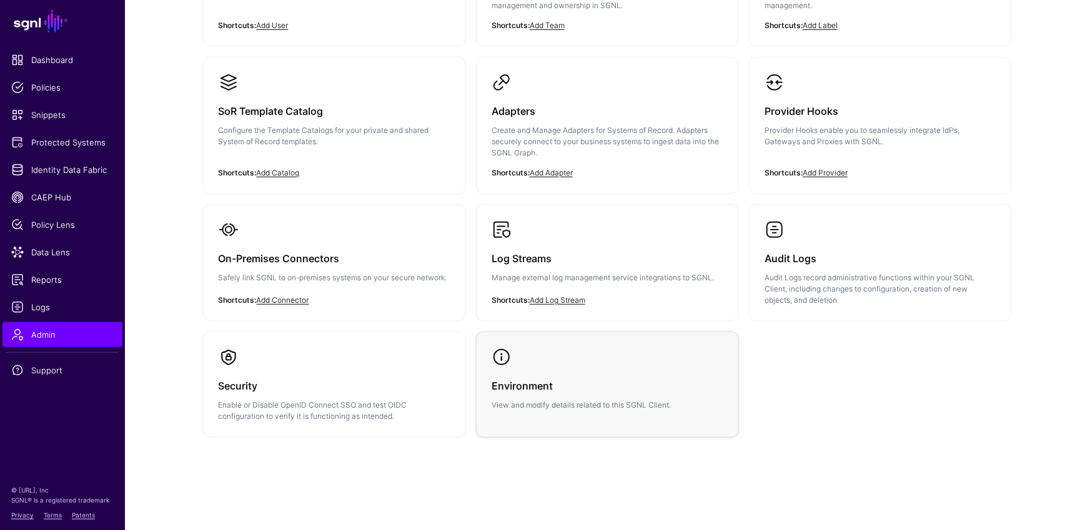
click at [510, 356] on span at bounding box center [501, 357] width 20 height 20
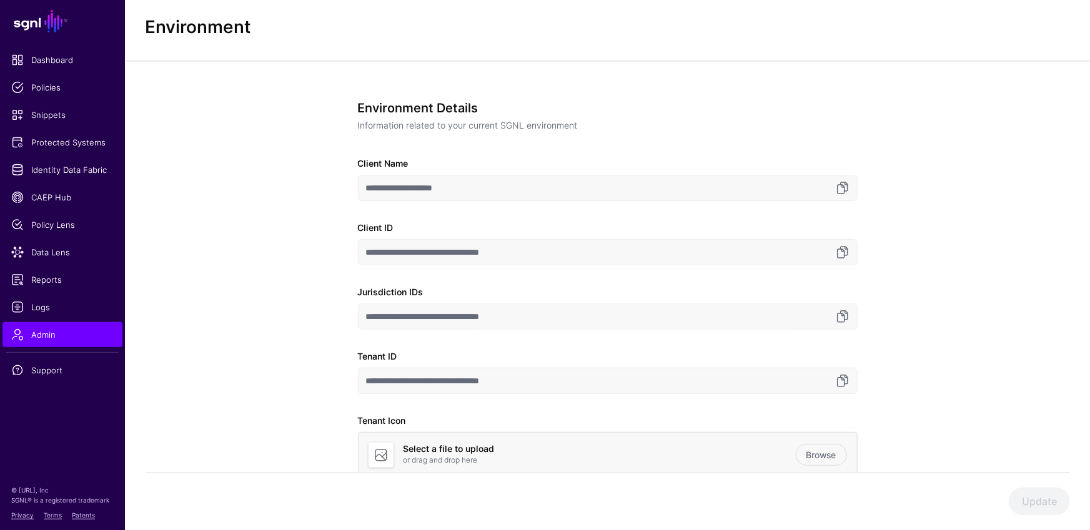
scroll to position [86, 0]
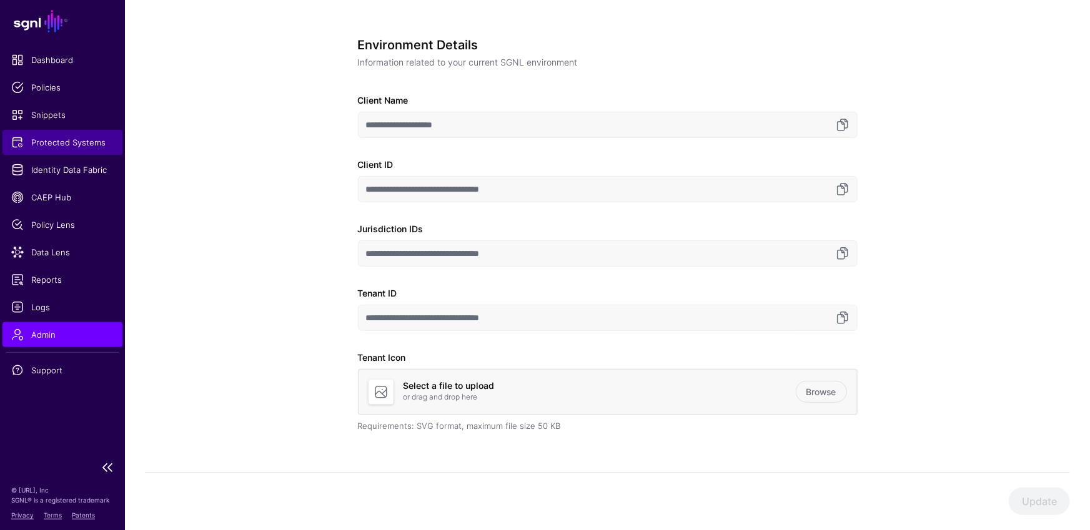
scroll to position [117, 0]
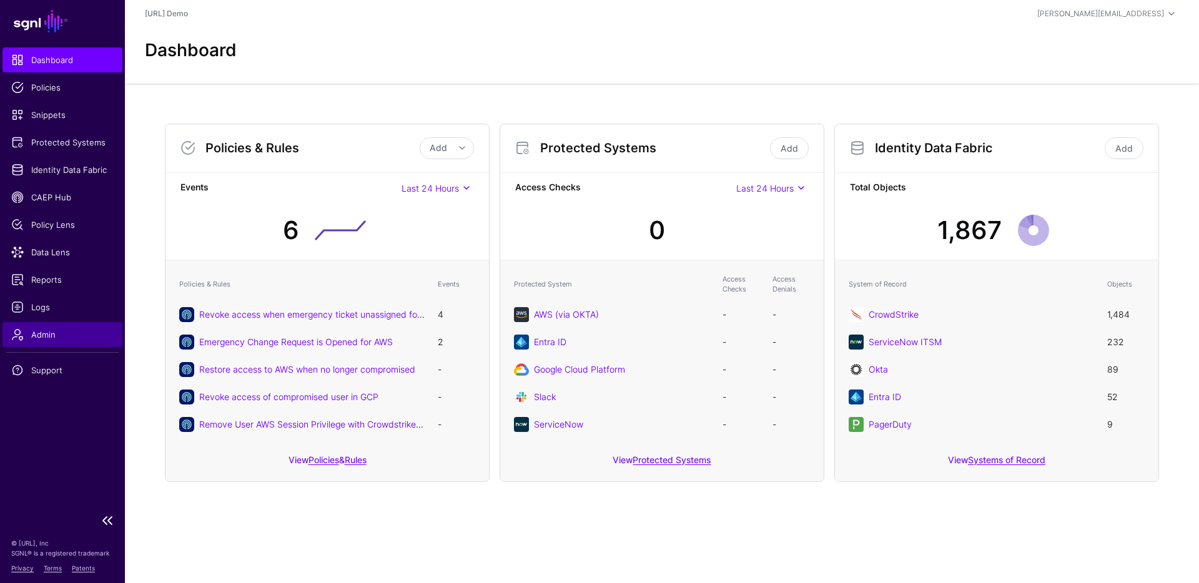
click at [41, 341] on link "Admin" at bounding box center [62, 334] width 120 height 25
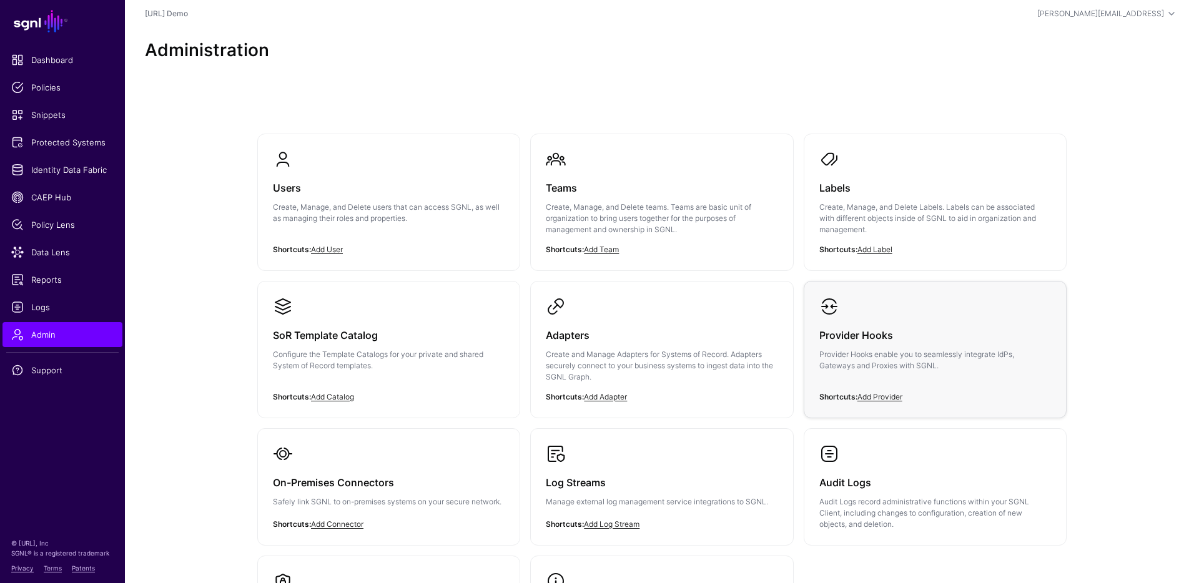
click at [862, 350] on p "Provider Hooks enable you to seamlessly integrate IdPs, Gateways and Proxies wi…" at bounding box center [935, 360] width 232 height 22
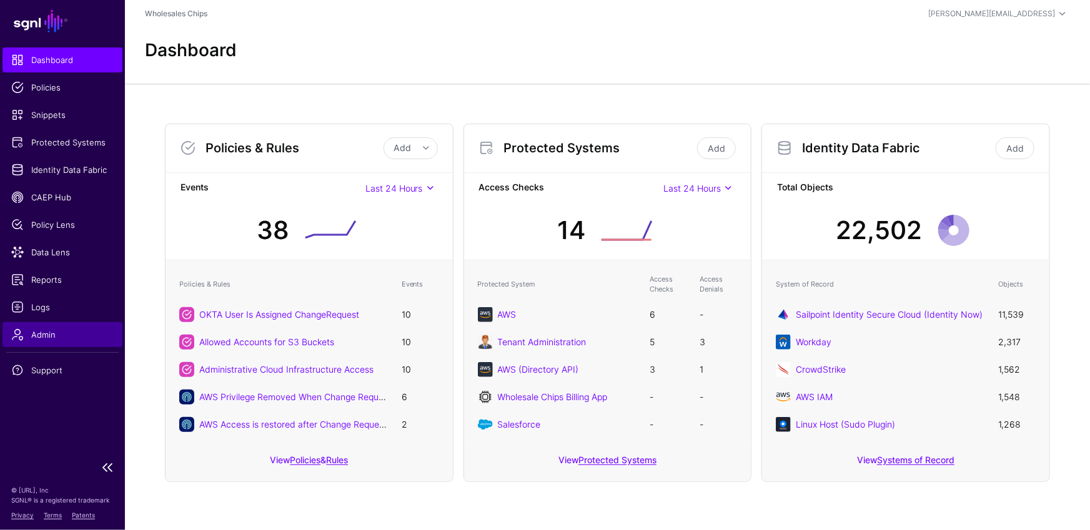
click at [43, 333] on span "Admin" at bounding box center [62, 334] width 102 height 12
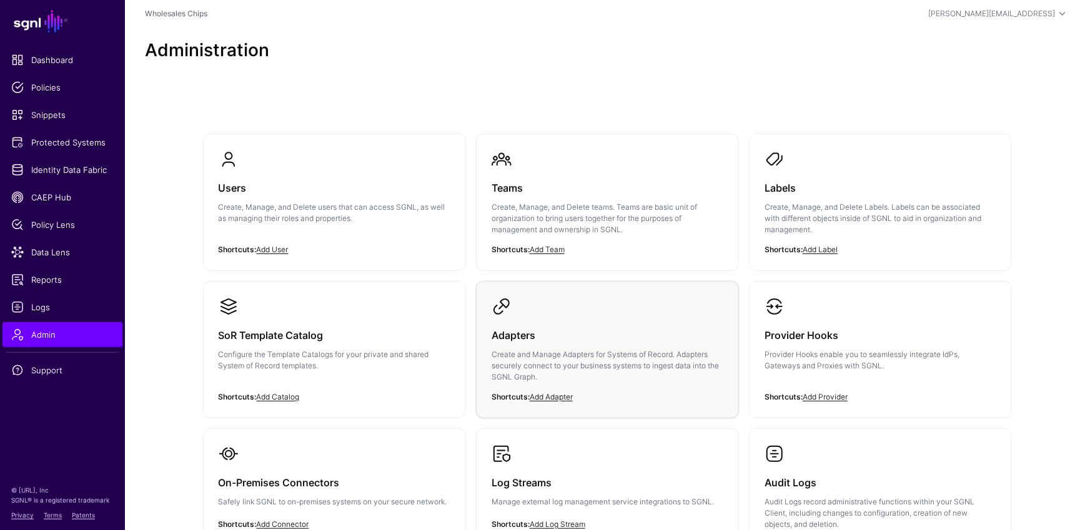
scroll to position [91, 0]
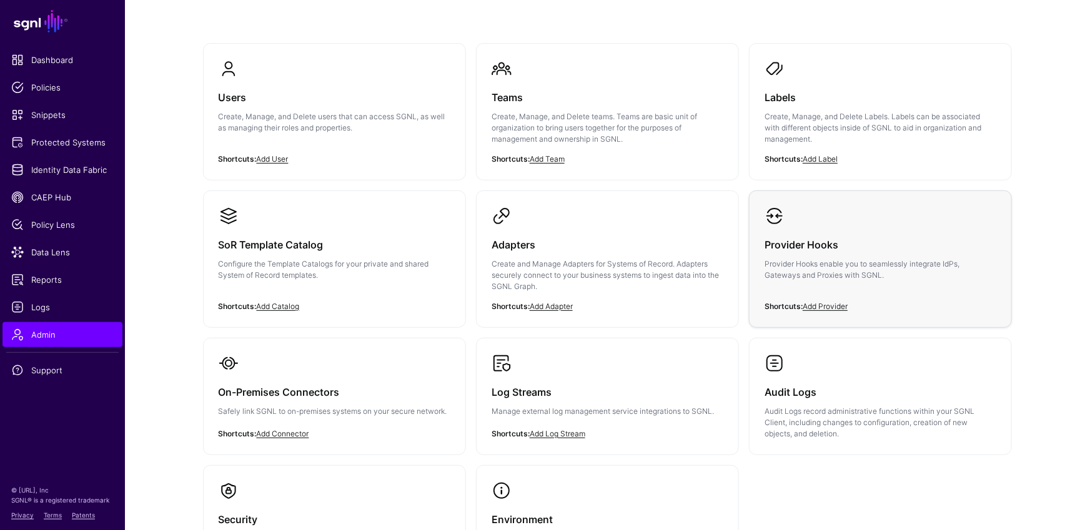
click at [807, 247] on h3 "Provider Hooks" at bounding box center [880, 244] width 232 height 17
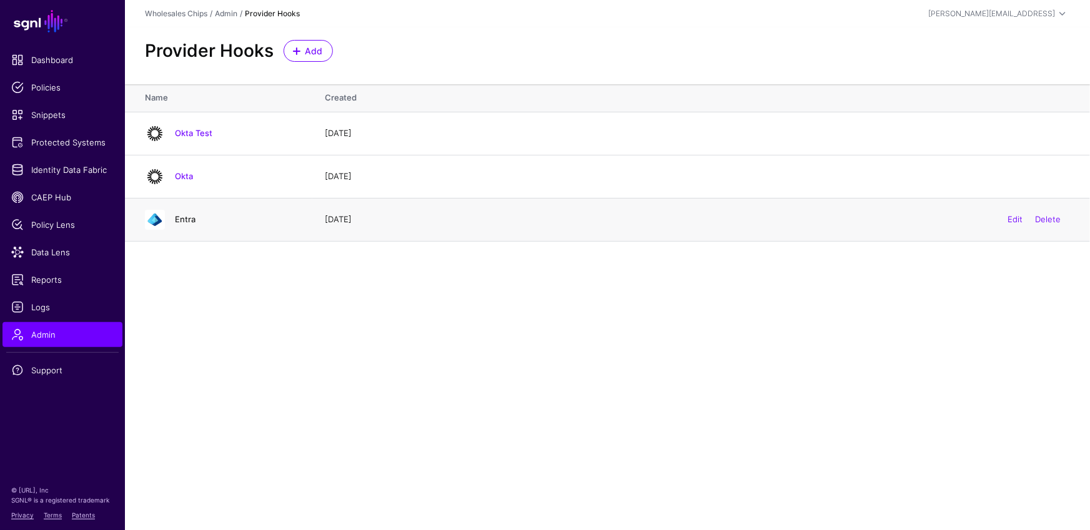
click at [181, 219] on link "Entra" at bounding box center [185, 219] width 21 height 10
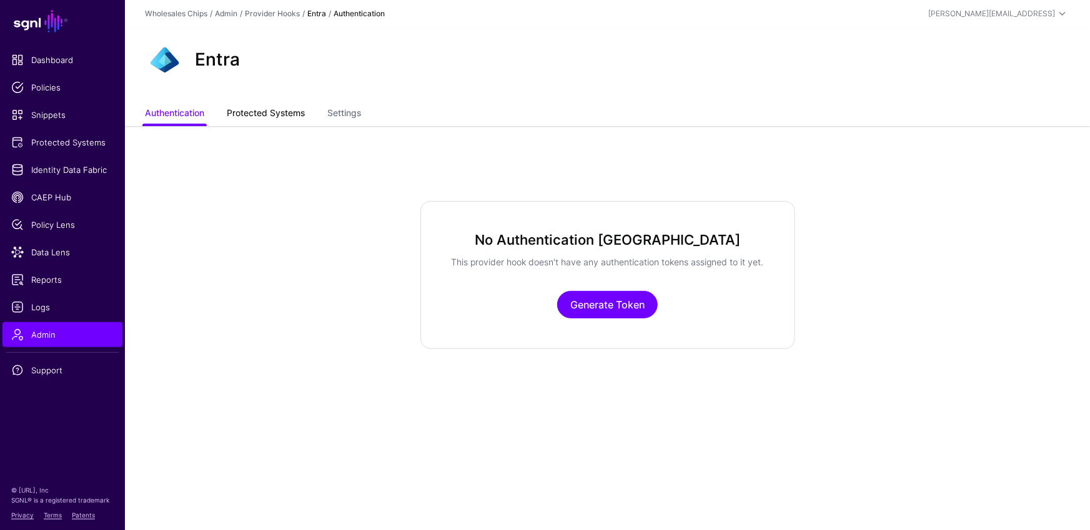
click at [274, 108] on link "Protected Systems" at bounding box center [266, 114] width 78 height 24
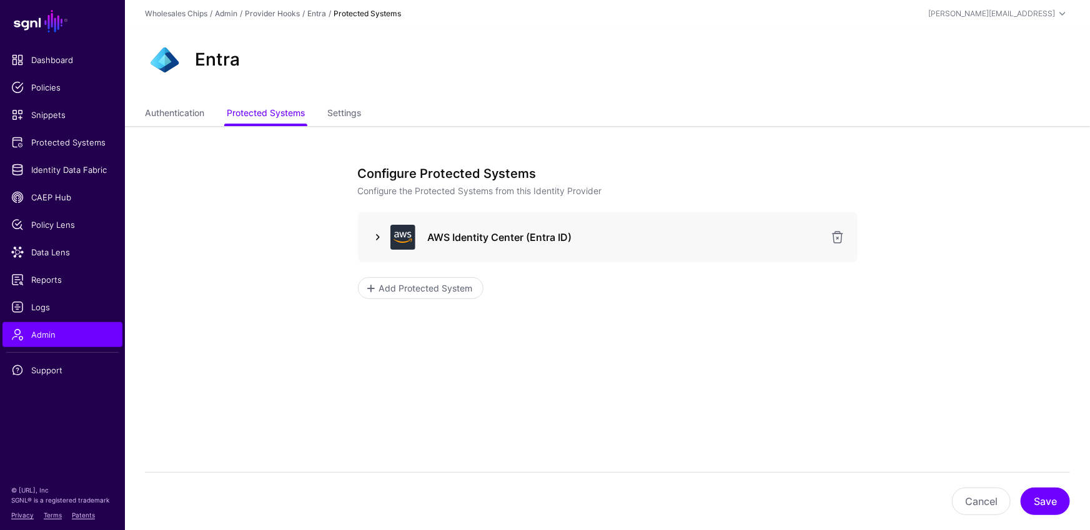
click at [374, 239] on link at bounding box center [377, 237] width 15 height 15
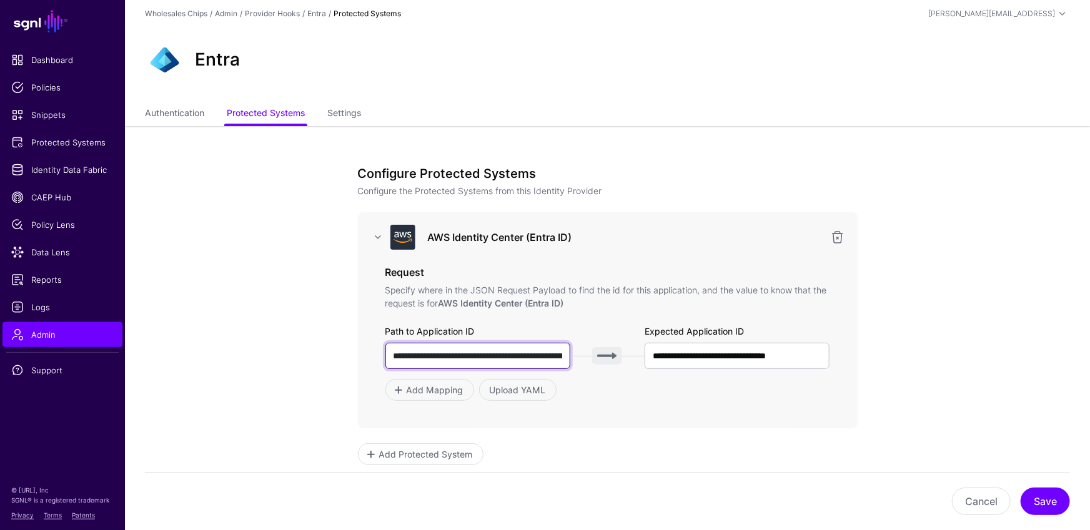
click at [475, 356] on input "**********" at bounding box center [477, 356] width 185 height 26
click at [486, 355] on input "**********" at bounding box center [477, 356] width 185 height 26
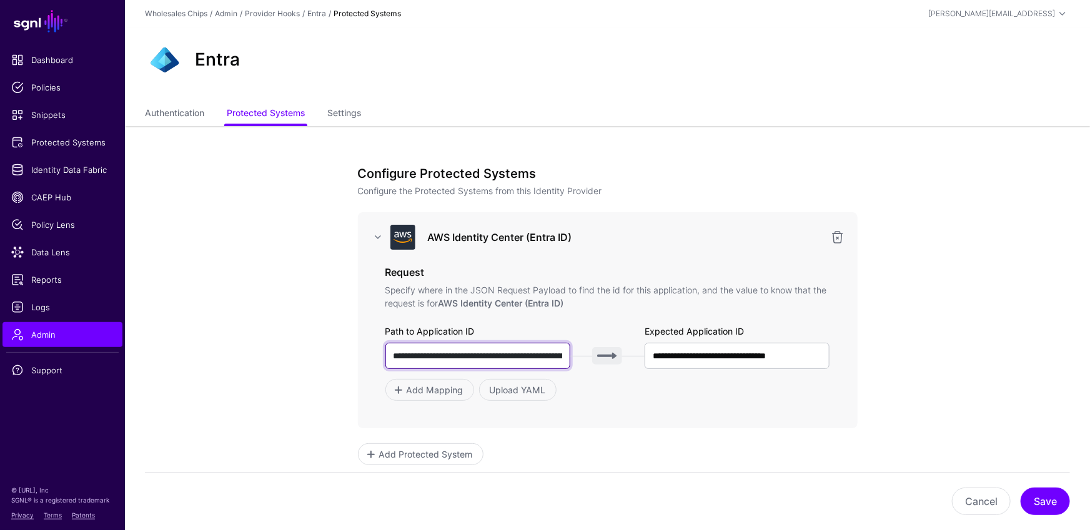
scroll to position [0, 87]
drag, startPoint x: 390, startPoint y: 352, endPoint x: 580, endPoint y: 357, distance: 189.9
click at [580, 357] on div "**********" at bounding box center [607, 356] width 445 height 26
click at [543, 352] on input "**********" at bounding box center [477, 356] width 185 height 26
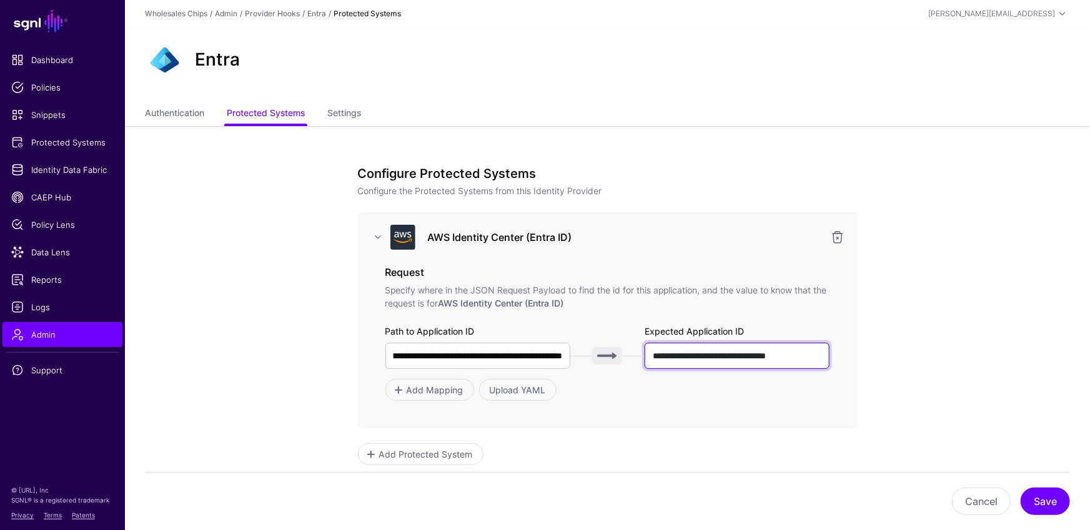
click at [756, 357] on input "**********" at bounding box center [736, 356] width 185 height 26
click at [587, 457] on div "Add Protected System" at bounding box center [608, 454] width 500 height 22
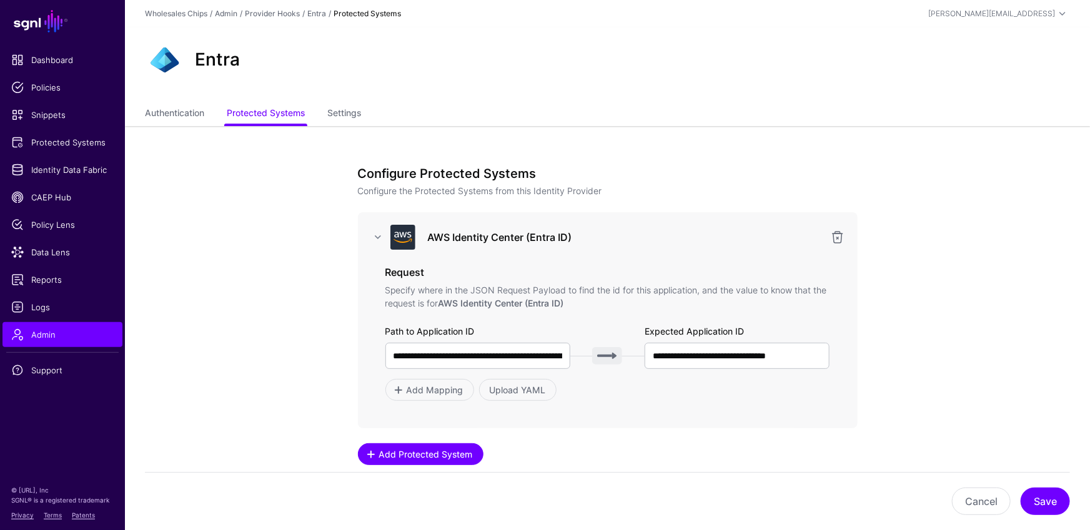
click at [458, 458] on span "Add Protected System" at bounding box center [425, 454] width 97 height 13
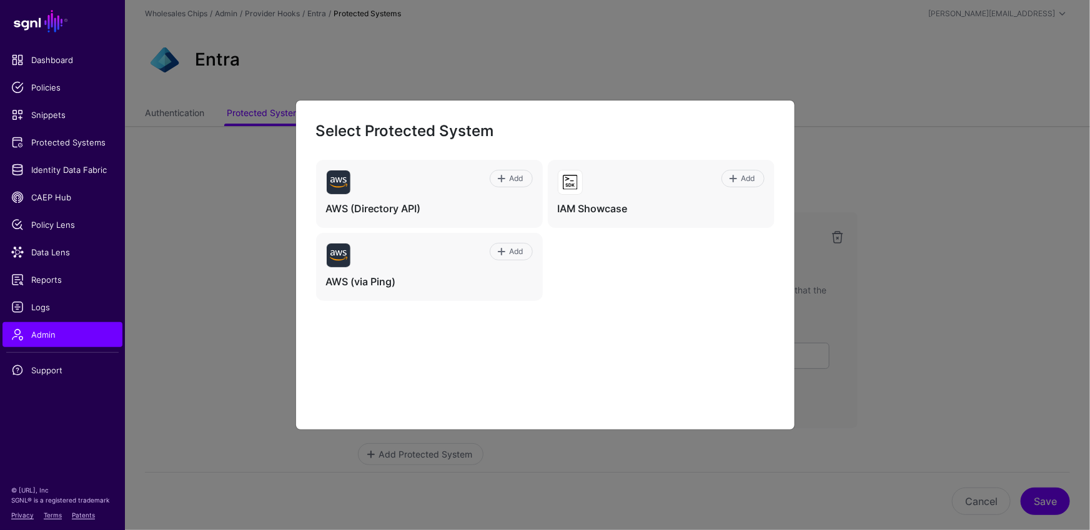
click at [857, 378] on ngb-modal-window "Select Protected System Add AWS (Directory API) Add IAM Showcase Add AWS (via P…" at bounding box center [545, 265] width 1090 height 530
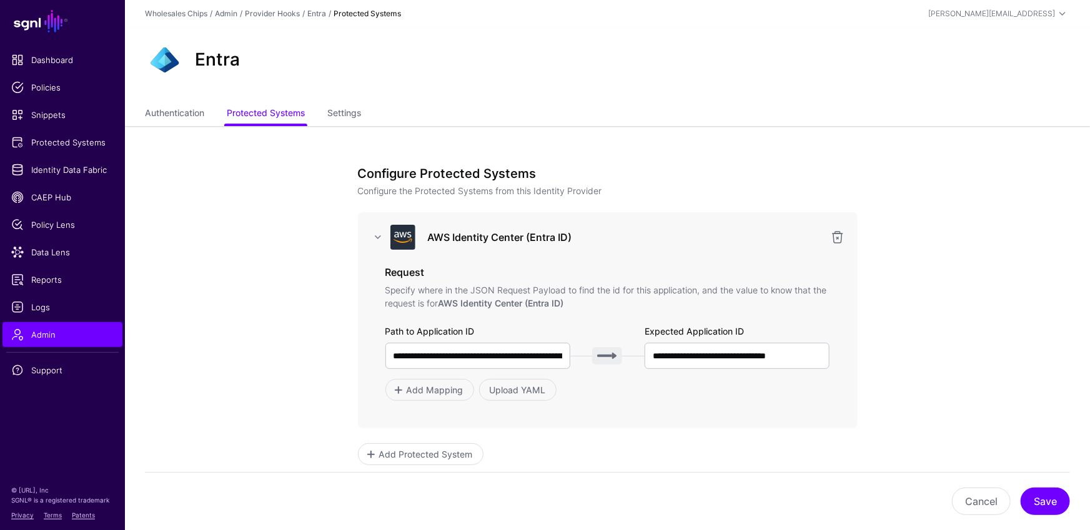
scroll to position [14, 0]
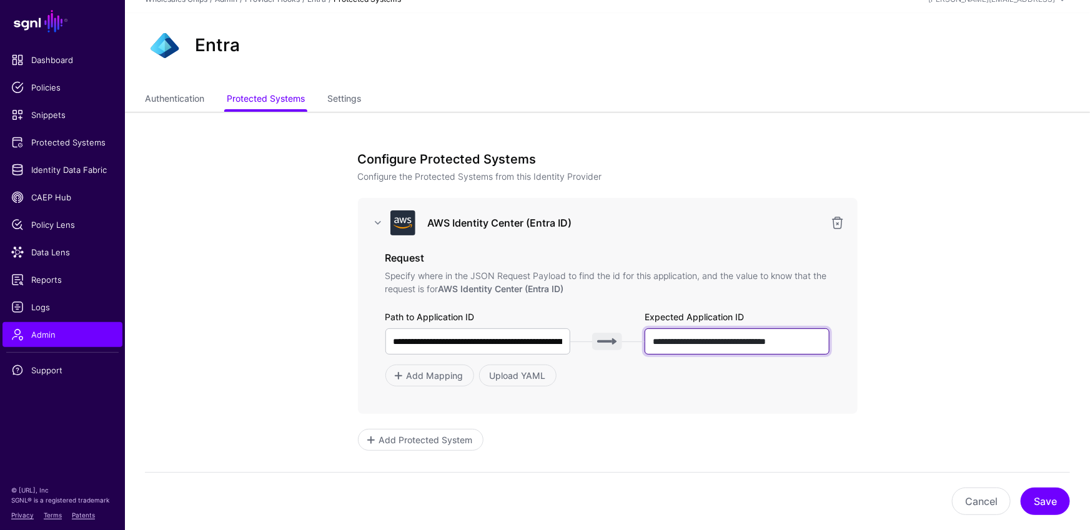
click at [674, 340] on input "**********" at bounding box center [736, 341] width 185 height 26
